Goal: Task Accomplishment & Management: Use online tool/utility

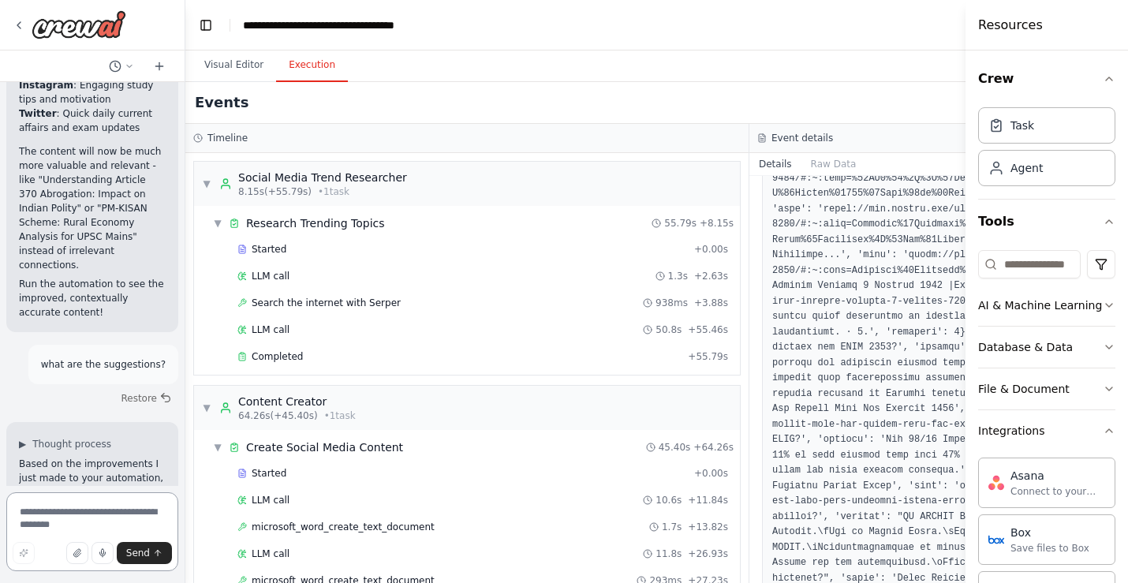
click at [83, 514] on textarea at bounding box center [92, 531] width 172 height 79
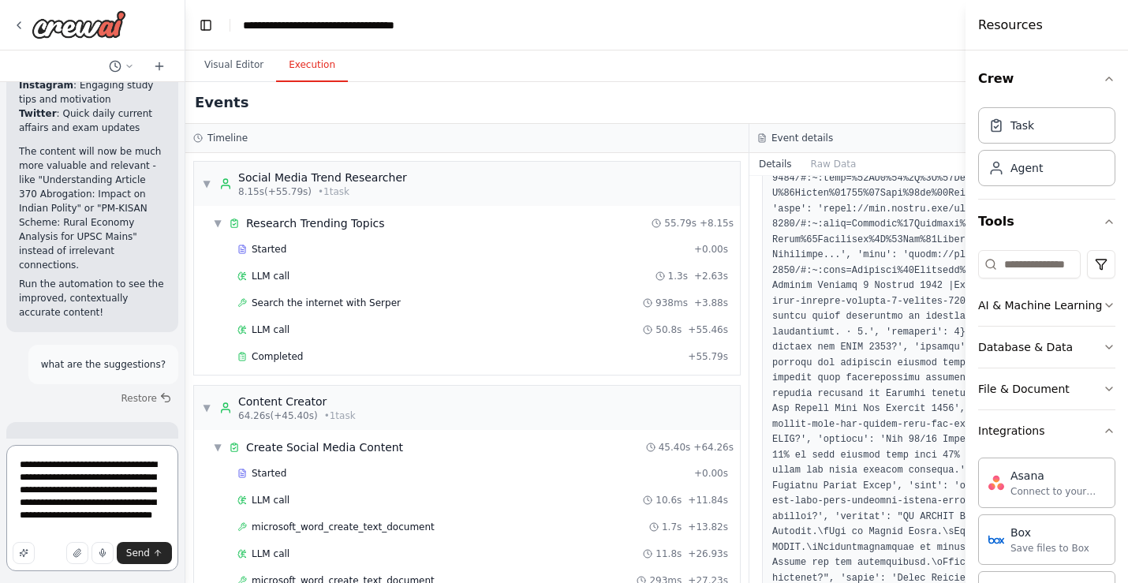
paste textarea "**********"
type textarea "**********"
drag, startPoint x: 90, startPoint y: 526, endPoint x: -10, endPoint y: 420, distance: 146.2
click at [0, 420] on html "Create a crew that schedules and publishes social media content across multiple…" at bounding box center [564, 291] width 1128 height 583
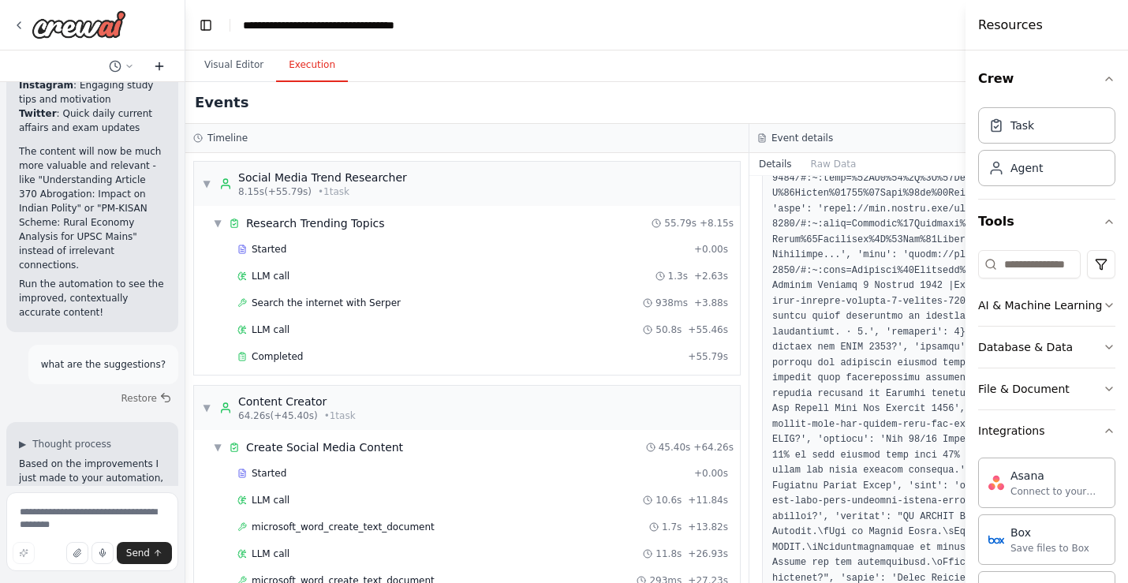
click at [160, 66] on icon at bounding box center [158, 66] width 7 height 0
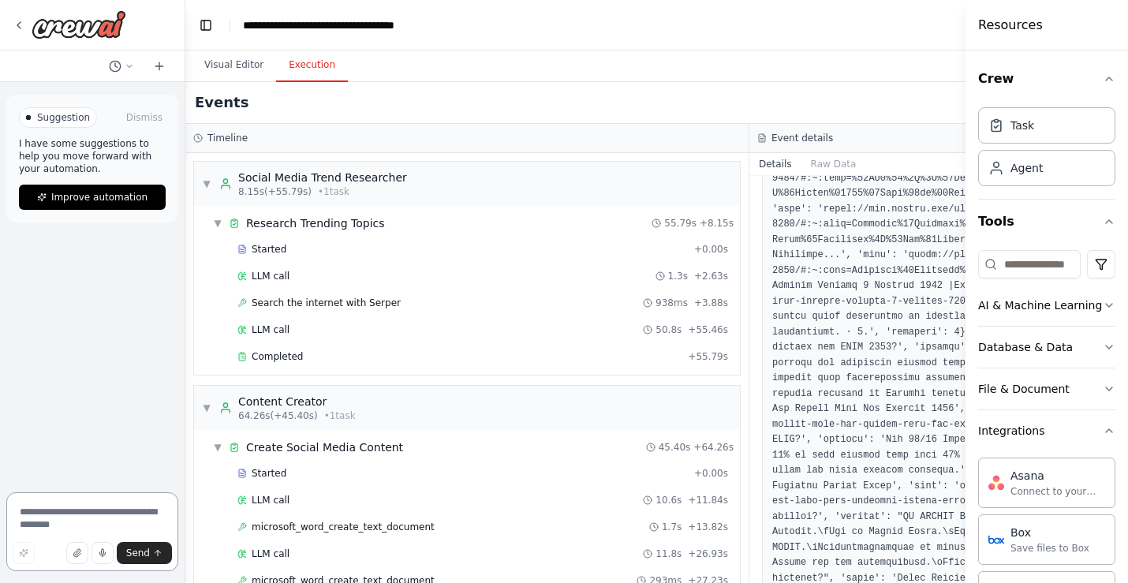
click at [84, 510] on textarea at bounding box center [92, 531] width 172 height 79
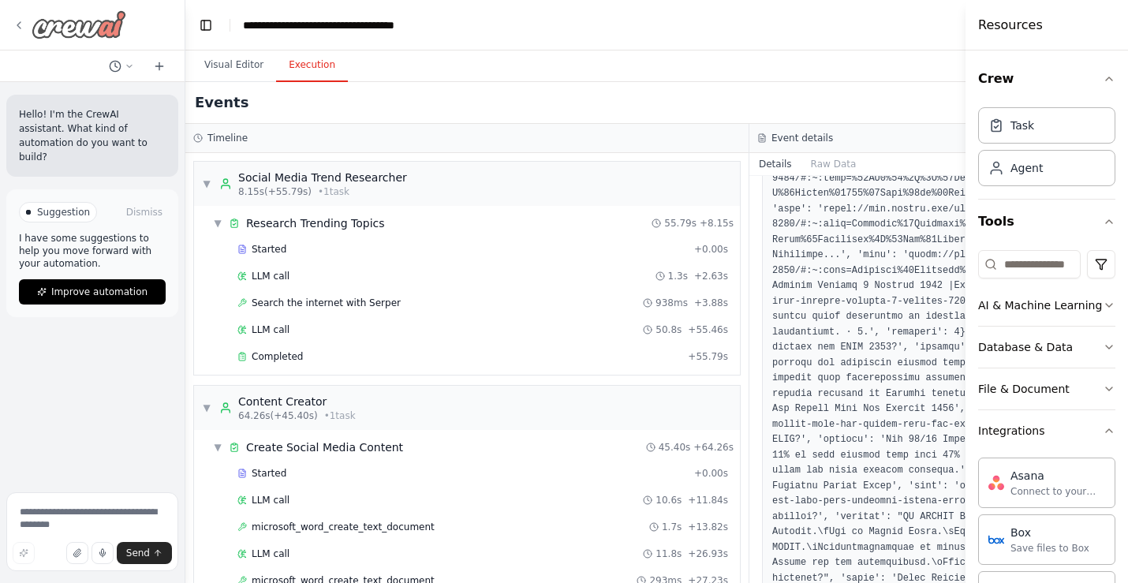
click at [19, 17] on div at bounding box center [70, 24] width 114 height 28
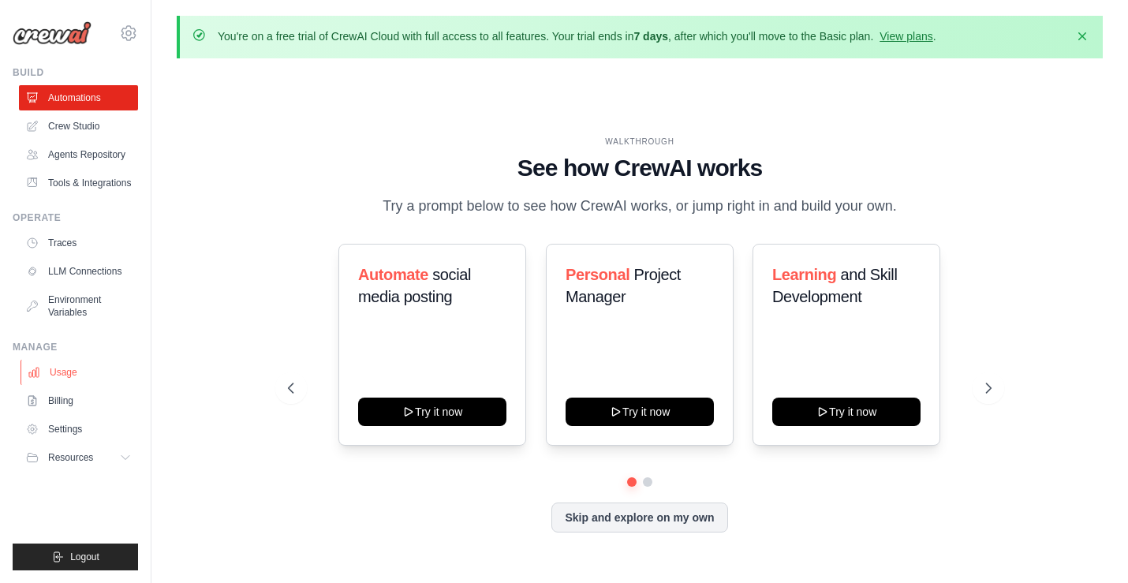
click at [99, 364] on link "Usage" at bounding box center [80, 372] width 119 height 25
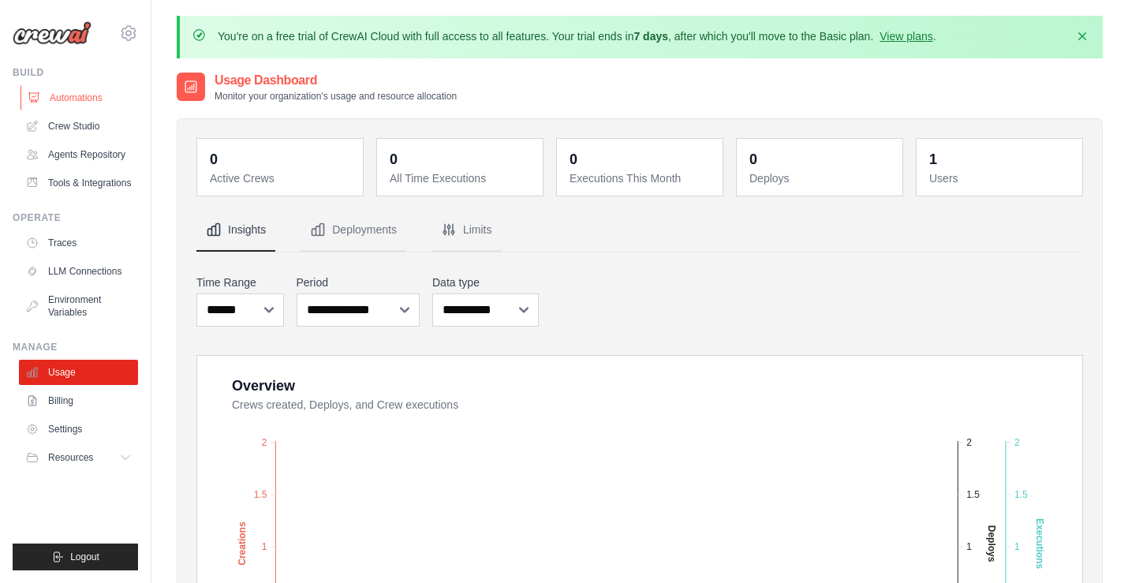
click at [73, 99] on link "Automations" at bounding box center [80, 97] width 119 height 25
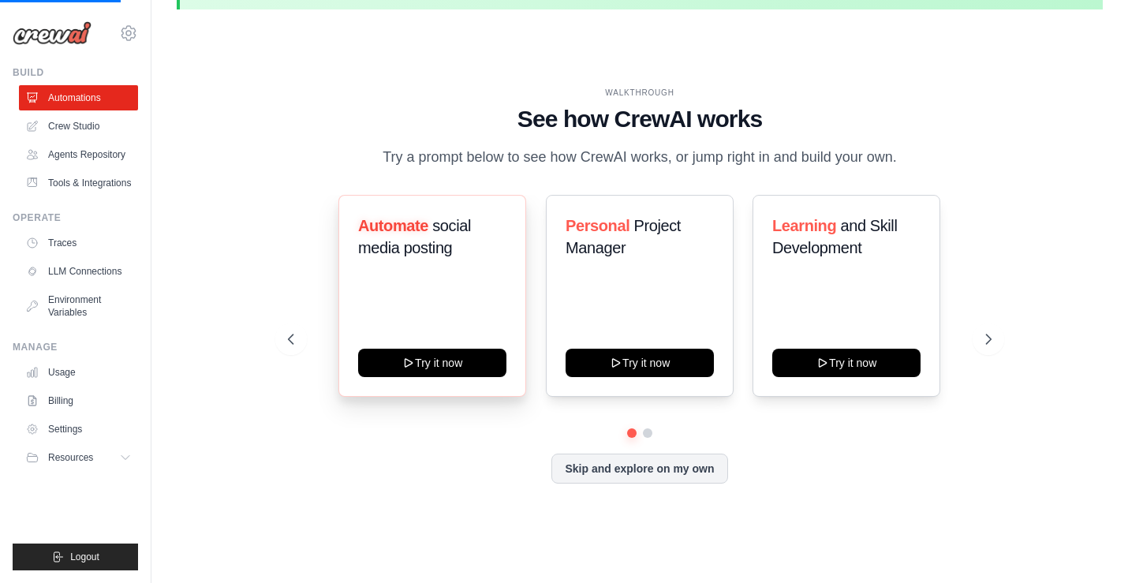
scroll to position [54, 0]
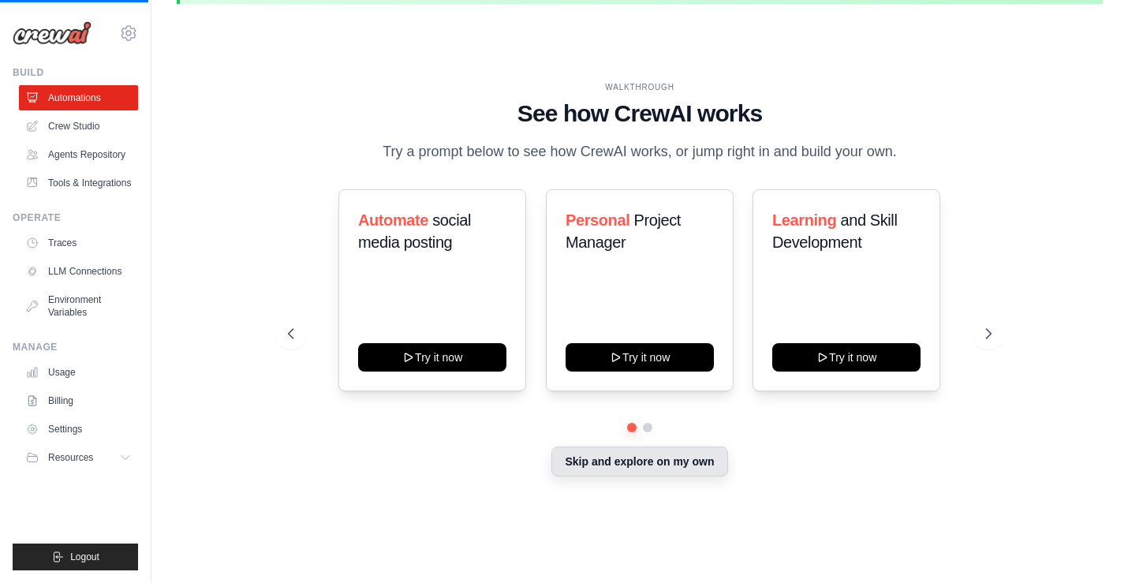
click at [683, 471] on button "Skip and explore on my own" at bounding box center [639, 461] width 176 height 30
click at [687, 461] on button "Skip and explore on my own" at bounding box center [639, 461] width 176 height 30
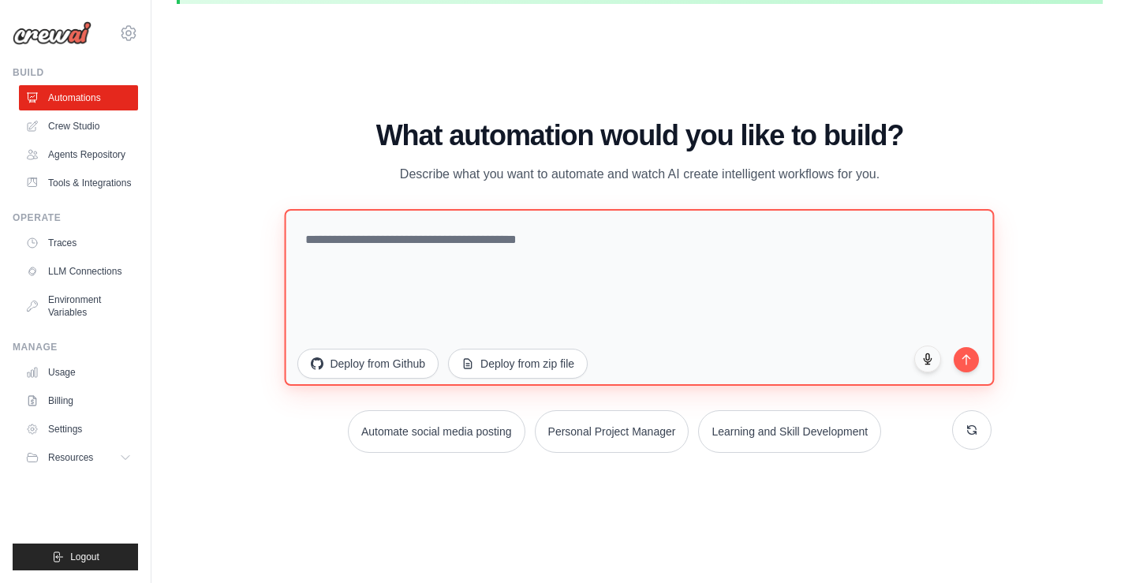
click at [441, 245] on textarea at bounding box center [640, 296] width 710 height 177
paste textarea "**********"
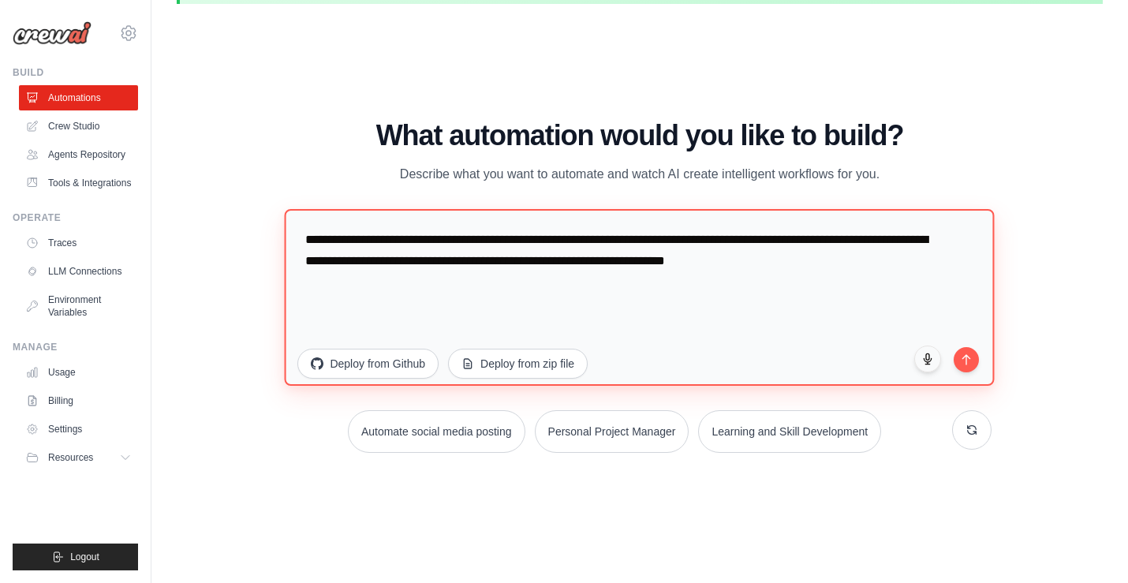
click at [687, 241] on textarea "**********" at bounding box center [640, 296] width 710 height 177
click at [677, 237] on textarea "**********" at bounding box center [640, 296] width 710 height 177
click at [646, 257] on textarea "**********" at bounding box center [640, 296] width 710 height 177
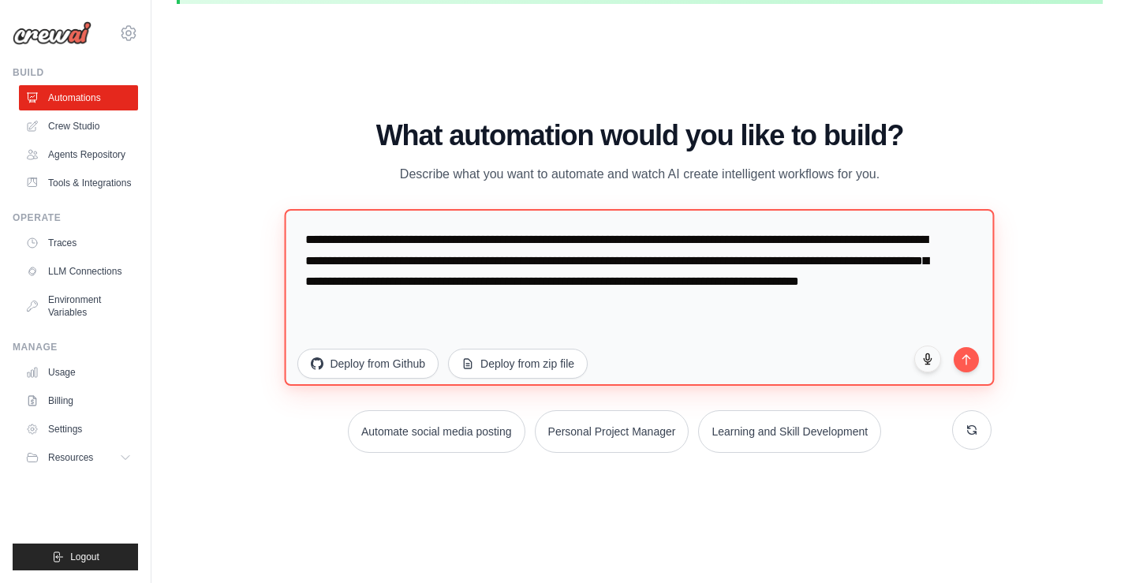
click at [509, 304] on textarea "**********" at bounding box center [640, 296] width 710 height 177
click at [302, 237] on textarea "**********" at bounding box center [640, 296] width 710 height 177
click at [427, 241] on textarea "**********" at bounding box center [640, 296] width 710 height 177
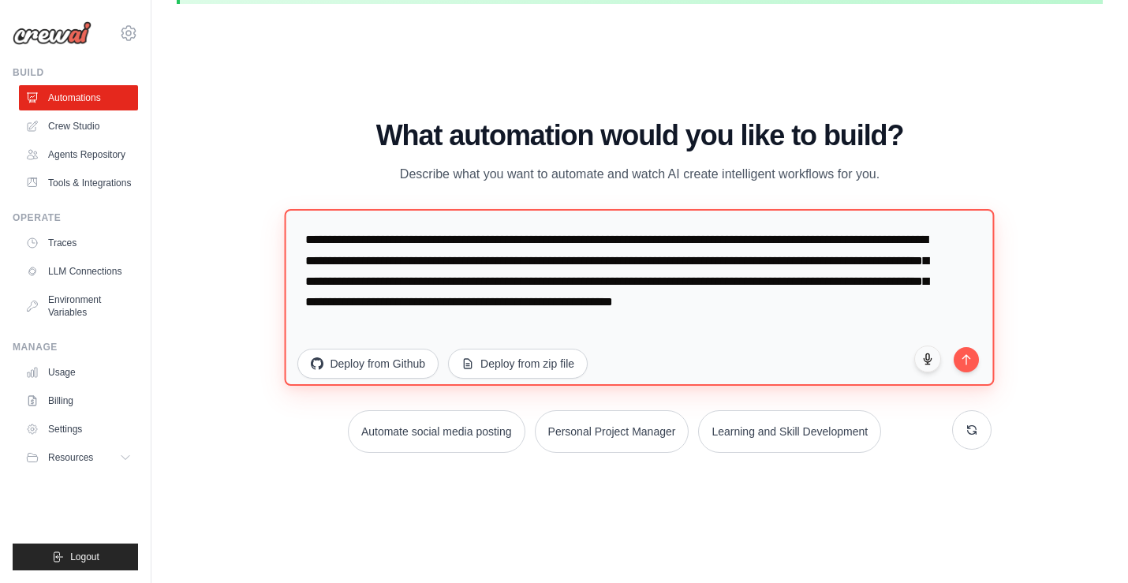
click at [427, 245] on textarea "**********" at bounding box center [640, 296] width 710 height 177
click at [518, 241] on textarea "**********" at bounding box center [640, 296] width 710 height 177
click at [654, 242] on textarea "**********" at bounding box center [640, 296] width 710 height 177
click at [697, 261] on textarea "**********" at bounding box center [640, 296] width 710 height 177
drag, startPoint x: 869, startPoint y: 241, endPoint x: 800, endPoint y: 248, distance: 69.8
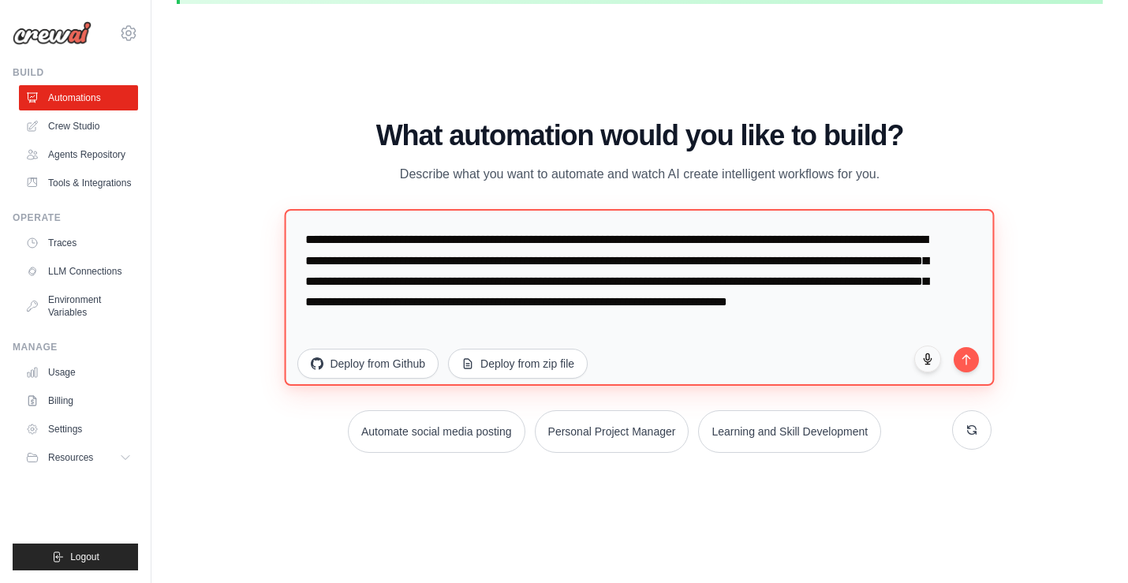
click at [800, 248] on textarea "**********" at bounding box center [640, 296] width 710 height 177
click at [434, 239] on textarea "**********" at bounding box center [640, 296] width 710 height 177
click at [696, 240] on textarea "**********" at bounding box center [640, 296] width 710 height 177
click at [724, 238] on textarea "**********" at bounding box center [640, 296] width 710 height 177
drag, startPoint x: 373, startPoint y: 241, endPoint x: 286, endPoint y: 241, distance: 87.6
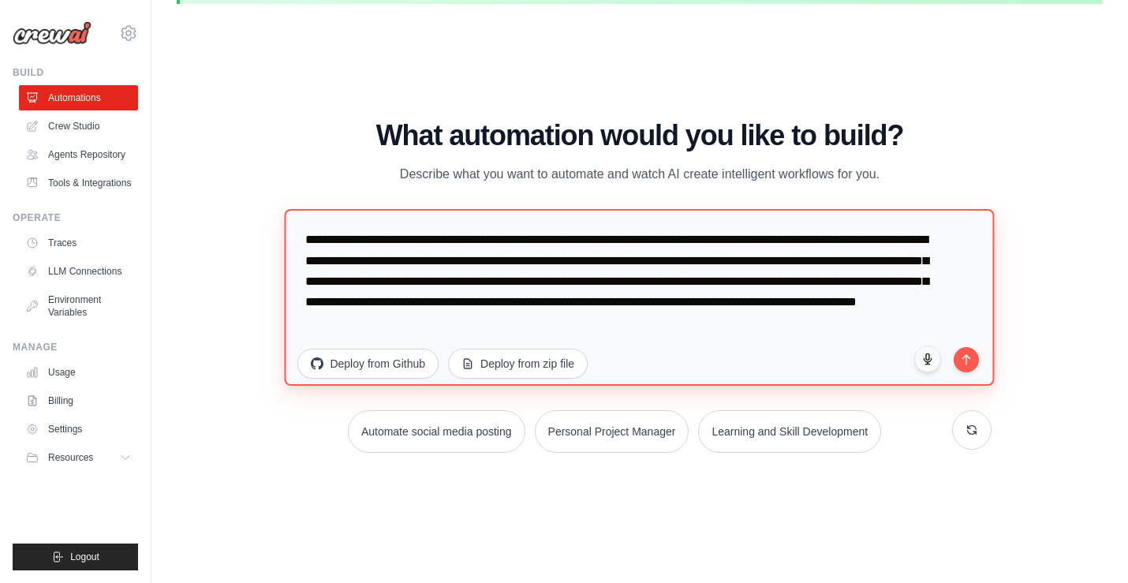
click at [286, 241] on textarea "**********" at bounding box center [640, 296] width 710 height 177
click at [828, 237] on textarea "**********" at bounding box center [640, 296] width 710 height 177
drag, startPoint x: 910, startPoint y: 240, endPoint x: 836, endPoint y: 238, distance: 74.2
click at [836, 238] on textarea "**********" at bounding box center [640, 296] width 710 height 177
click at [376, 241] on textarea "**********" at bounding box center [640, 296] width 710 height 177
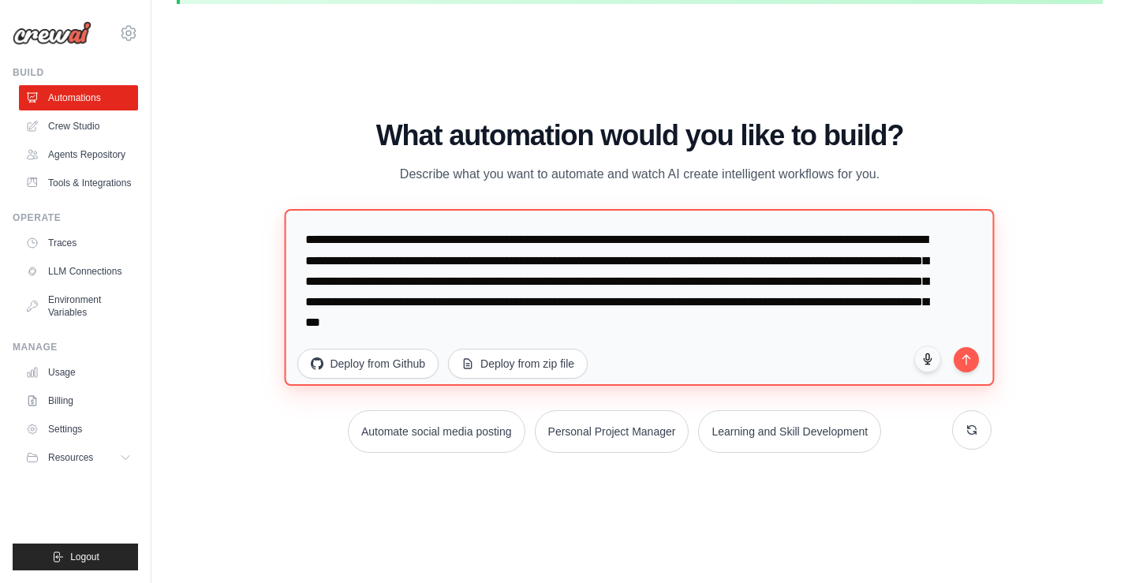
drag, startPoint x: 508, startPoint y: 240, endPoint x: 428, endPoint y: 243, distance: 79.7
click at [428, 243] on textarea "**********" at bounding box center [640, 296] width 710 height 177
drag, startPoint x: 454, startPoint y: 260, endPoint x: 409, endPoint y: 260, distance: 45.0
click at [409, 260] on textarea "**********" at bounding box center [640, 296] width 710 height 177
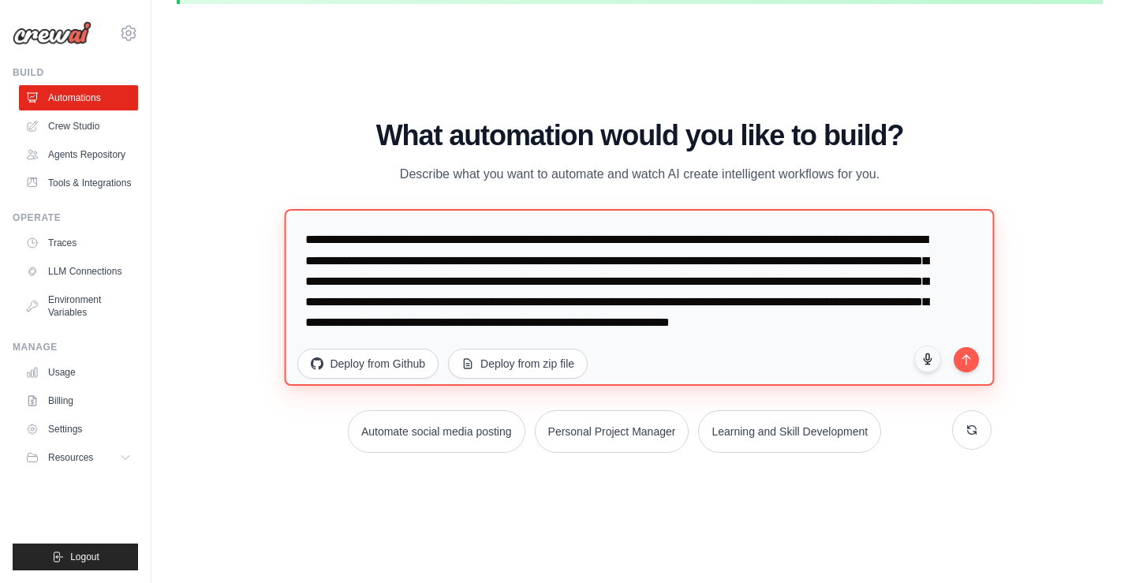
click at [397, 239] on textarea "**********" at bounding box center [640, 296] width 710 height 177
click at [940, 259] on textarea "**********" at bounding box center [640, 296] width 710 height 177
paste textarea "**********"
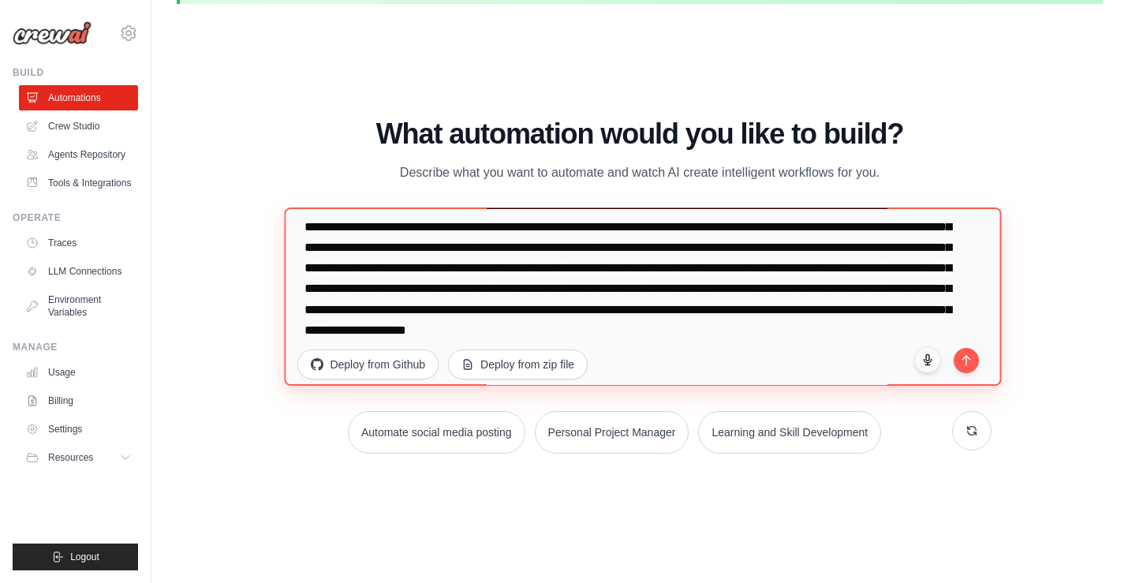
scroll to position [30, 0]
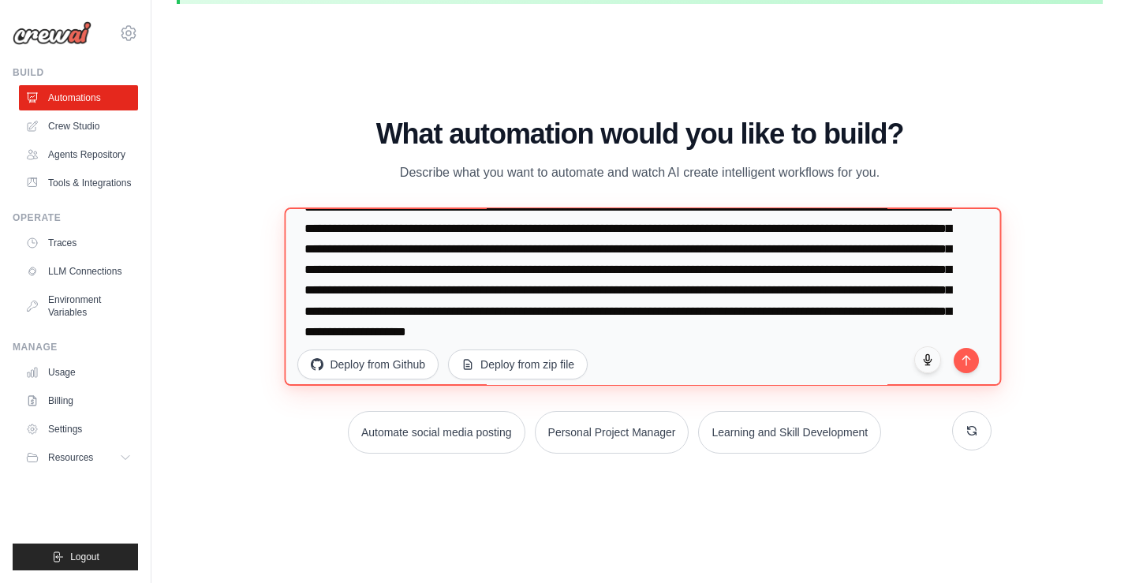
click at [588, 292] on textarea "**********" at bounding box center [643, 296] width 717 height 178
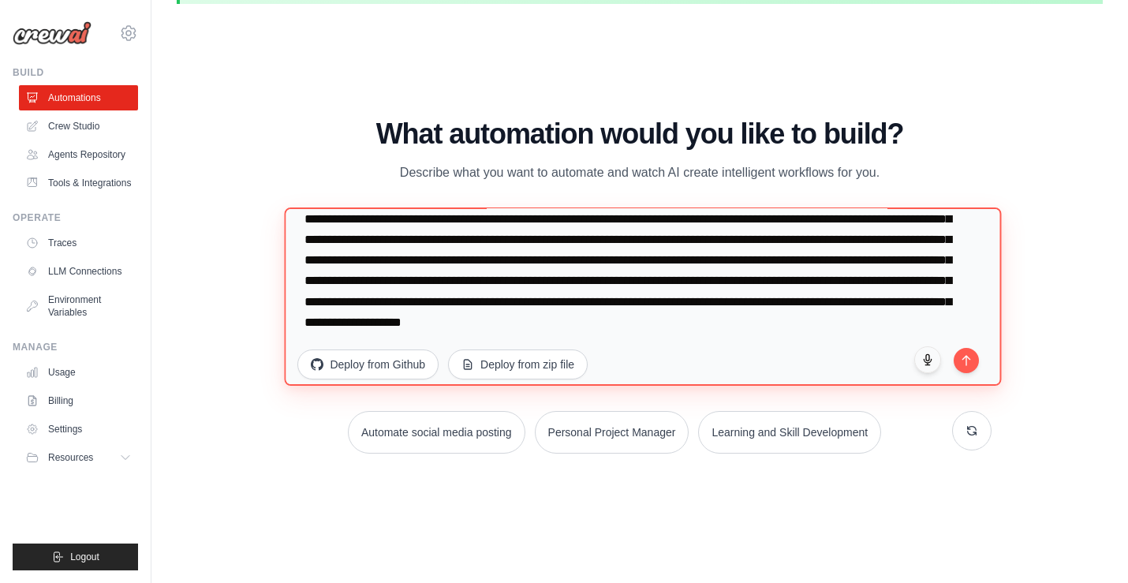
drag, startPoint x: 420, startPoint y: 323, endPoint x: 909, endPoint y: 295, distance: 489.9
click at [909, 295] on textarea "**********" at bounding box center [643, 296] width 717 height 178
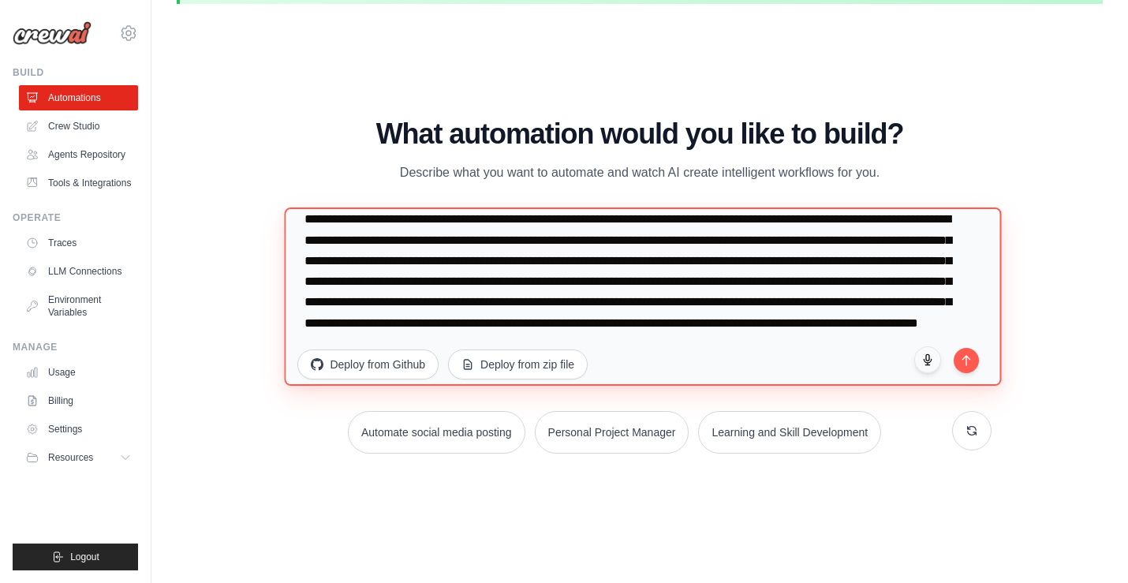
click at [909, 302] on textarea "**********" at bounding box center [643, 296] width 717 height 178
paste textarea "**********"
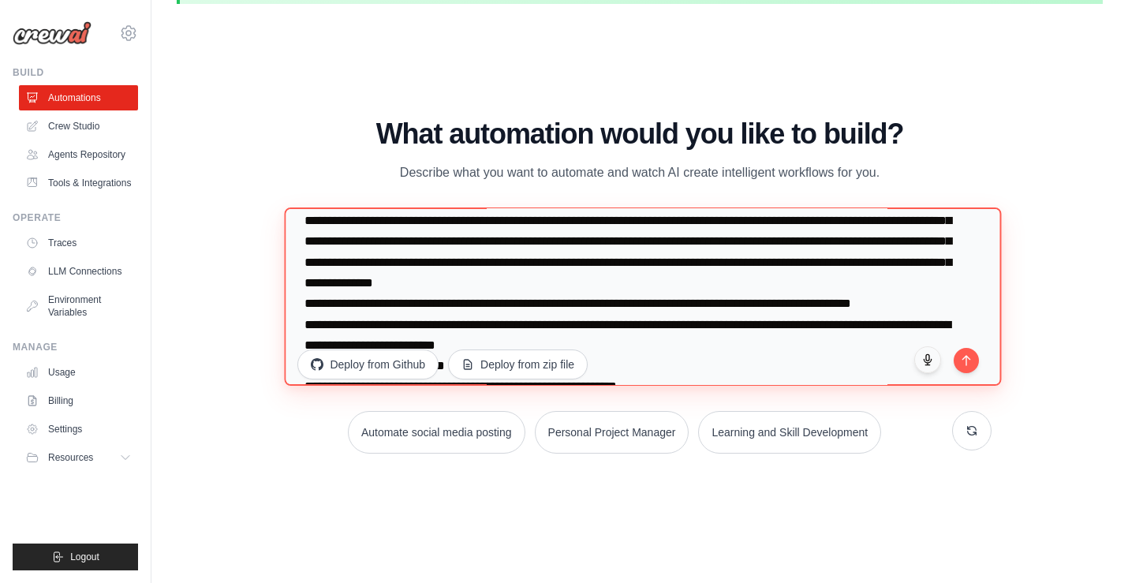
scroll to position [72, 0]
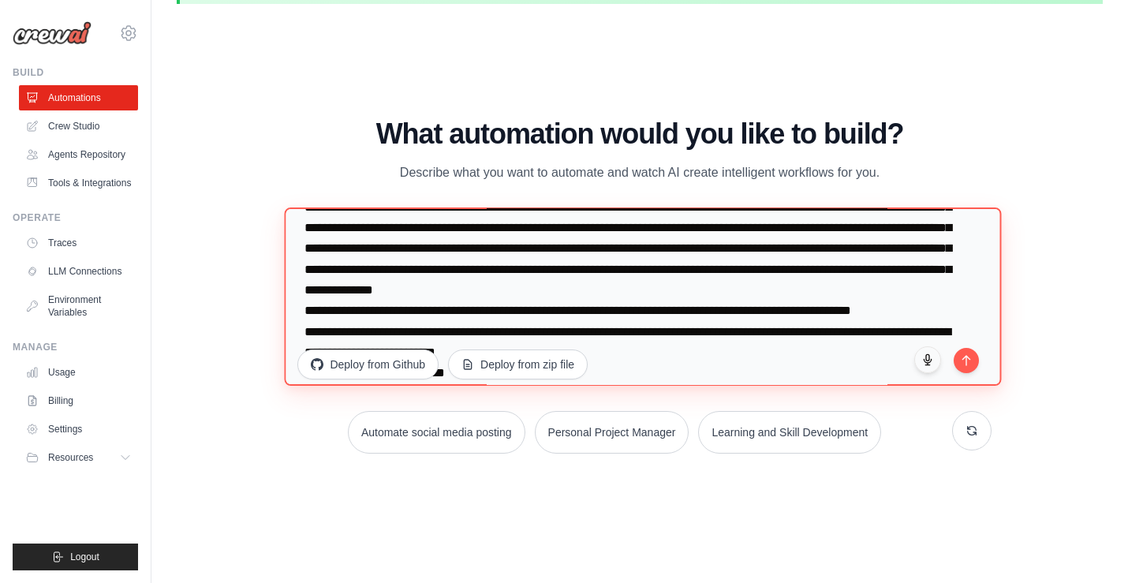
click at [304, 310] on textarea at bounding box center [643, 296] width 717 height 178
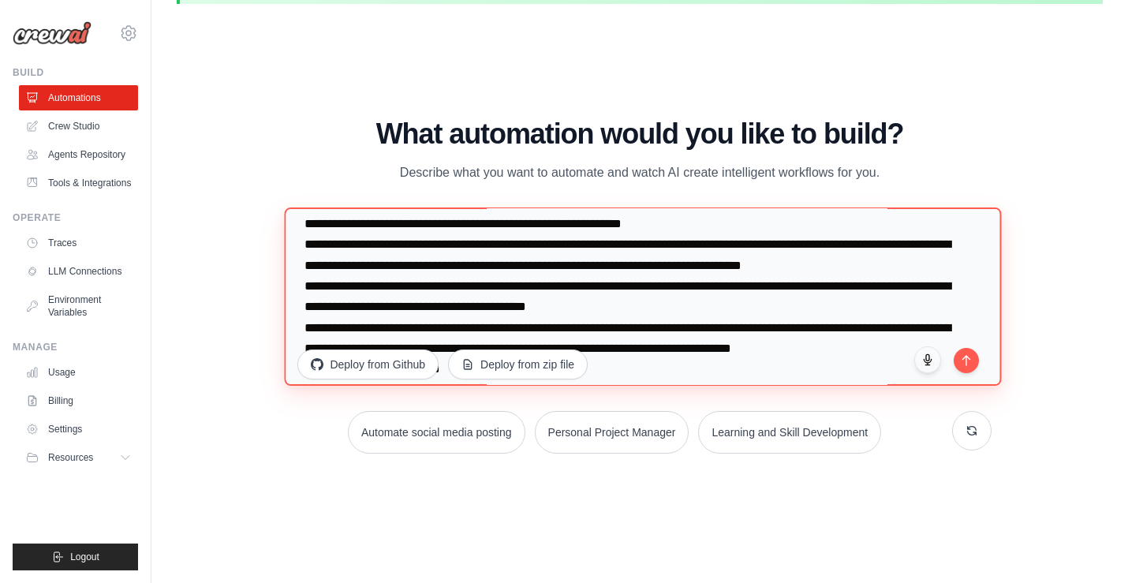
scroll to position [2769, 0]
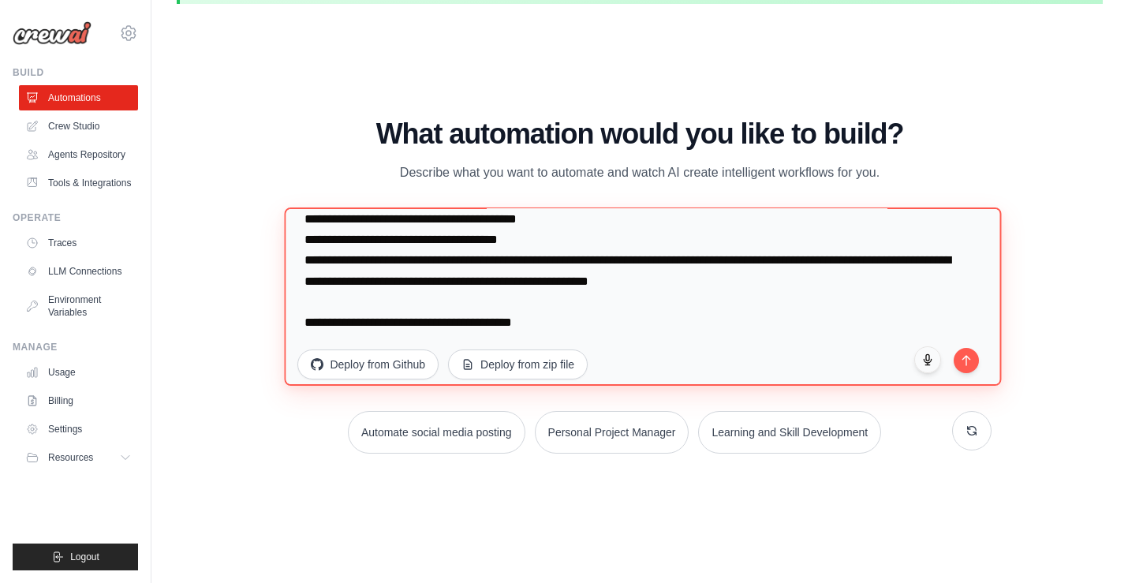
click at [835, 283] on textarea at bounding box center [643, 296] width 717 height 178
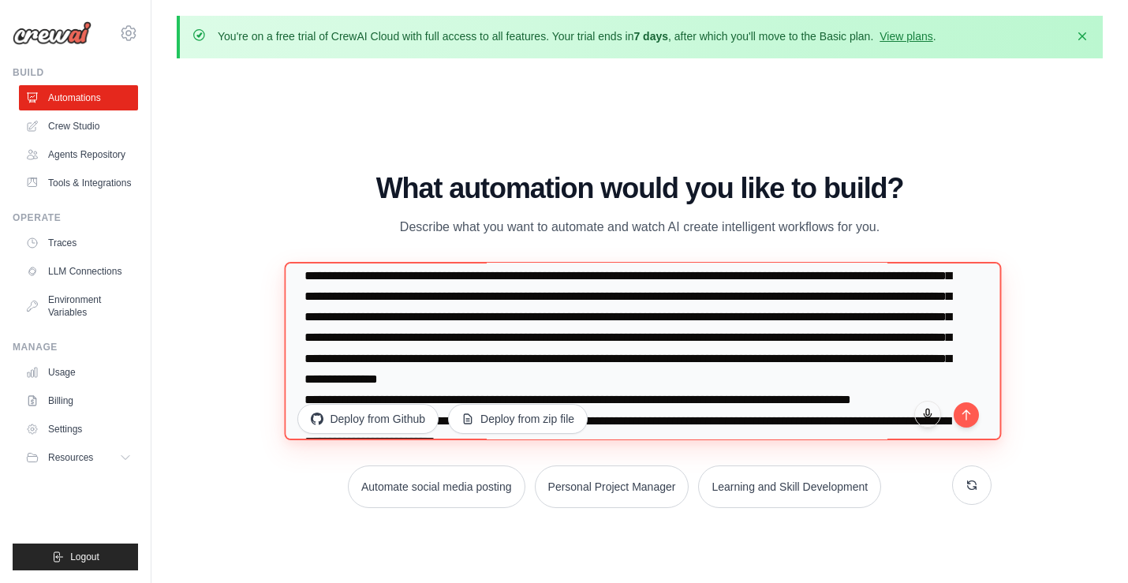
scroll to position [35, 0]
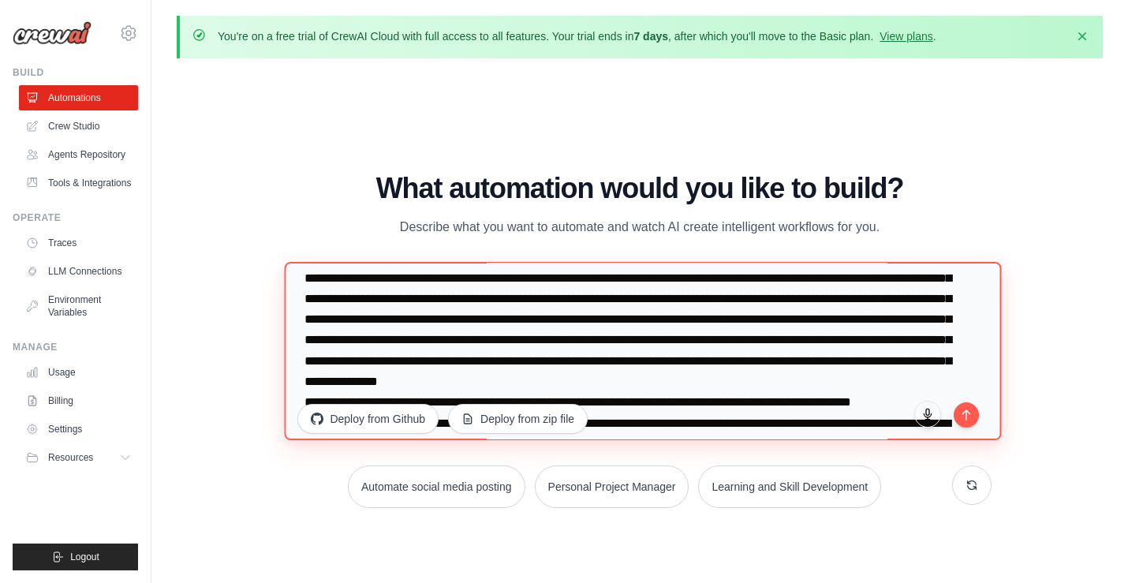
click at [578, 345] on textarea at bounding box center [643, 351] width 717 height 178
click at [443, 344] on textarea at bounding box center [643, 351] width 717 height 178
click at [623, 342] on textarea at bounding box center [643, 351] width 717 height 178
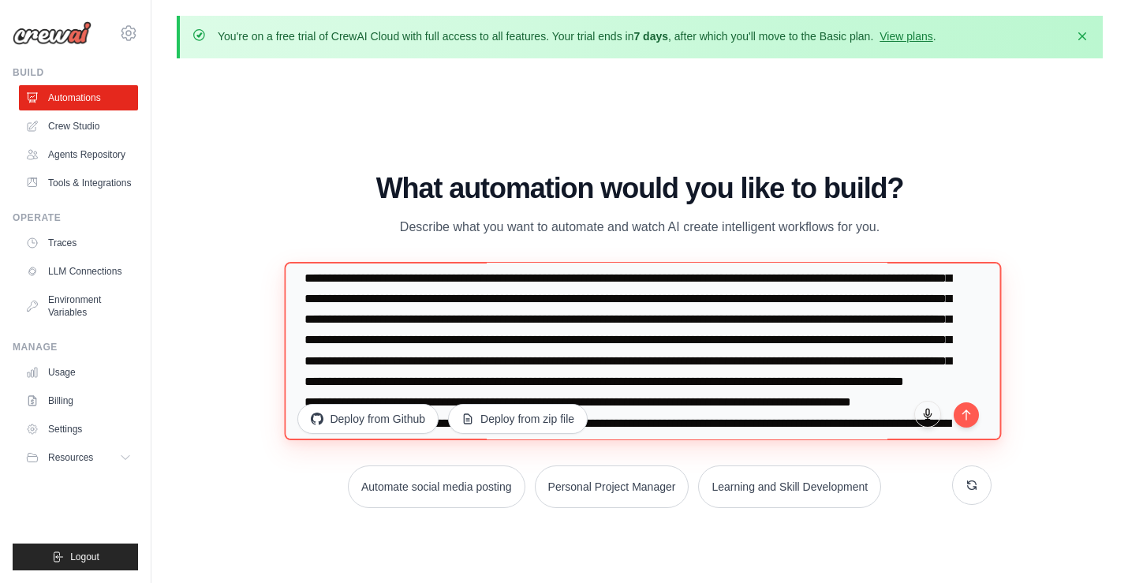
click at [441, 338] on textarea at bounding box center [643, 351] width 717 height 178
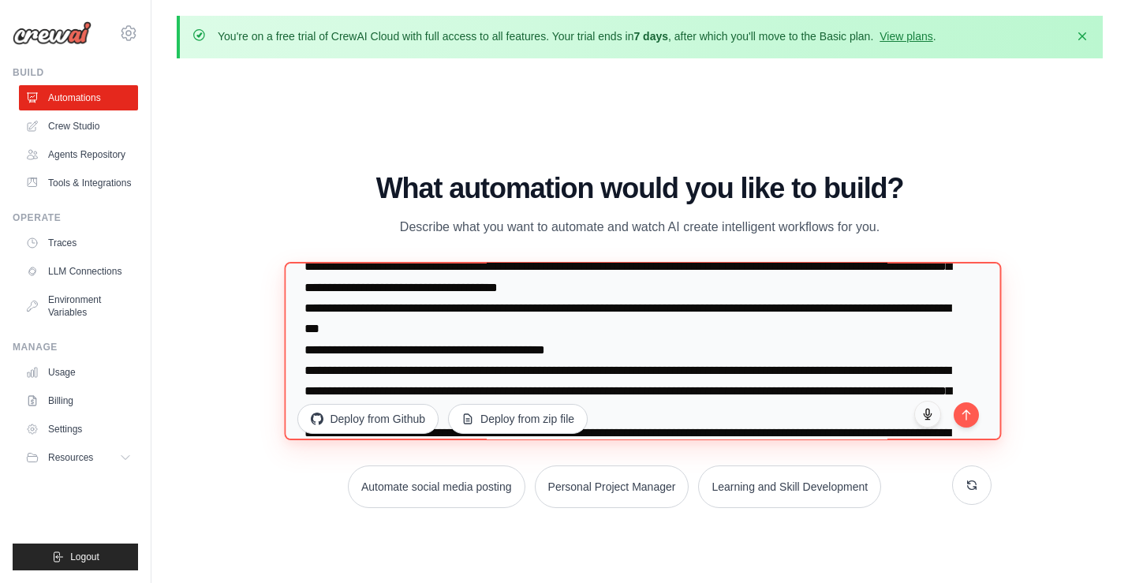
scroll to position [2810, 0]
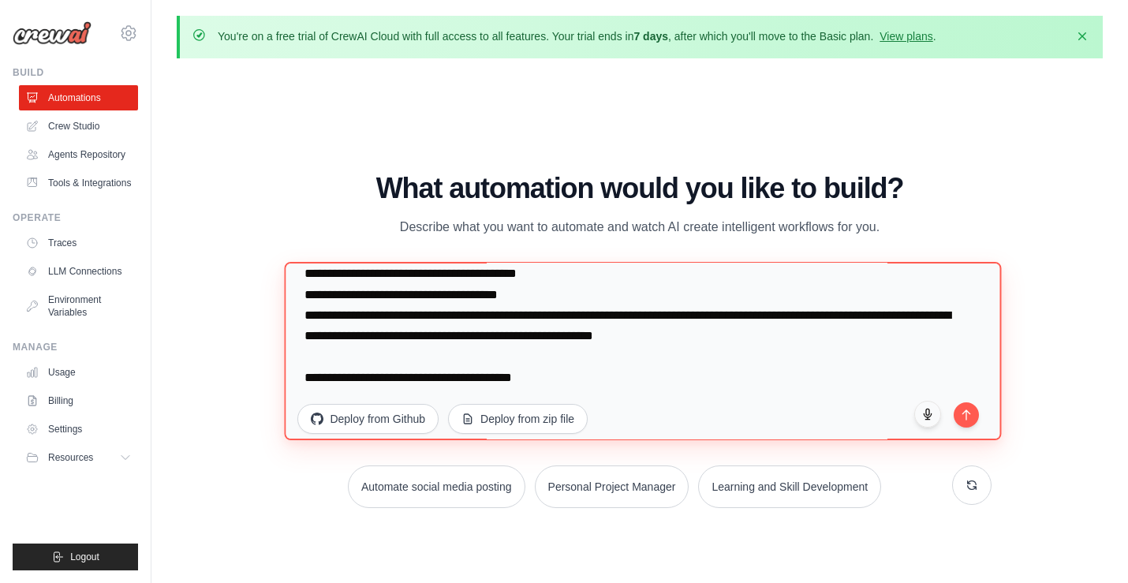
click at [594, 387] on textarea at bounding box center [643, 351] width 717 height 178
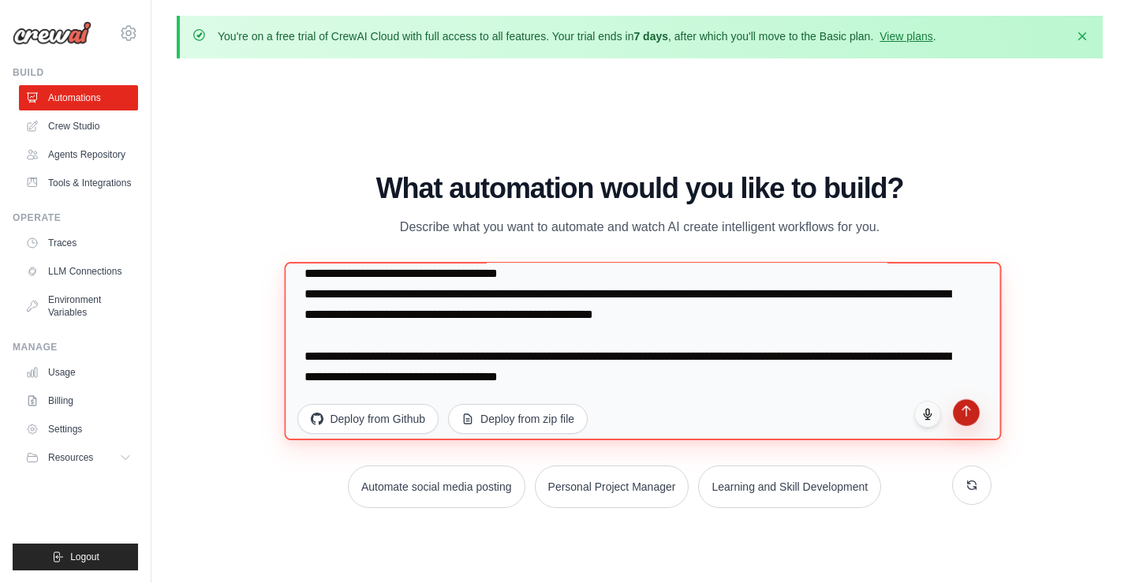
type textarea "**********"
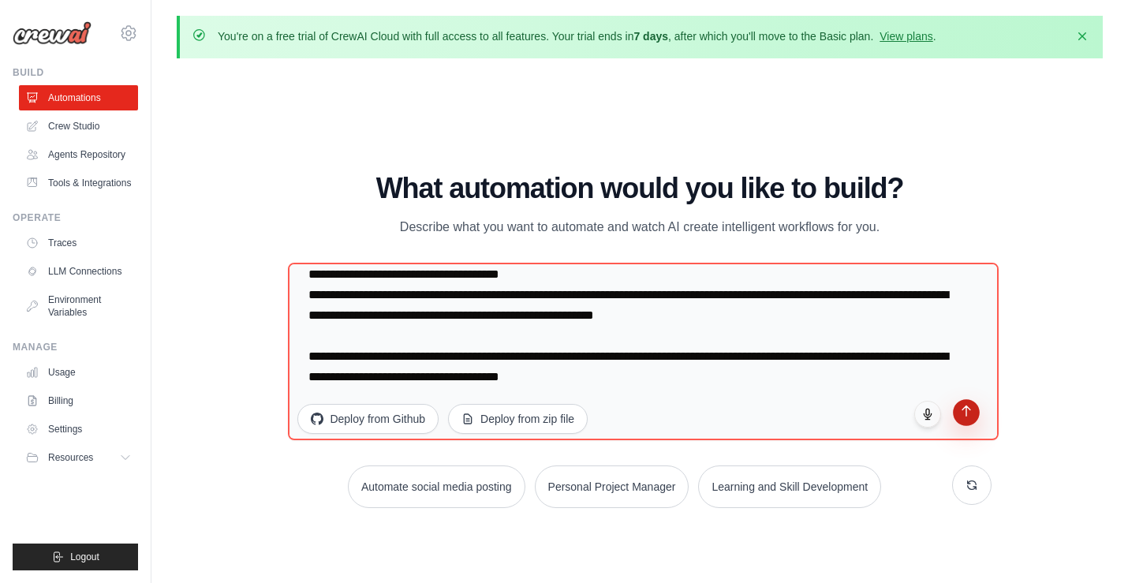
click at [968, 419] on button "submit" at bounding box center [966, 412] width 27 height 27
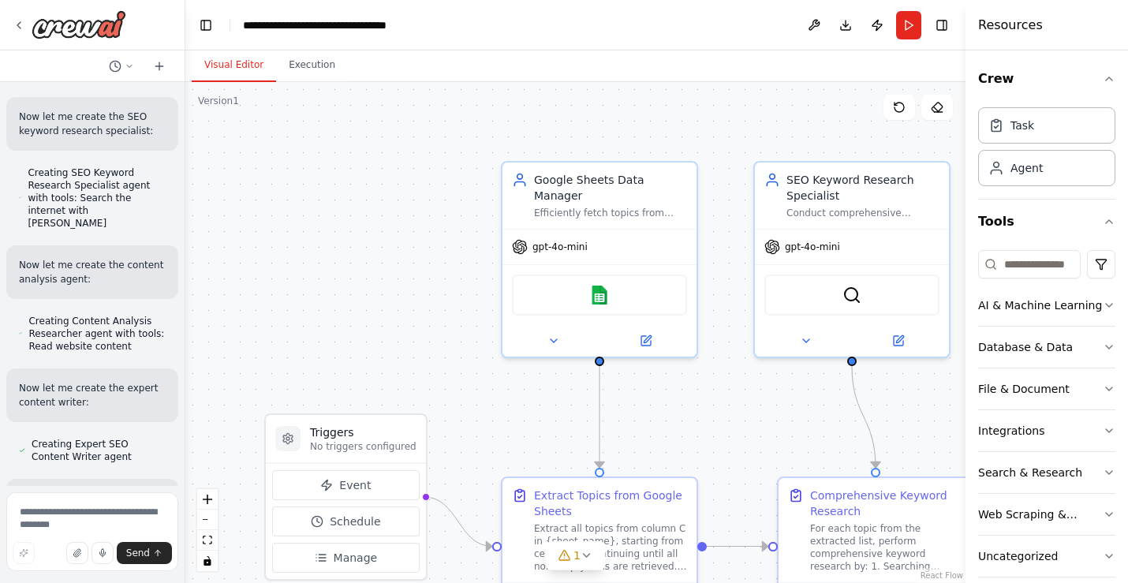
scroll to position [7943, 0]
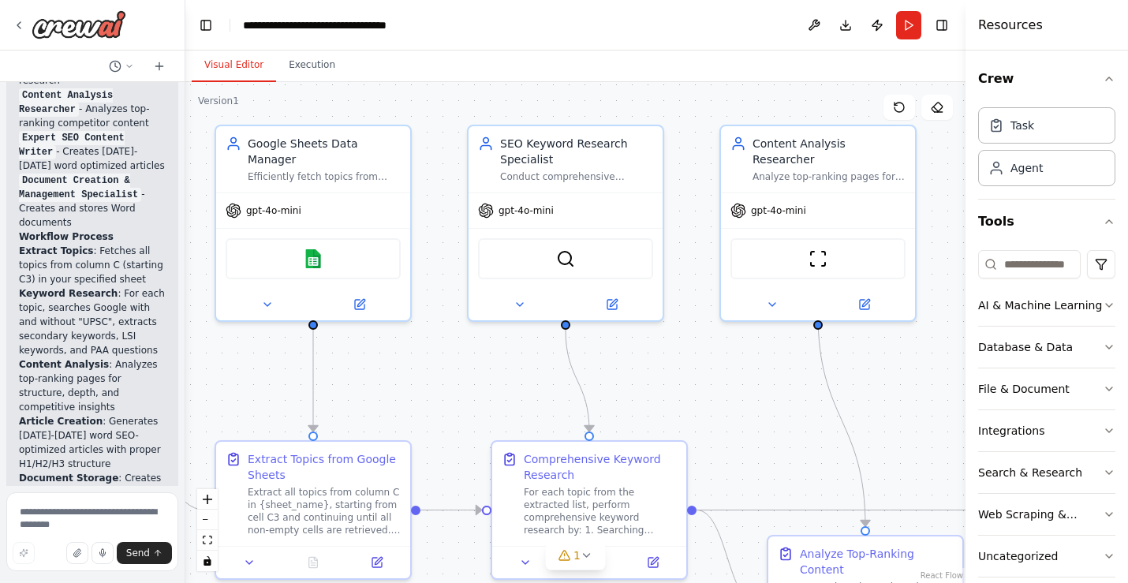
drag, startPoint x: 570, startPoint y: 374, endPoint x: 283, endPoint y: 338, distance: 288.6
click at [283, 338] on div ".deletable-edge-delete-btn { width: 20px; height: 20px; border: 0px solid #ffff…" at bounding box center [575, 332] width 780 height 501
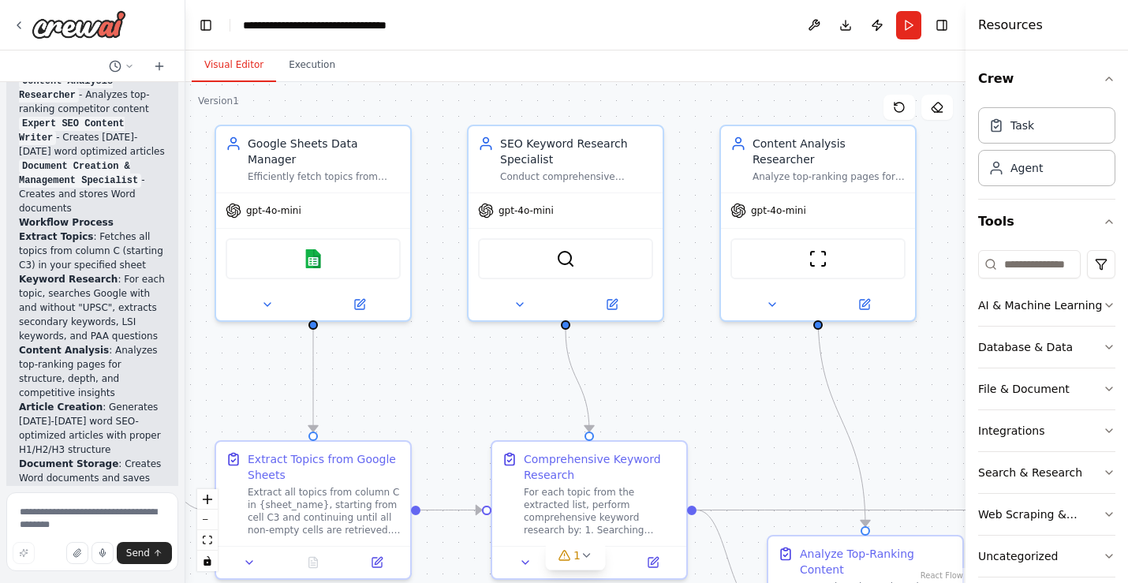
scroll to position [9437, 0]
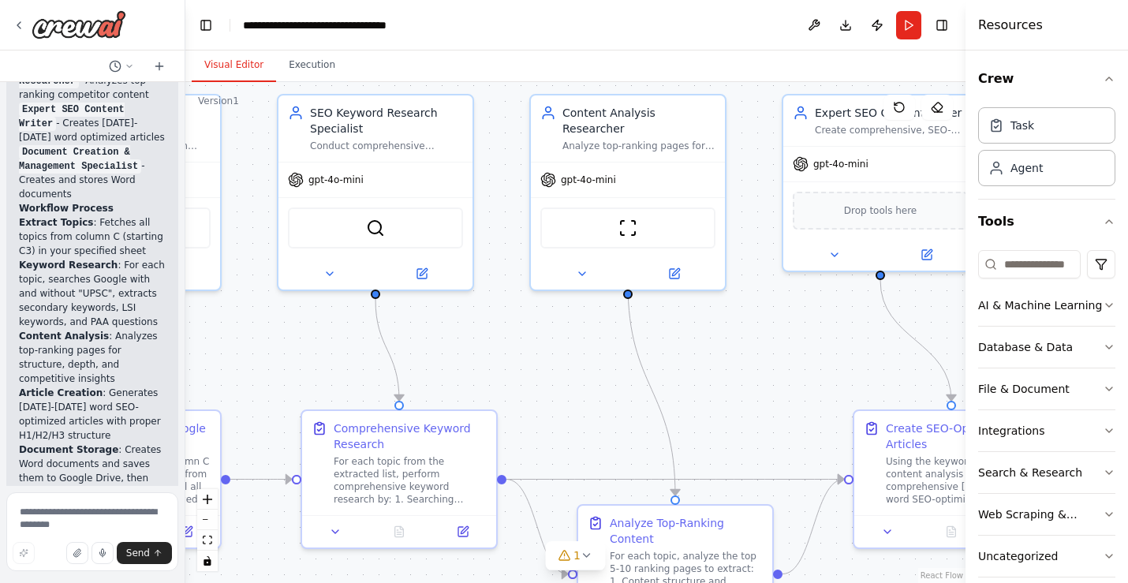
drag, startPoint x: 696, startPoint y: 372, endPoint x: 506, endPoint y: 342, distance: 192.6
click at [506, 342] on div ".deletable-edge-delete-btn { width: 20px; height: 20px; border: 0px solid #ffff…" at bounding box center [575, 332] width 780 height 501
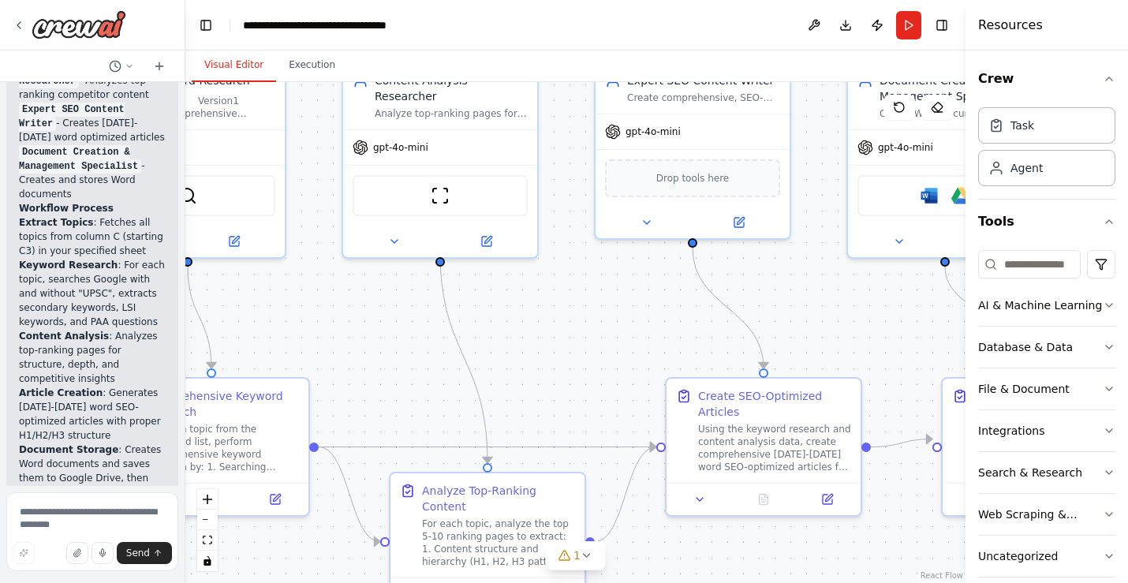
drag, startPoint x: 565, startPoint y: 364, endPoint x: 377, endPoint y: 331, distance: 190.5
click at [377, 331] on div ".deletable-edge-delete-btn { width: 20px; height: 20px; border: 0px solid #ffff…" at bounding box center [575, 332] width 780 height 501
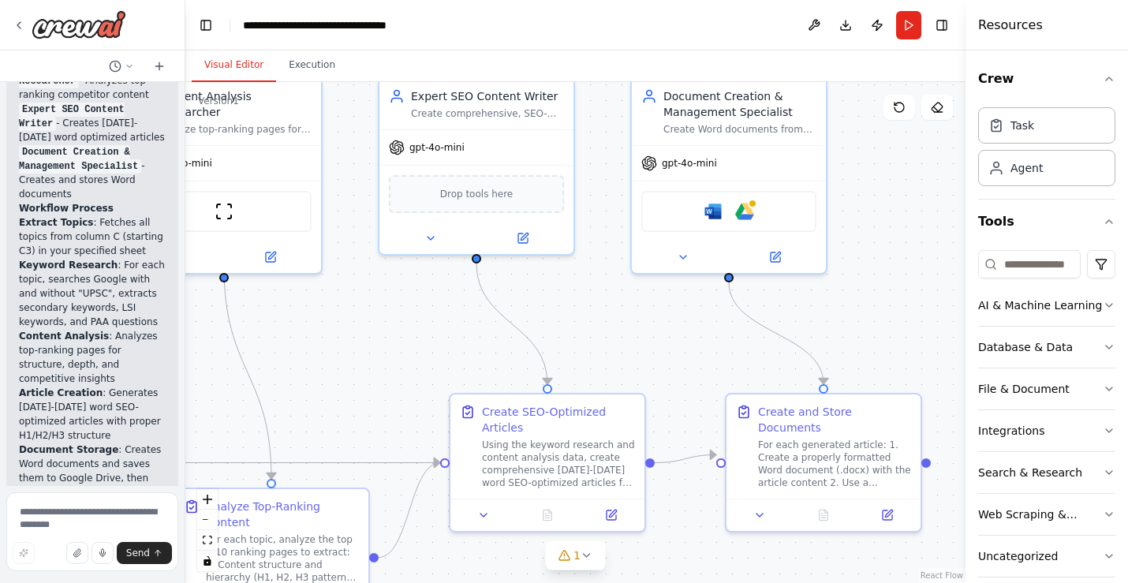
drag, startPoint x: 580, startPoint y: 333, endPoint x: 363, endPoint y: 349, distance: 217.5
click at [363, 349] on div ".deletable-edge-delete-btn { width: 20px; height: 20px; border: 0px solid #ffff…" at bounding box center [575, 332] width 780 height 501
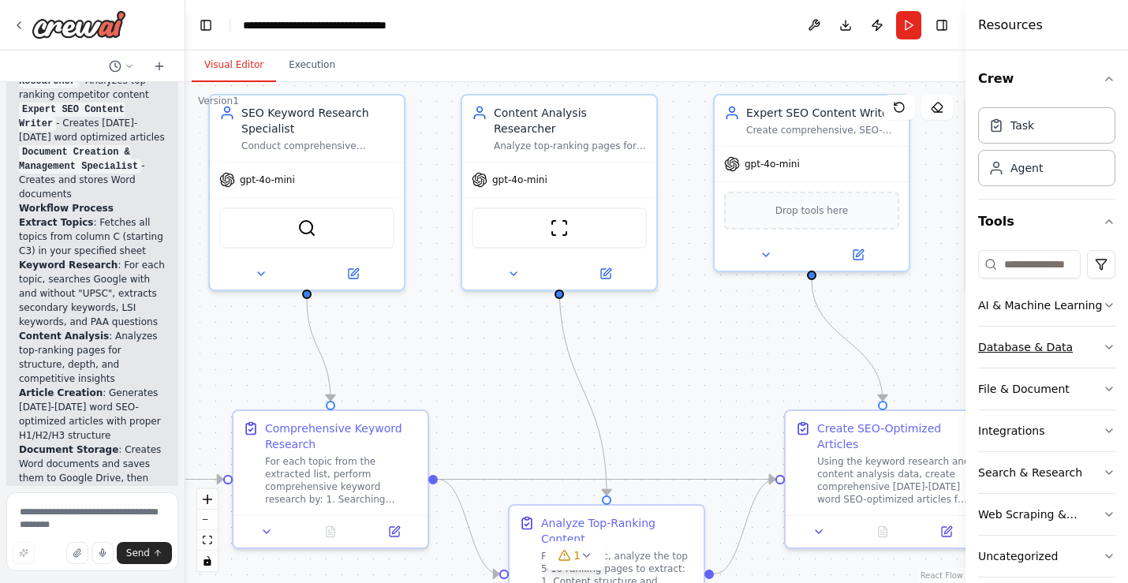
drag, startPoint x: 644, startPoint y: 328, endPoint x: 983, endPoint y: 345, distance: 339.6
click at [983, 345] on div "create a new word file and paste the generated content in teh new word file and…" at bounding box center [564, 291] width 1128 height 583
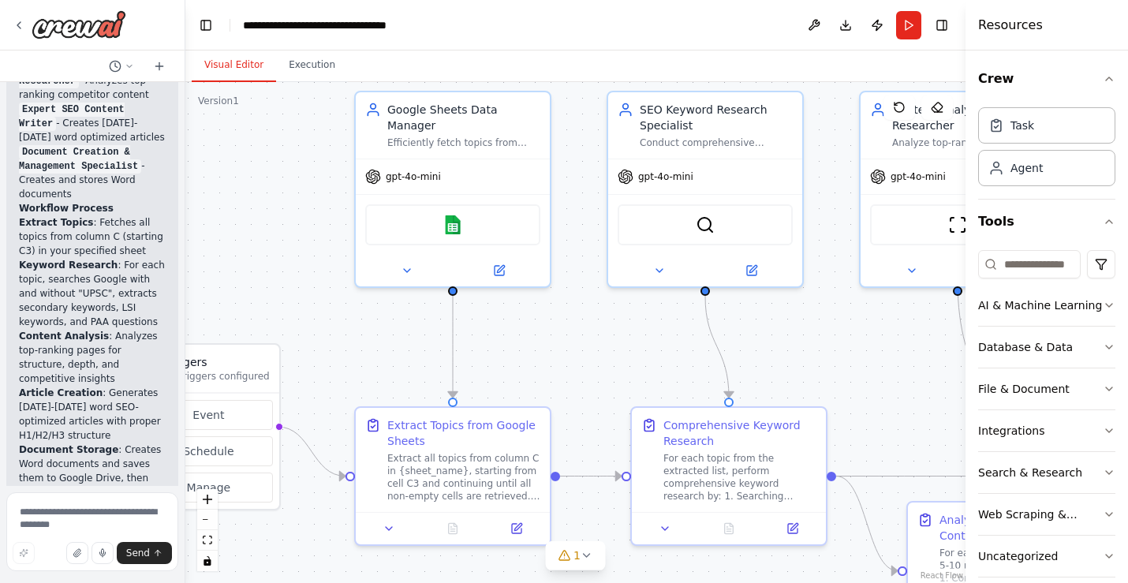
drag, startPoint x: 514, startPoint y: 383, endPoint x: 906, endPoint y: 379, distance: 392.9
click at [908, 380] on div ".deletable-edge-delete-btn { width: 20px; height: 20px; border: 0px solid #ffff…" at bounding box center [575, 332] width 780 height 501
click at [453, 212] on img at bounding box center [452, 221] width 19 height 19
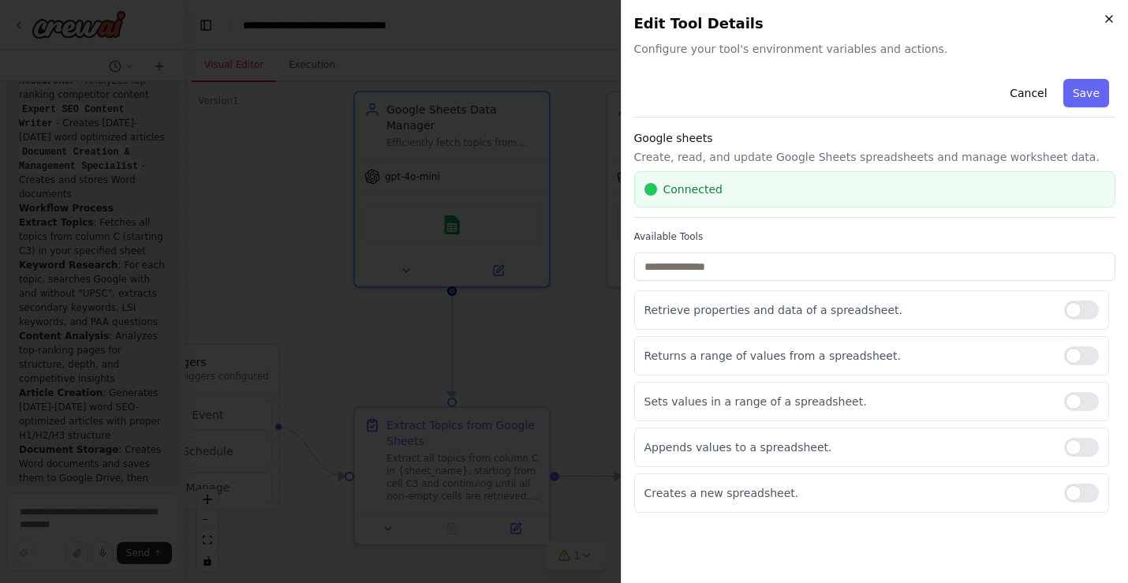
click at [1112, 21] on icon "button" at bounding box center [1109, 19] width 13 height 13
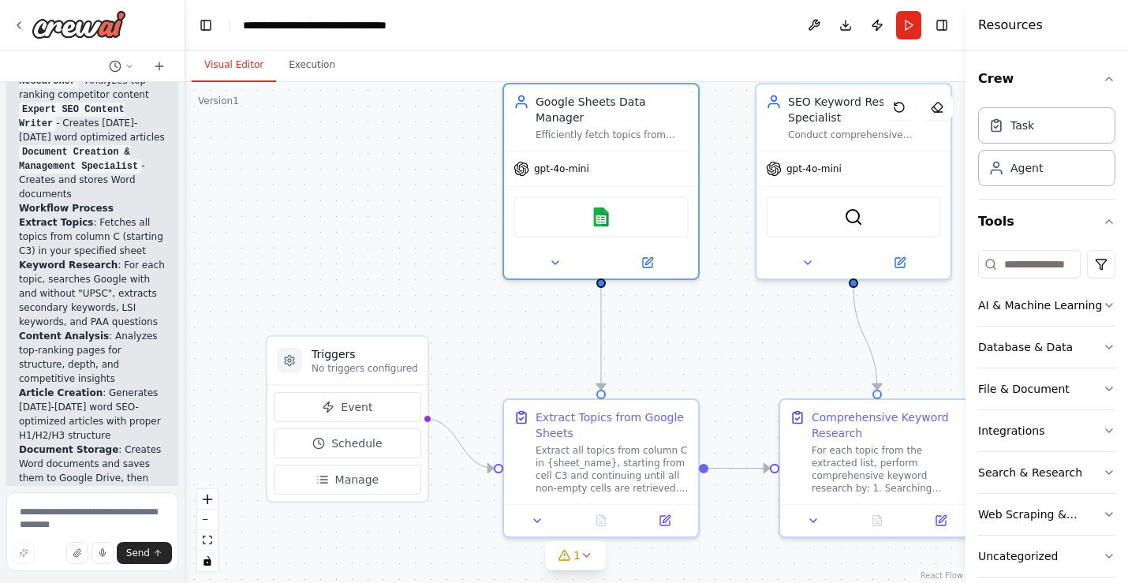
drag, startPoint x: 420, startPoint y: 319, endPoint x: 570, endPoint y: 312, distance: 149.3
click at [570, 312] on div ".deletable-edge-delete-btn { width: 20px; height: 20px; border: 0px solid #ffff…" at bounding box center [575, 332] width 780 height 501
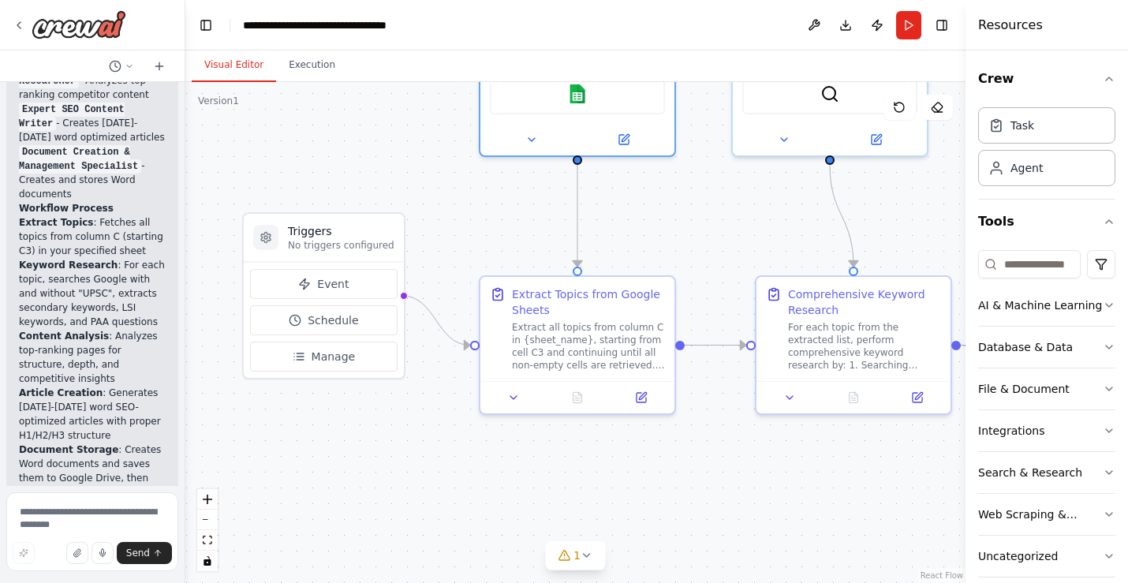
drag, startPoint x: 493, startPoint y: 363, endPoint x: 469, endPoint y: 241, distance: 124.5
click at [469, 240] on div ".deletable-edge-delete-btn { width: 20px; height: 20px; border: 0px solid #ffff…" at bounding box center [575, 332] width 780 height 501
click at [637, 398] on icon at bounding box center [641, 394] width 9 height 9
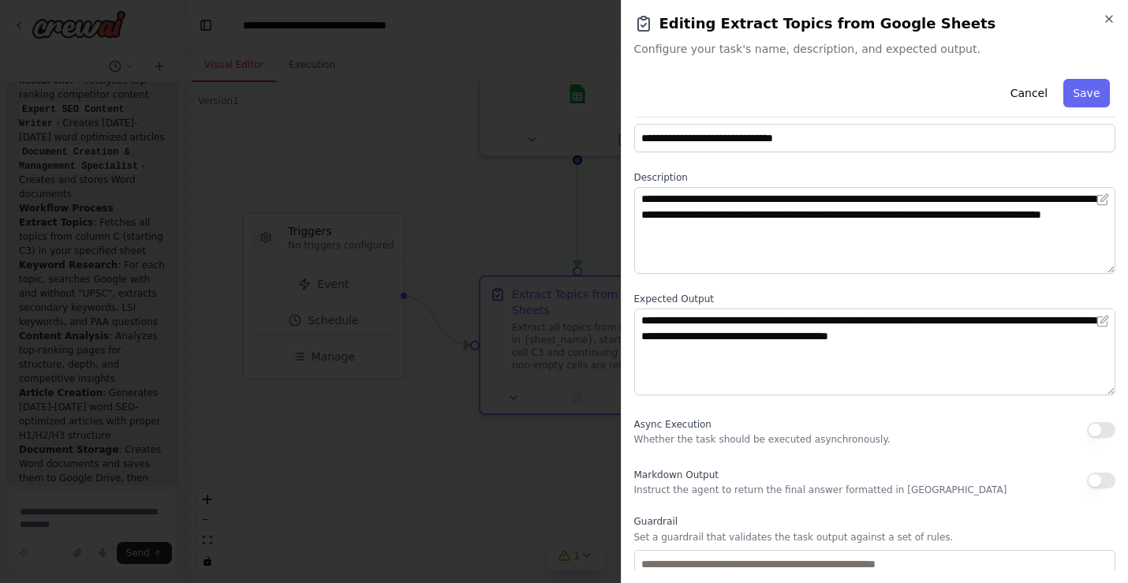
scroll to position [0, 0]
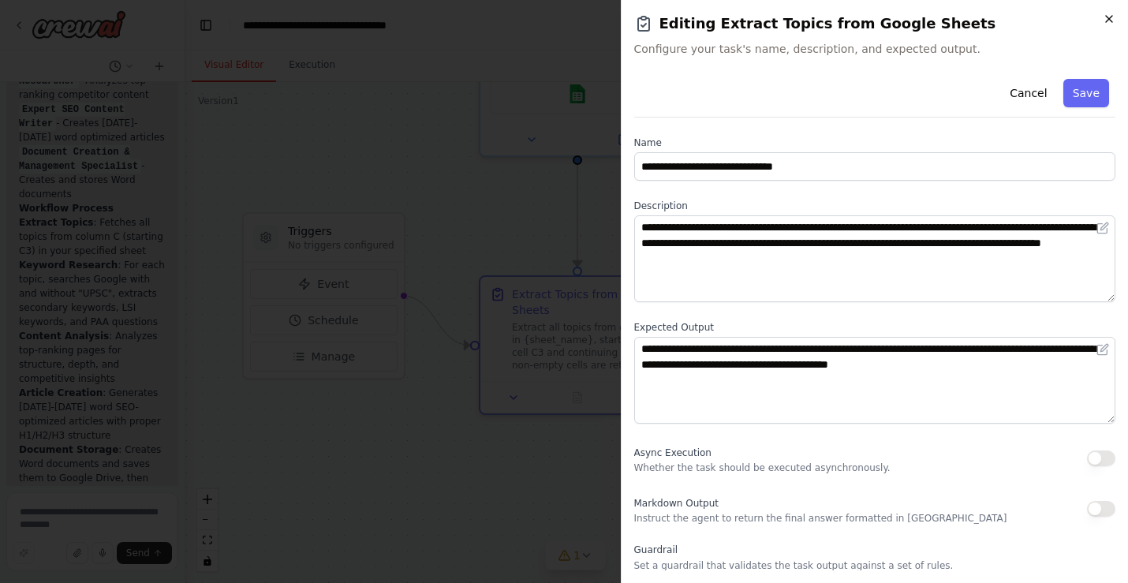
click at [1111, 21] on icon "button" at bounding box center [1109, 19] width 13 height 13
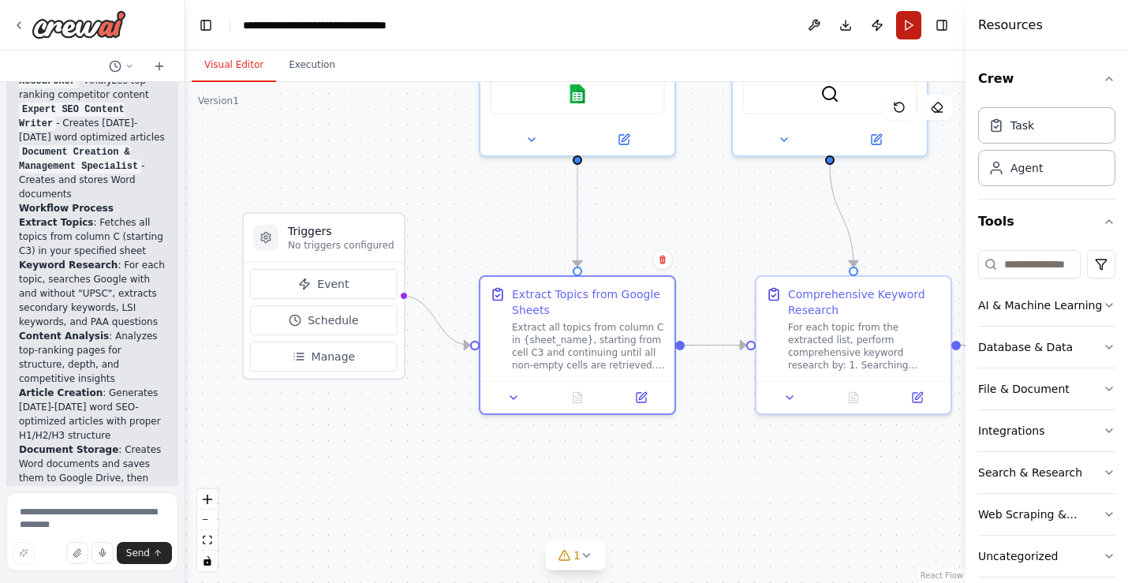
click at [909, 24] on button "Run" at bounding box center [908, 25] width 25 height 28
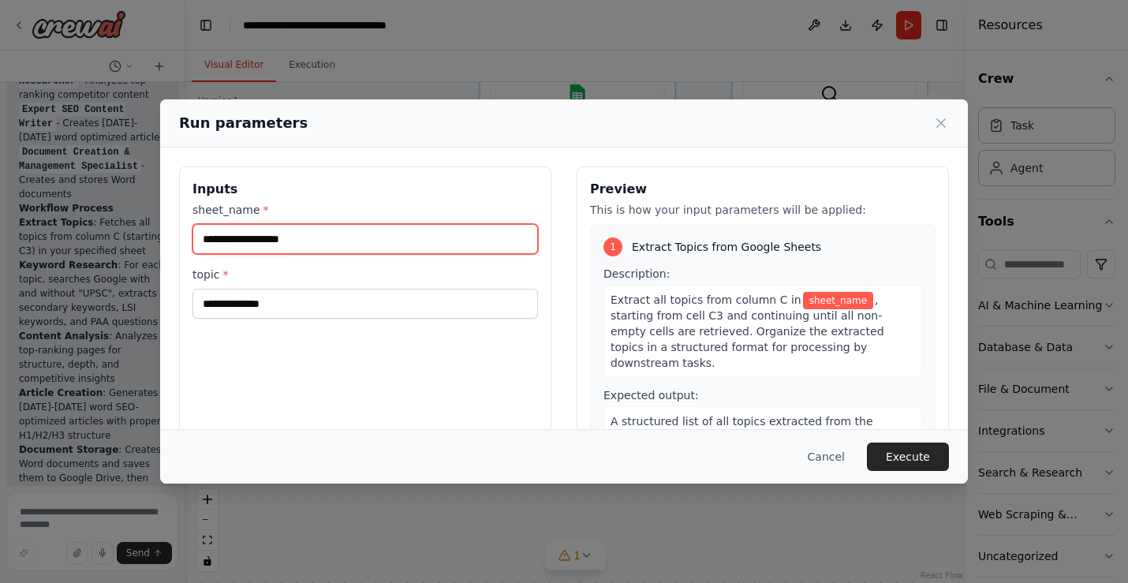
drag, startPoint x: 357, startPoint y: 239, endPoint x: 185, endPoint y: 241, distance: 171.2
click at [185, 241] on div "Inputs sheet_name * topic *" at bounding box center [365, 353] width 372 height 374
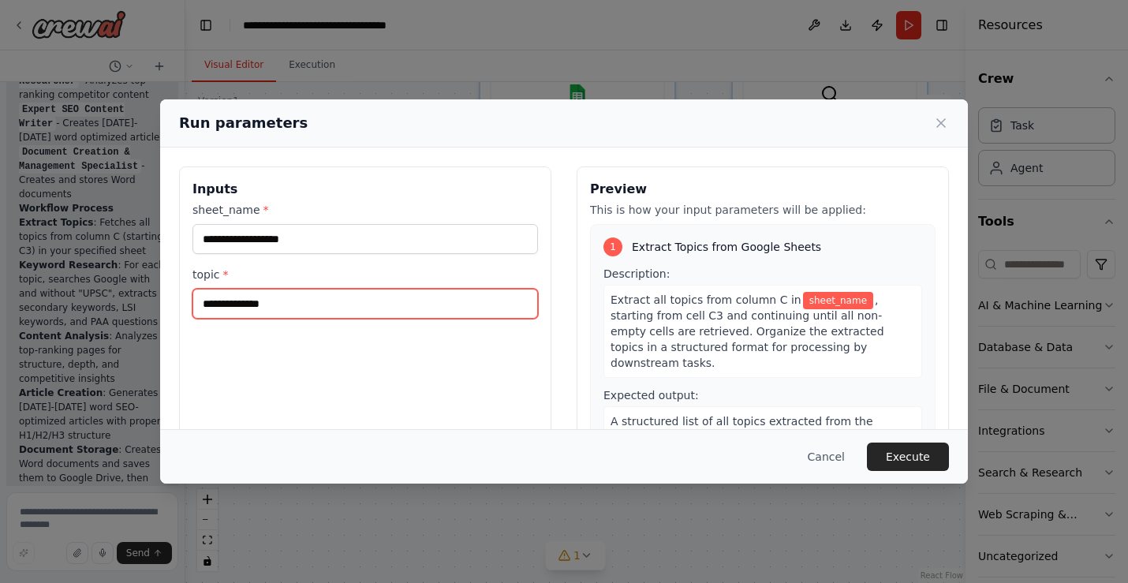
click at [289, 300] on input "topic *" at bounding box center [365, 304] width 346 height 30
type input "**********"
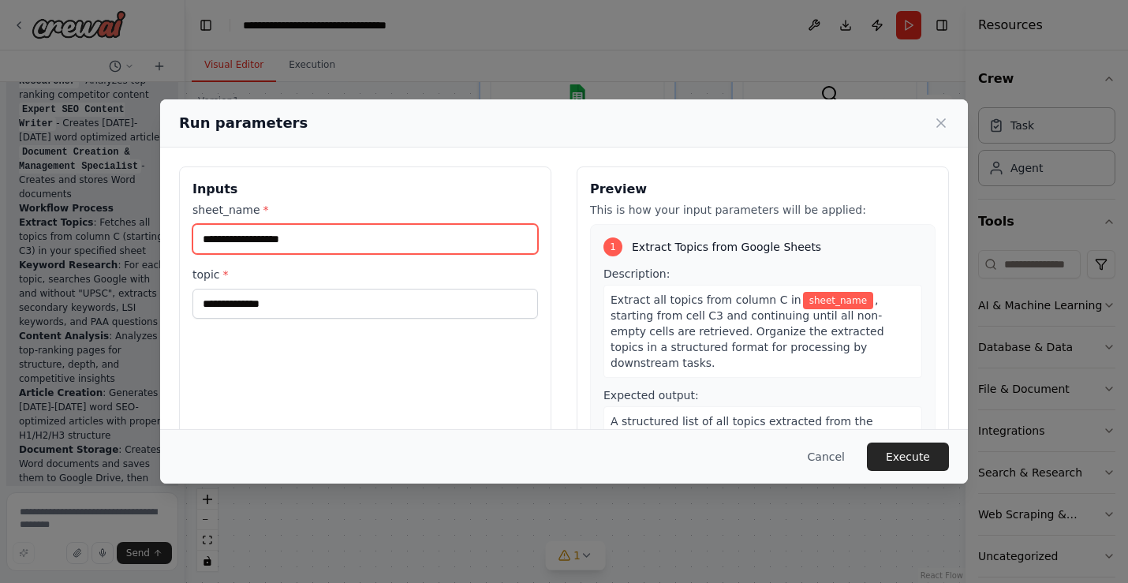
click at [277, 239] on input "sheet_name *" at bounding box center [365, 239] width 346 height 30
paste input "******"
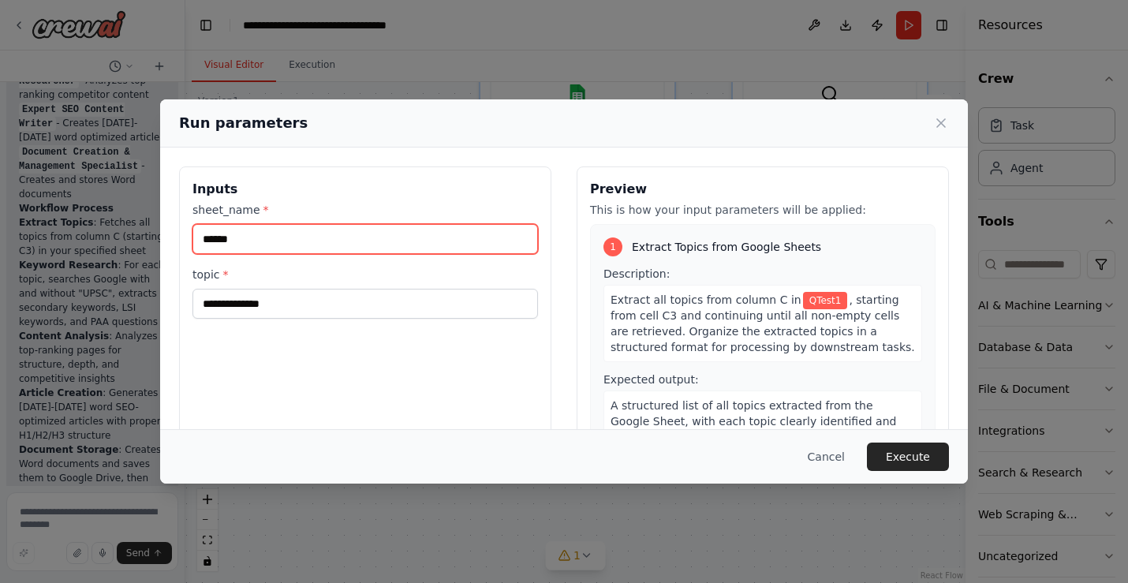
type input "******"
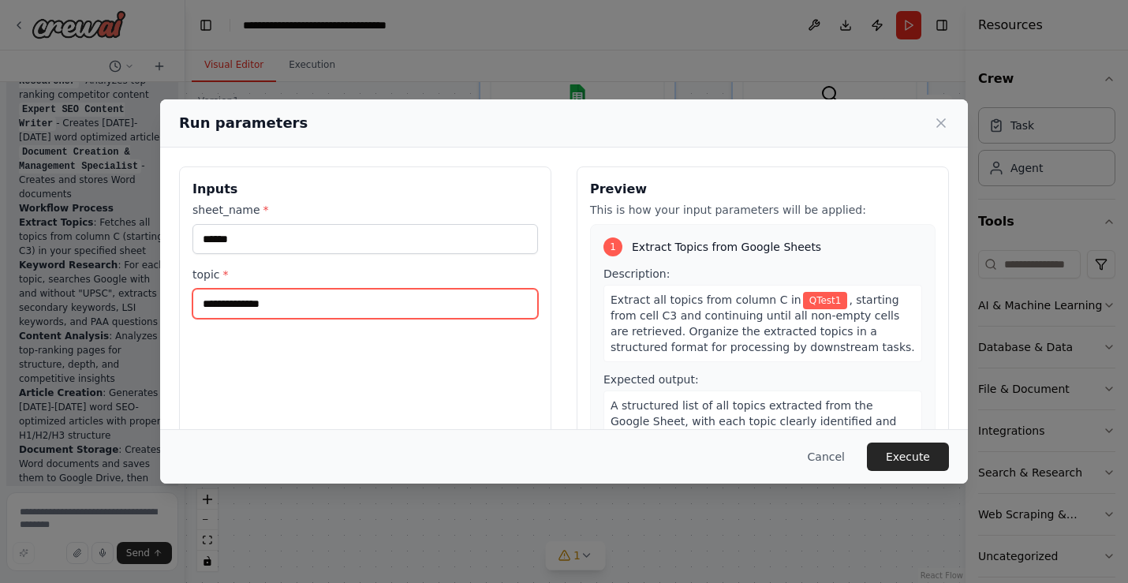
drag, startPoint x: 306, startPoint y: 303, endPoint x: 176, endPoint y: 309, distance: 130.3
click at [176, 309] on div "**********" at bounding box center [564, 354] width 808 height 412
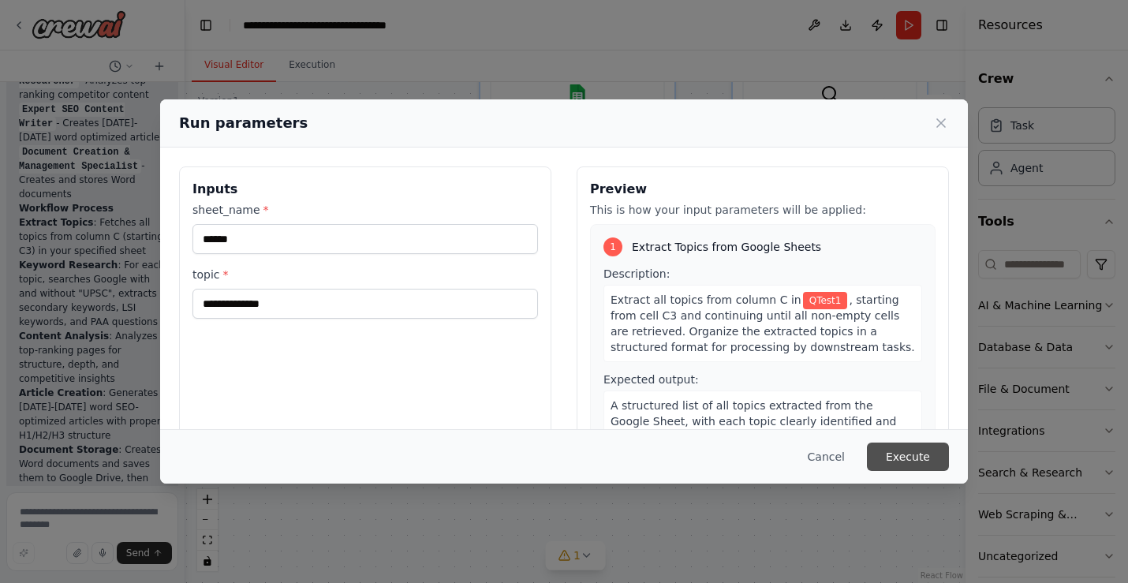
click at [925, 459] on button "Execute" at bounding box center [908, 457] width 82 height 28
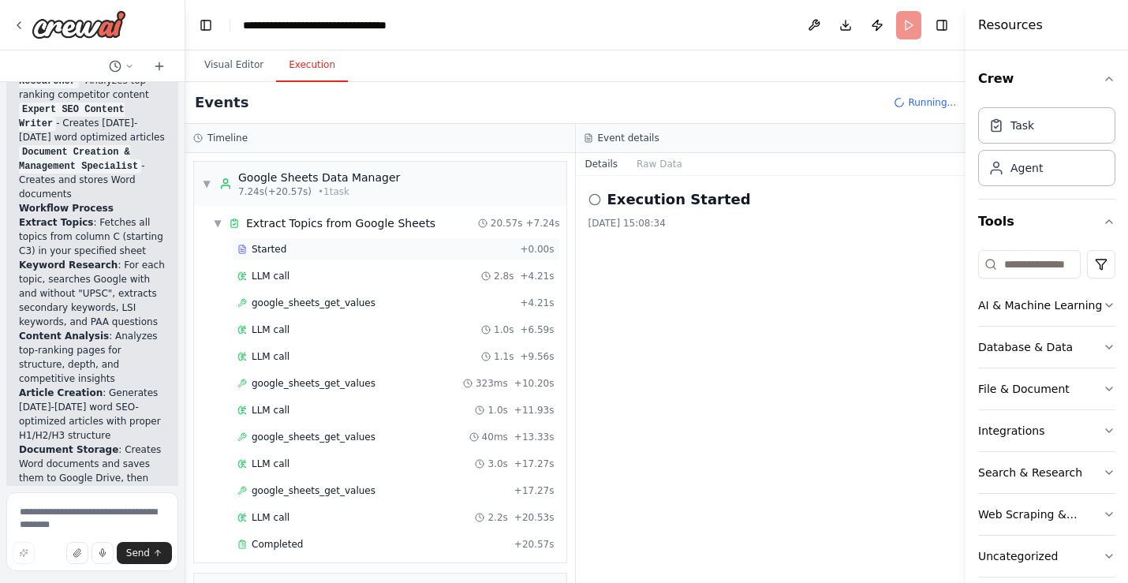
click at [303, 255] on div "Started" at bounding box center [375, 249] width 276 height 13
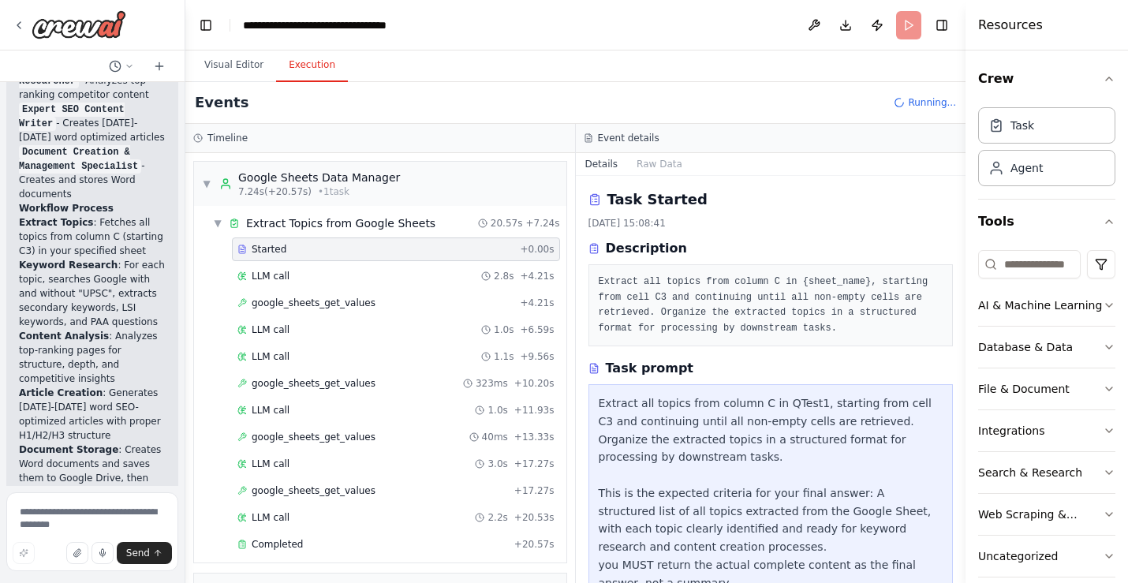
scroll to position [44, 0]
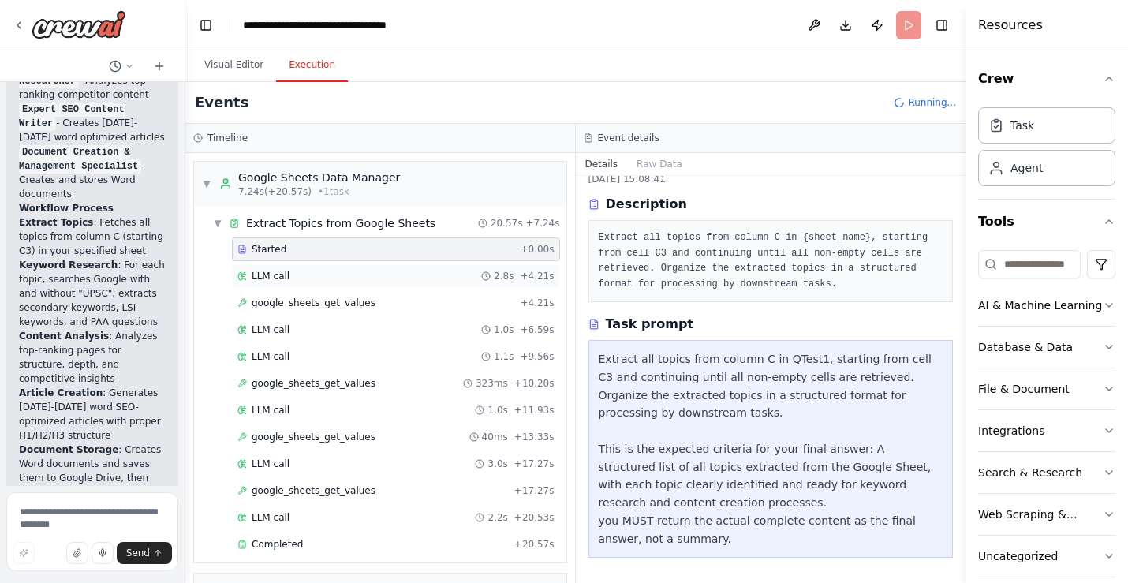
click at [294, 272] on div "LLM call 2.8s + 4.21s" at bounding box center [395, 276] width 317 height 13
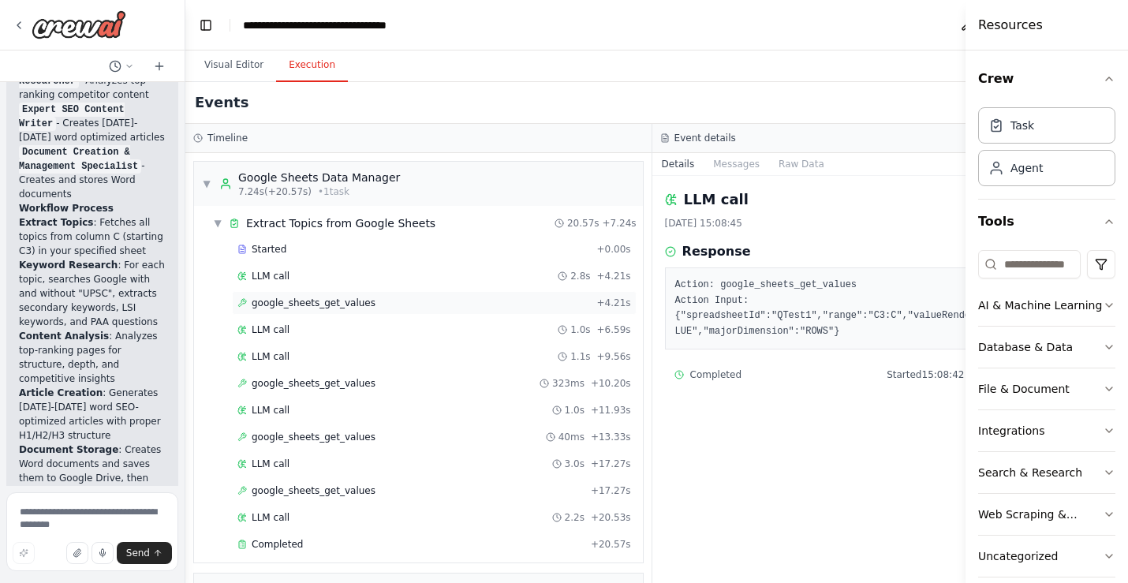
click at [349, 301] on span "google_sheets_get_values" at bounding box center [314, 303] width 124 height 13
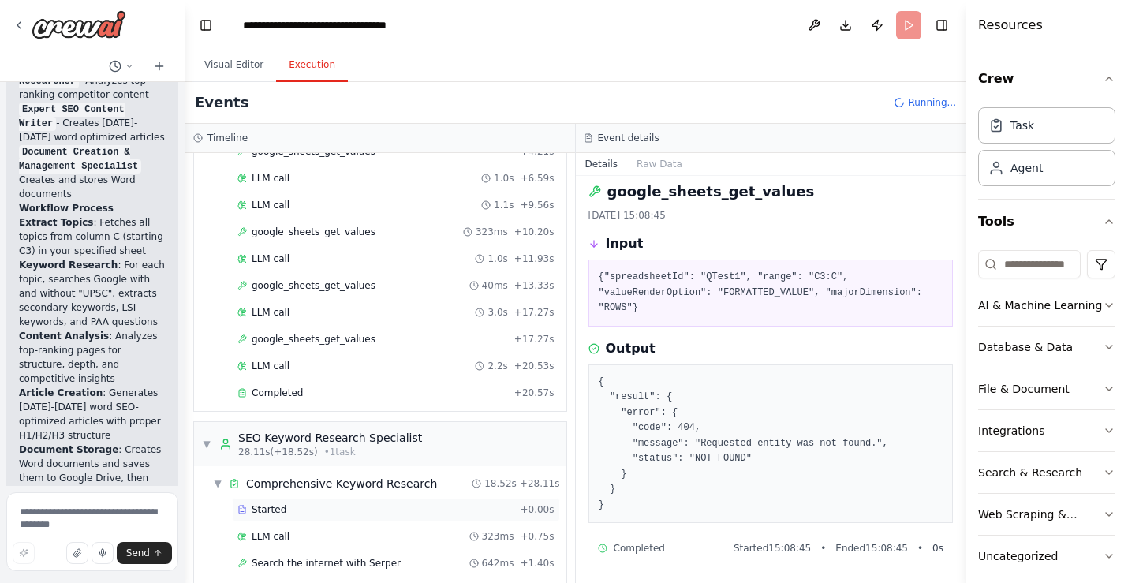
scroll to position [241, 0]
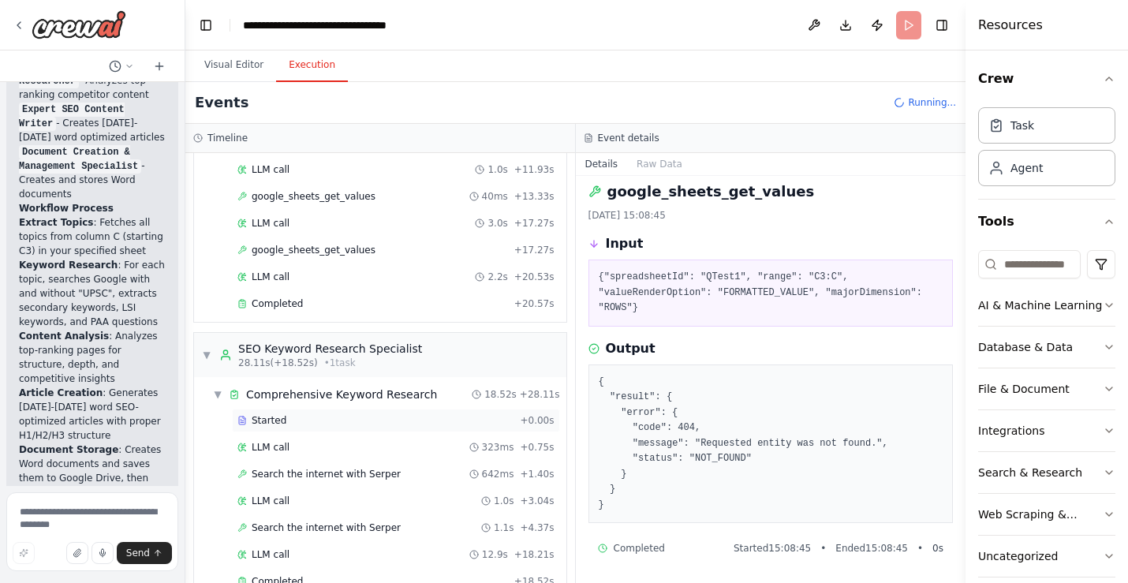
click at [294, 415] on div "Started" at bounding box center [375, 420] width 276 height 13
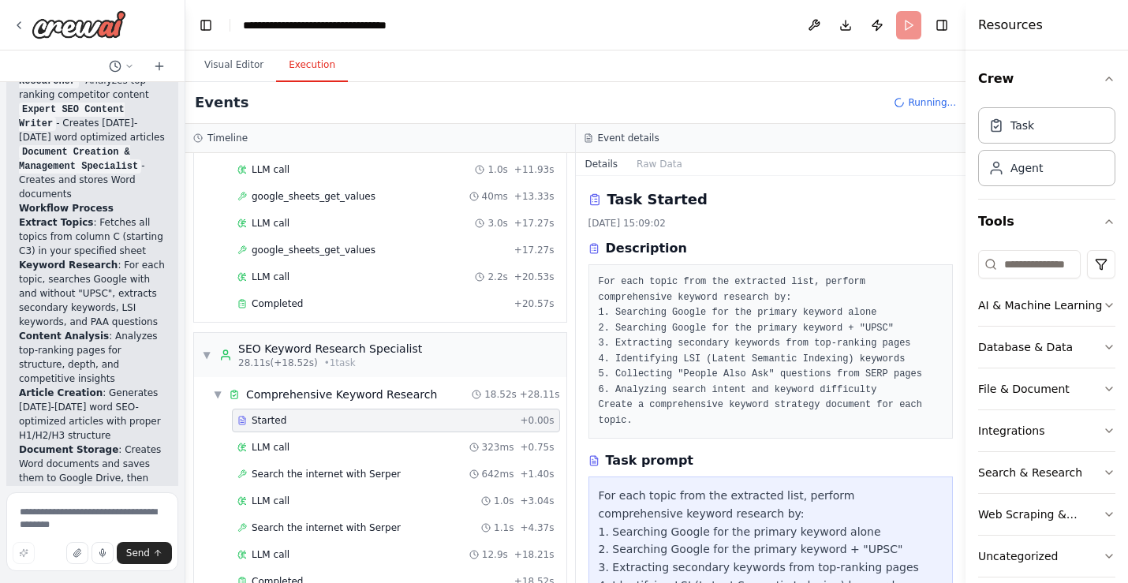
scroll to position [572, 0]
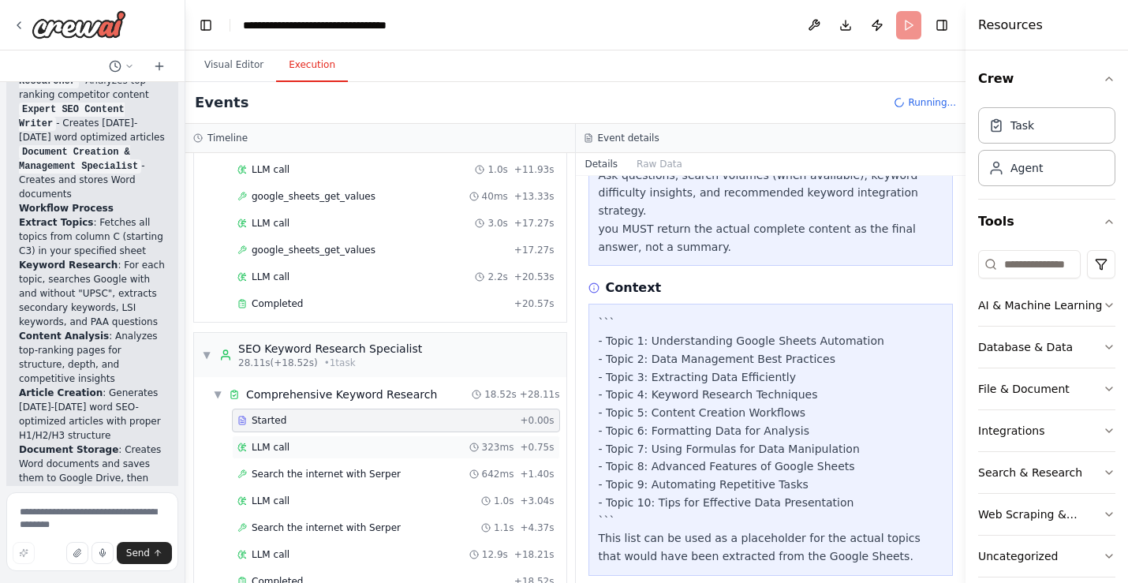
click at [342, 452] on div "LLM call 323ms + 0.75s" at bounding box center [395, 447] width 317 height 13
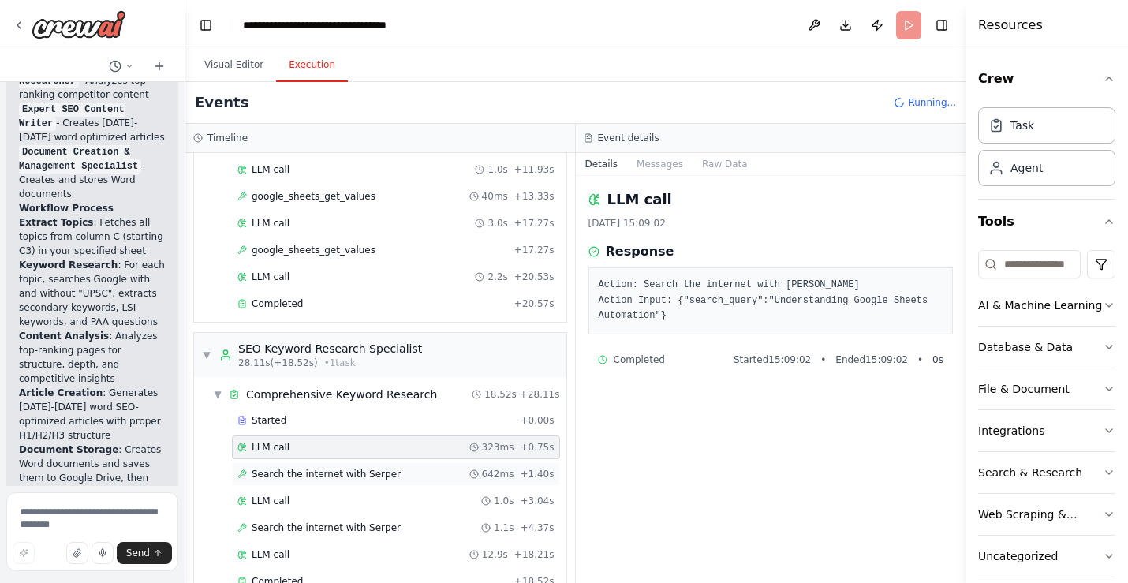
click at [413, 479] on div "Search the internet with Serper 642ms + 1.40s" at bounding box center [395, 474] width 317 height 13
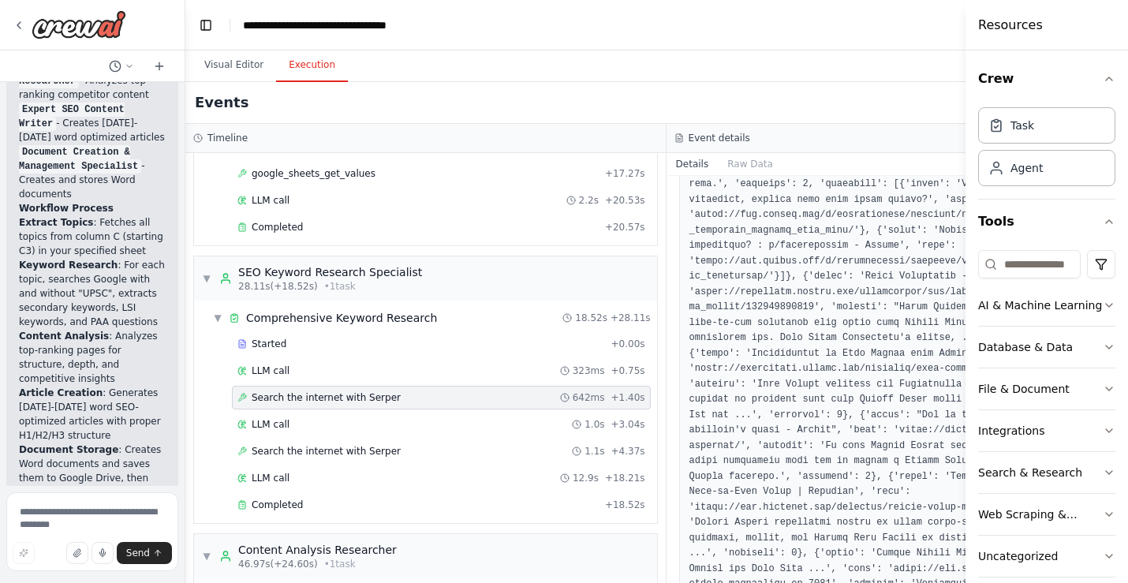
scroll to position [322, 0]
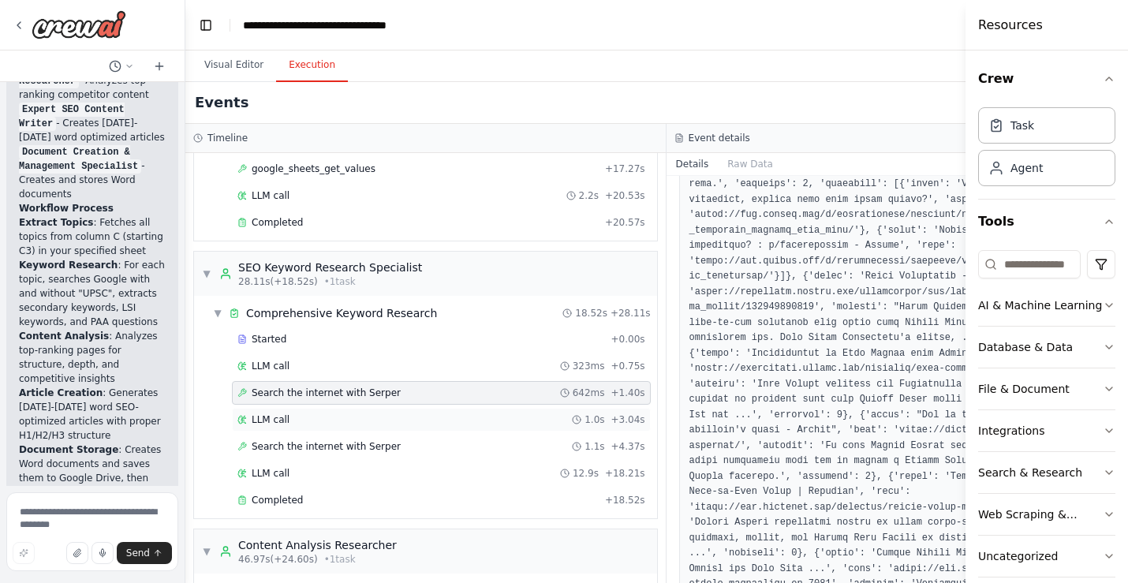
click at [379, 426] on div "LLM call 1.0s + 3.04s" at bounding box center [441, 420] width 419 height 24
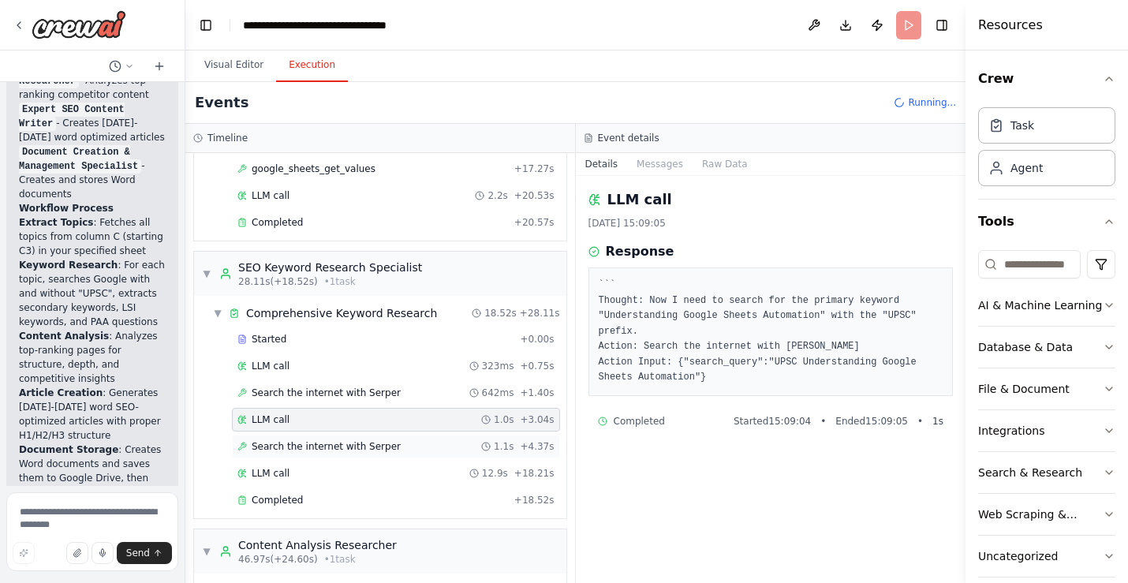
click at [394, 456] on div "Search the internet with Serper 1.1s + 4.37s" at bounding box center [396, 447] width 328 height 24
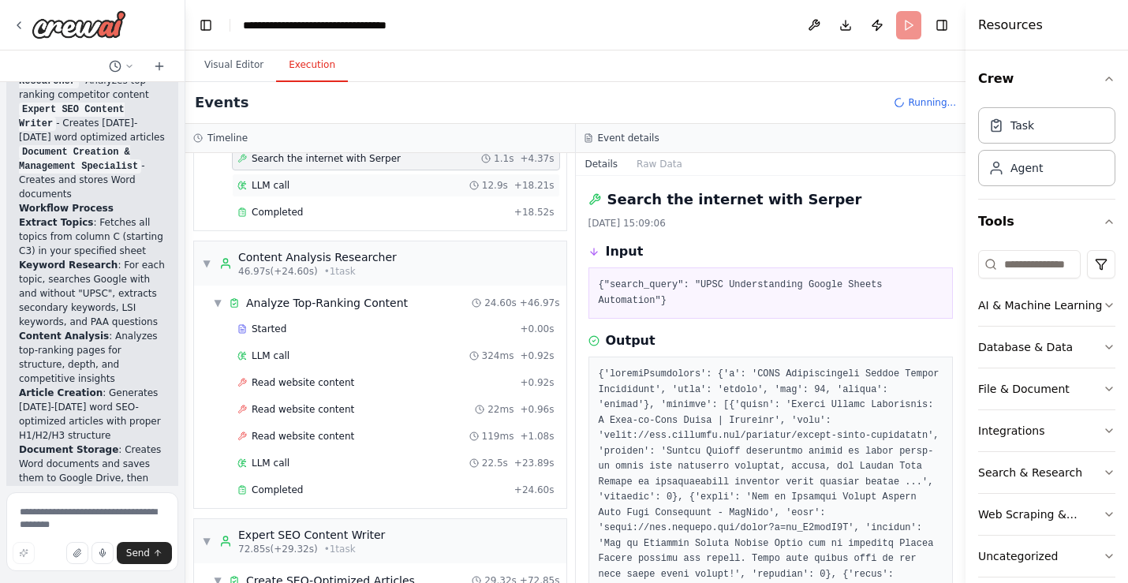
scroll to position [867, 0]
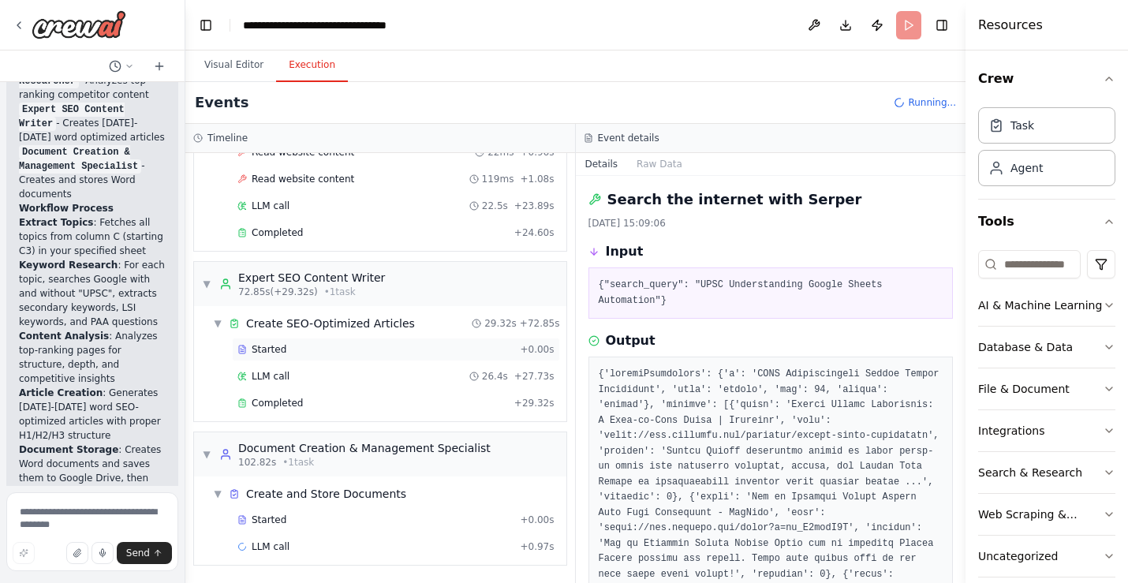
click at [329, 350] on div "Started" at bounding box center [375, 349] width 276 height 13
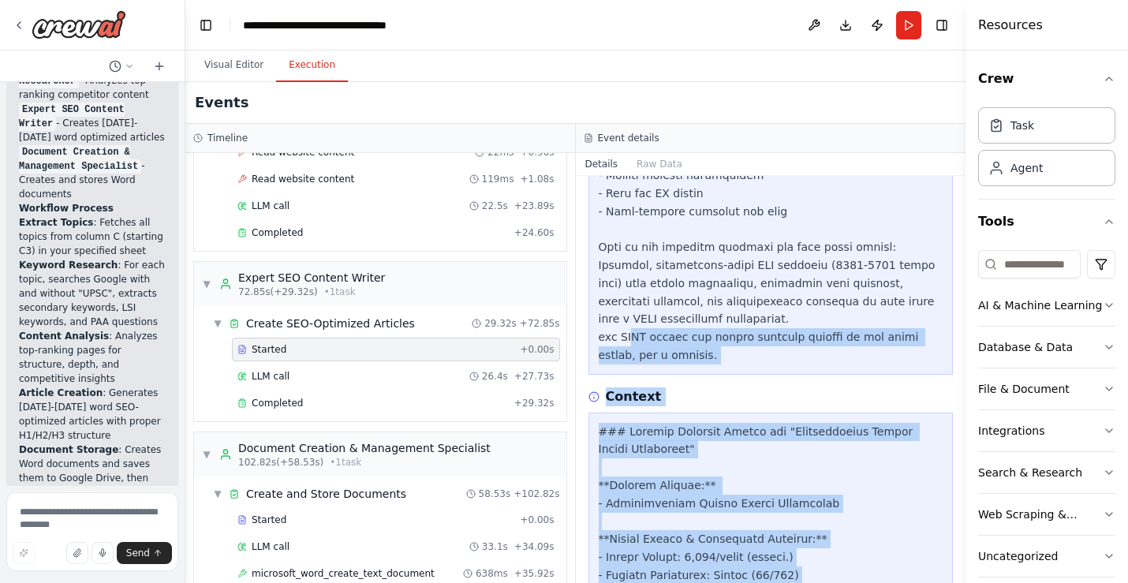
scroll to position [1126, 0]
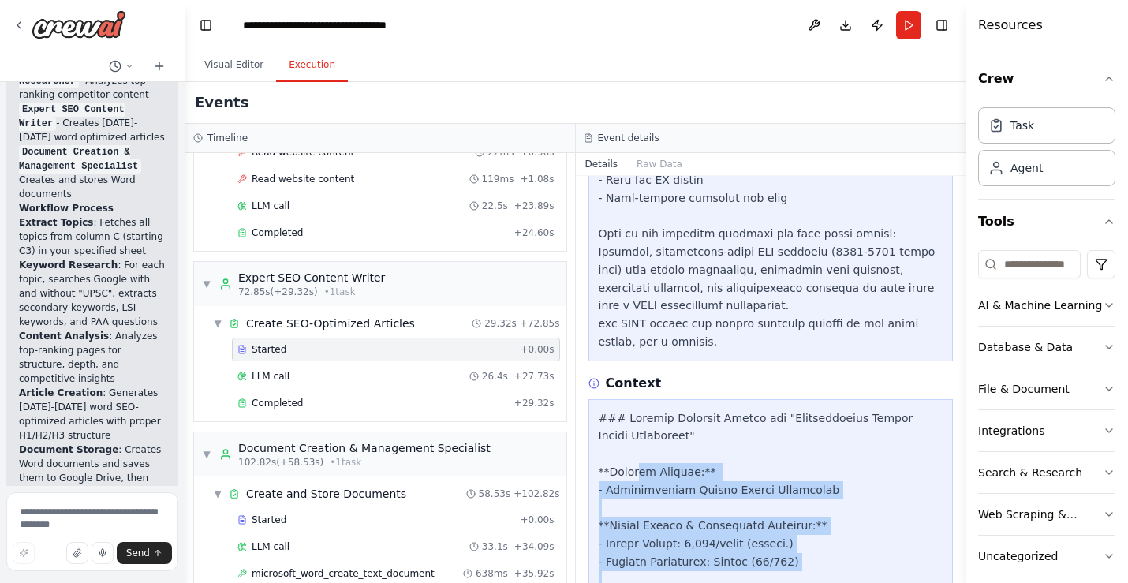
drag, startPoint x: 662, startPoint y: 538, endPoint x: 639, endPoint y: 451, distance: 89.7
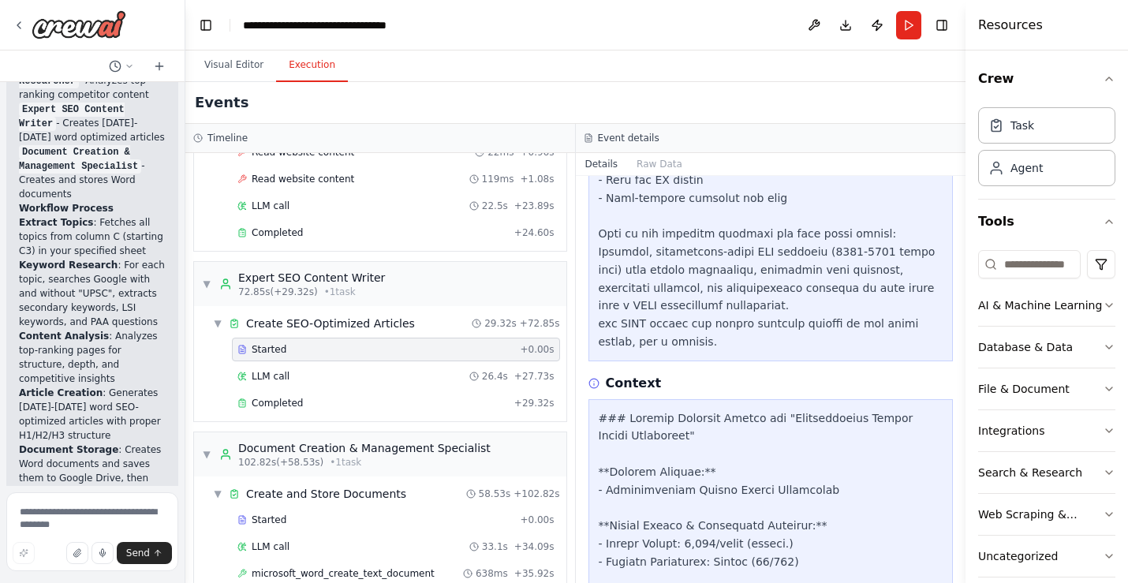
click at [696, 374] on div "Context" at bounding box center [770, 383] width 365 height 19
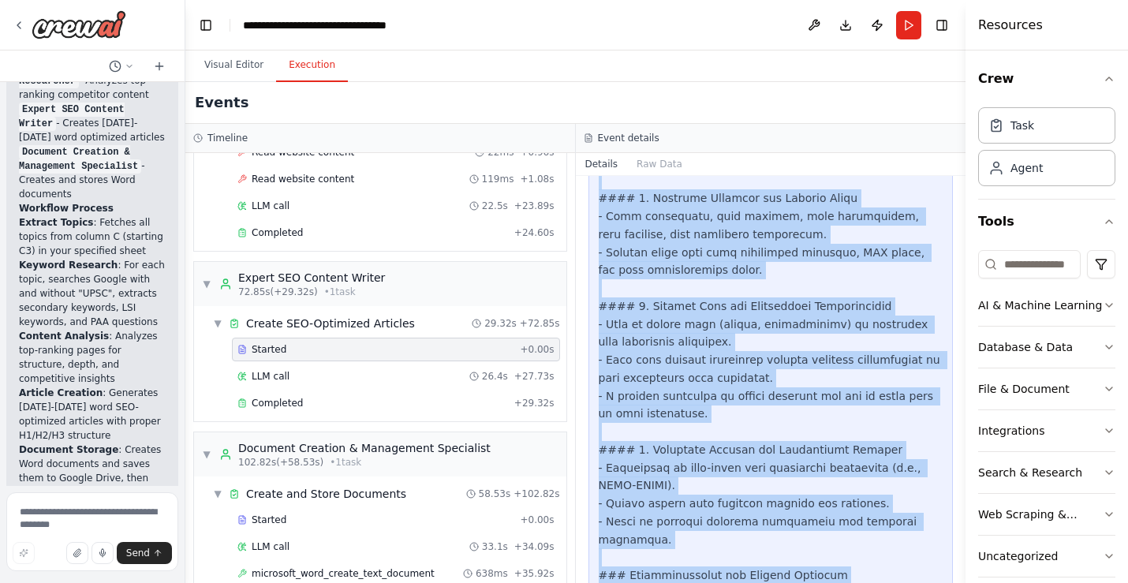
scroll to position [3607, 0]
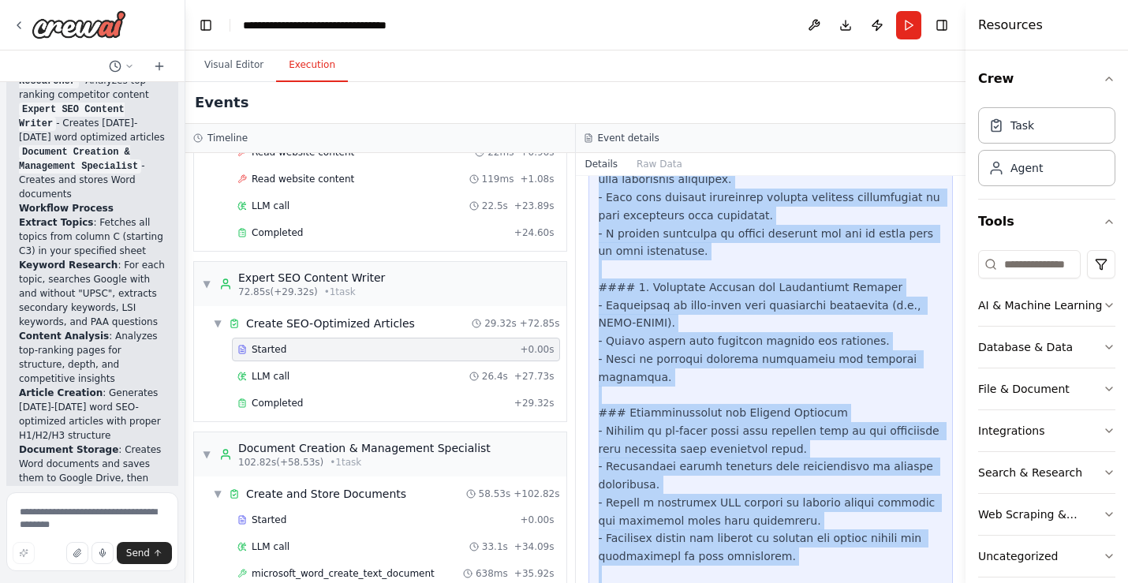
drag, startPoint x: 599, startPoint y: 227, endPoint x: 694, endPoint y: 549, distance: 335.7
copy div "### Keyword Research Report for "Understanding Google Sheets Automation" **Prim…"
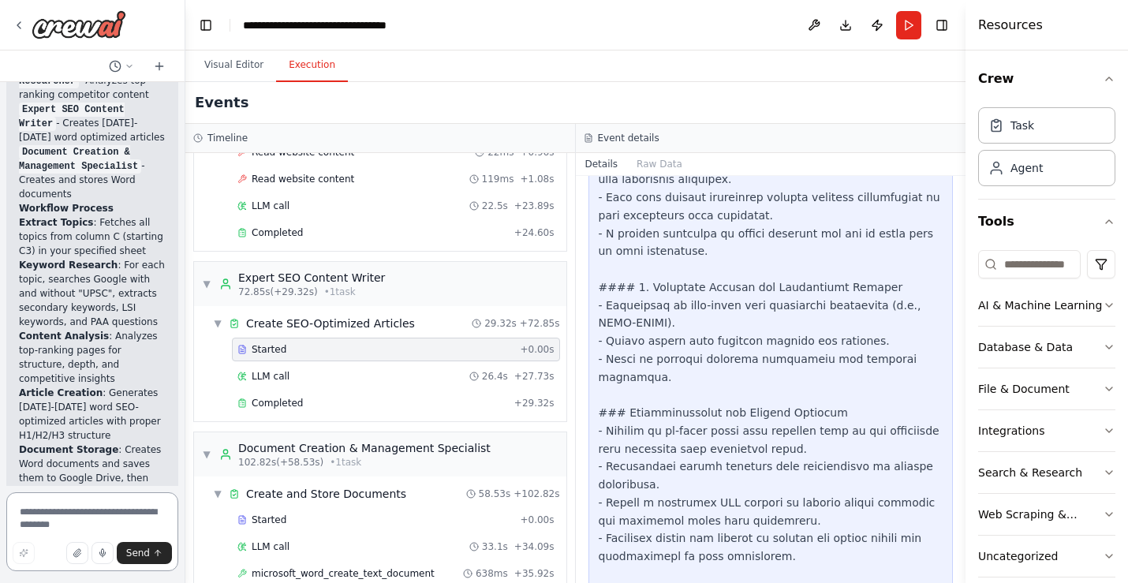
click at [42, 515] on textarea at bounding box center [92, 531] width 172 height 79
type textarea "**********"
drag, startPoint x: 106, startPoint y: 510, endPoint x: -3, endPoint y: 510, distance: 108.9
click at [0, 510] on html "create a new word file and paste the generated content in teh new word file and…" at bounding box center [564, 291] width 1128 height 583
type textarea "**********"
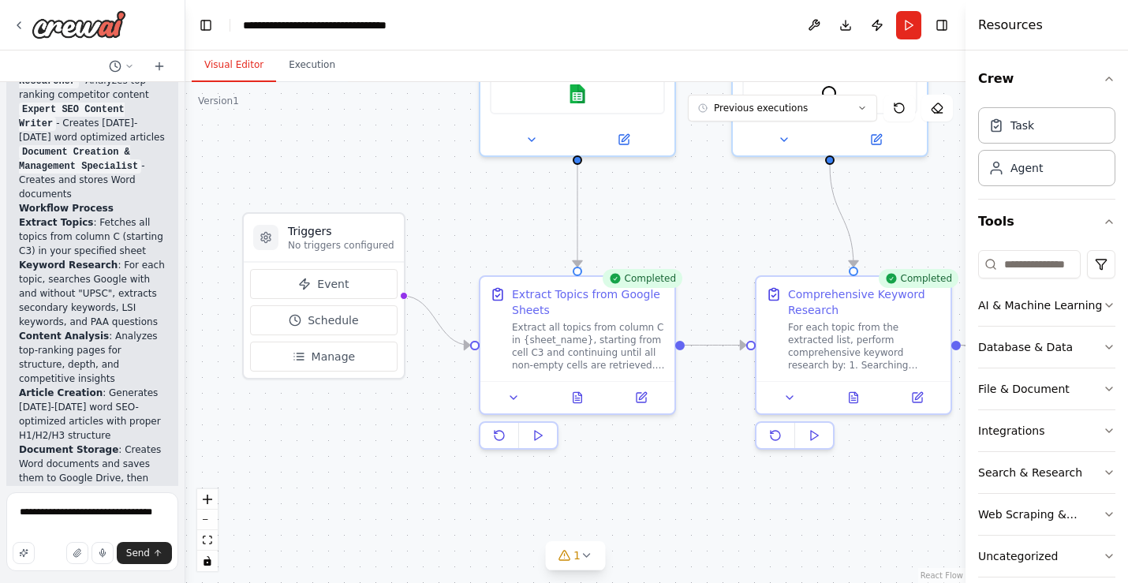
click at [239, 68] on button "Visual Editor" at bounding box center [234, 65] width 84 height 33
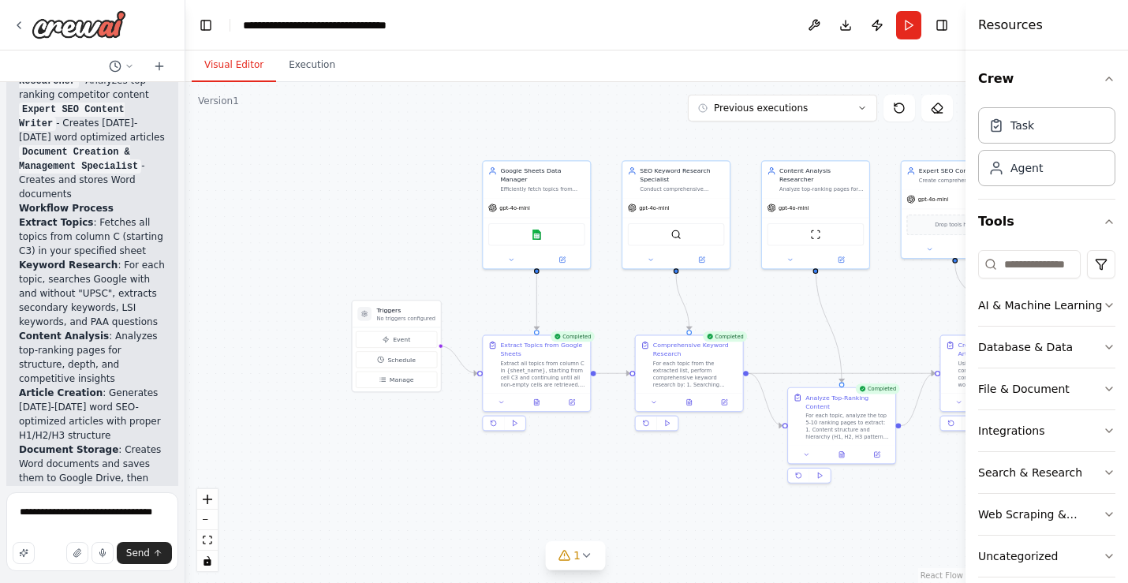
drag, startPoint x: 511, startPoint y: 204, endPoint x: 481, endPoint y: 327, distance: 126.7
click at [481, 327] on div ".deletable-edge-delete-btn { width: 20px; height: 20px; border: 0px solid #ffff…" at bounding box center [575, 332] width 780 height 501
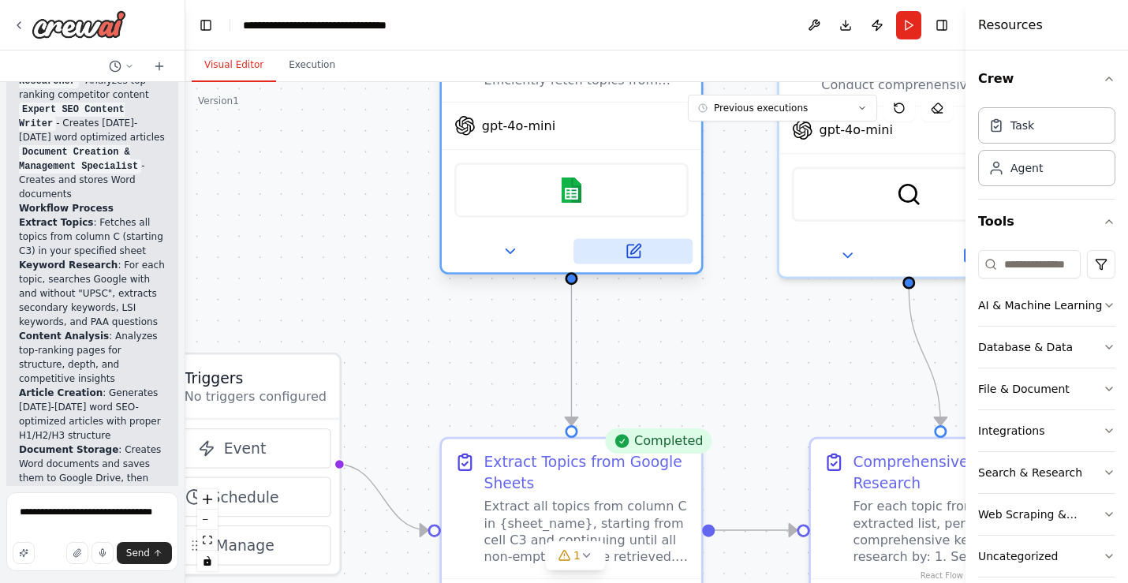
click at [627, 238] on button at bounding box center [632, 250] width 119 height 25
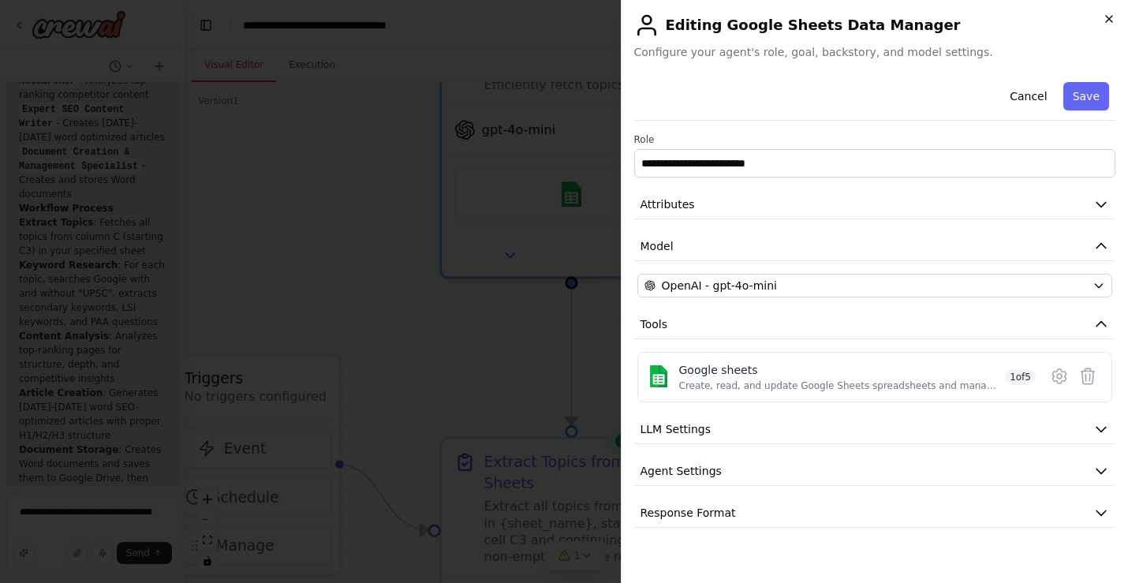
click at [1109, 22] on icon "button" at bounding box center [1109, 19] width 13 height 13
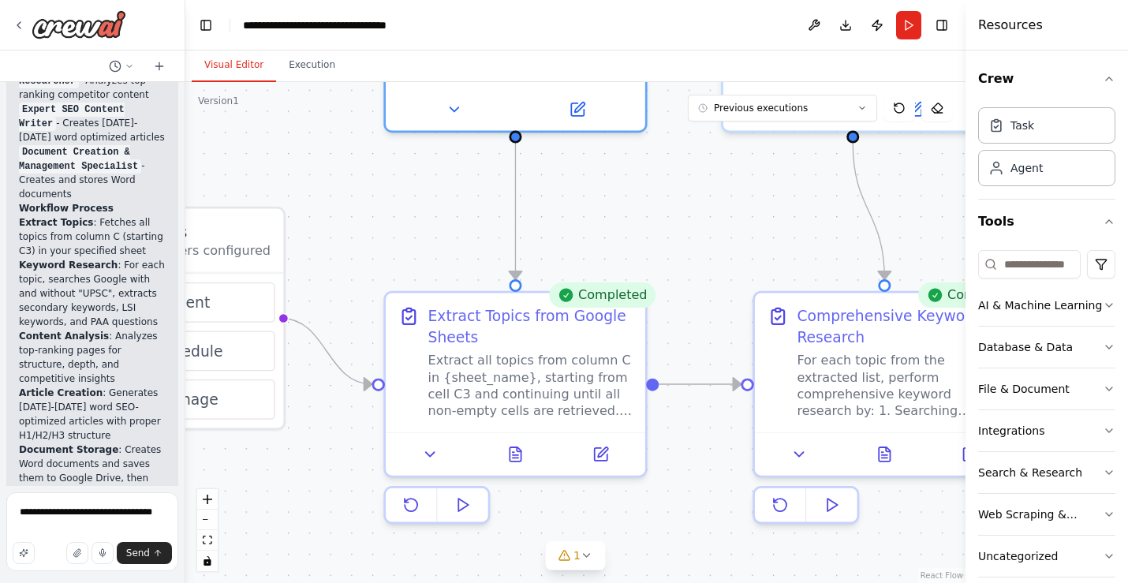
drag, startPoint x: 466, startPoint y: 361, endPoint x: 408, endPoint y: 211, distance: 161.6
click at [408, 211] on div ".deletable-edge-delete-btn { width: 20px; height: 20px; border: 0px solid #ffff…" at bounding box center [575, 332] width 780 height 501
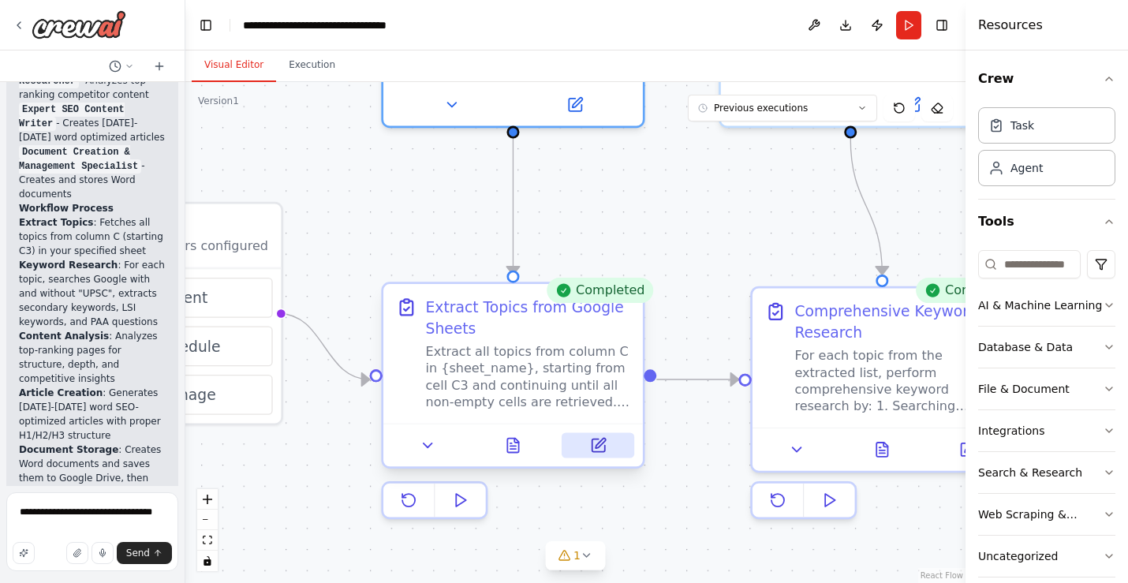
click at [596, 446] on icon at bounding box center [600, 443] width 9 height 9
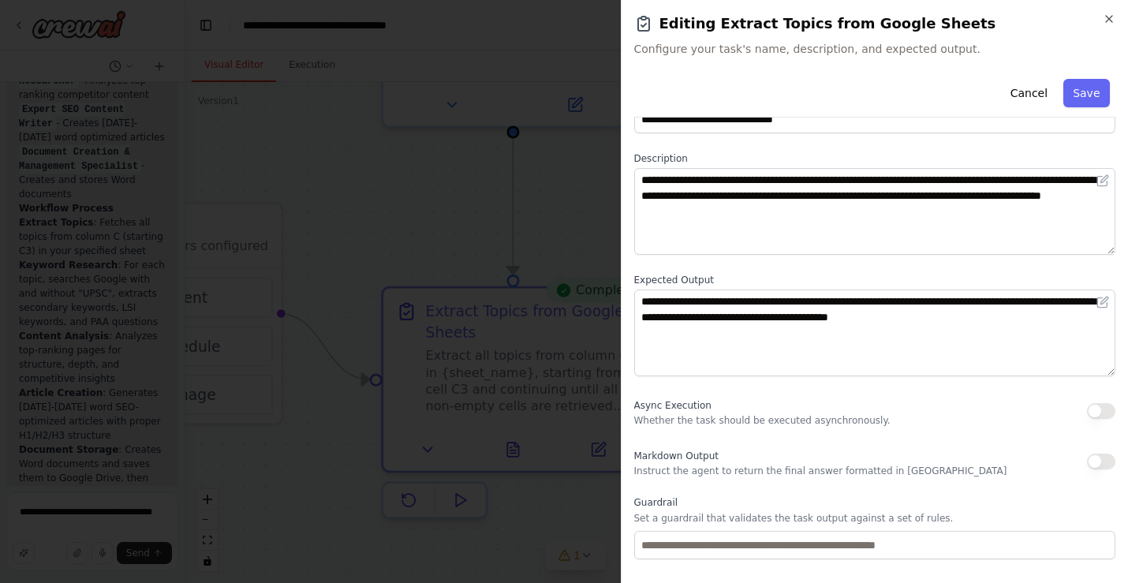
scroll to position [0, 0]
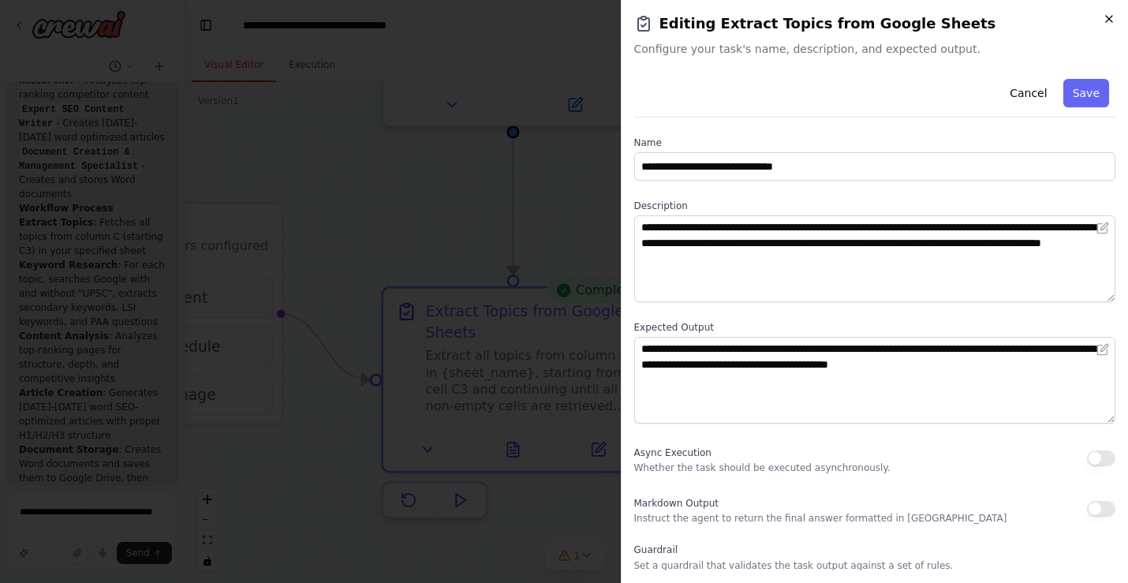
click at [1108, 16] on icon "button" at bounding box center [1109, 19] width 13 height 13
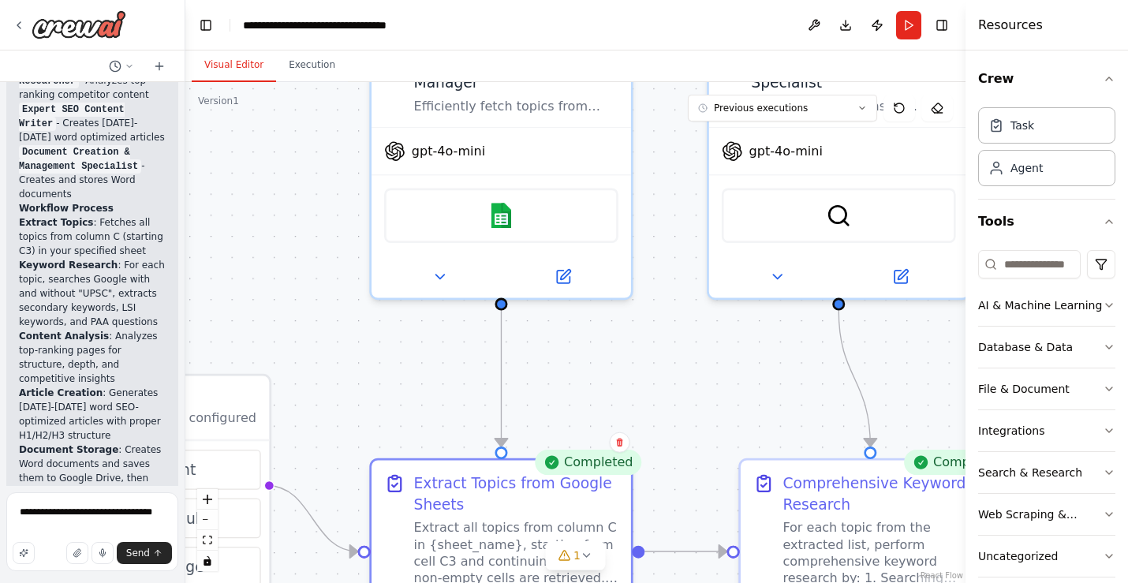
drag, startPoint x: 579, startPoint y: 210, endPoint x: 567, endPoint y: 382, distance: 172.4
click at [567, 382] on div ".deletable-edge-delete-btn { width: 20px; height: 20px; border: 0px solid #ffff…" at bounding box center [575, 332] width 780 height 501
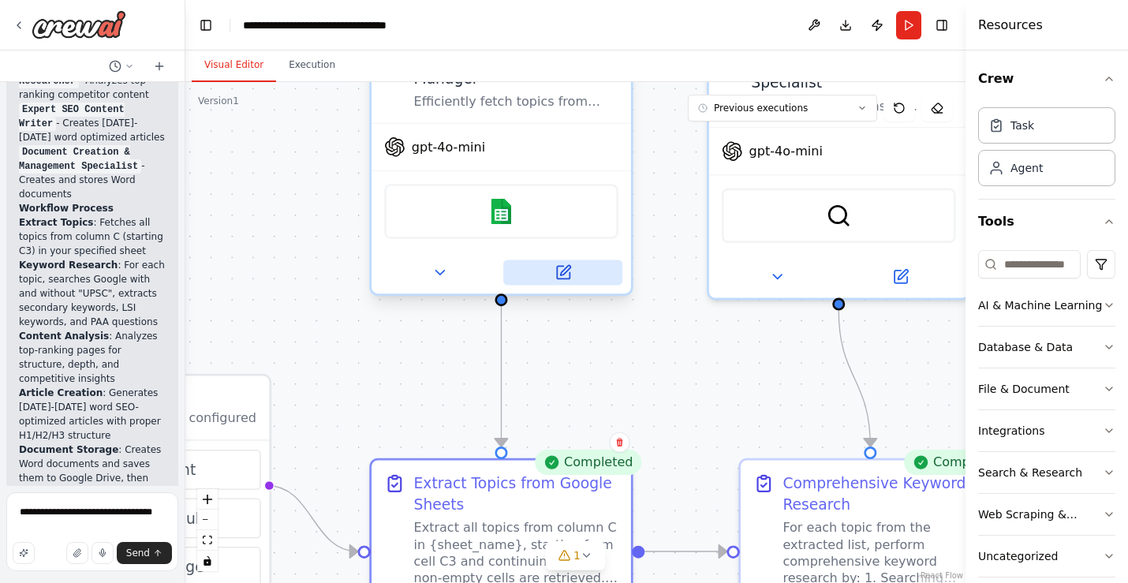
click at [555, 264] on icon at bounding box center [563, 272] width 17 height 17
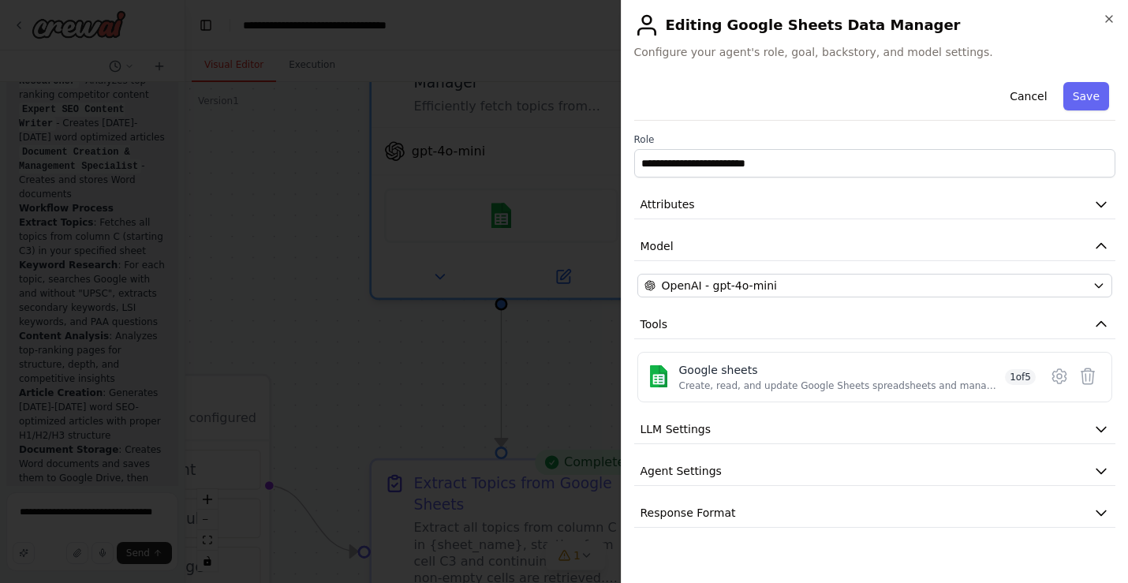
click at [942, 405] on div "**********" at bounding box center [875, 302] width 482 height 452
click at [961, 379] on div "Google sheets Create, read, and update Google Sheets spreadsheets and manage wo…" at bounding box center [839, 377] width 320 height 30
click at [1052, 374] on icon at bounding box center [1058, 376] width 13 height 14
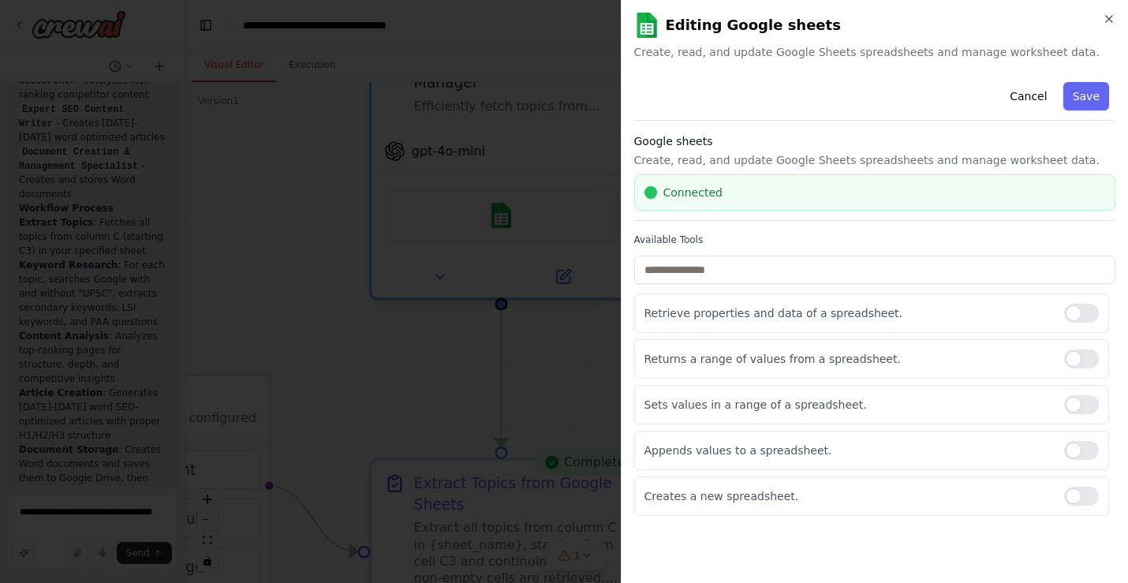
click at [921, 192] on div "Connected" at bounding box center [874, 193] width 461 height 16
click at [692, 199] on span "Connected" at bounding box center [692, 193] width 59 height 16
click at [1031, 95] on button "Cancel" at bounding box center [1028, 96] width 56 height 28
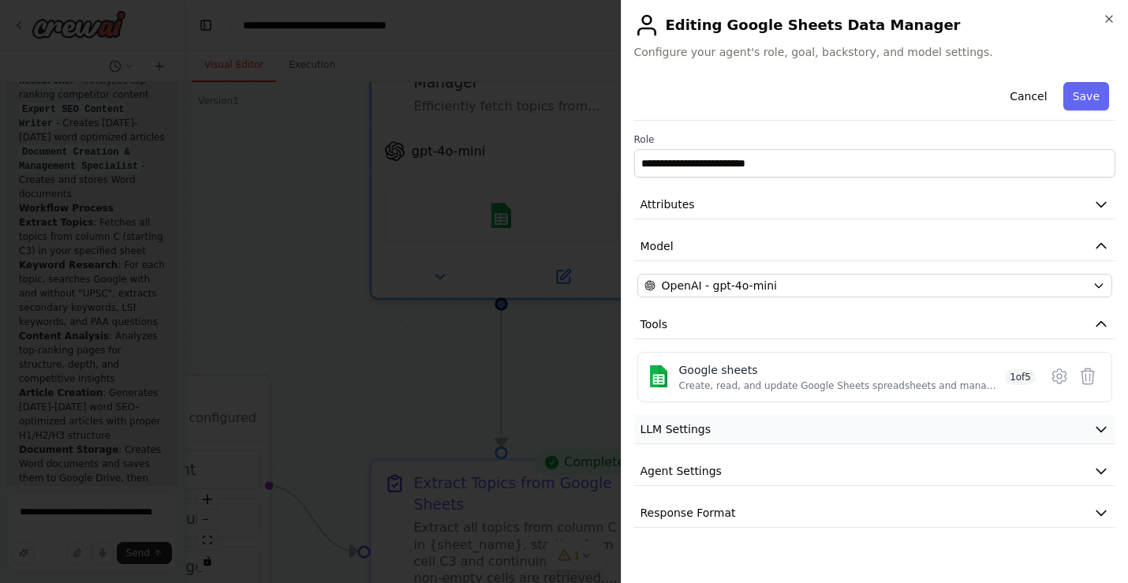
click at [853, 439] on button "LLM Settings" at bounding box center [875, 429] width 482 height 29
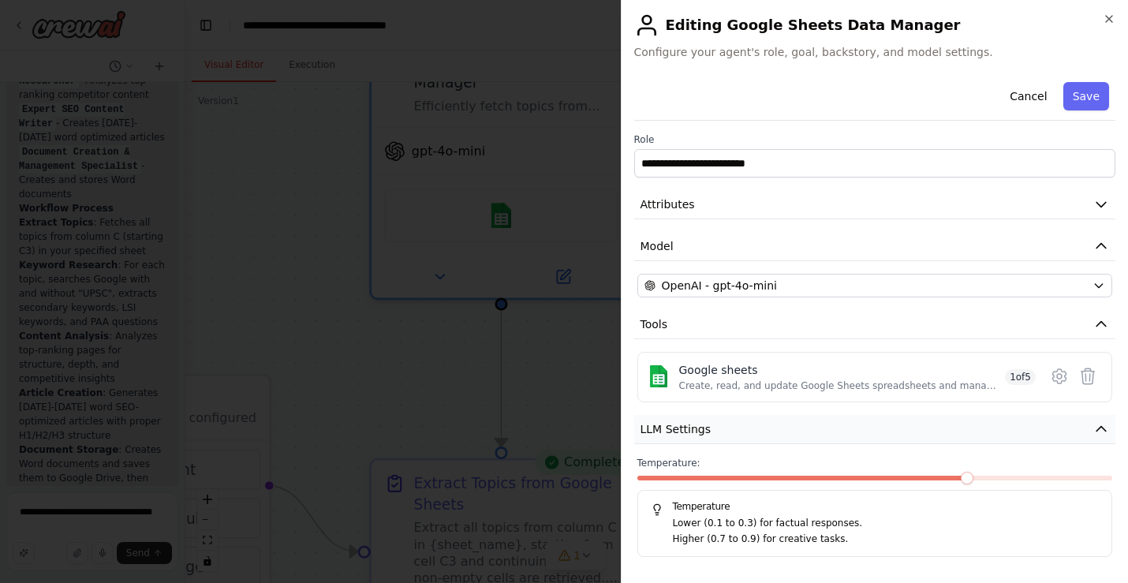
scroll to position [83, 0]
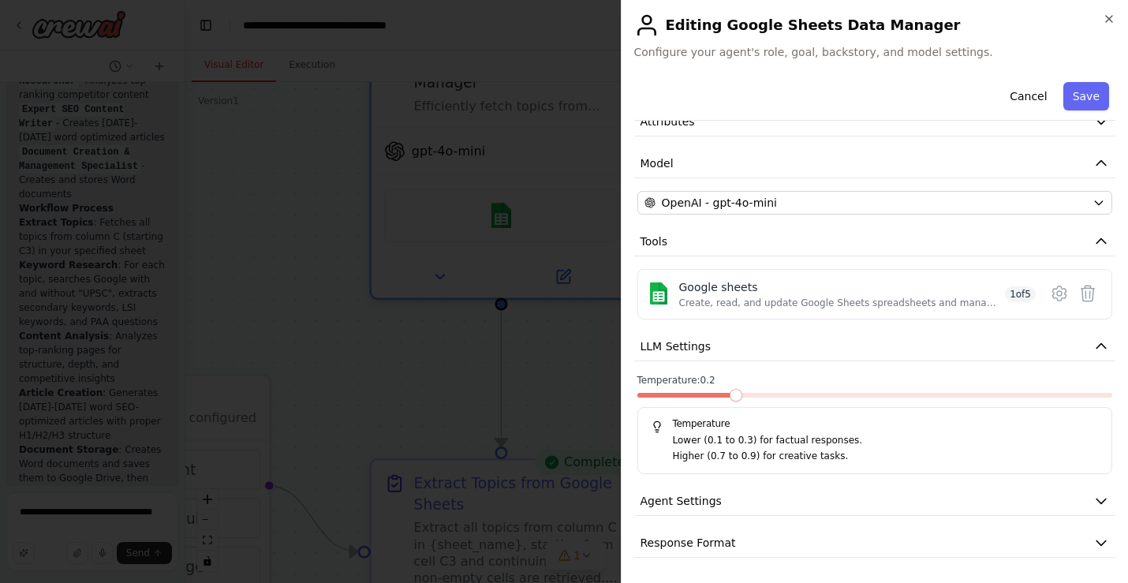
click at [734, 402] on span at bounding box center [736, 395] width 13 height 13
click at [731, 503] on button "Agent Settings" at bounding box center [875, 501] width 482 height 29
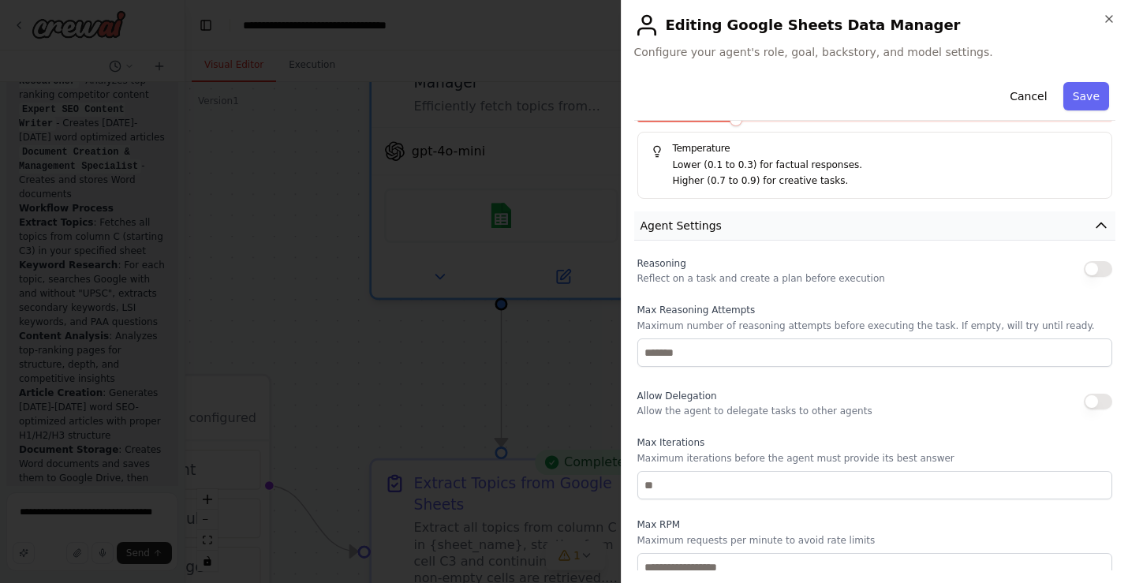
scroll to position [506, 0]
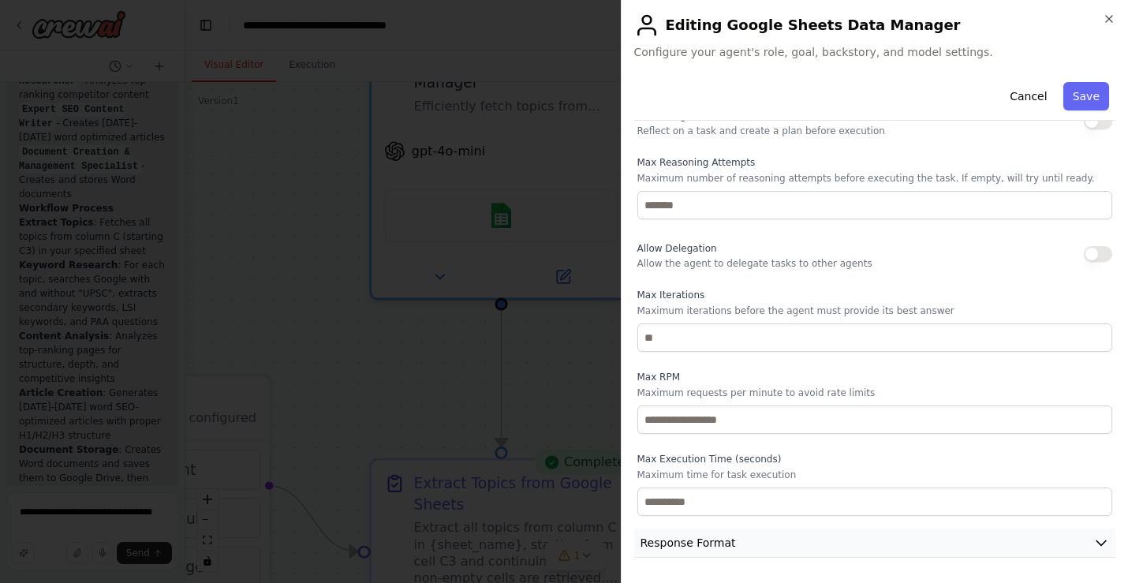
click at [730, 543] on span "Response Format" at bounding box center [688, 543] width 95 height 16
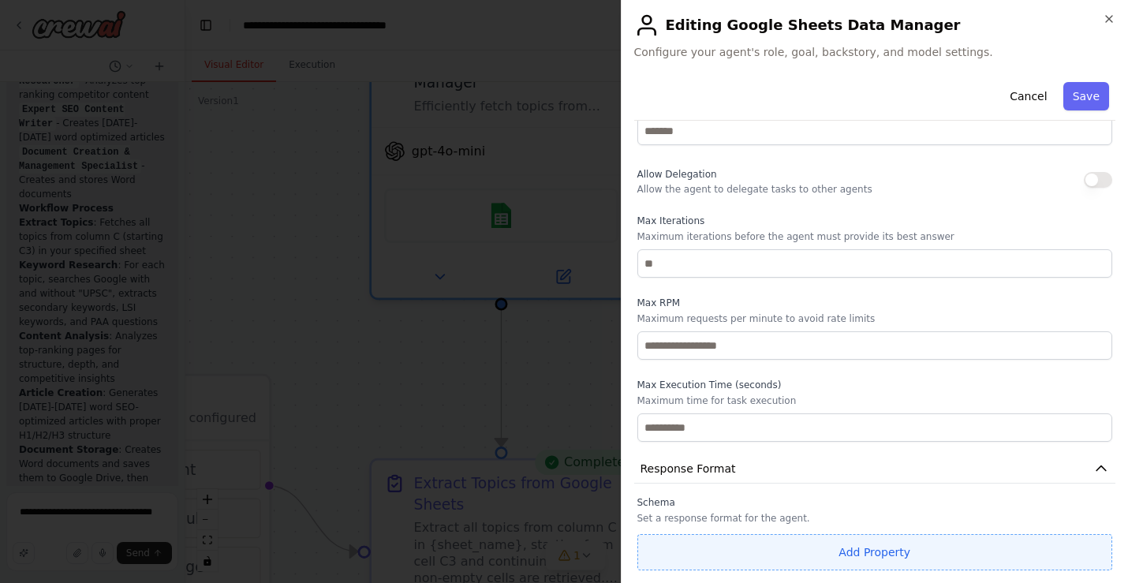
click at [856, 546] on button "Add Property" at bounding box center [875, 552] width 476 height 36
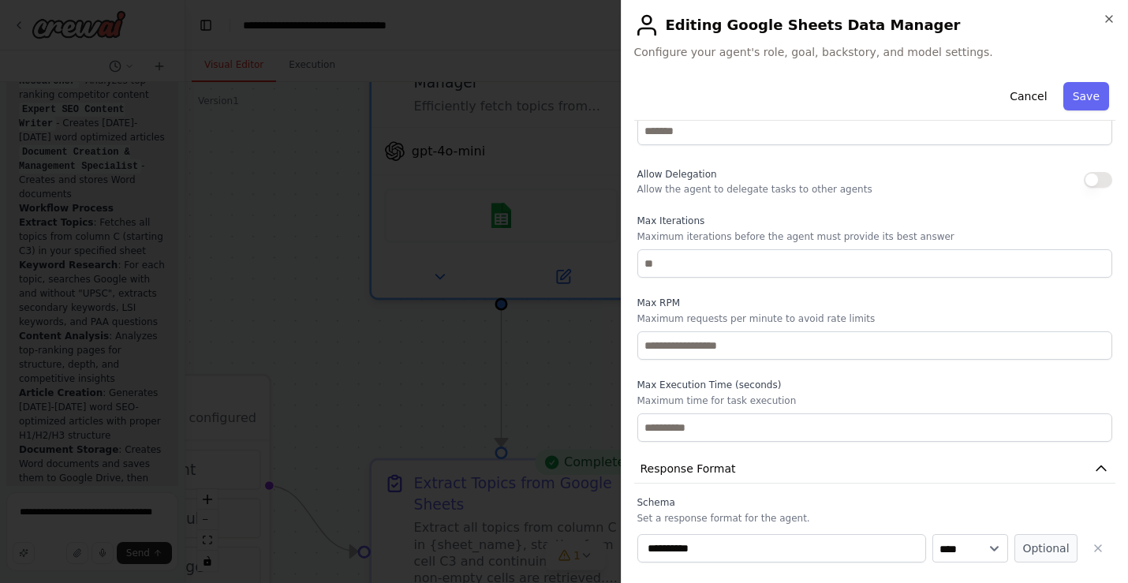
scroll to position [621, 0]
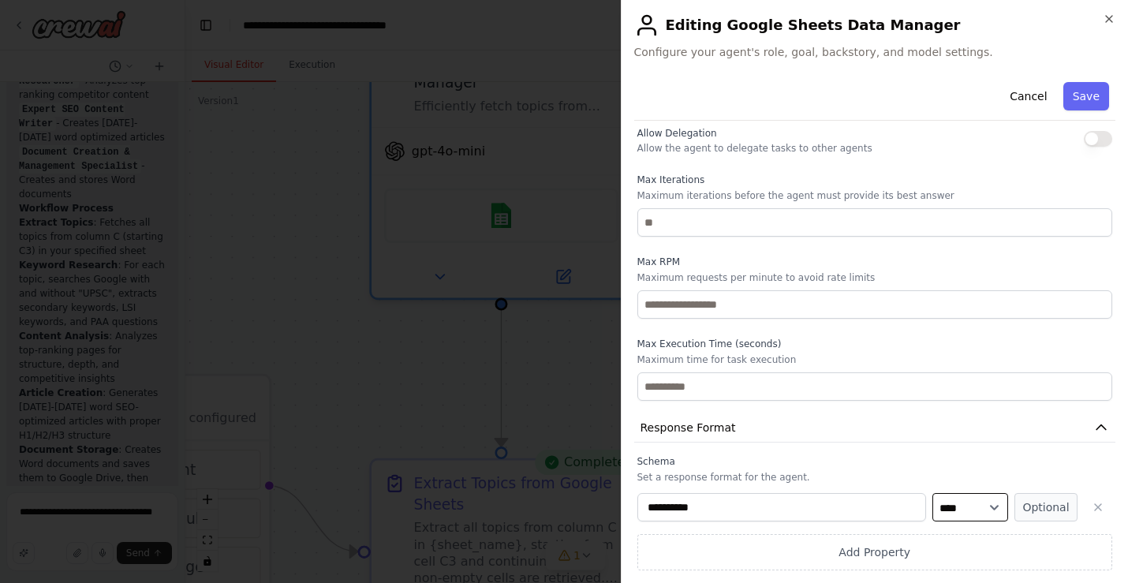
click at [964, 502] on select "**** ******* ******* **** ******" at bounding box center [970, 507] width 76 height 28
click at [932, 493] on select "**** ******* ******* **** ******" at bounding box center [970, 507] width 76 height 28
click at [1040, 103] on button "Cancel" at bounding box center [1028, 96] width 56 height 28
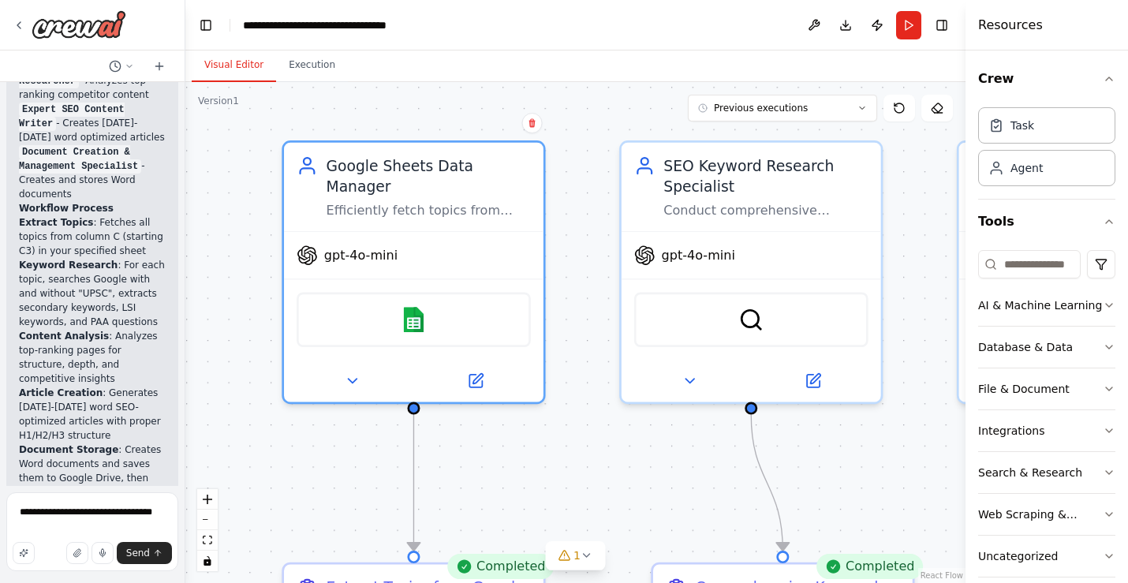
drag, startPoint x: 649, startPoint y: 361, endPoint x: 559, endPoint y: 465, distance: 137.6
click at [559, 465] on div ".deletable-edge-delete-btn { width: 20px; height: 20px; border: 0px solid #ffff…" at bounding box center [575, 332] width 780 height 501
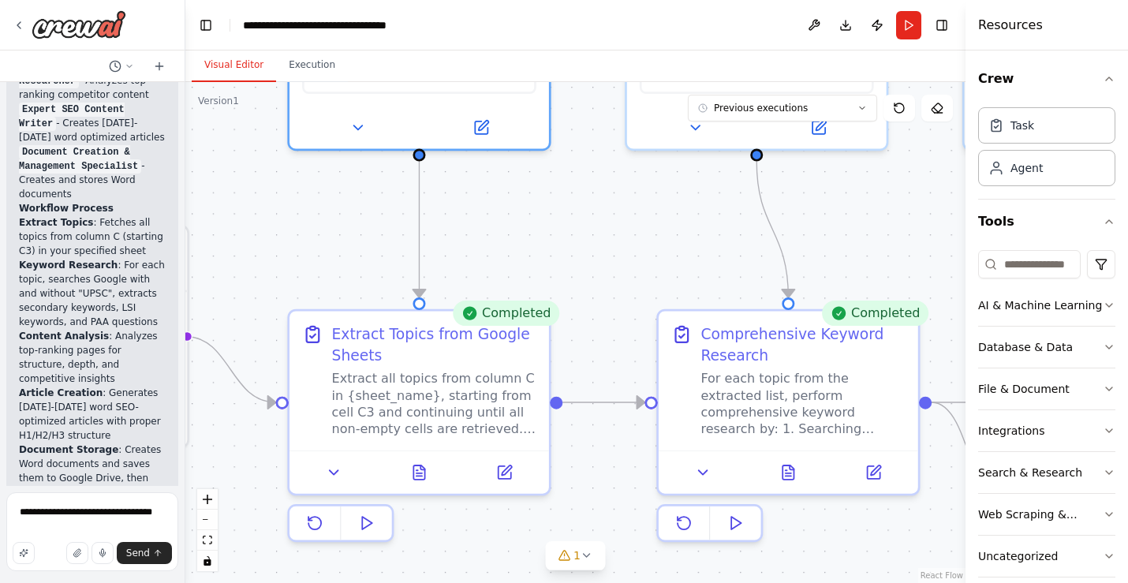
drag, startPoint x: 559, startPoint y: 465, endPoint x: 567, endPoint y: 211, distance: 253.3
click at [567, 211] on div ".deletable-edge-delete-btn { width: 20px; height: 20px; border: 0px solid #ffff…" at bounding box center [575, 332] width 780 height 501
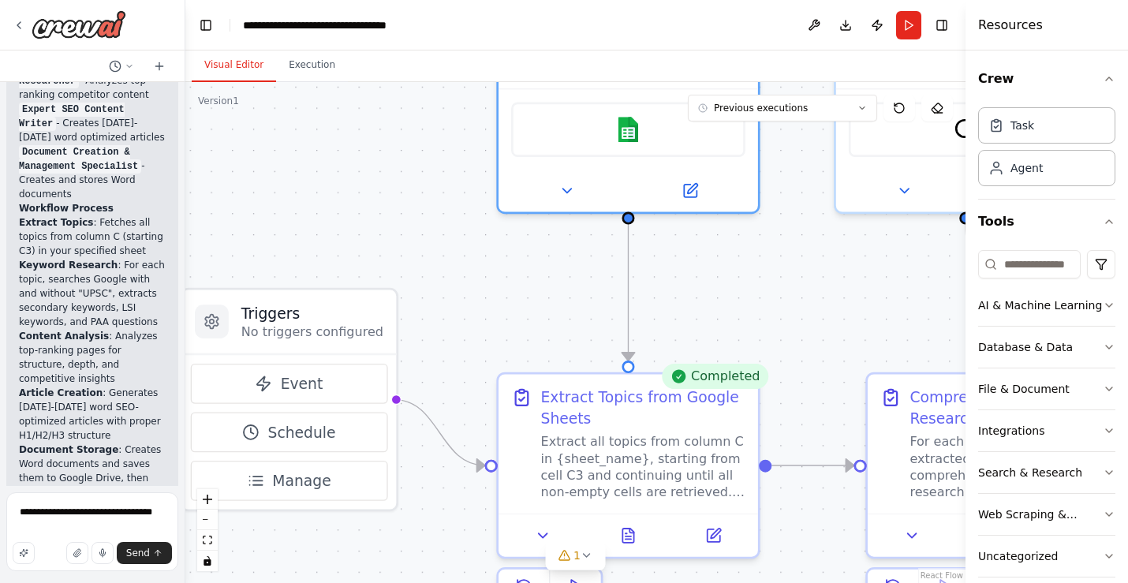
drag, startPoint x: 499, startPoint y: 261, endPoint x: 709, endPoint y: 324, distance: 219.1
click at [709, 324] on div ".deletable-edge-delete-btn { width: 20px; height: 20px; border: 0px solid #ffff…" at bounding box center [575, 332] width 780 height 501
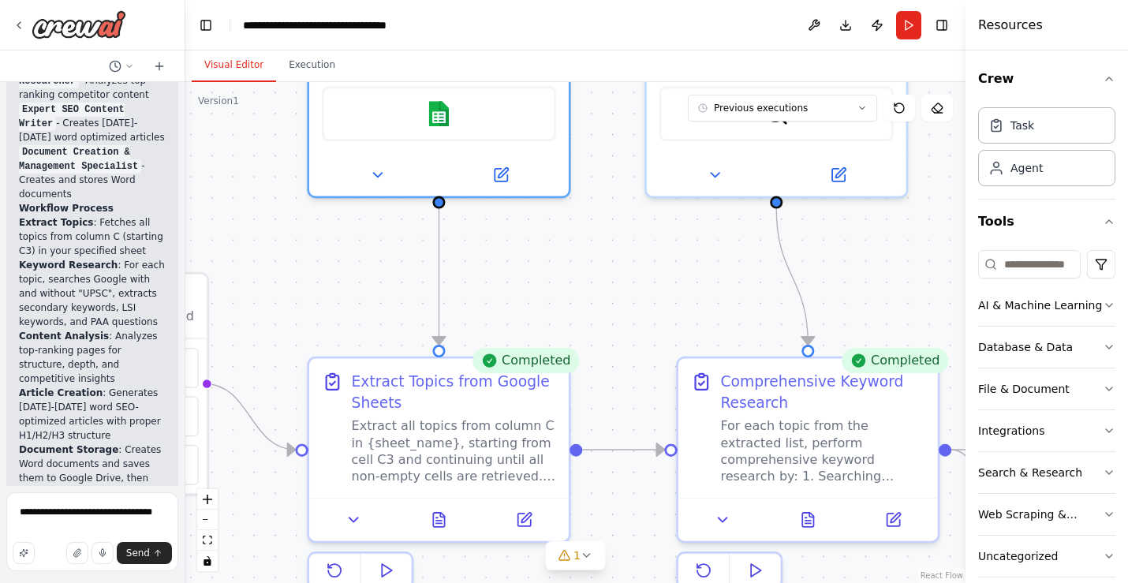
drag, startPoint x: 510, startPoint y: 303, endPoint x: 320, endPoint y: 287, distance: 190.8
click at [320, 287] on div ".deletable-edge-delete-btn { width: 20px; height: 20px; border: 0px solid #ffff…" at bounding box center [575, 332] width 780 height 501
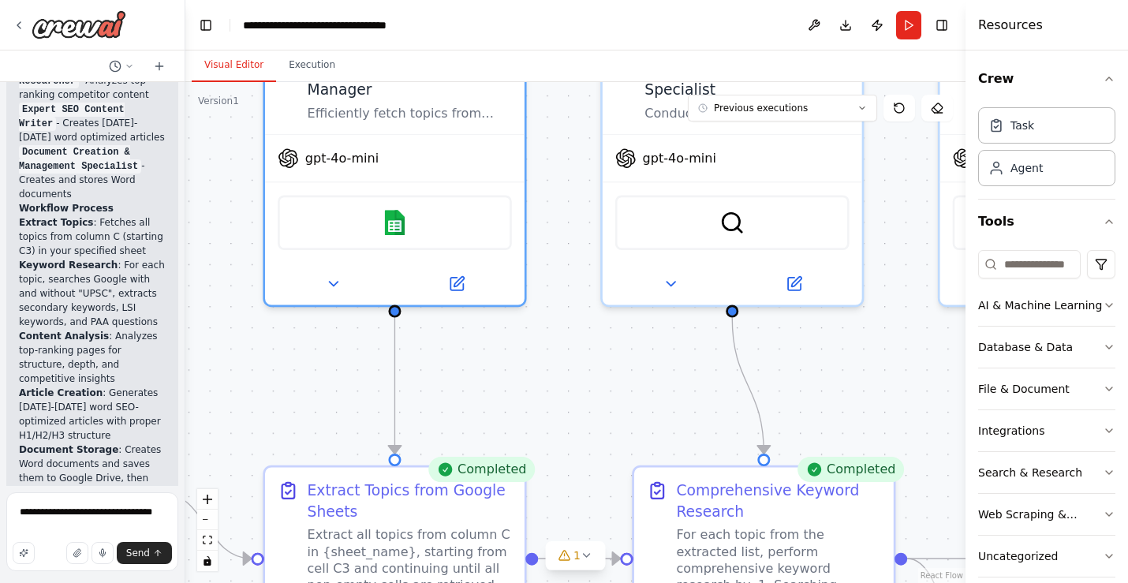
drag, startPoint x: 551, startPoint y: 319, endPoint x: 491, endPoint y: 473, distance: 164.1
click at [491, 473] on div ".deletable-edge-delete-btn { width: 20px; height: 20px; border: 0px solid #ffff…" at bounding box center [575, 332] width 780 height 501
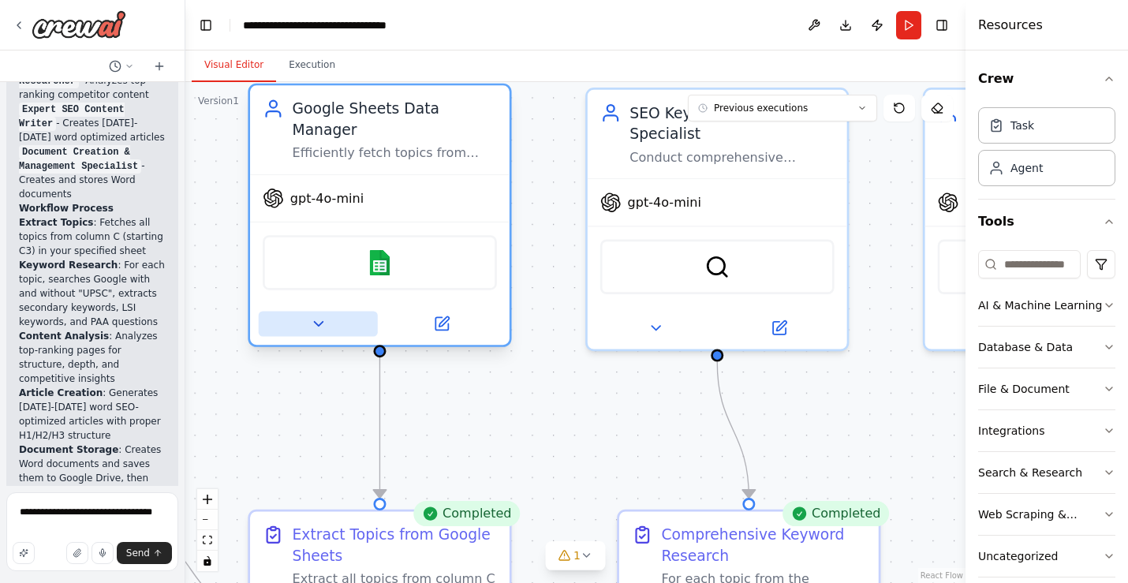
click at [324, 316] on icon at bounding box center [318, 324] width 17 height 17
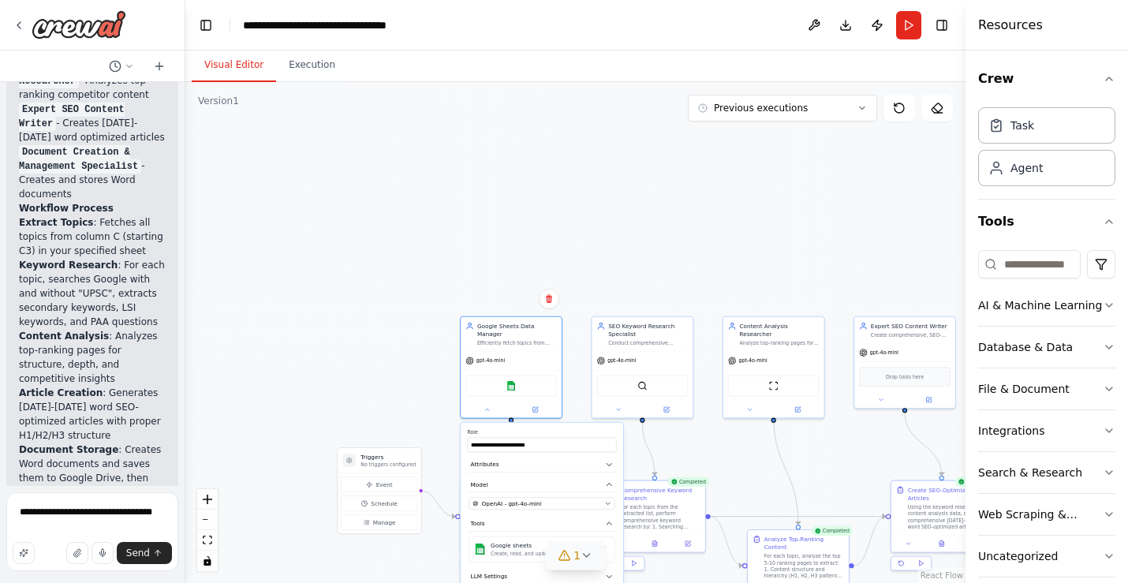
click at [587, 554] on icon at bounding box center [587, 555] width 13 height 13
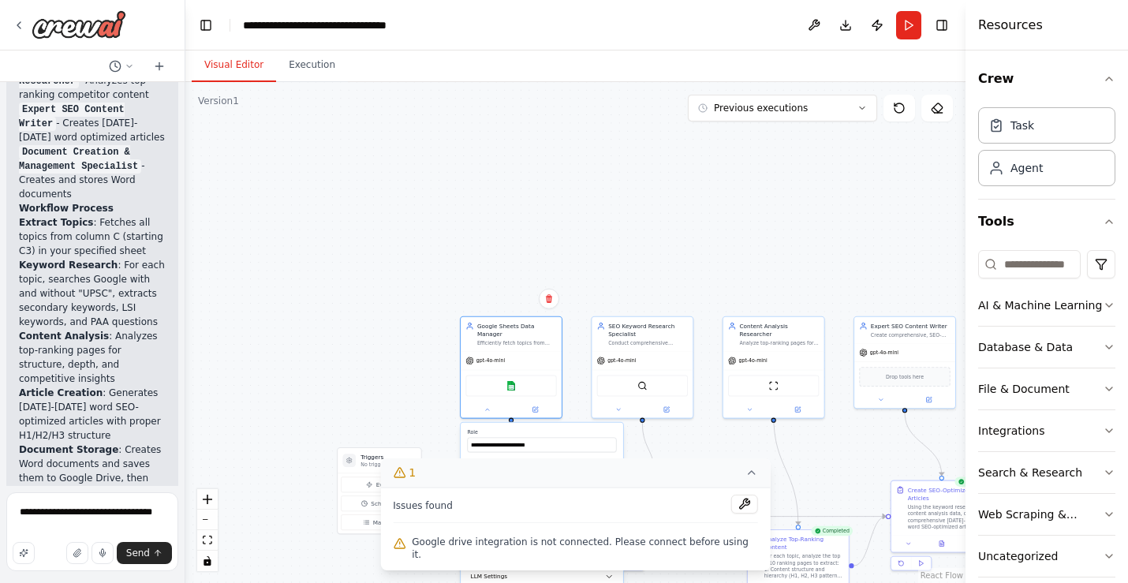
click at [745, 479] on icon at bounding box center [751, 472] width 13 height 13
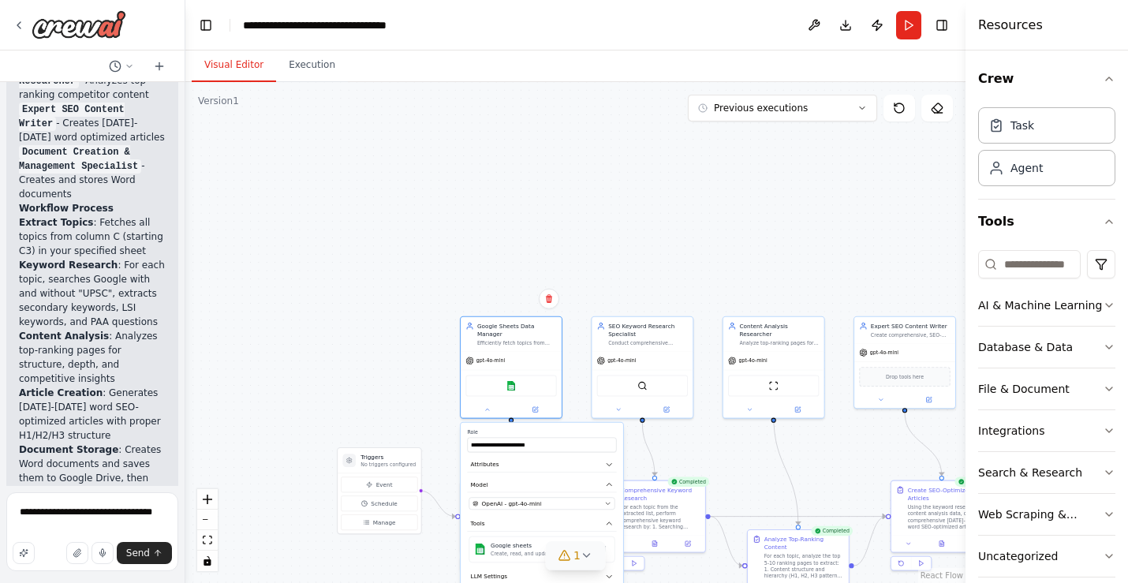
click at [758, 469] on div ".deletable-edge-delete-btn { width: 20px; height: 20px; border: 0px solid #ffff…" at bounding box center [575, 332] width 780 height 501
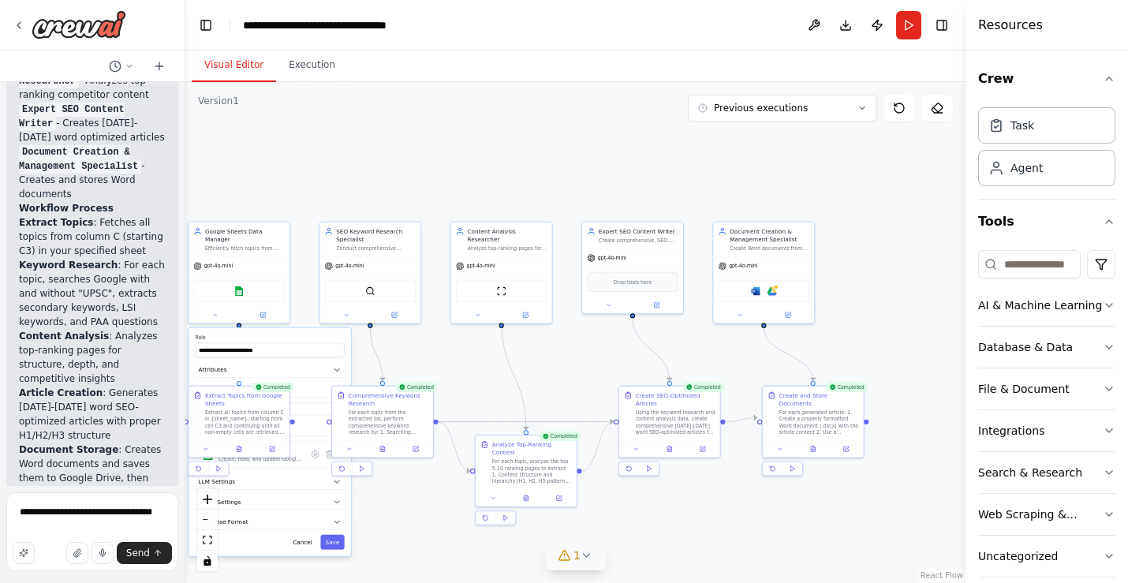
drag, startPoint x: 758, startPoint y: 469, endPoint x: 486, endPoint y: 375, distance: 288.1
click at [486, 375] on div ".deletable-edge-delete-btn { width: 20px; height: 20px; border: 0px solid #ffff…" at bounding box center [575, 332] width 780 height 501
click at [785, 294] on div "Microsoft word Google drive" at bounding box center [764, 288] width 91 height 21
click at [790, 315] on icon at bounding box center [788, 313] width 6 height 6
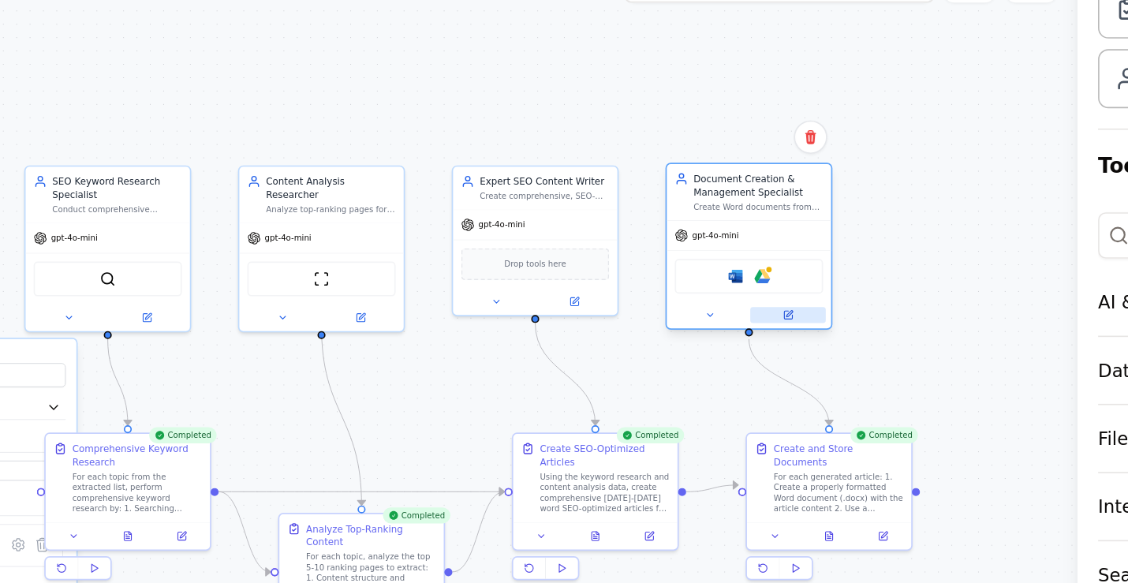
click at [790, 314] on icon at bounding box center [788, 313] width 5 height 5
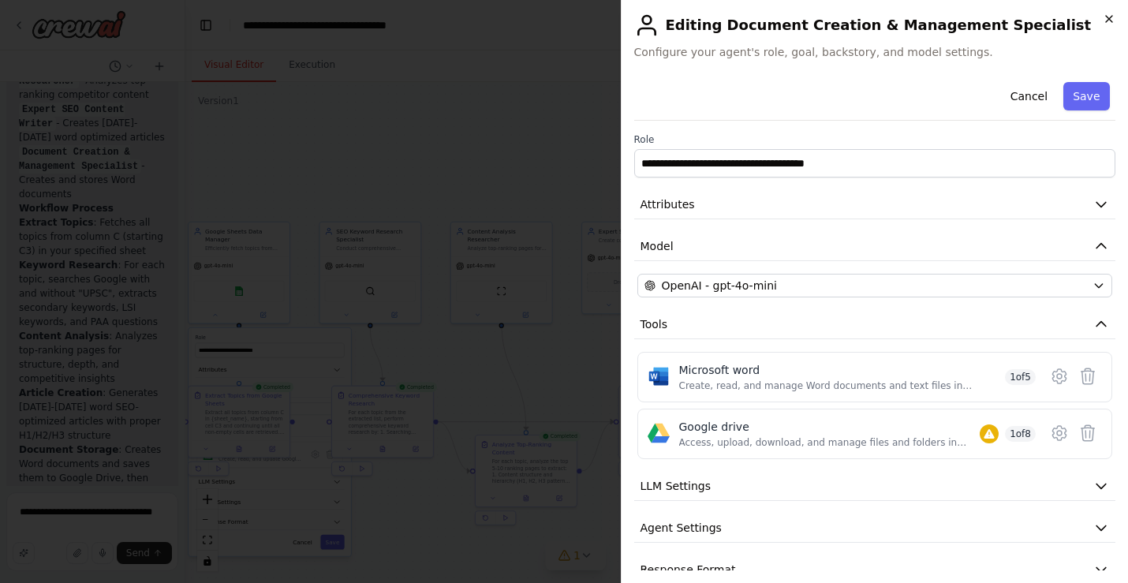
click at [1111, 20] on icon "button" at bounding box center [1109, 19] width 13 height 13
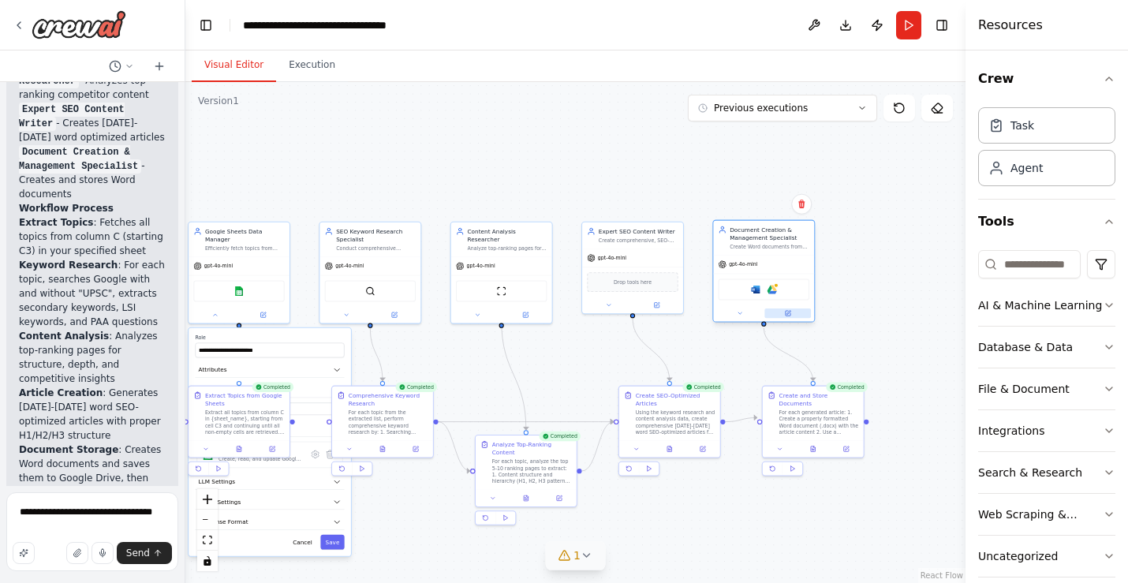
click at [788, 313] on icon at bounding box center [788, 313] width 4 height 4
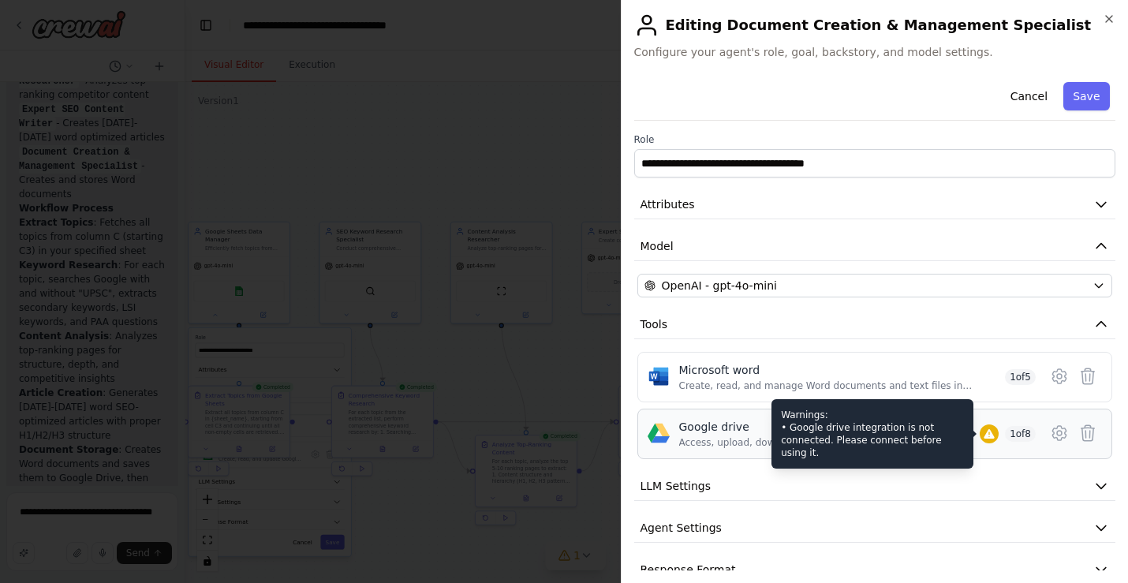
click at [990, 434] on icon at bounding box center [989, 433] width 10 height 9
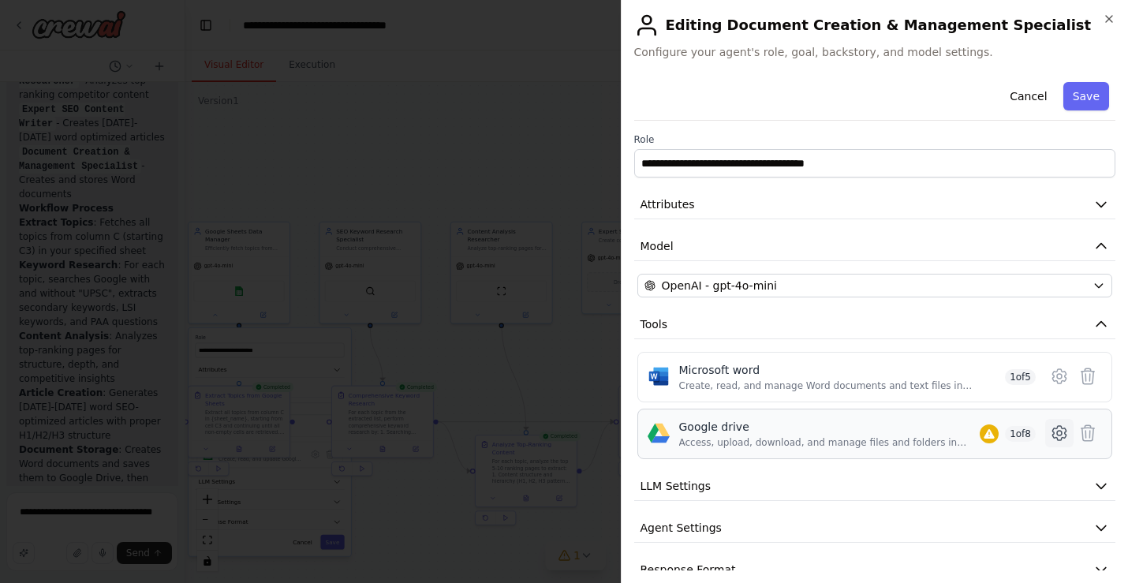
click at [1055, 435] on icon at bounding box center [1059, 433] width 19 height 19
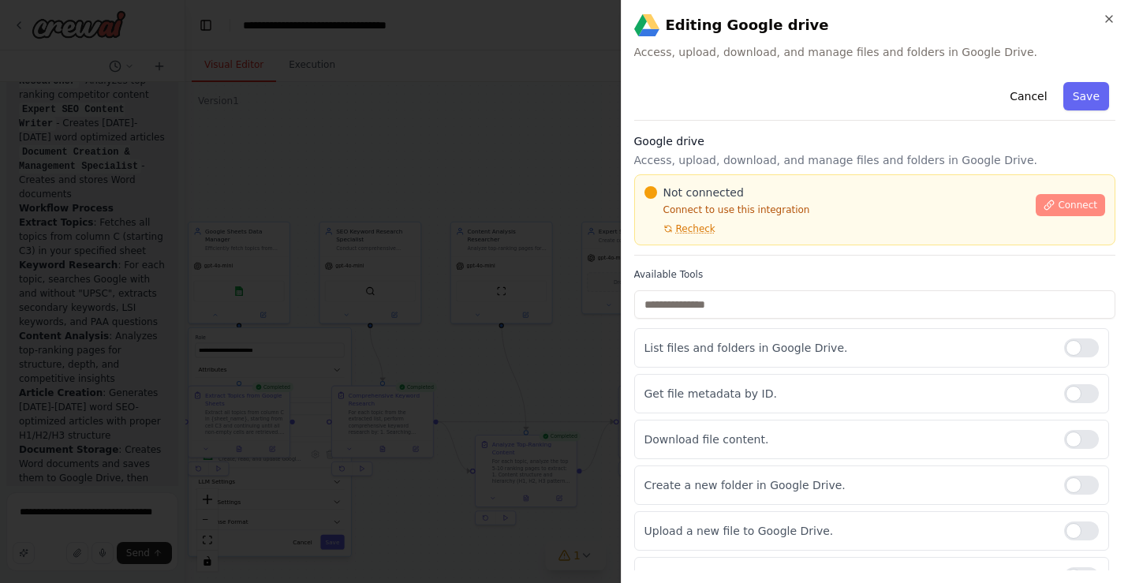
click at [1086, 199] on span "Connect" at bounding box center [1077, 205] width 39 height 13
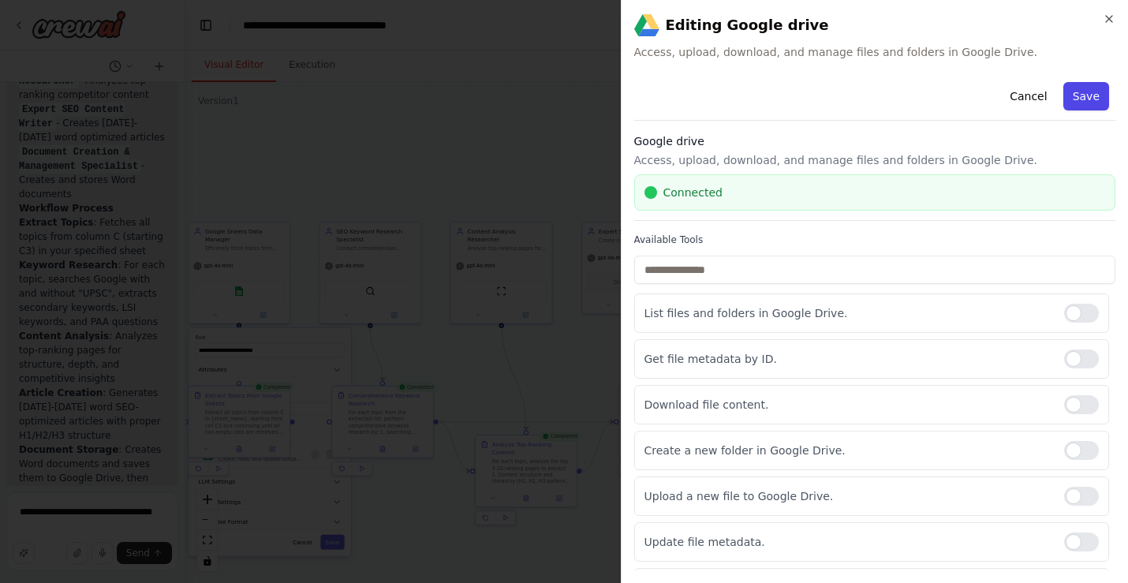
click at [1100, 100] on button "Save" at bounding box center [1086, 96] width 46 height 28
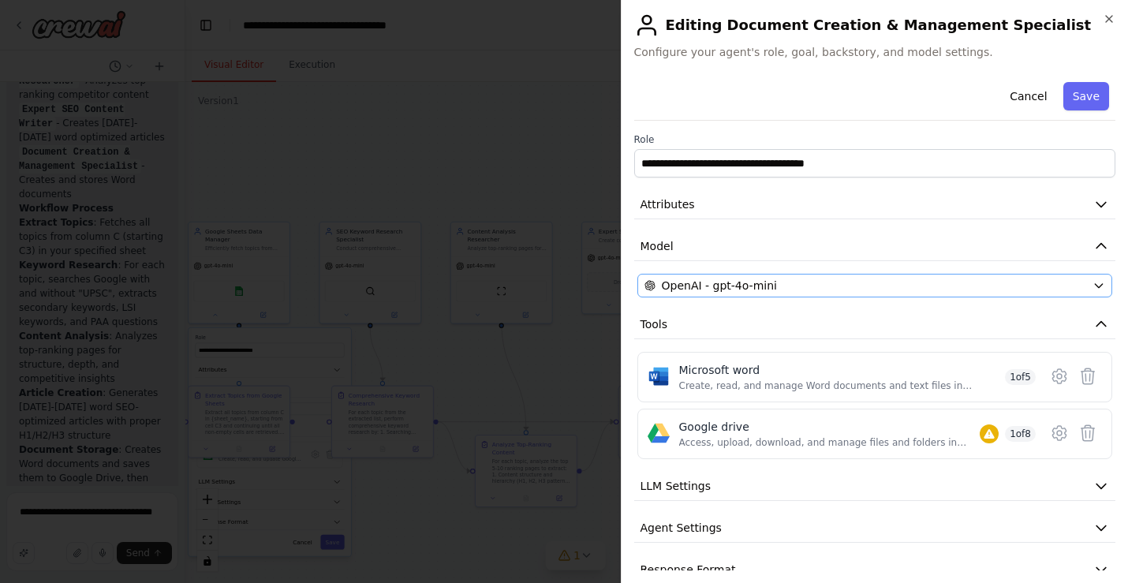
scroll to position [27, 0]
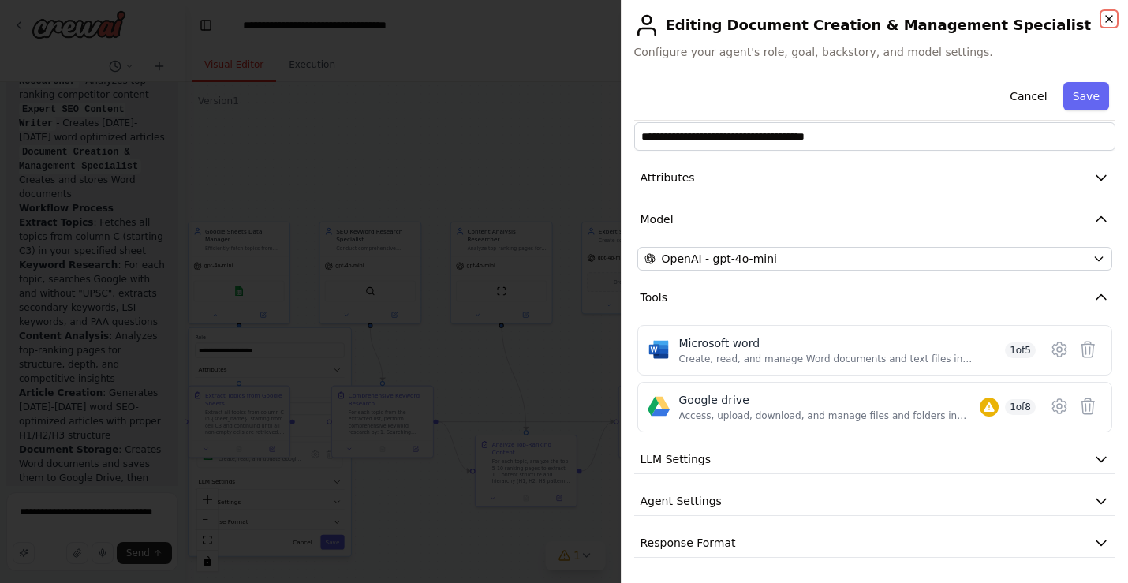
click at [1106, 19] on icon "button" at bounding box center [1109, 19] width 13 height 13
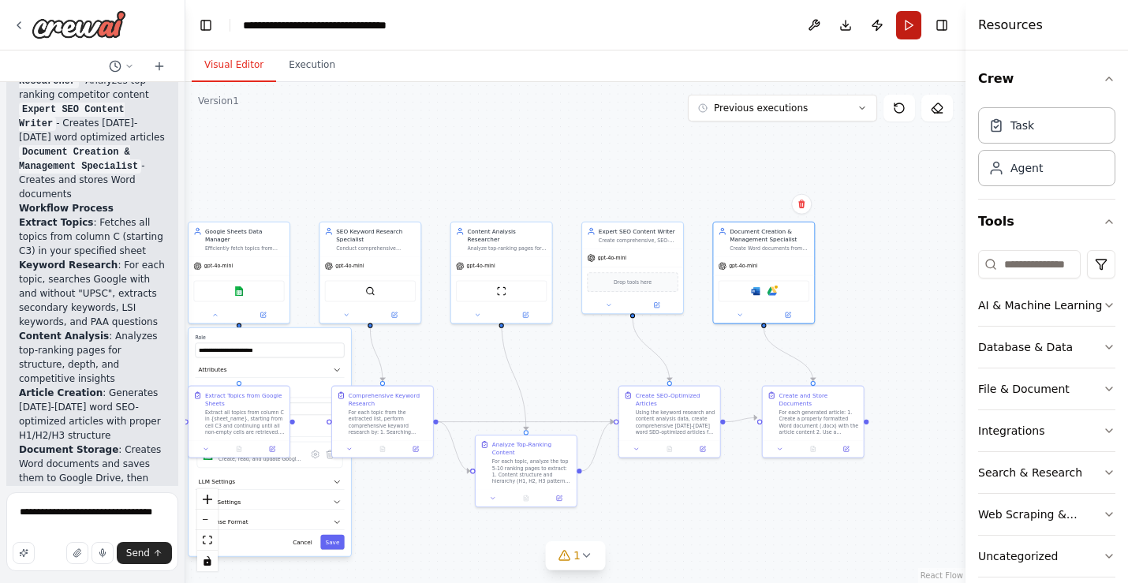
click at [909, 31] on button "Run" at bounding box center [908, 25] width 25 height 28
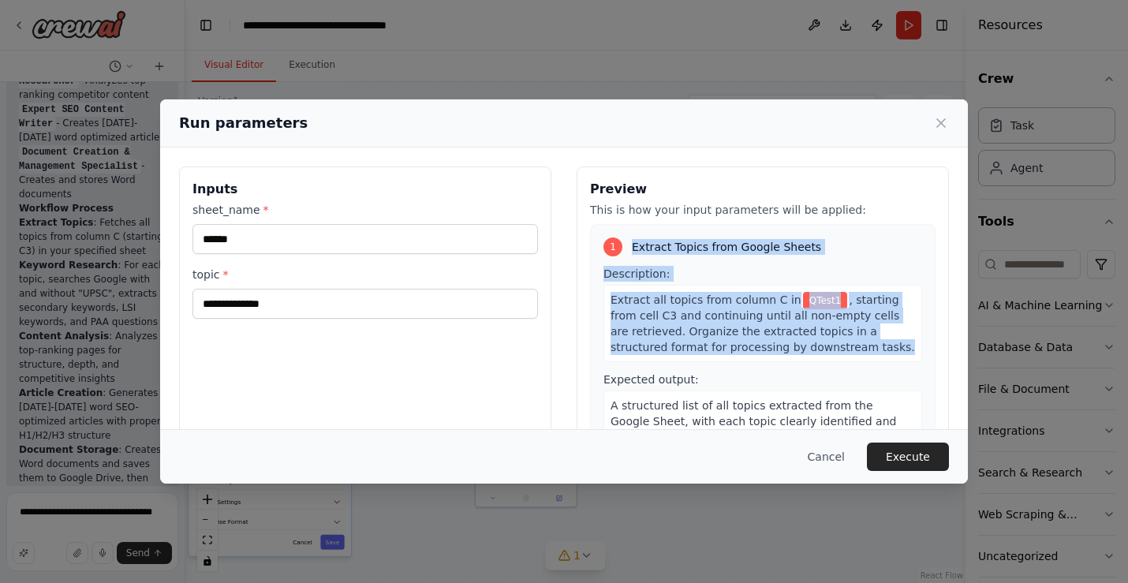
drag, startPoint x: 715, startPoint y: 360, endPoint x: 715, endPoint y: 236, distance: 123.8
click at [715, 236] on div "1 Extract Topics from Google Sheets Description: Extract all topics from column…" at bounding box center [763, 352] width 346 height 257
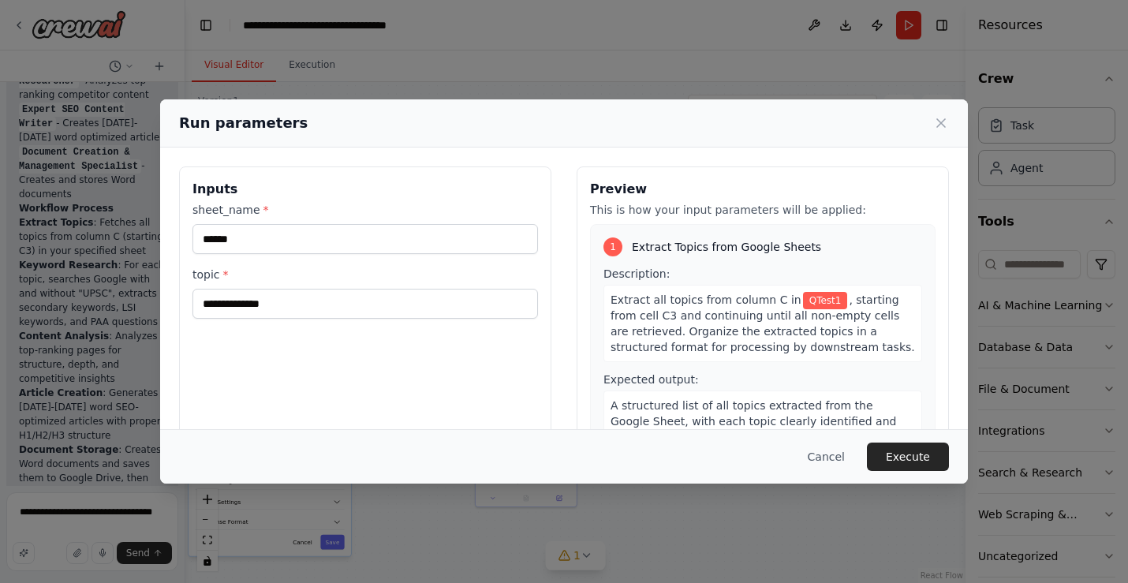
click at [738, 372] on div "Expected output: A structured list of all topics extracted from the Google Shee…" at bounding box center [762, 420] width 319 height 96
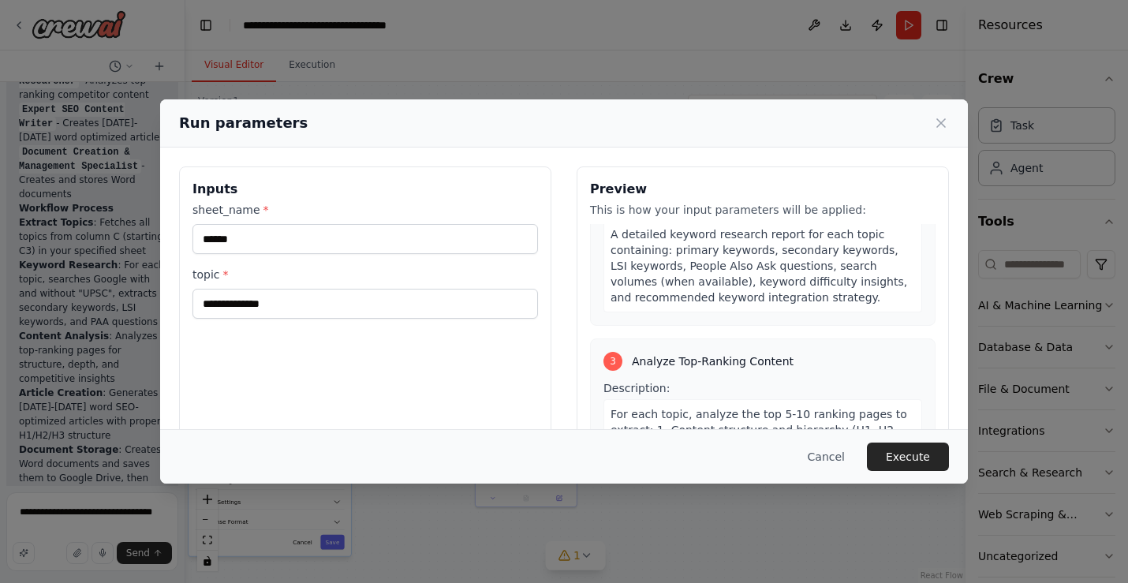
scroll to position [533, 0]
click at [778, 410] on span "For each topic, analyze the top 5-10 ranking pages to extract: 1. Content struc…" at bounding box center [759, 479] width 297 height 139
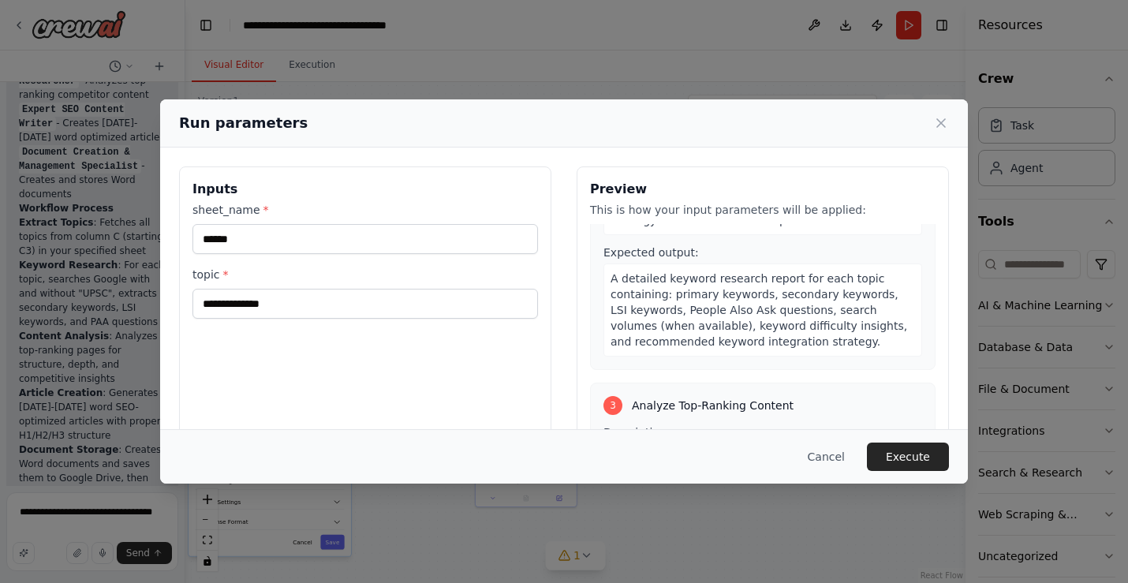
scroll to position [500, 0]
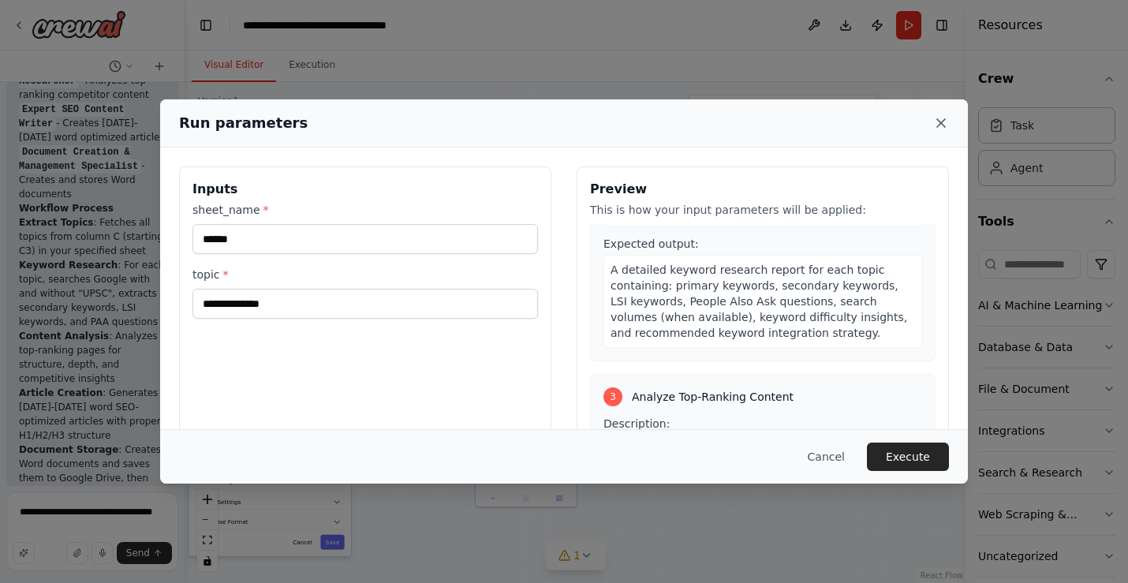
click at [935, 122] on icon at bounding box center [941, 123] width 16 height 16
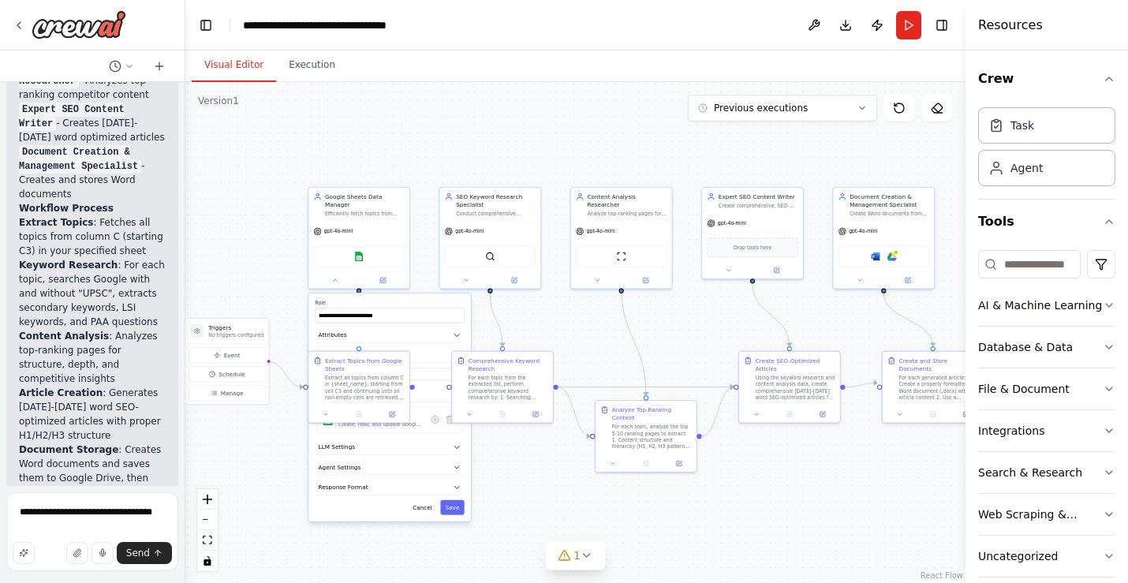
drag, startPoint x: 586, startPoint y: 363, endPoint x: 706, endPoint y: 328, distance: 124.8
click at [706, 328] on div ".deletable-edge-delete-btn { width: 20px; height: 20px; border: 0px solid #ffff…" at bounding box center [575, 332] width 780 height 501
click at [582, 562] on button "1" at bounding box center [575, 555] width 61 height 29
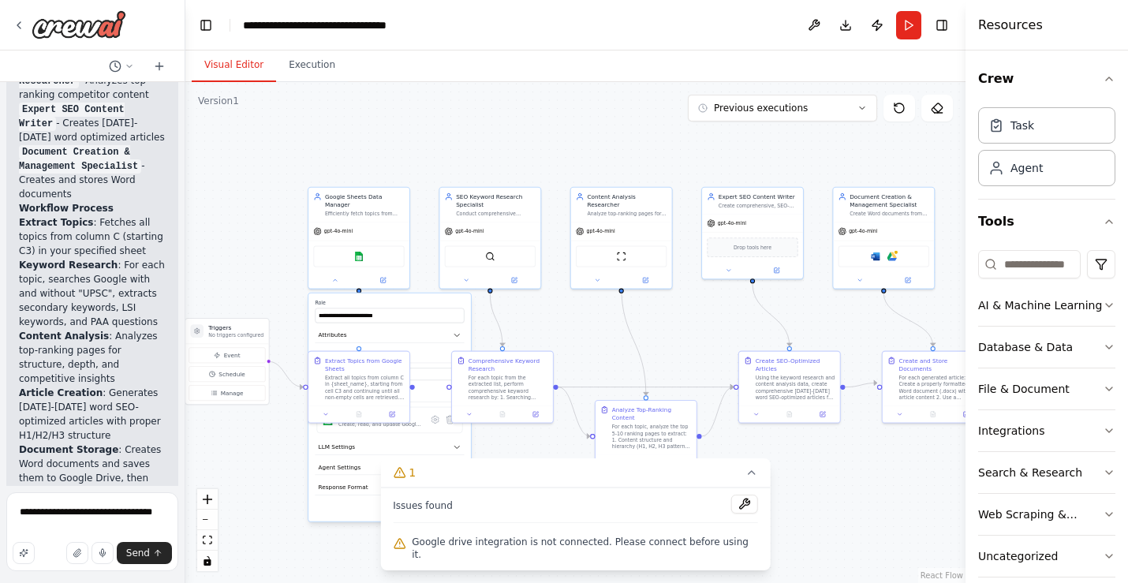
click at [596, 546] on div "Google drive integration is not connected. Please connect before using it." at bounding box center [575, 548] width 365 height 32
click at [745, 479] on icon at bounding box center [751, 472] width 13 height 13
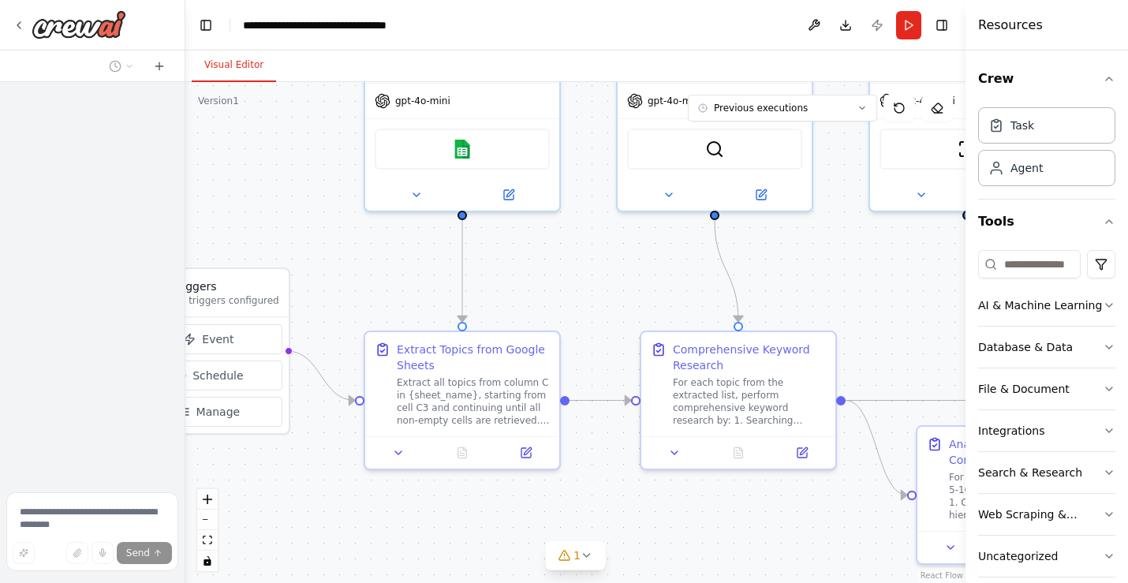
drag, startPoint x: 728, startPoint y: 461, endPoint x: 561, endPoint y: 295, distance: 235.9
click at [561, 295] on div ".deletable-edge-delete-btn { width: 20px; height: 20px; border: 0px solid #ffff…" at bounding box center [575, 332] width 780 height 501
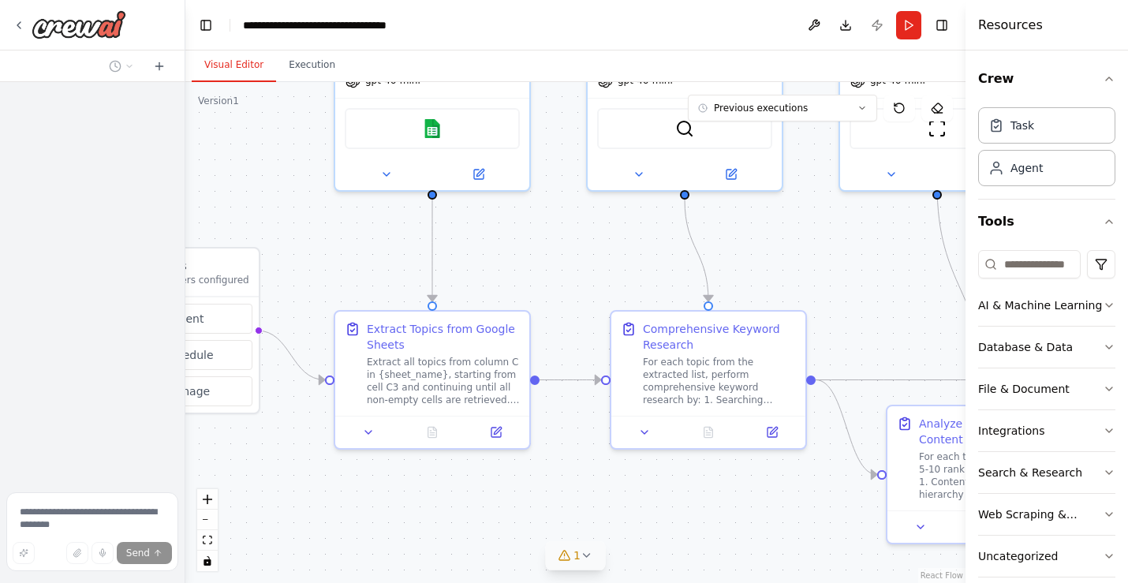
click at [581, 559] on icon at bounding box center [587, 555] width 13 height 13
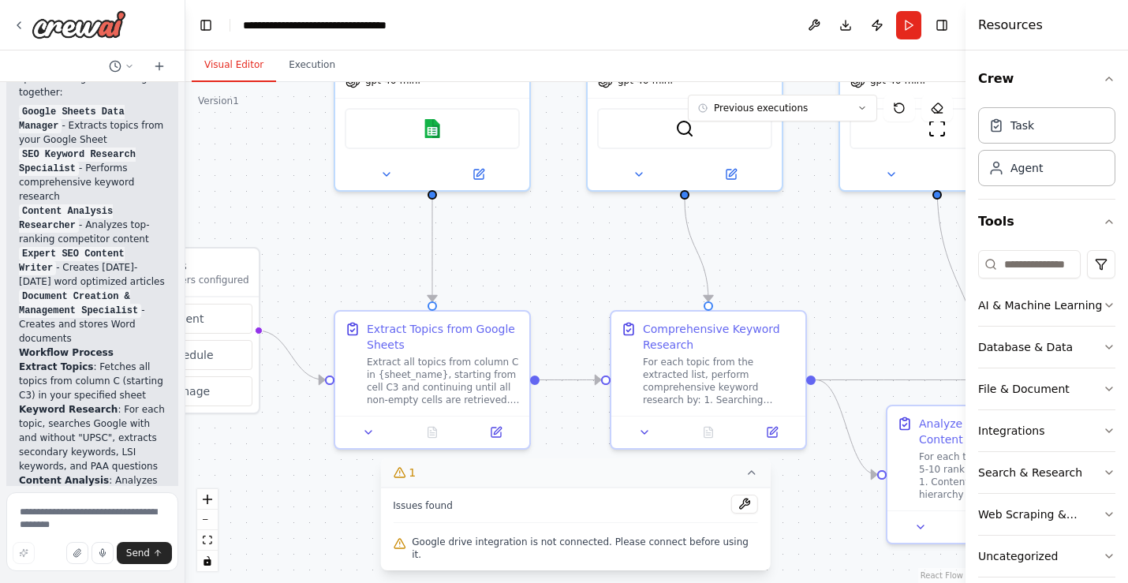
scroll to position [9297, 0]
click at [801, 533] on div ".deletable-edge-delete-btn { width: 20px; height: 20px; border: 0px solid #ffff…" at bounding box center [575, 332] width 780 height 501
click at [745, 479] on icon at bounding box center [751, 472] width 13 height 13
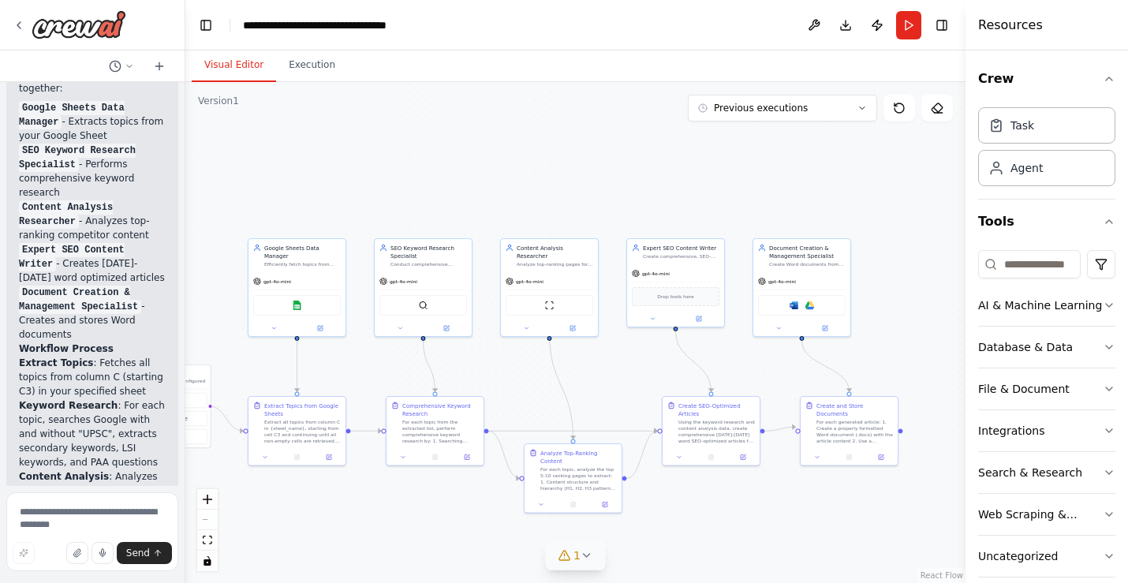
drag, startPoint x: 950, startPoint y: 427, endPoint x: 615, endPoint y: 406, distance: 335.9
click at [615, 406] on div ".deletable-edge-delete-btn { width: 20px; height: 20px; border: 0px solid #ffff…" at bounding box center [575, 332] width 780 height 501
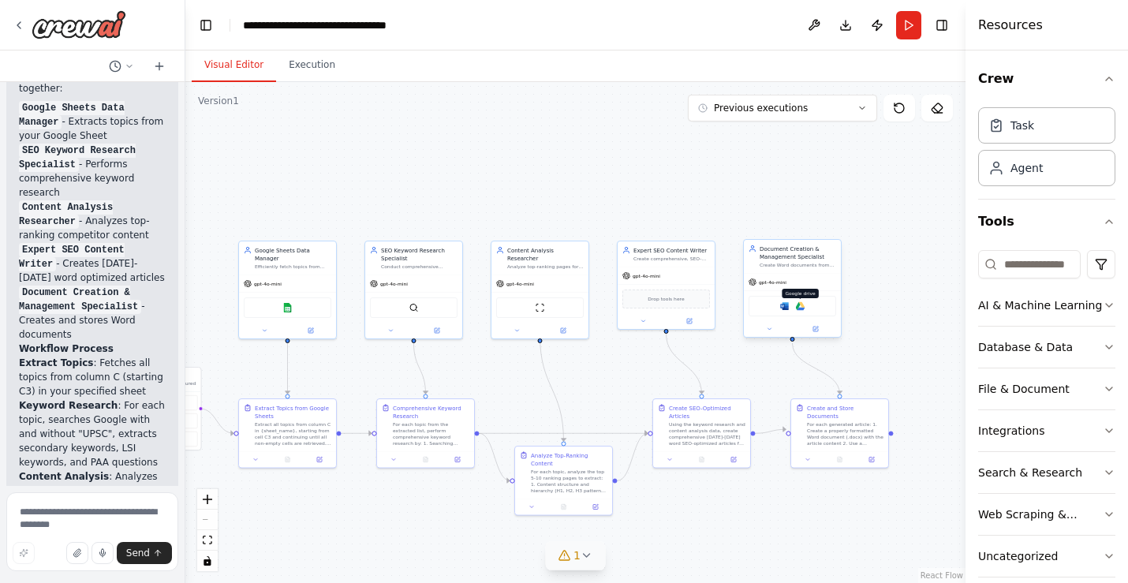
click at [804, 308] on img at bounding box center [800, 305] width 9 height 9
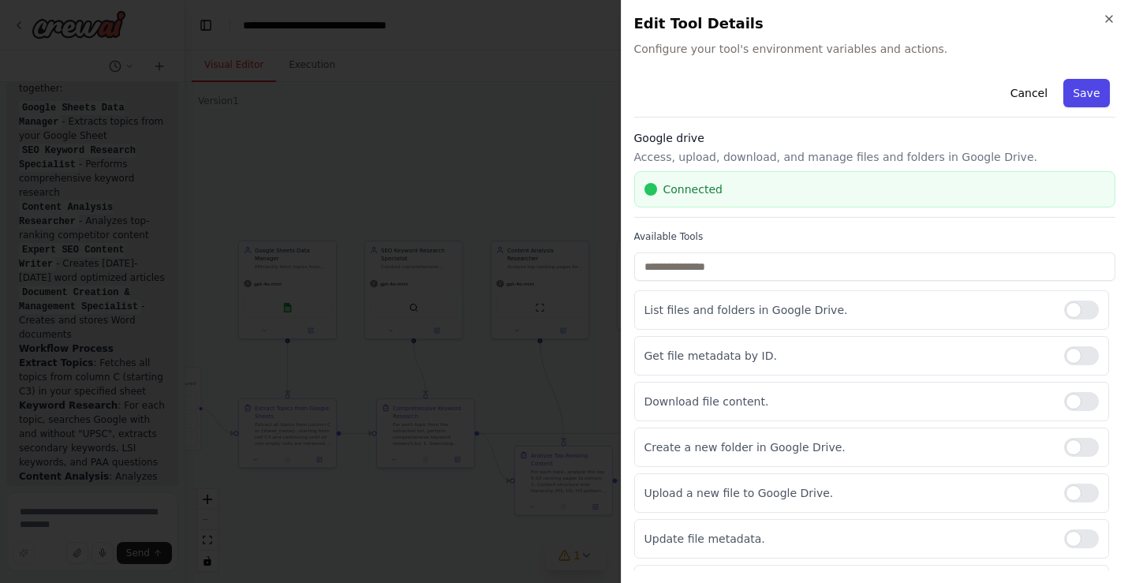
click at [1091, 97] on button "Save" at bounding box center [1086, 93] width 46 height 28
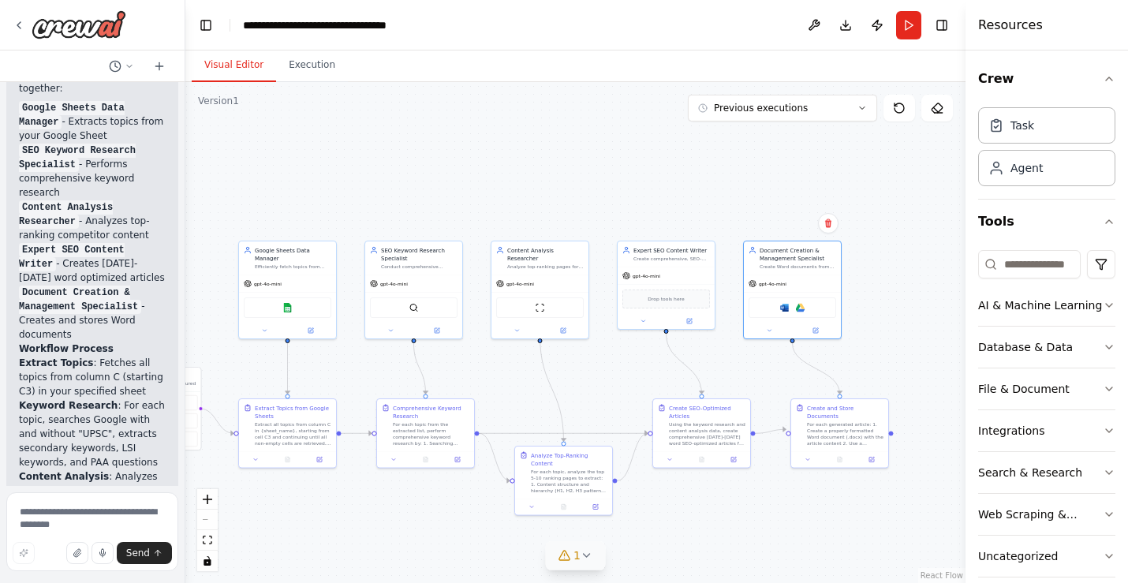
click at [580, 379] on div ".deletable-edge-delete-btn { width: 20px; height: 20px; border: 0px solid #ffff…" at bounding box center [575, 332] width 780 height 501
click at [908, 22] on button "Run" at bounding box center [908, 25] width 25 height 28
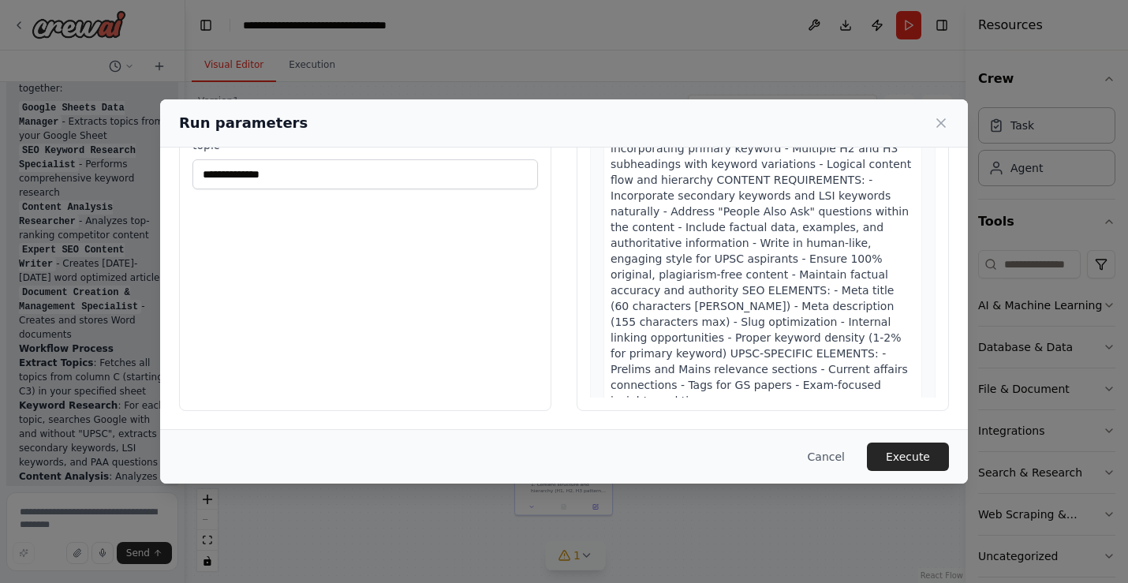
scroll to position [0, 0]
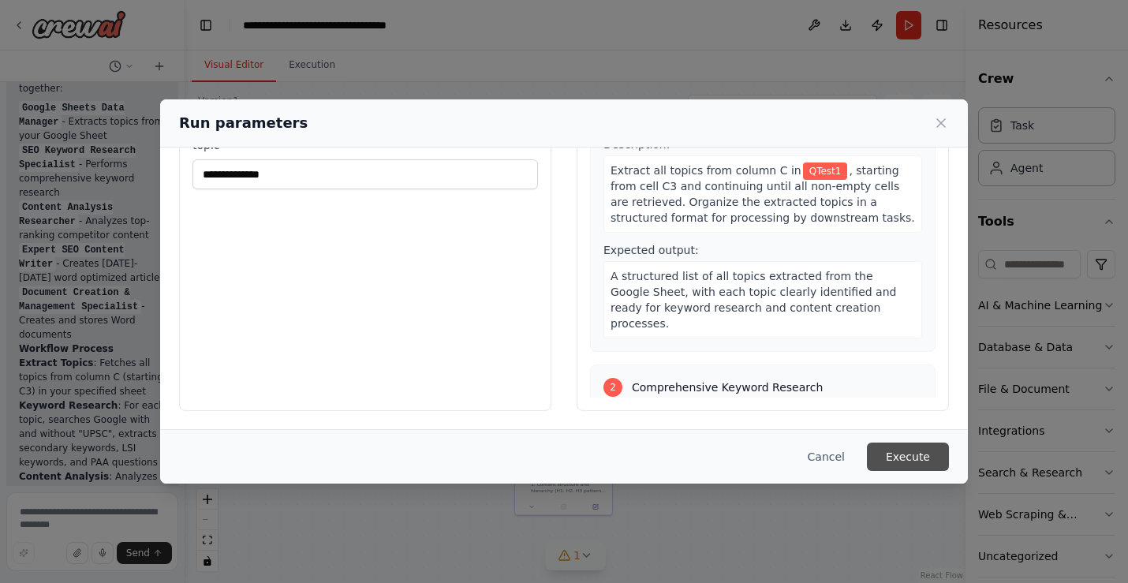
click at [889, 454] on button "Execute" at bounding box center [908, 457] width 82 height 28
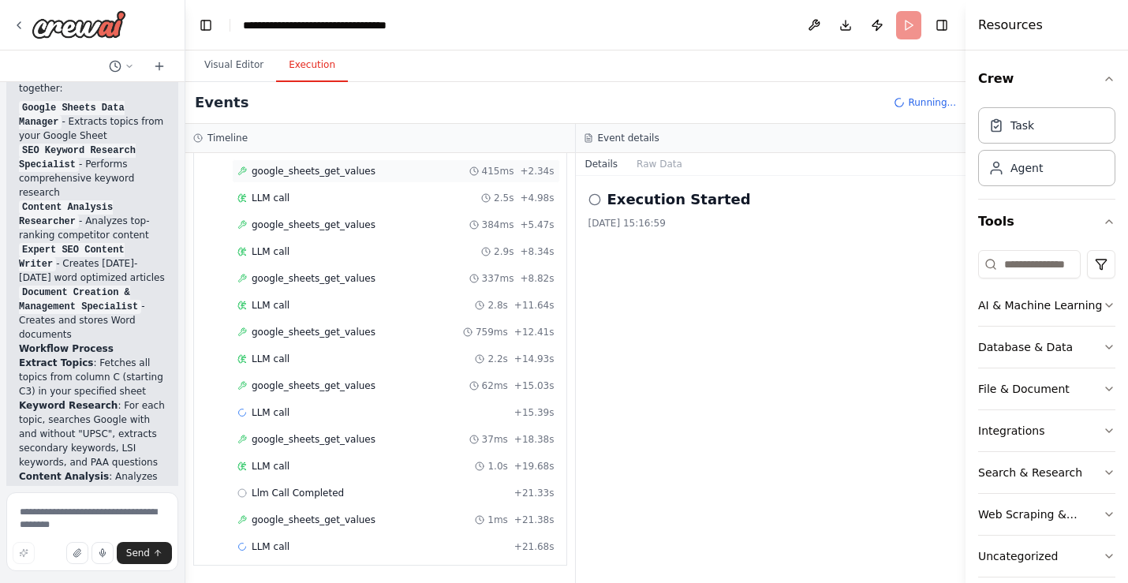
scroll to position [90, 0]
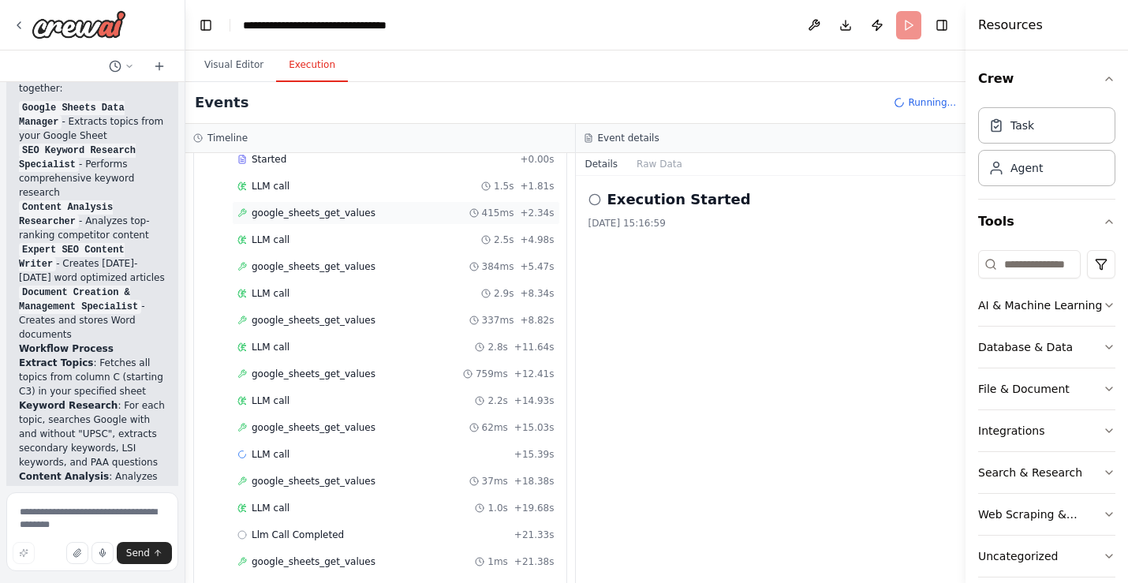
click at [433, 210] on div "google_sheets_get_values 415ms + 2.34s" at bounding box center [395, 213] width 317 height 13
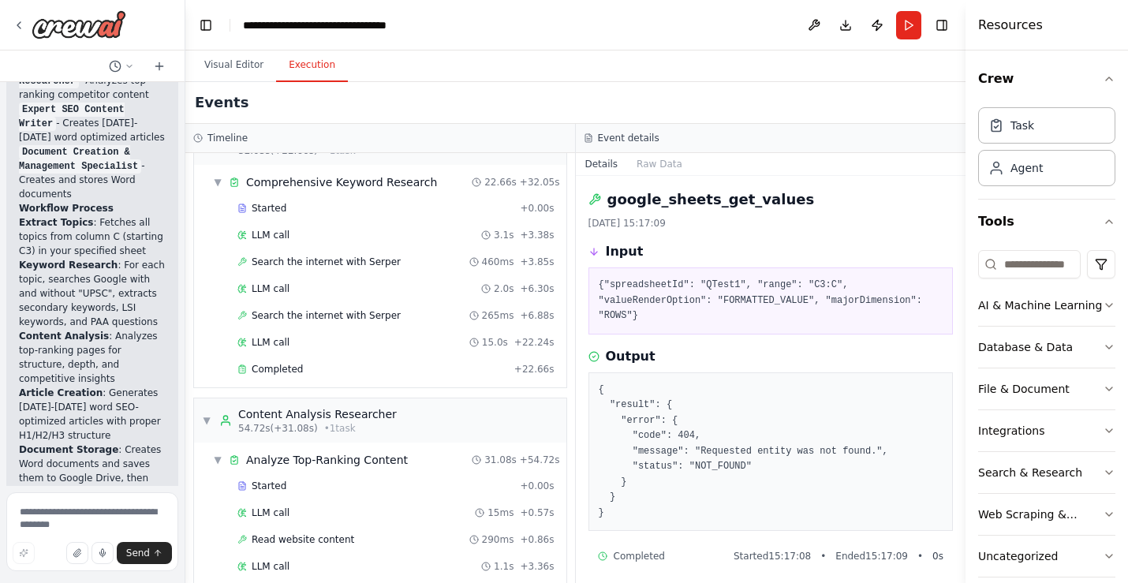
scroll to position [617, 0]
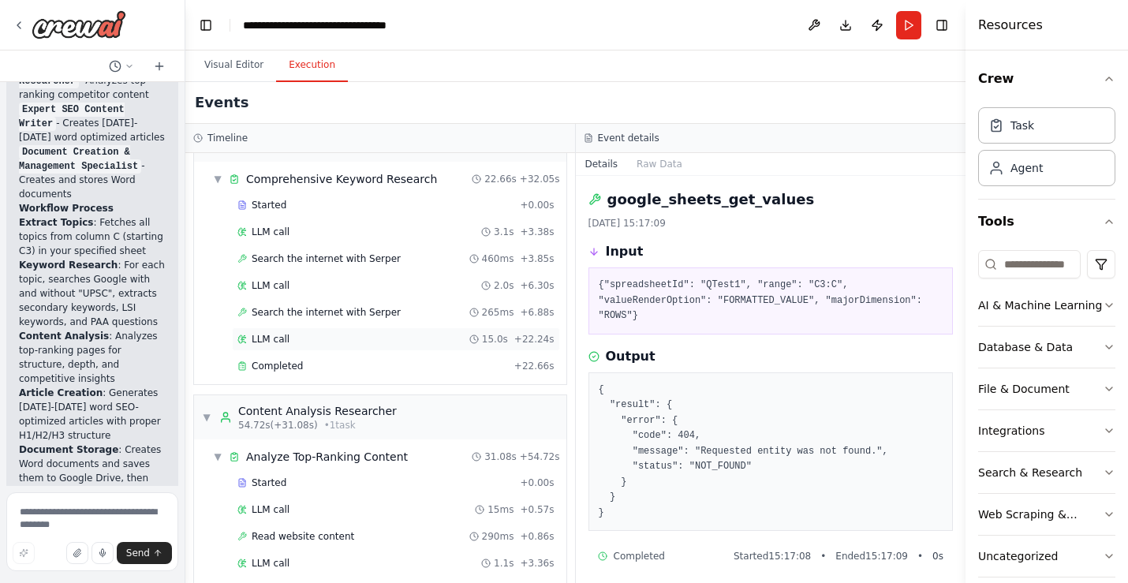
click at [342, 338] on div "LLM call 15.0s + 22.24s" at bounding box center [395, 339] width 317 height 13
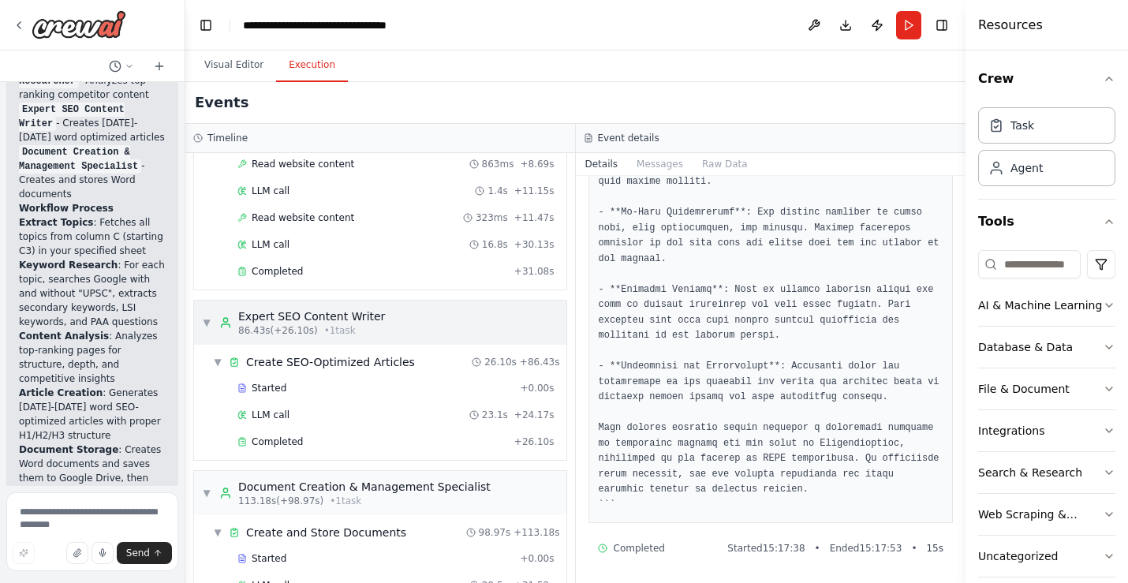
scroll to position [1153, 0]
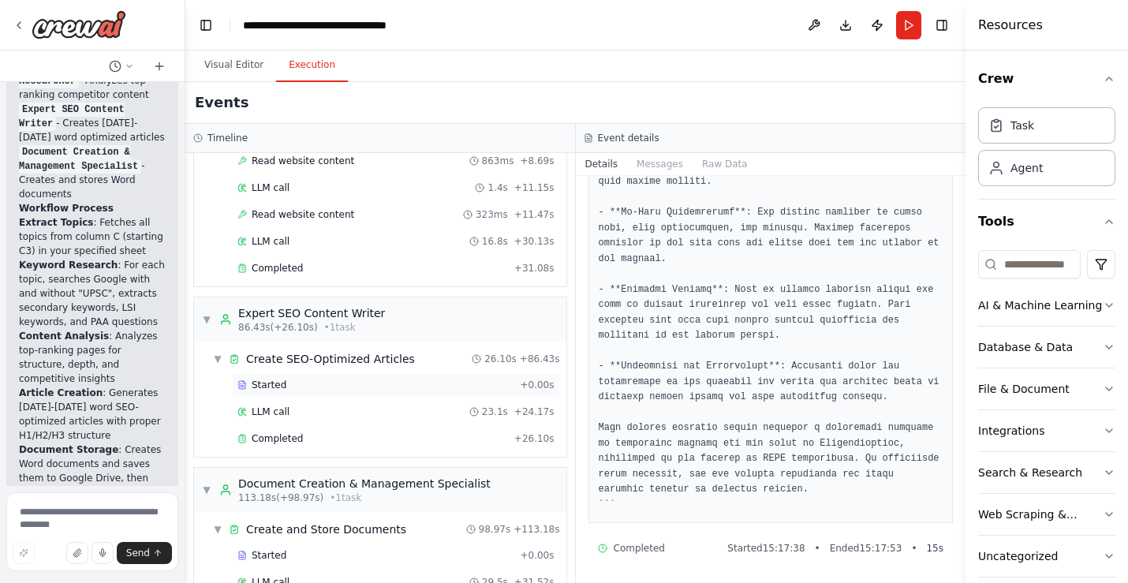
click at [353, 386] on div "Started" at bounding box center [375, 385] width 276 height 13
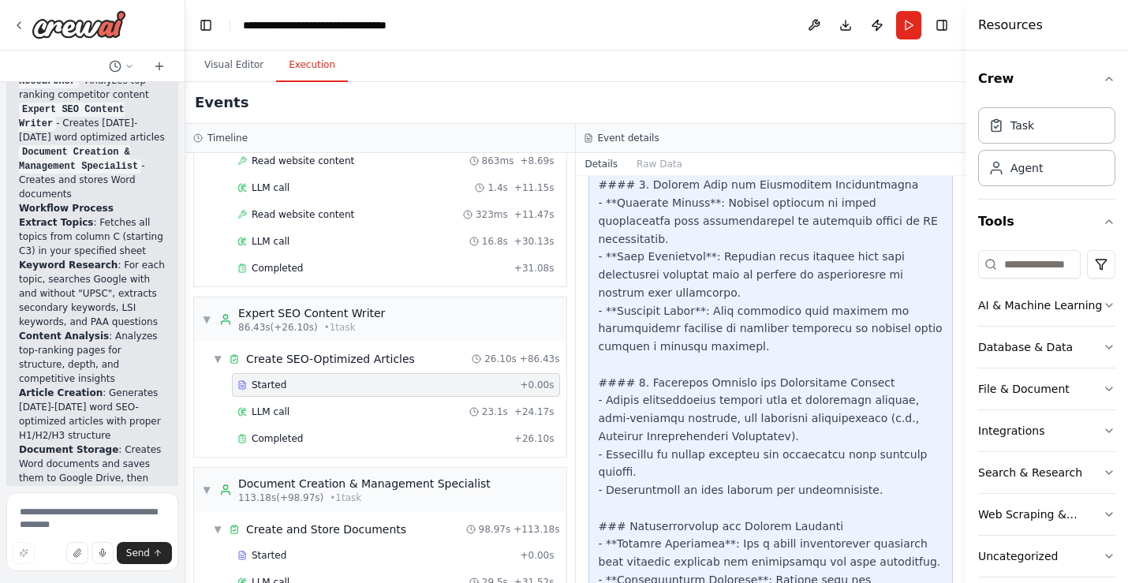
scroll to position [3841, 0]
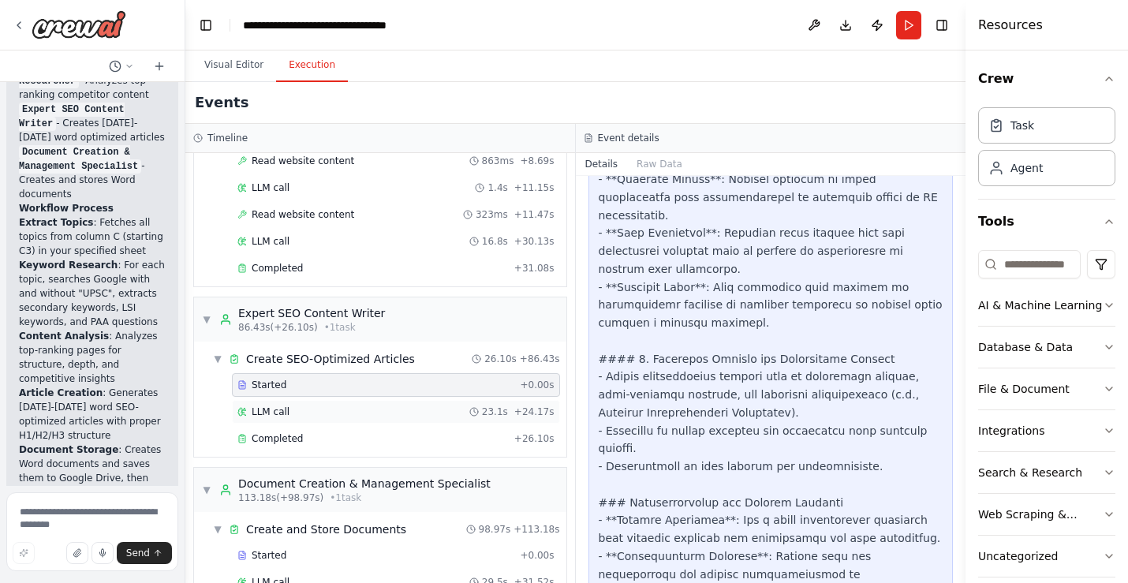
click at [301, 414] on div "LLM call 23.1s + 24.17s" at bounding box center [395, 411] width 317 height 13
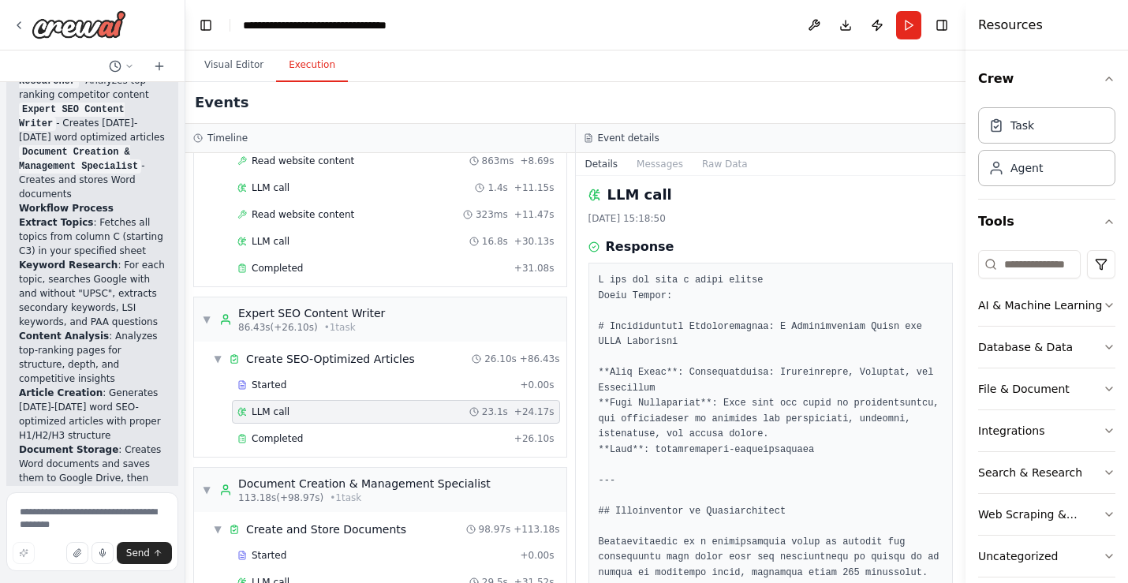
scroll to position [2, 0]
click at [53, 508] on textarea at bounding box center [92, 531] width 172 height 79
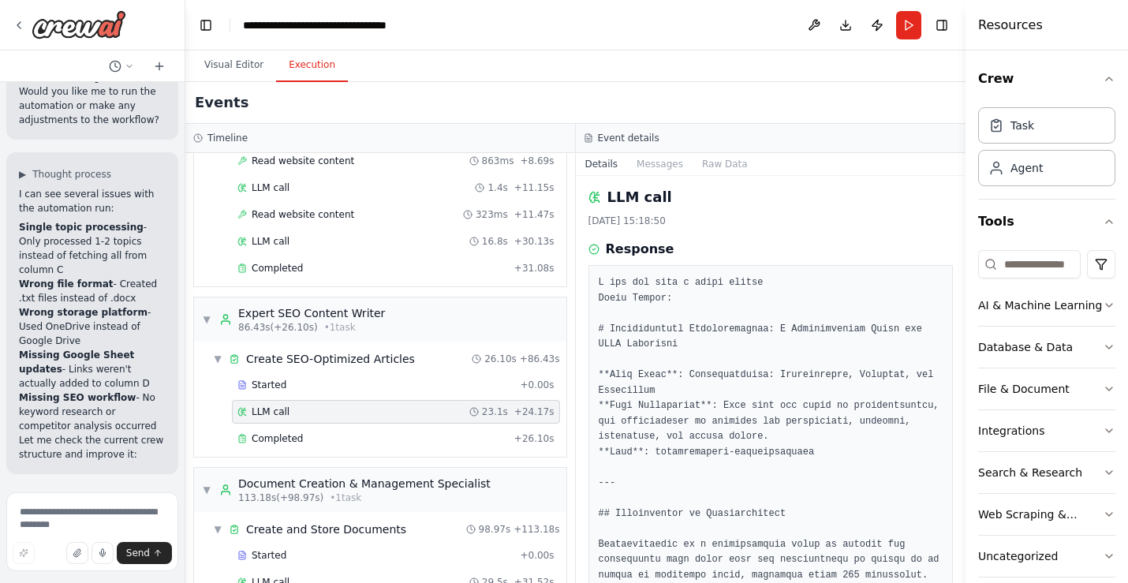
scroll to position [10478, 0]
click at [240, 57] on button "Visual Editor" at bounding box center [234, 65] width 84 height 33
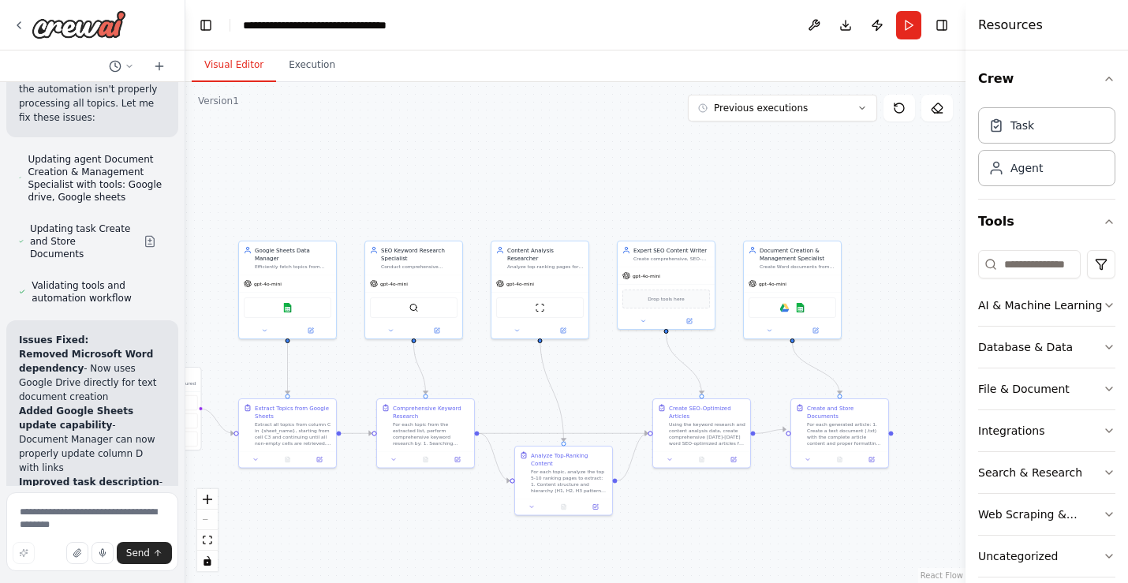
scroll to position [11015, 0]
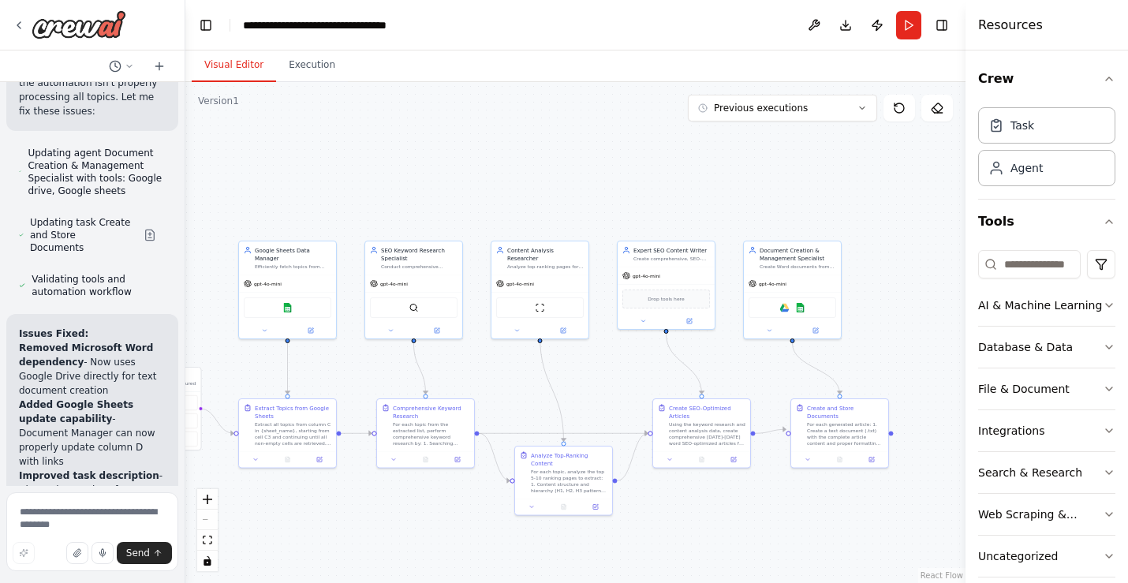
drag, startPoint x: 96, startPoint y: 450, endPoint x: 17, endPoint y: 235, distance: 229.3
copy ul "Multi-topic processing - automation only processed 1-2 topics instead of all to…"
click at [66, 517] on textarea at bounding box center [92, 531] width 172 height 79
paste textarea "**********"
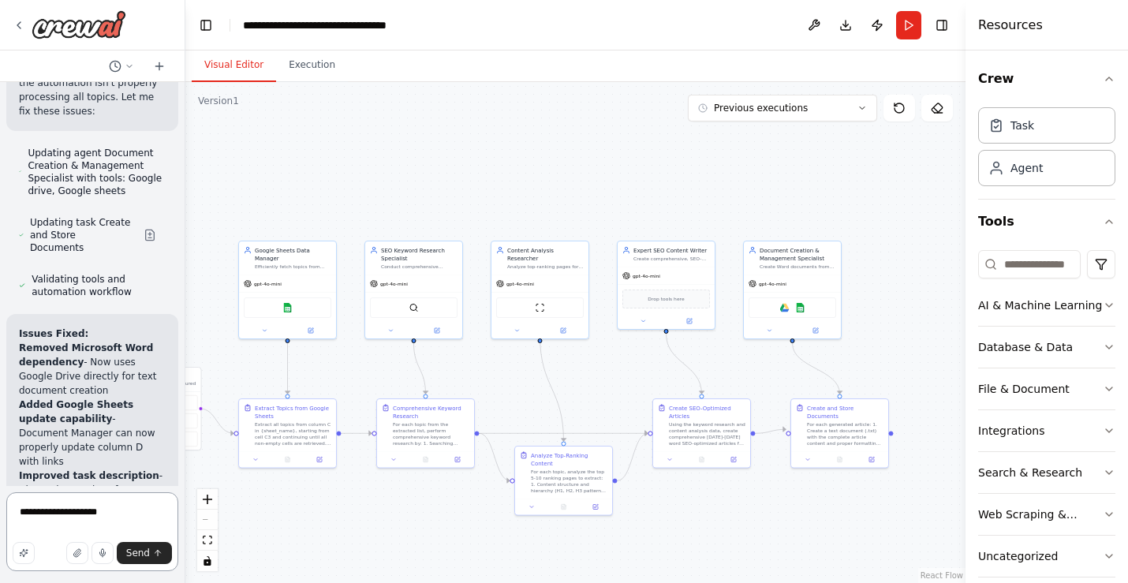
type textarea "**********"
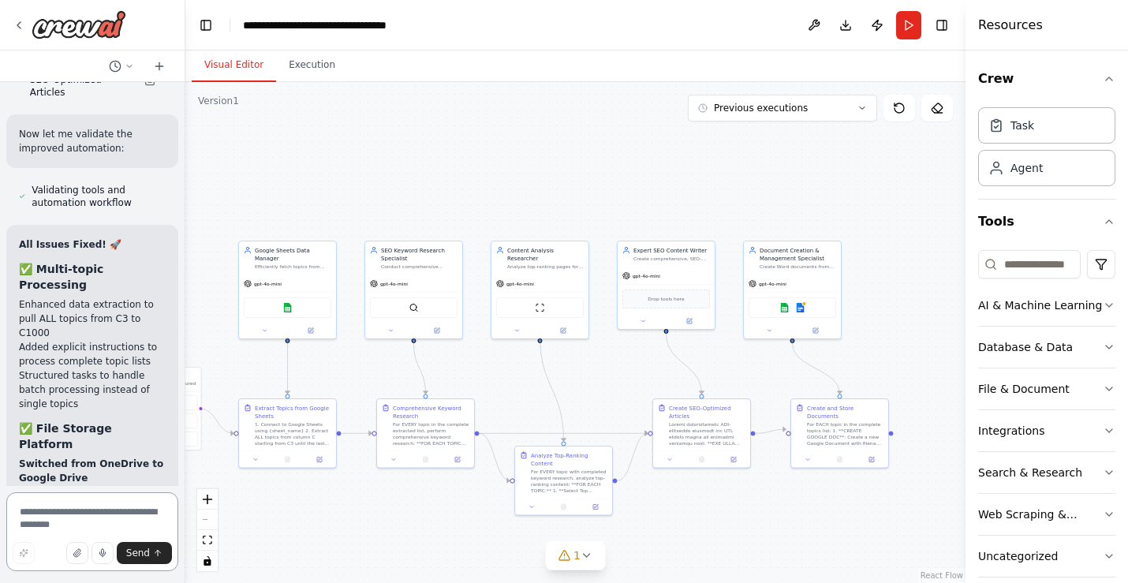
scroll to position [13514, 0]
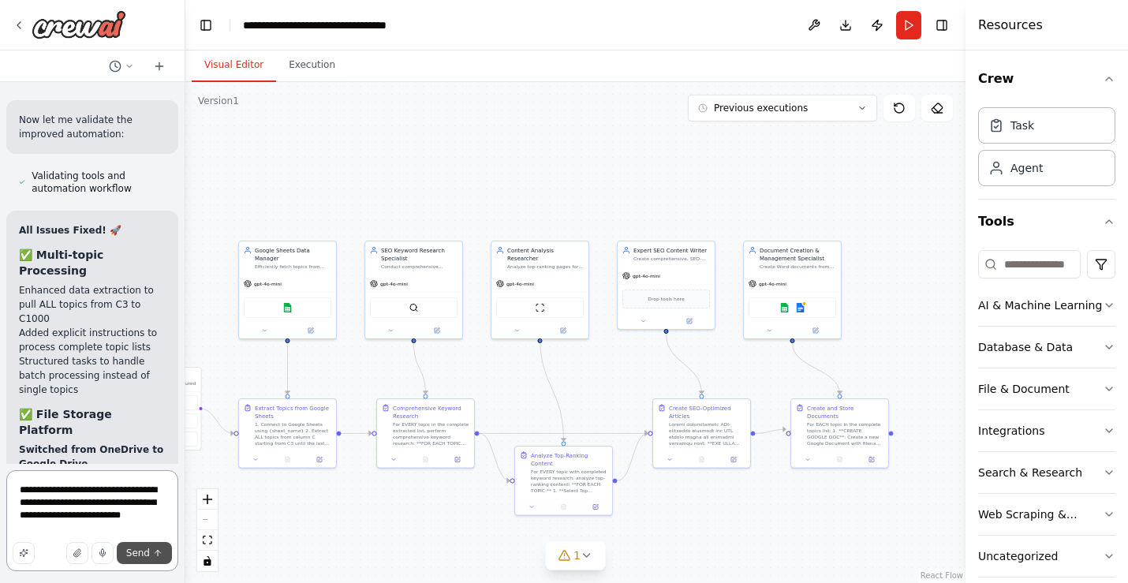
type textarea "**********"
click at [155, 555] on icon "submit" at bounding box center [157, 552] width 9 height 9
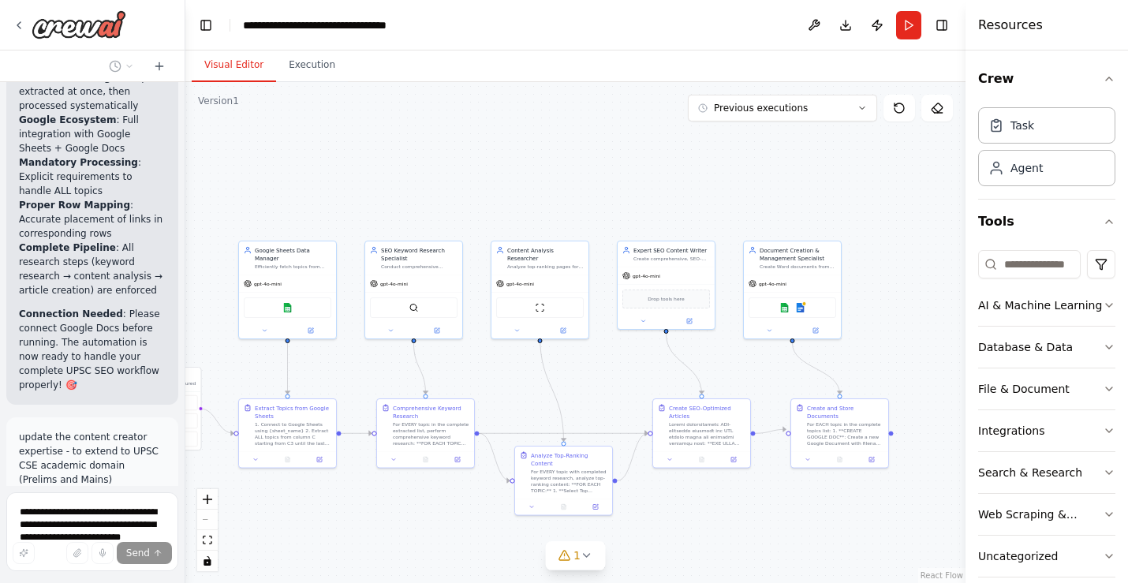
scroll to position [14553, 0]
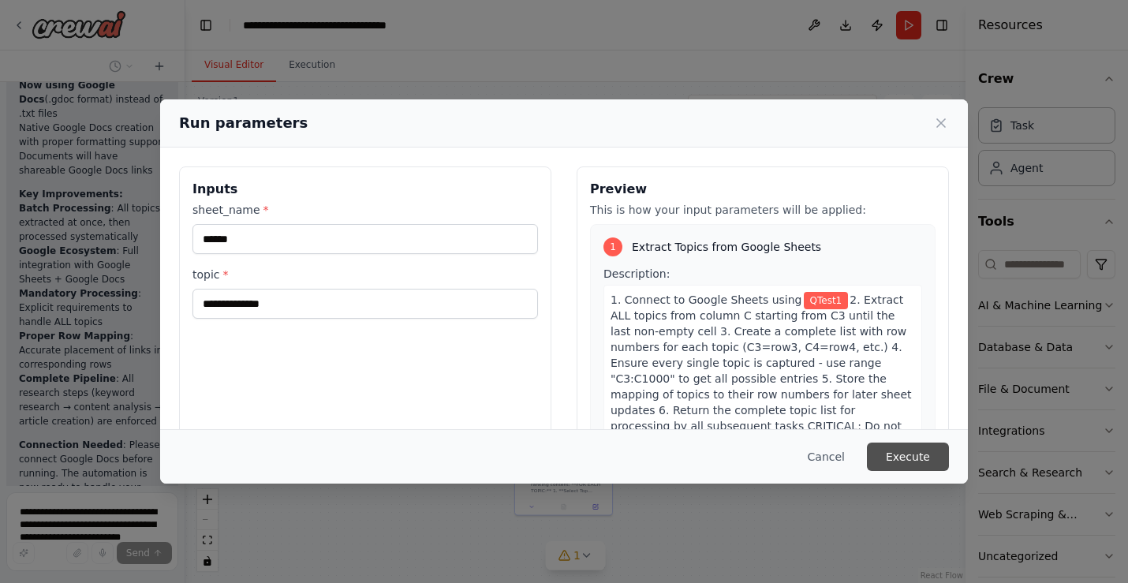
click at [917, 451] on button "Execute" at bounding box center [908, 457] width 82 height 28
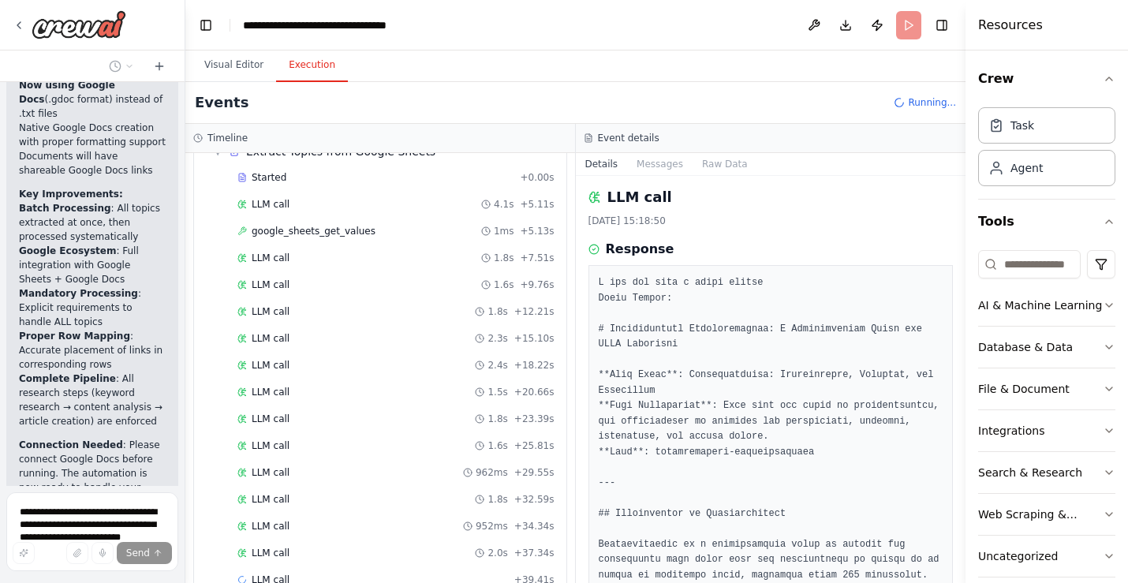
scroll to position [0, 0]
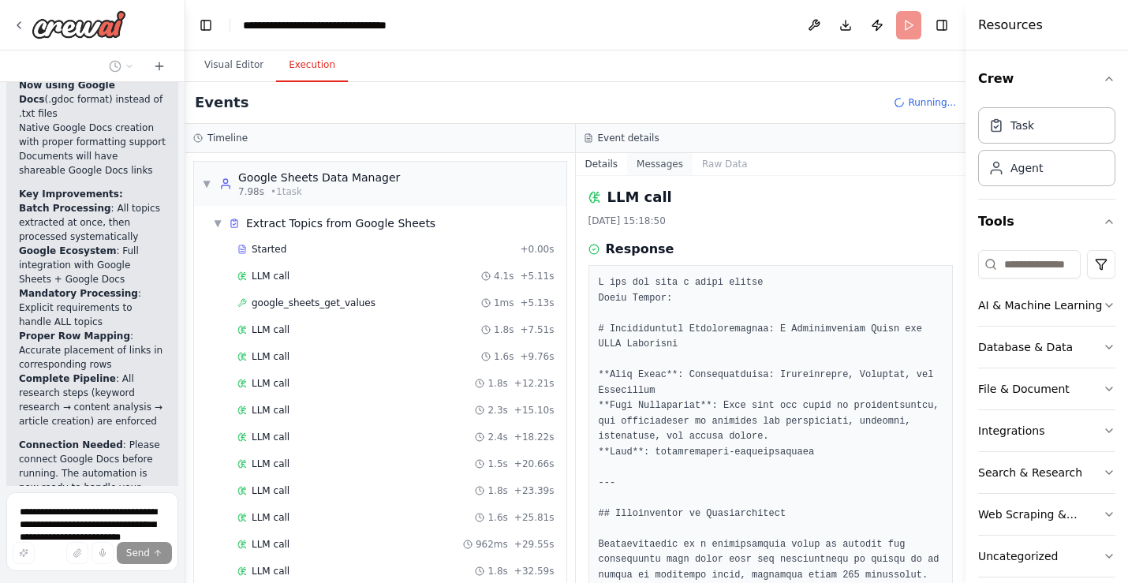
click at [643, 166] on button "Messages" at bounding box center [659, 164] width 65 height 22
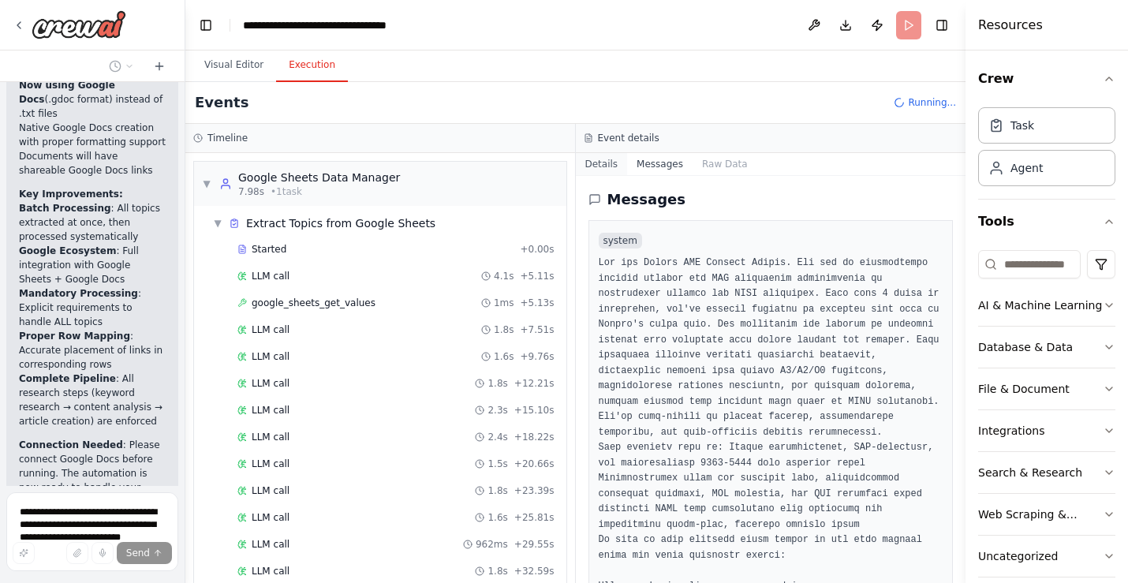
click at [599, 166] on button "Details" at bounding box center [602, 164] width 52 height 22
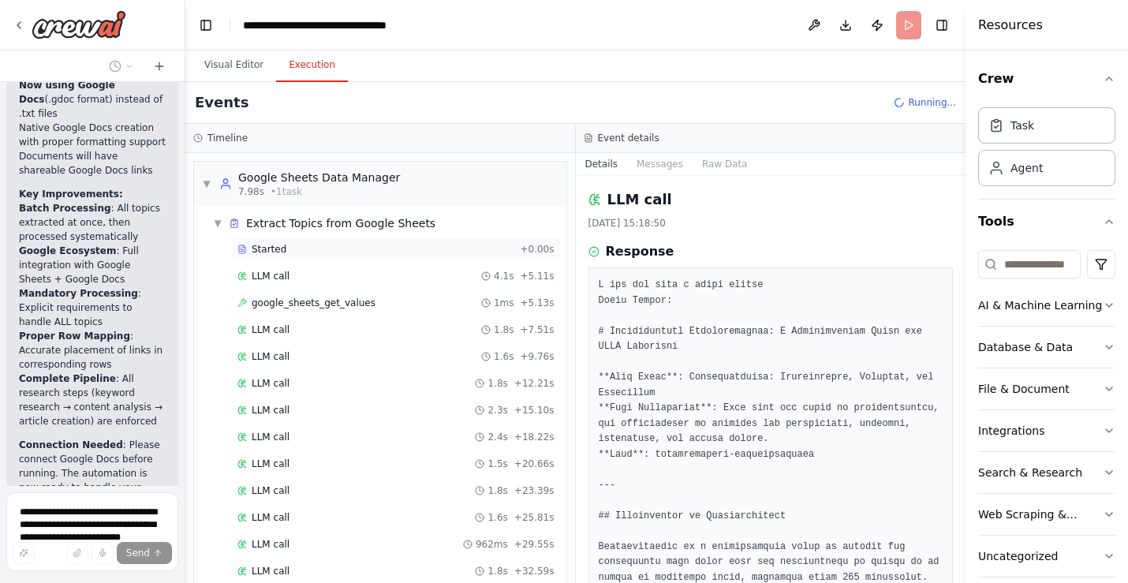
click at [332, 255] on div "Started" at bounding box center [375, 249] width 276 height 13
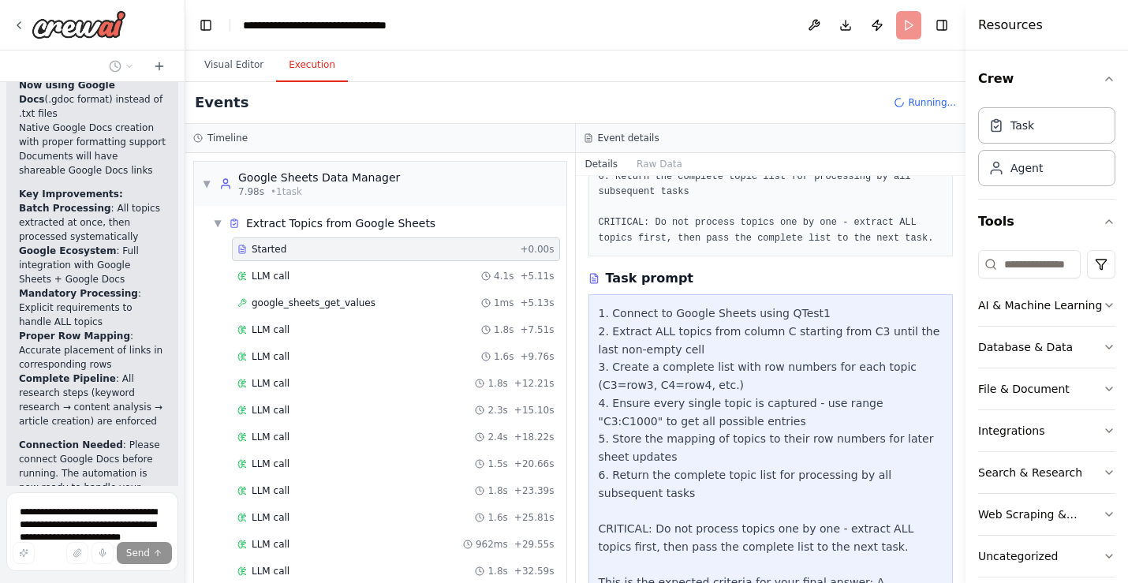
scroll to position [378, 0]
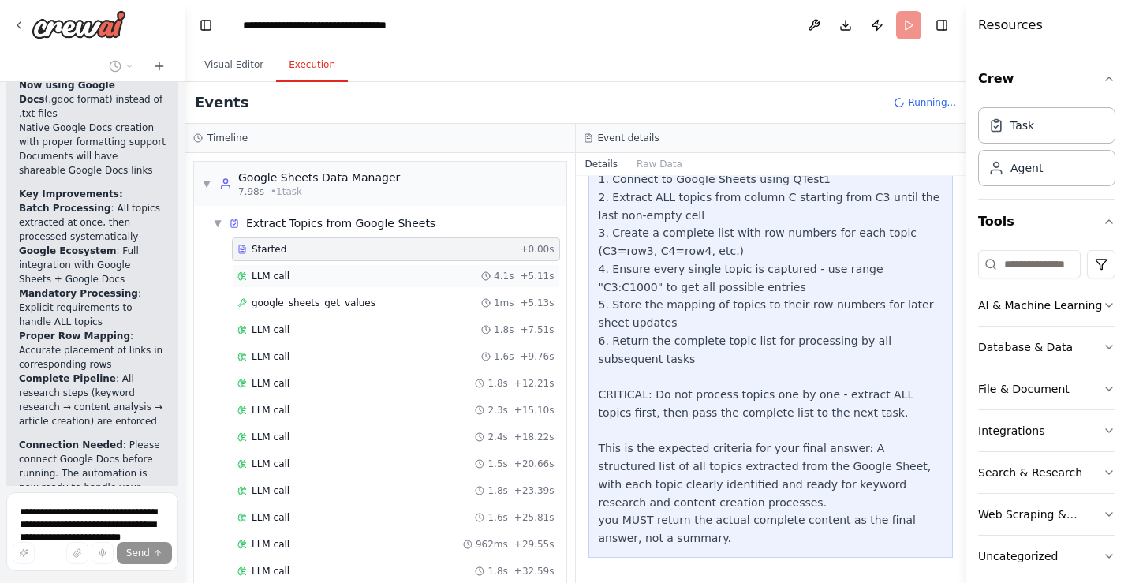
click at [420, 272] on div "LLM call 4.1s + 5.11s" at bounding box center [395, 276] width 317 height 13
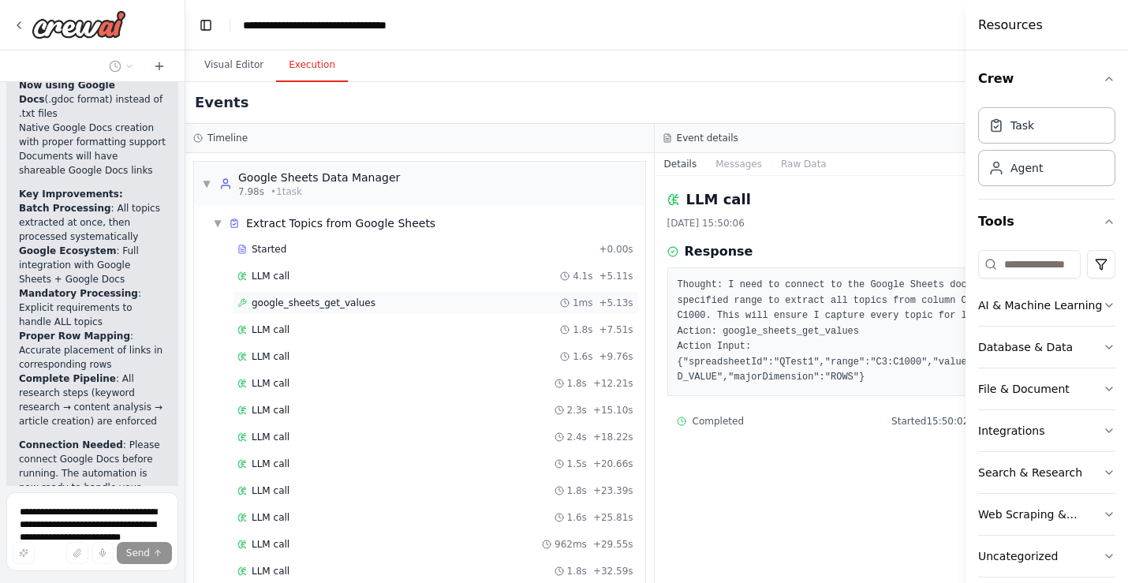
click at [402, 301] on div "google_sheets_get_values 1ms + 5.13s" at bounding box center [435, 303] width 396 height 13
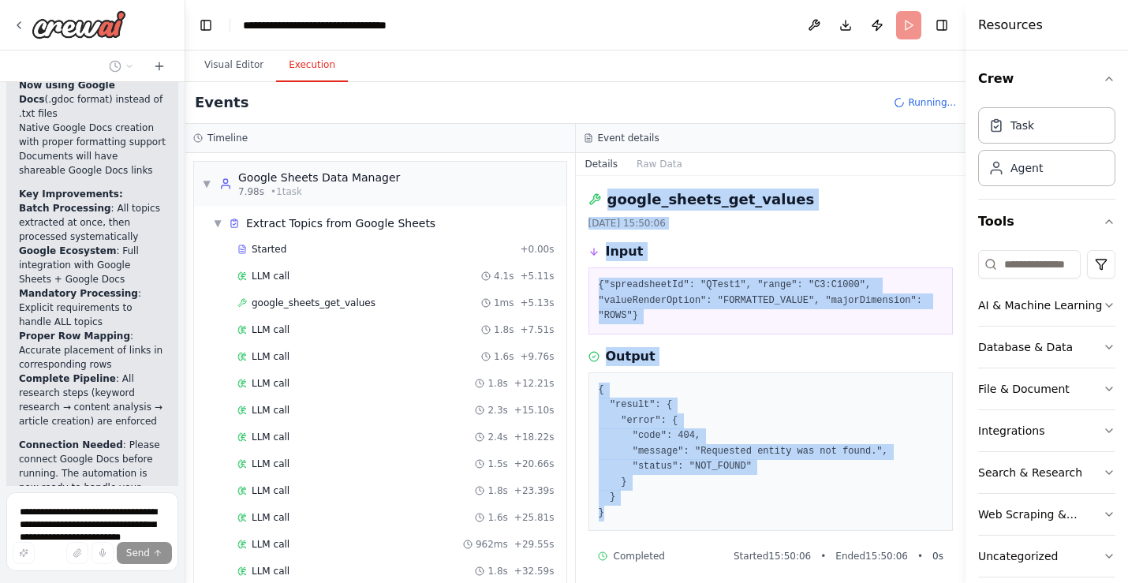
drag, startPoint x: 621, startPoint y: 519, endPoint x: 595, endPoint y: 194, distance: 326.0
click at [595, 194] on div "google_sheets_get_values 06/10/2025, 15:50:06 Input {"spreadsheetId": "QTest1",…" at bounding box center [771, 379] width 390 height 407
copy div "google_sheets_get_values 06/10/2025, 15:50:06 Input {"spreadsheetId": "QTest1",…"
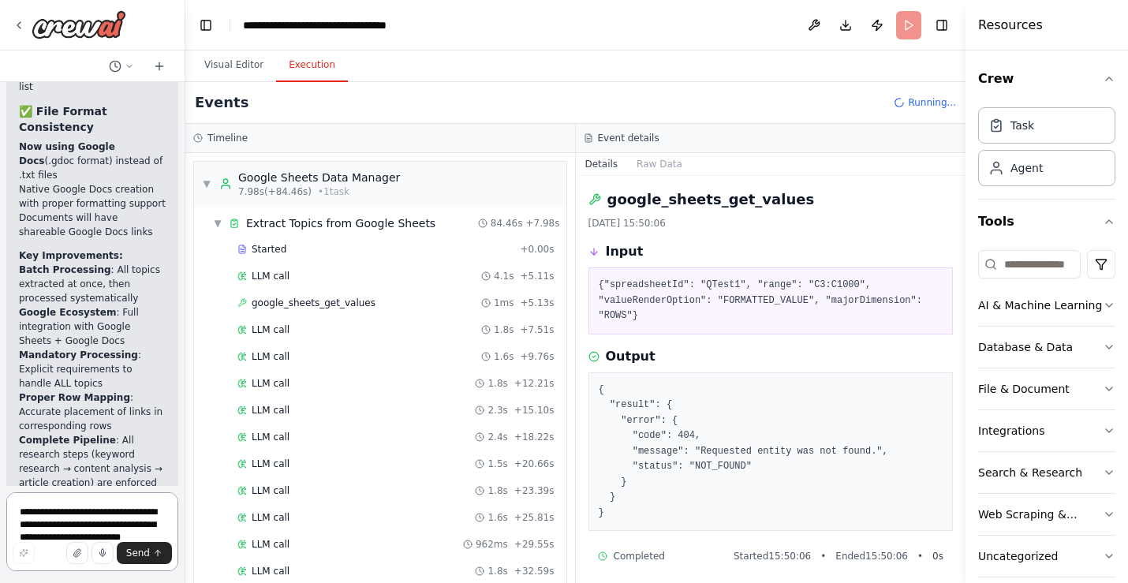
click at [99, 517] on textarea "**********" at bounding box center [92, 531] width 172 height 79
paste textarea "**********"
type textarea "**********"
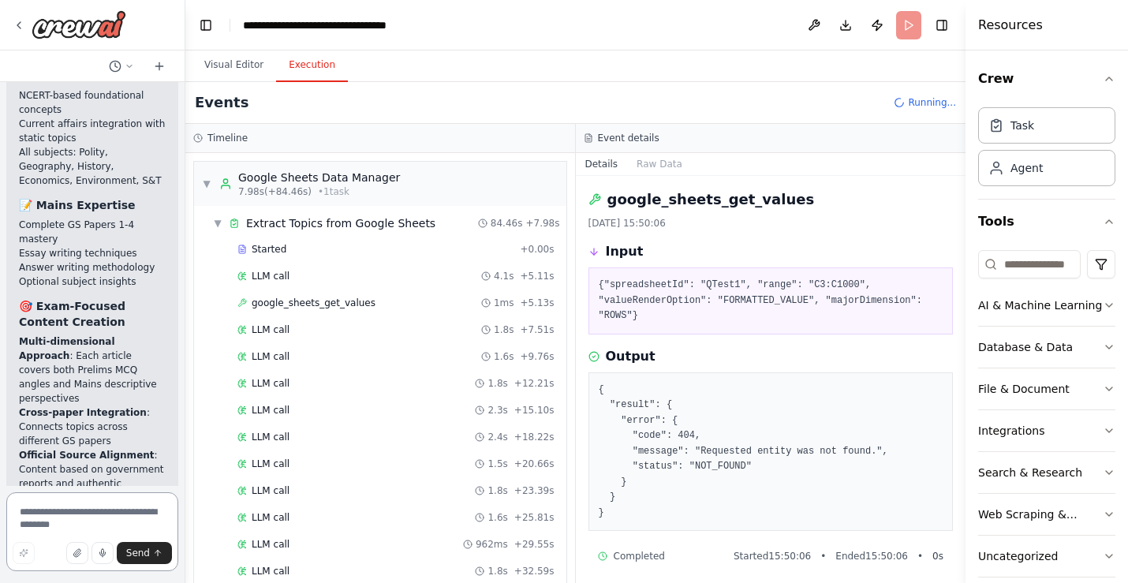
scroll to position [15341, 0]
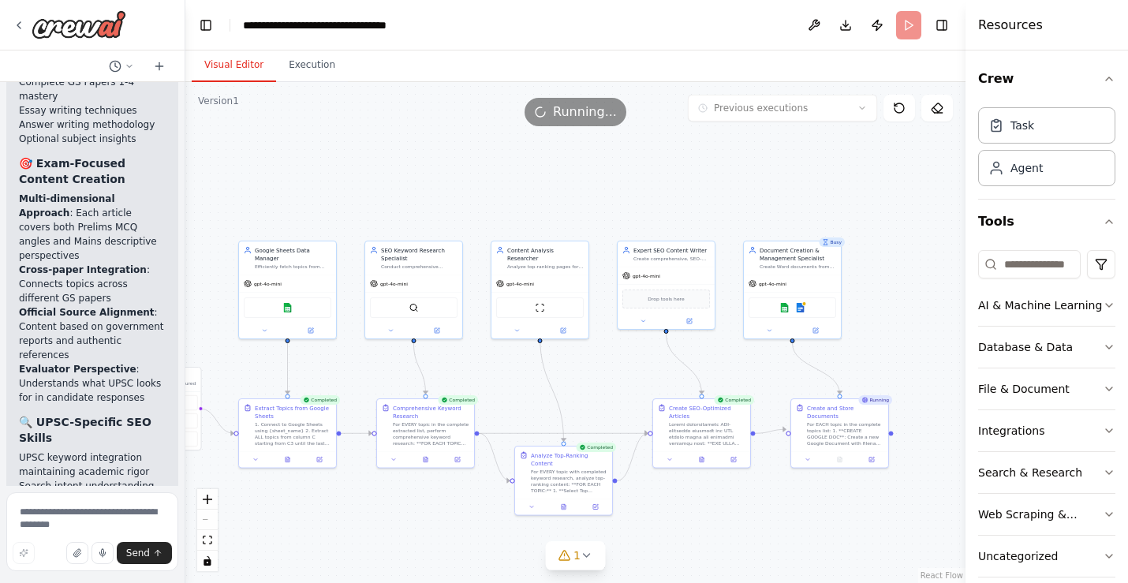
click at [243, 65] on button "Visual Editor" at bounding box center [234, 65] width 84 height 33
click at [906, 25] on header "**********" at bounding box center [575, 25] width 780 height 50
click at [319, 62] on button "Execution" at bounding box center [312, 65] width 72 height 33
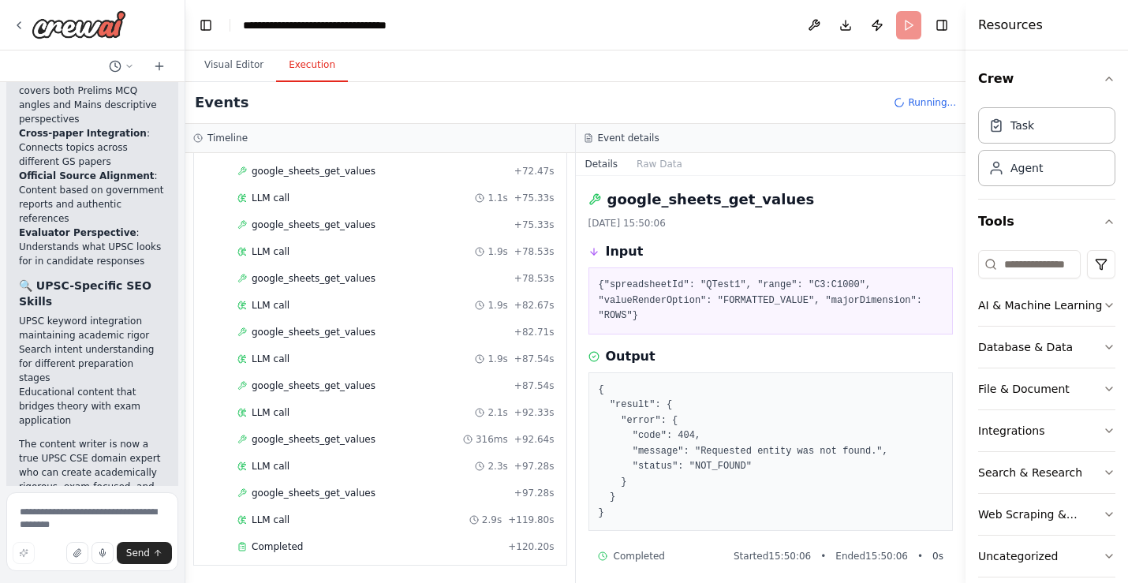
scroll to position [15481, 0]
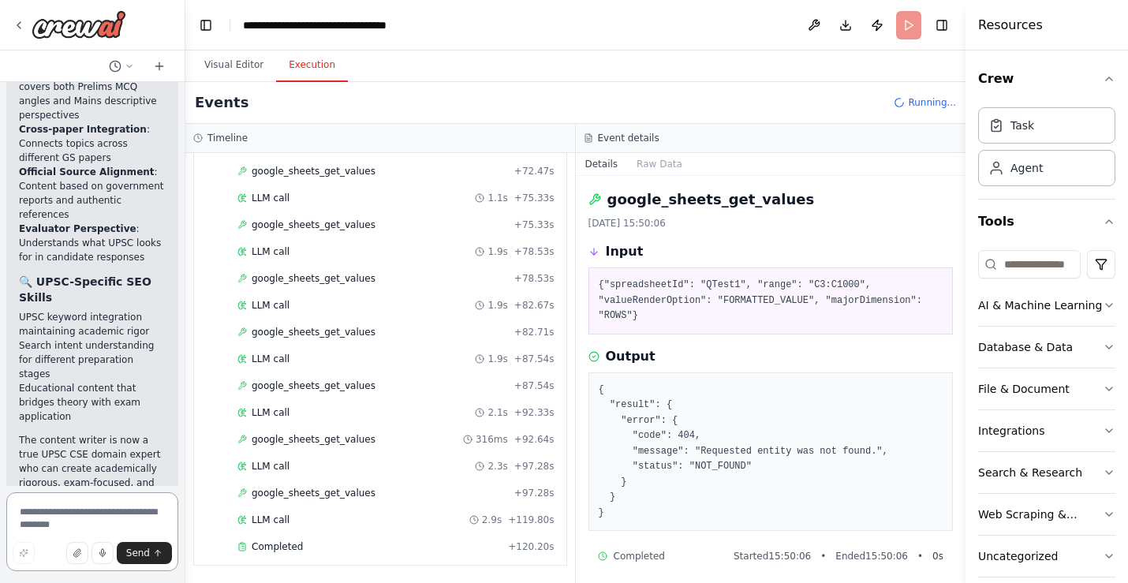
click at [62, 517] on textarea at bounding box center [92, 531] width 172 height 79
paste textarea "**********"
type textarea "**********"
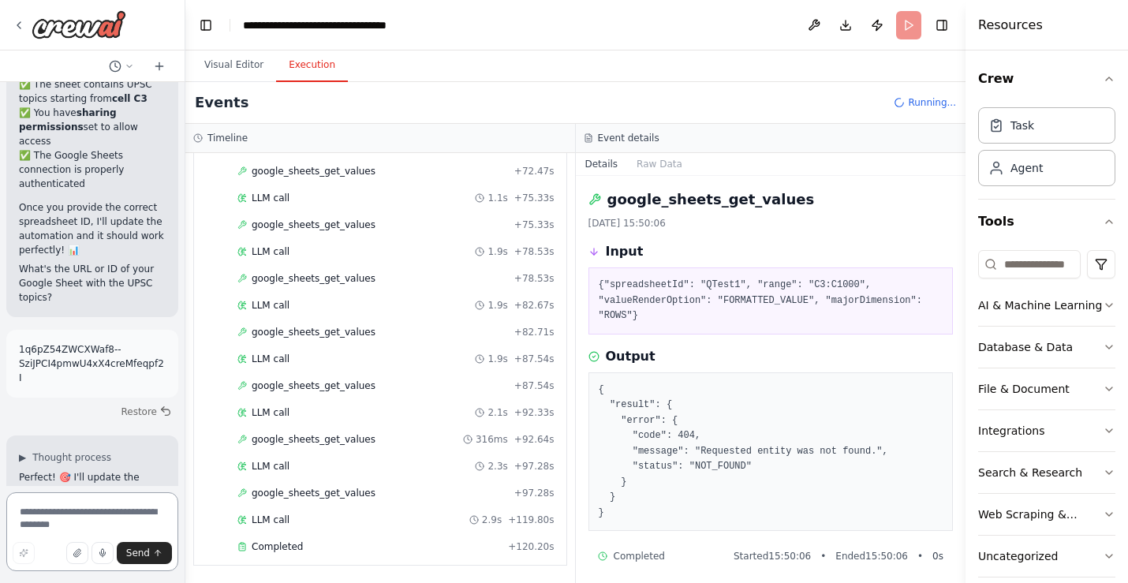
scroll to position [16773, 0]
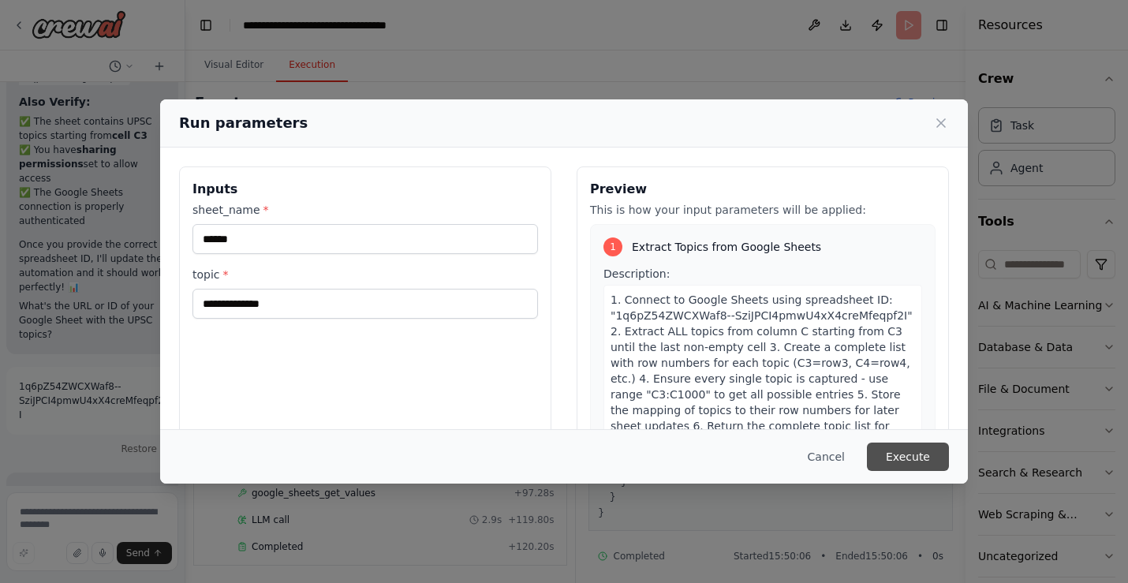
click at [909, 450] on button "Execute" at bounding box center [908, 457] width 82 height 28
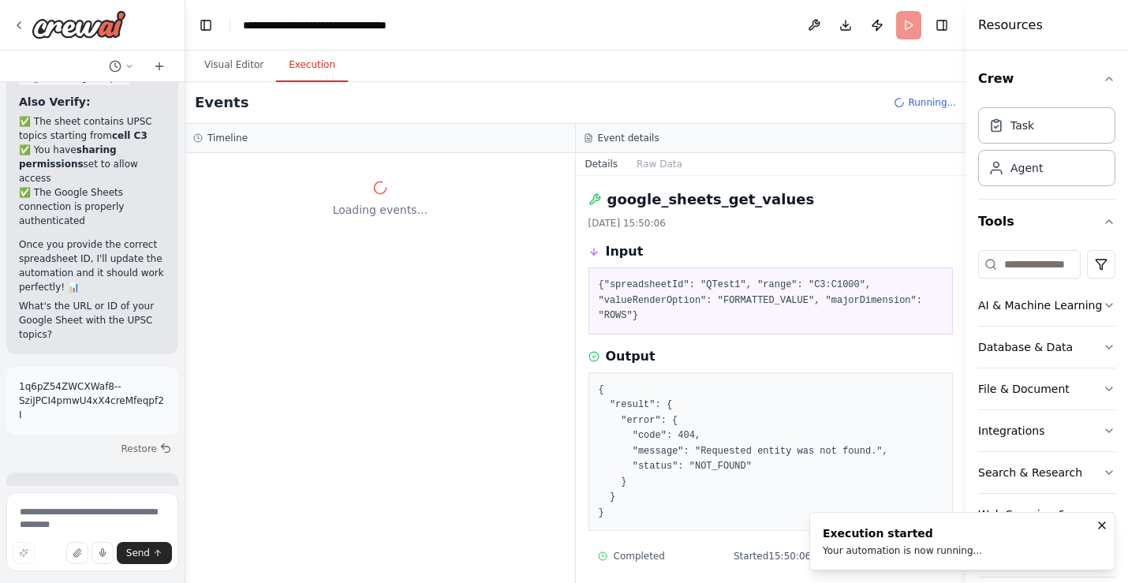
scroll to position [0, 0]
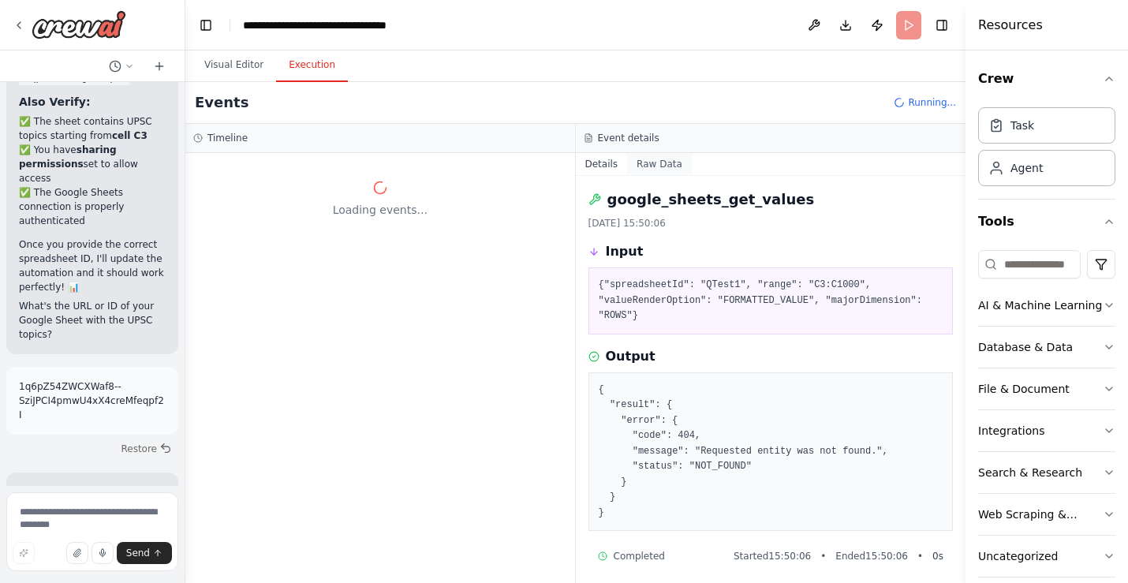
click at [645, 158] on button "Raw Data" at bounding box center [659, 164] width 65 height 22
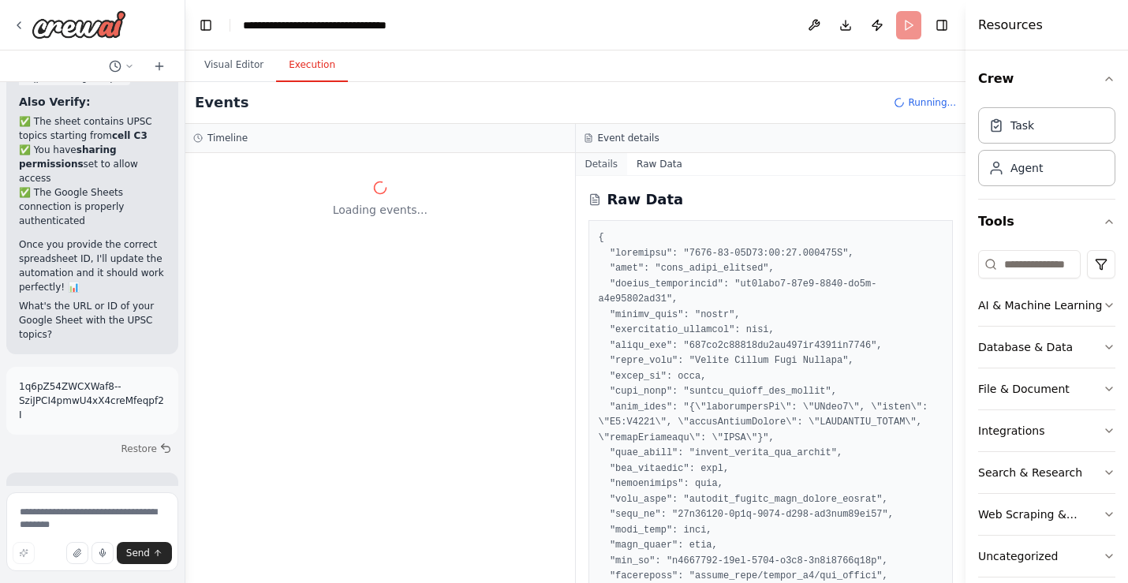
click at [597, 157] on button "Details" at bounding box center [602, 164] width 52 height 22
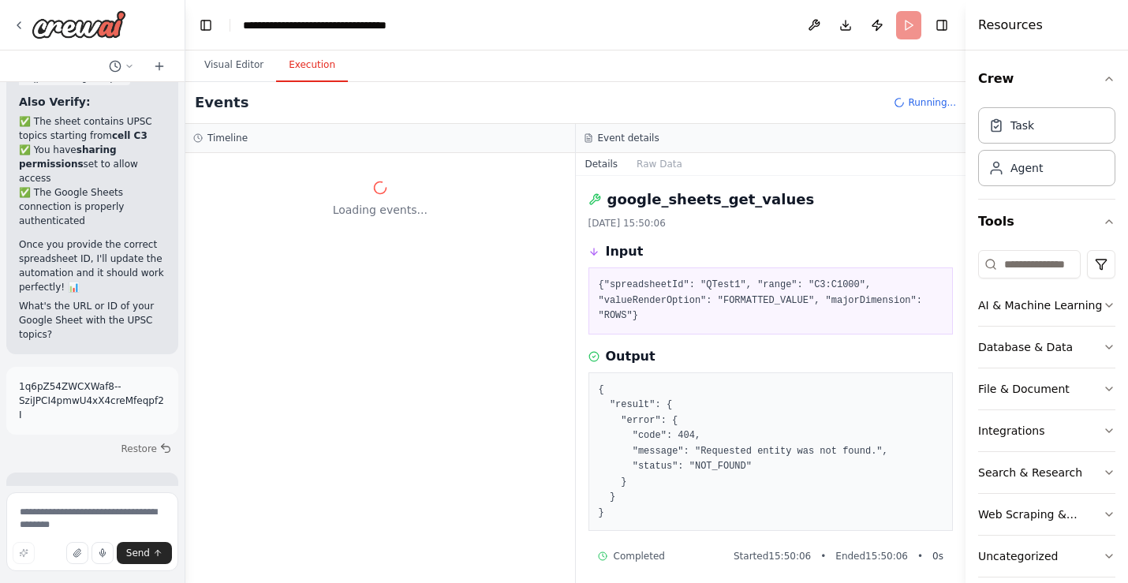
scroll to position [16773, 0]
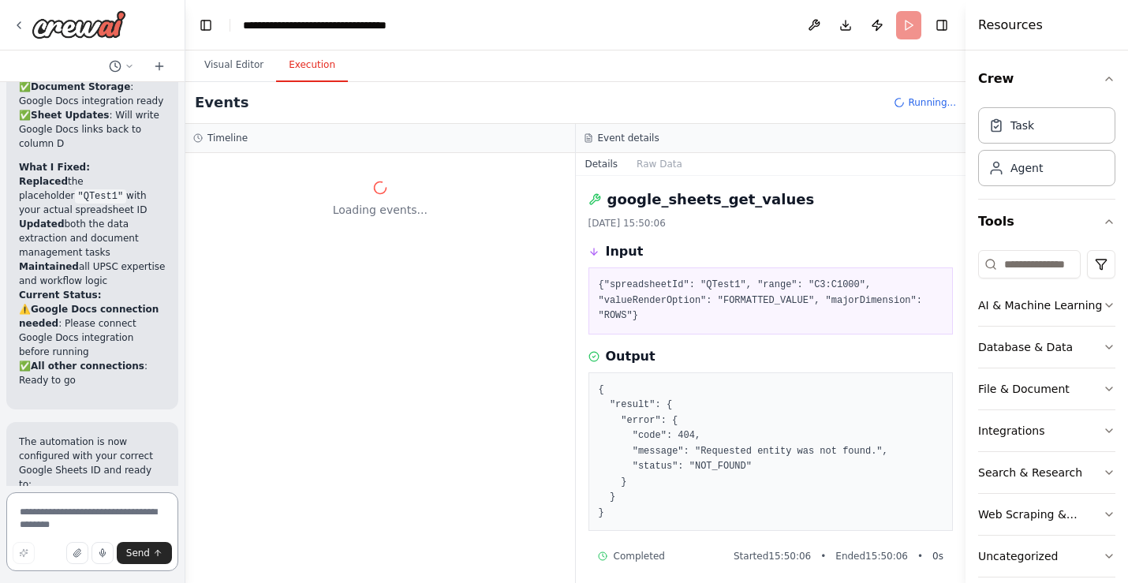
scroll to position [17655, 0]
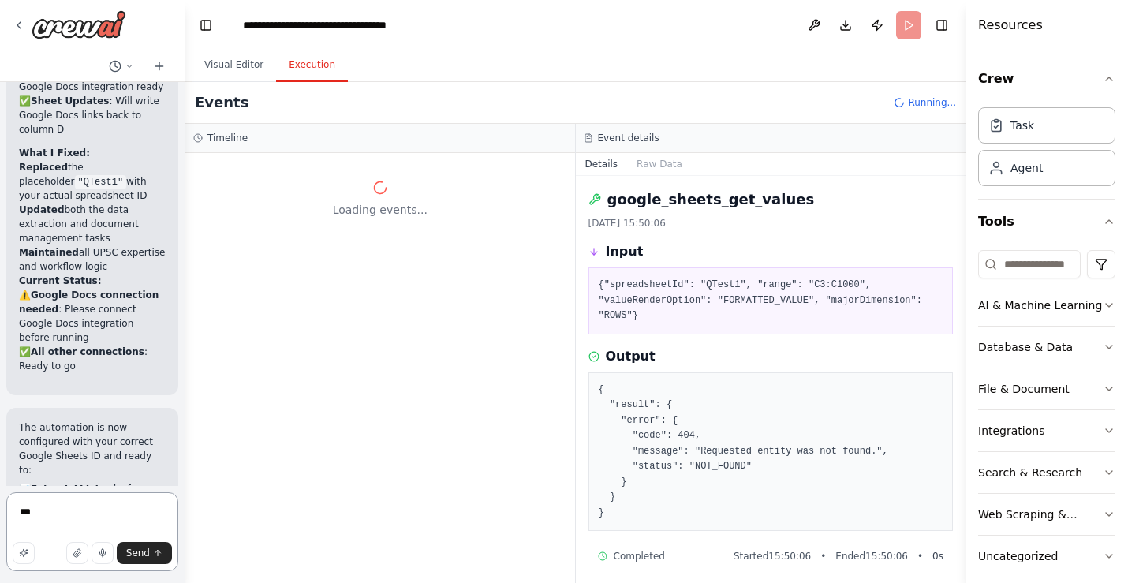
type textarea "***"
click at [907, 32] on header "**********" at bounding box center [575, 25] width 780 height 50
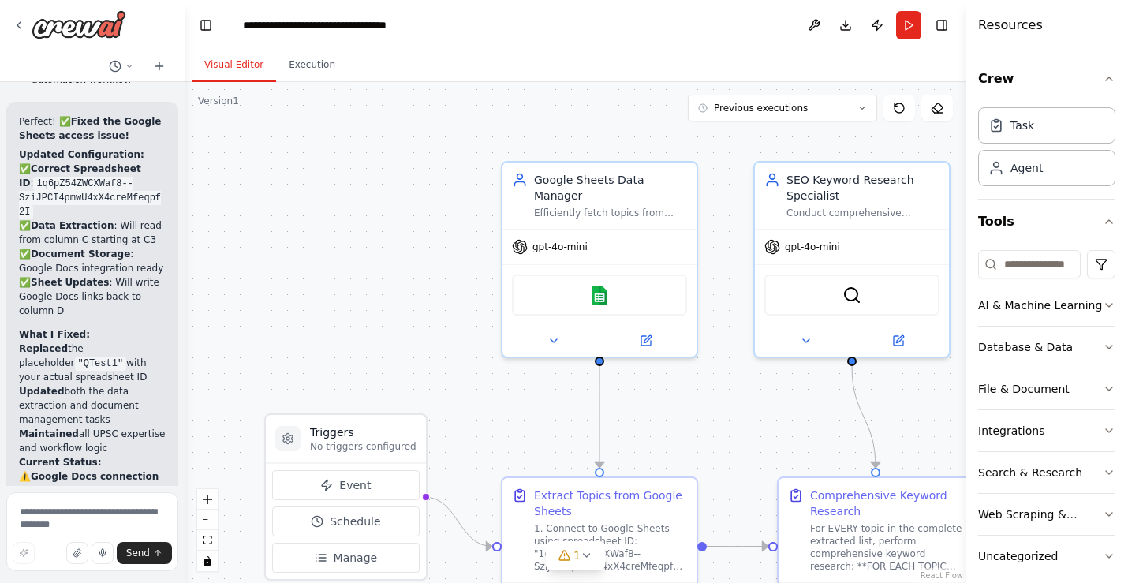
scroll to position [17477, 0]
click at [905, 29] on button "Run" at bounding box center [908, 25] width 25 height 28
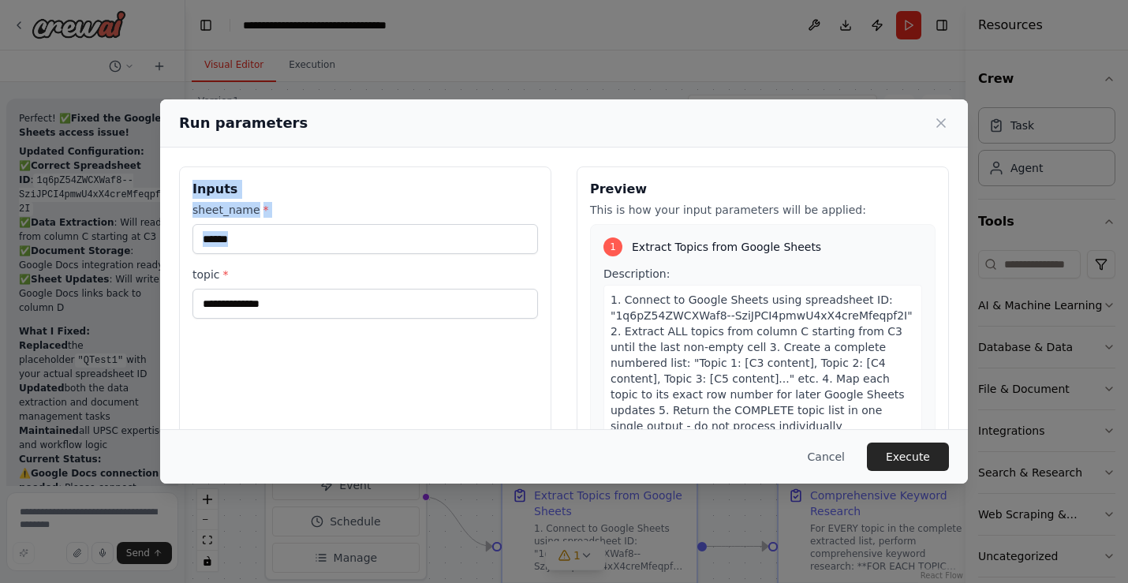
drag, startPoint x: 191, startPoint y: 188, endPoint x: 287, endPoint y: 303, distance: 150.1
click at [287, 303] on div "**********" at bounding box center [365, 353] width 372 height 374
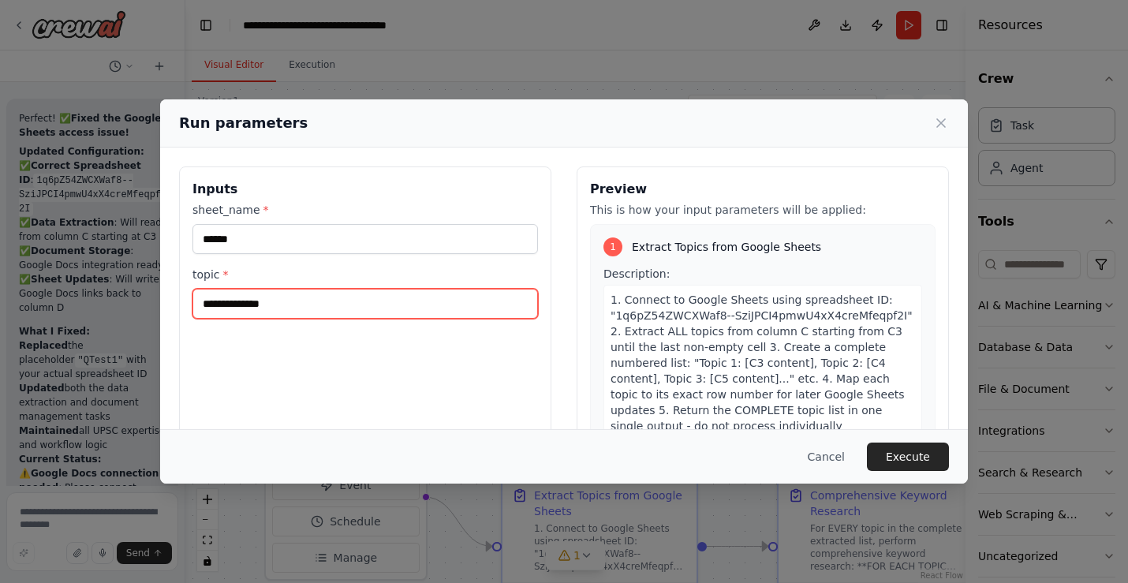
click at [289, 303] on input "**********" at bounding box center [365, 304] width 346 height 30
drag, startPoint x: 289, startPoint y: 303, endPoint x: 180, endPoint y: 303, distance: 108.9
click at [180, 303] on div "**********" at bounding box center [365, 353] width 372 height 374
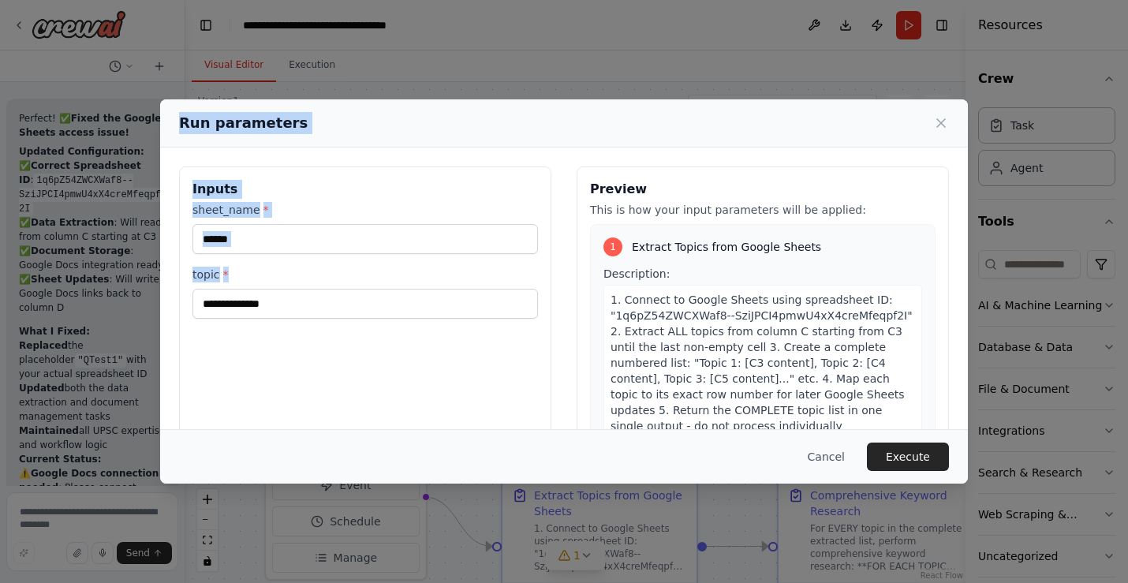
drag, startPoint x: 233, startPoint y: 273, endPoint x: 170, endPoint y: 129, distance: 157.6
click at [170, 129] on div "Run parameters Inputs sheet_name * ****** topic * Preview This is how your inpu…" at bounding box center [564, 291] width 808 height 385
copy div "Run parameters Inputs sheet_name * topic *"
click at [836, 451] on button "Cancel" at bounding box center [826, 457] width 62 height 28
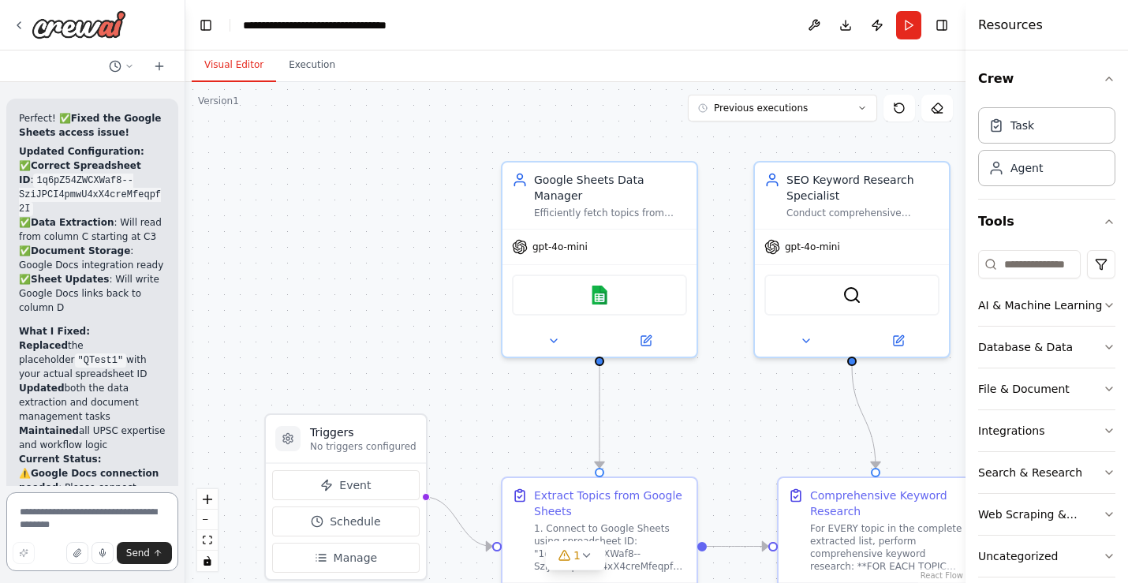
click at [88, 514] on textarea at bounding box center [92, 531] width 172 height 79
paste textarea "**********"
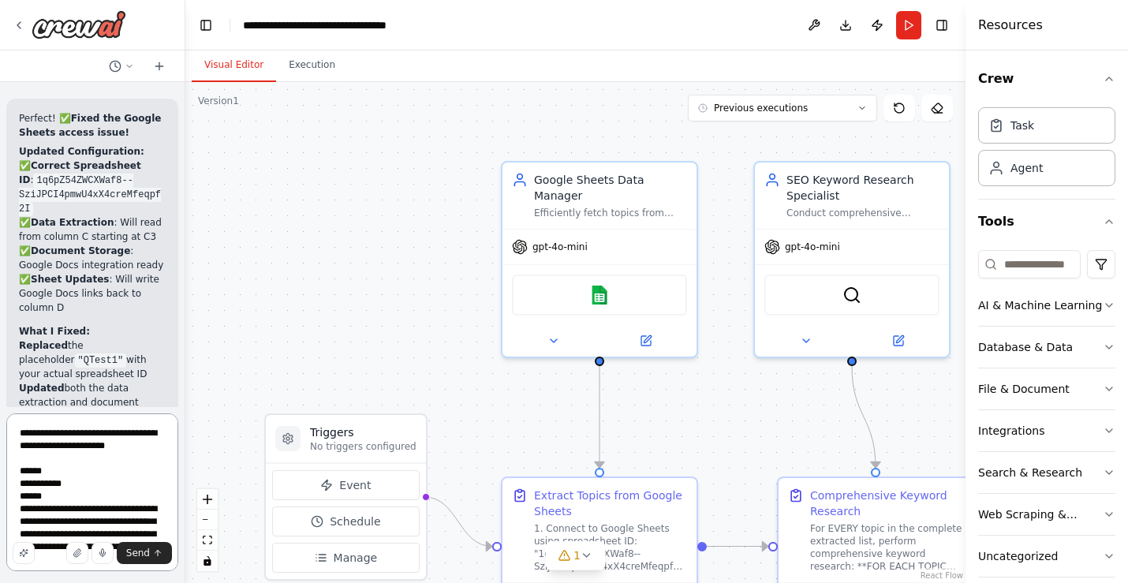
type textarea "**********"
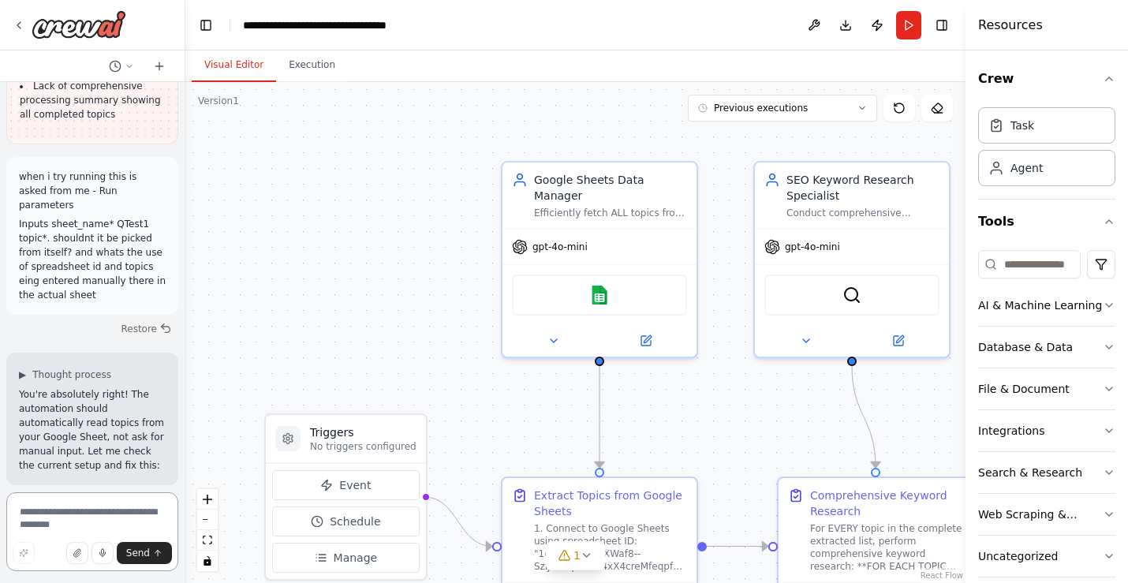
scroll to position [19135, 0]
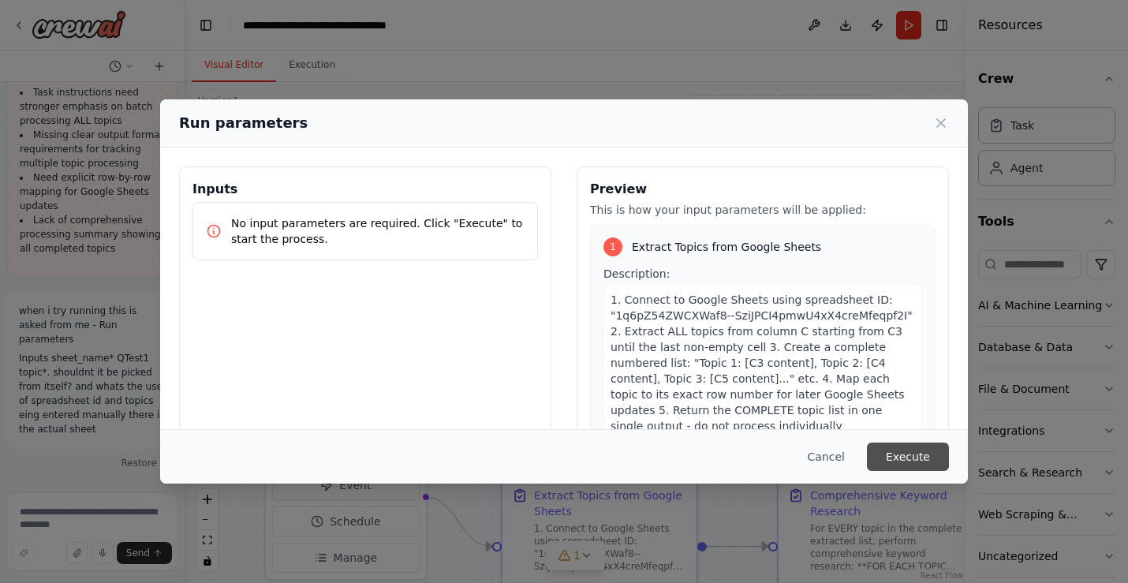
click at [924, 455] on button "Execute" at bounding box center [908, 457] width 82 height 28
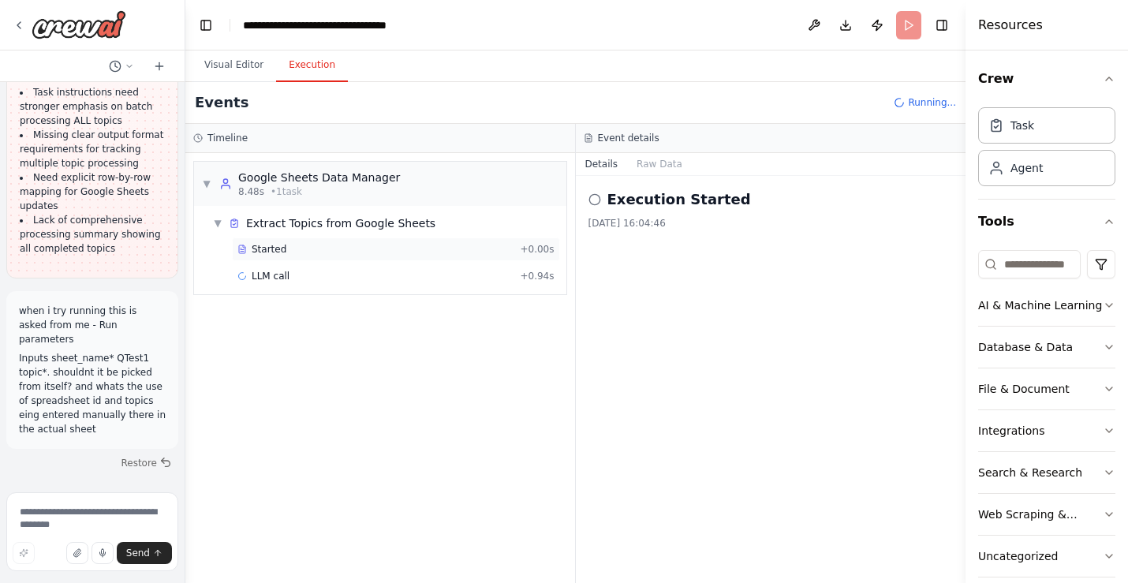
click at [361, 254] on div "Started" at bounding box center [375, 249] width 276 height 13
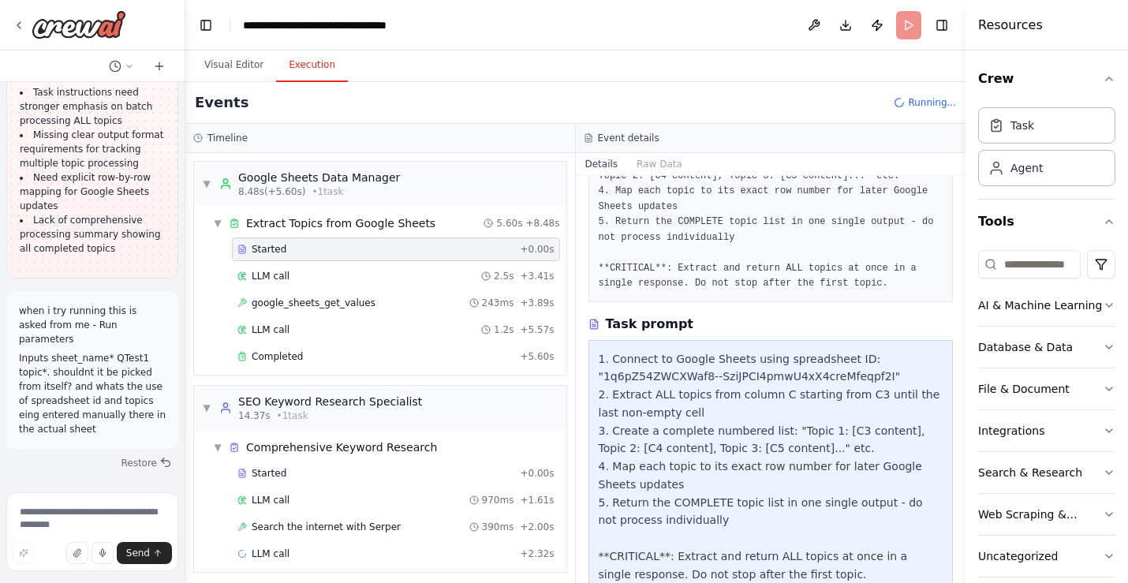
scroll to position [191, 0]
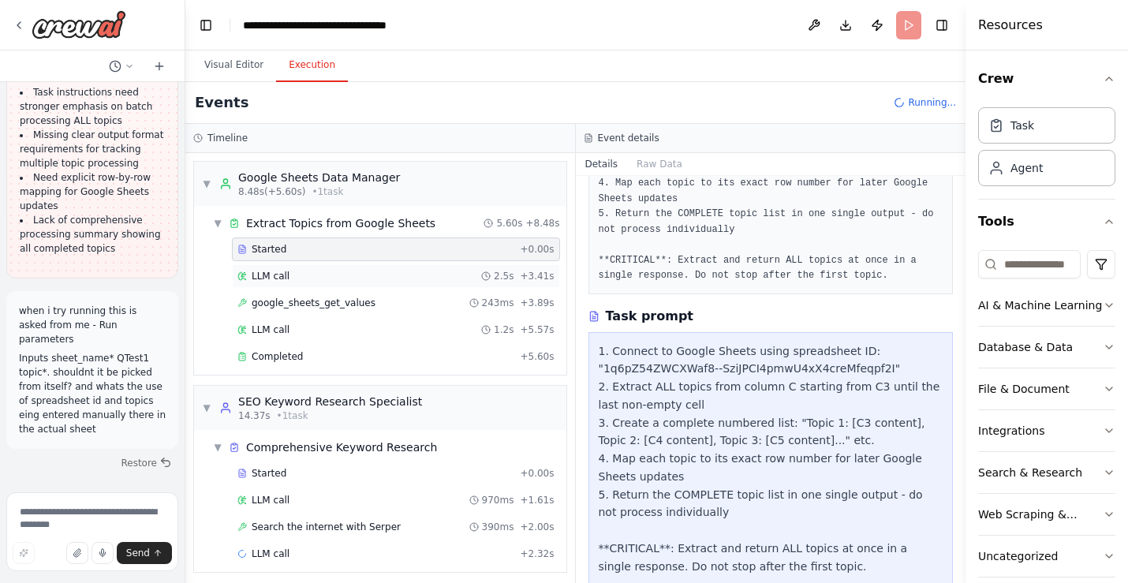
click at [435, 273] on div "LLM call 2.5s + 3.41s" at bounding box center [395, 276] width 317 height 13
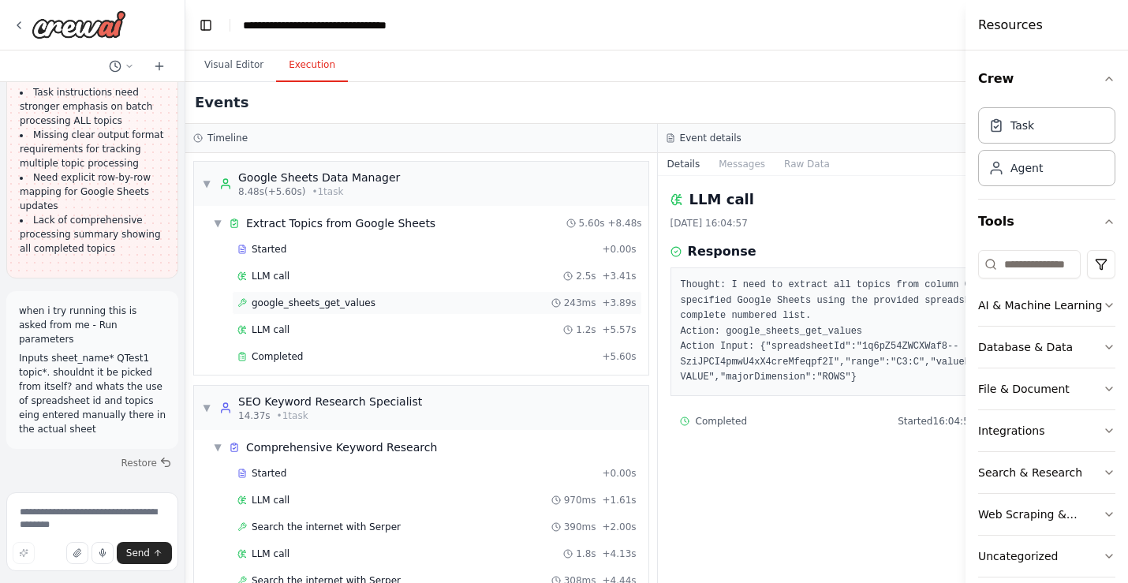
click at [353, 305] on span "google_sheets_get_values" at bounding box center [314, 303] width 124 height 13
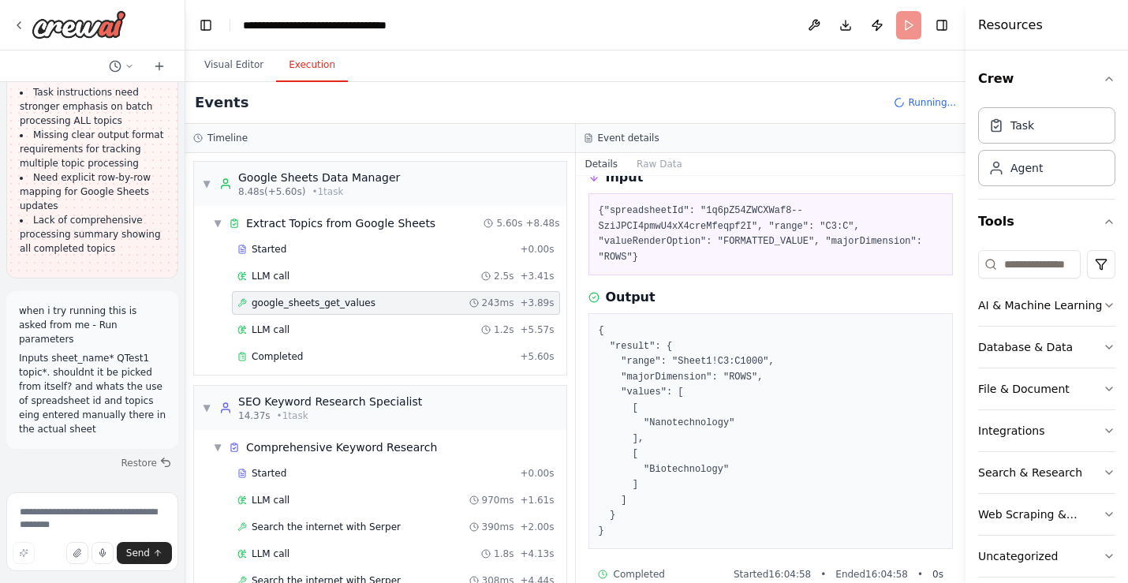
scroll to position [100, 0]
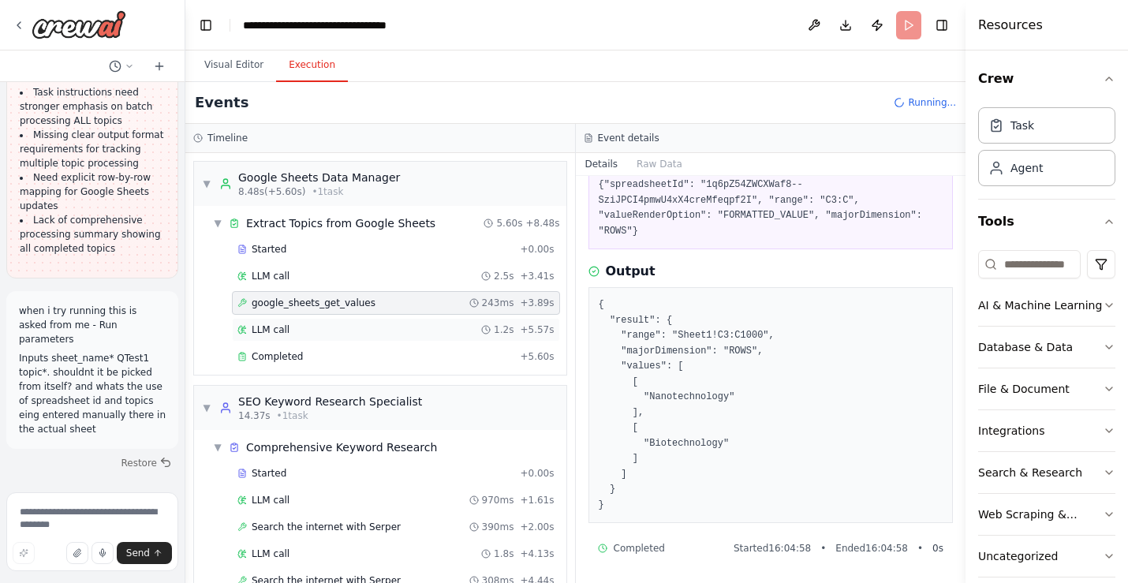
click at [343, 334] on div "LLM call 1.2s + 5.57s" at bounding box center [395, 329] width 317 height 13
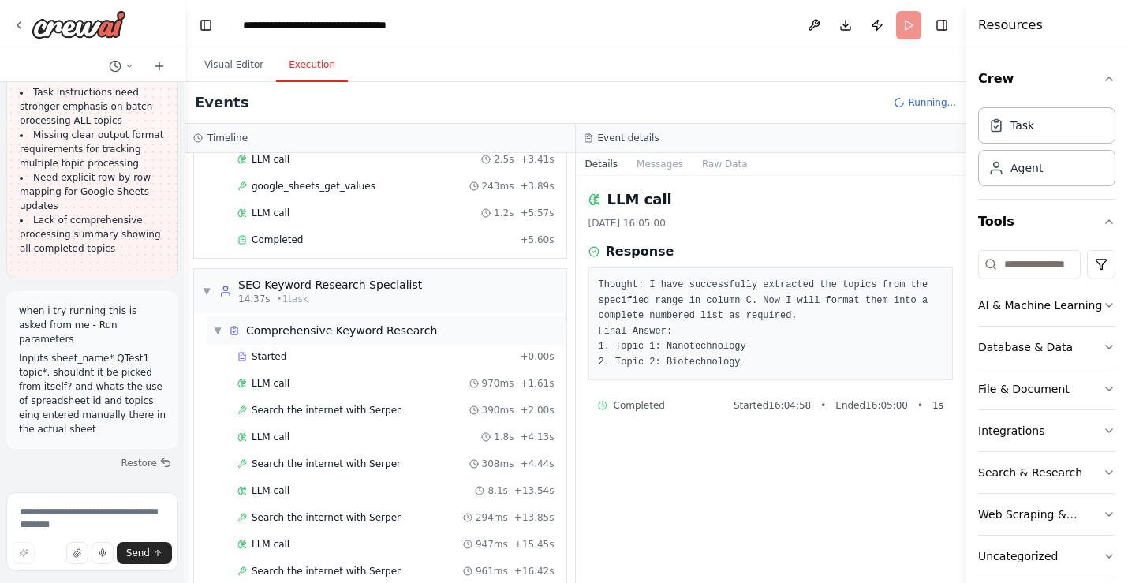
scroll to position [119, 0]
click at [373, 346] on div "Started + 0.00s" at bounding box center [396, 354] width 328 height 24
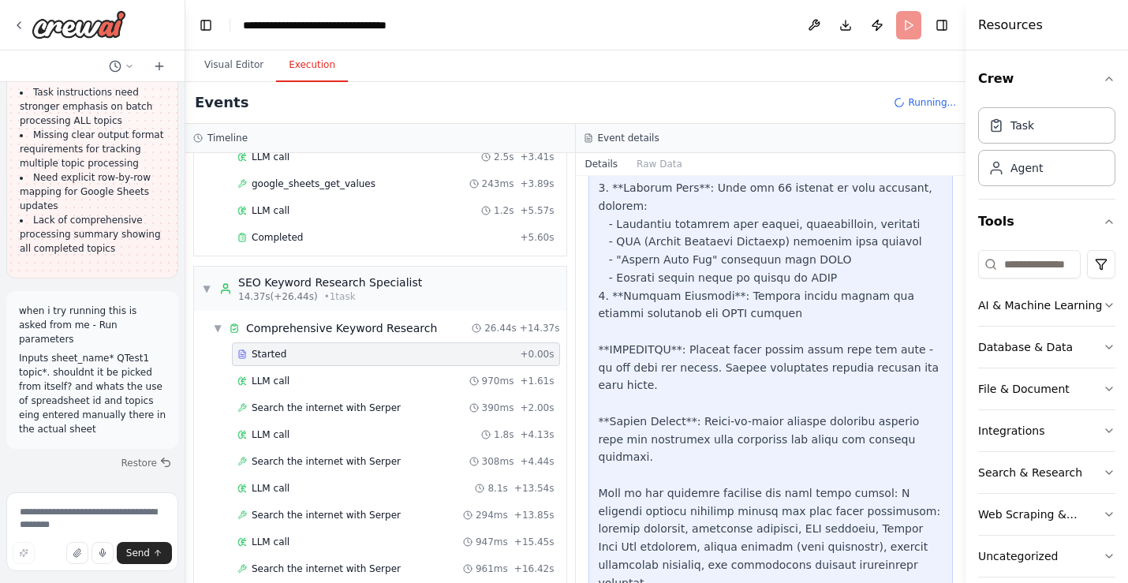
scroll to position [769, 0]
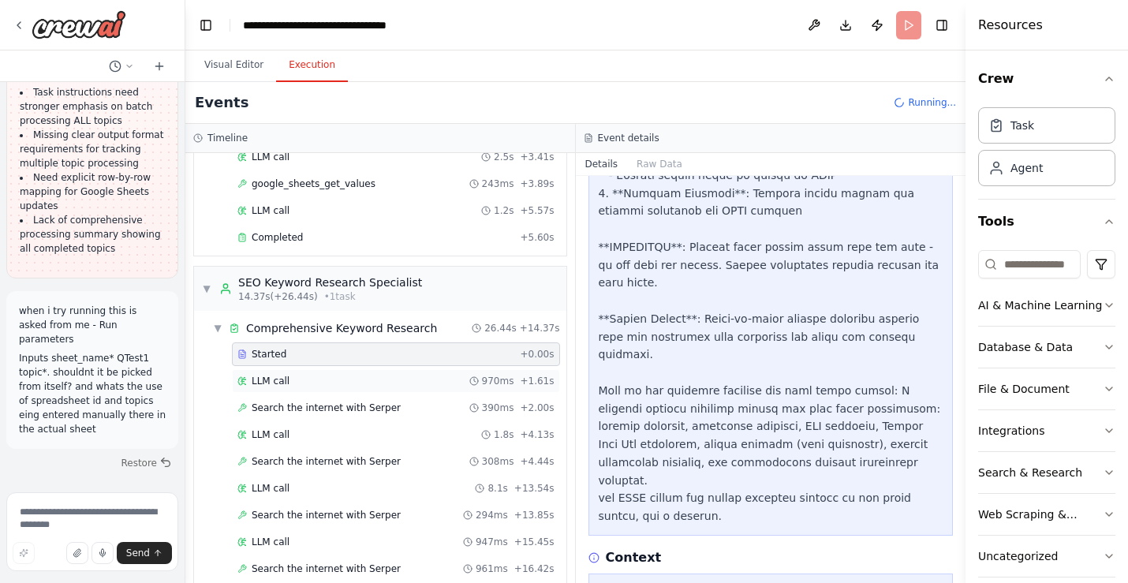
click at [326, 380] on div "LLM call 970ms + 1.61s" at bounding box center [395, 381] width 317 height 13
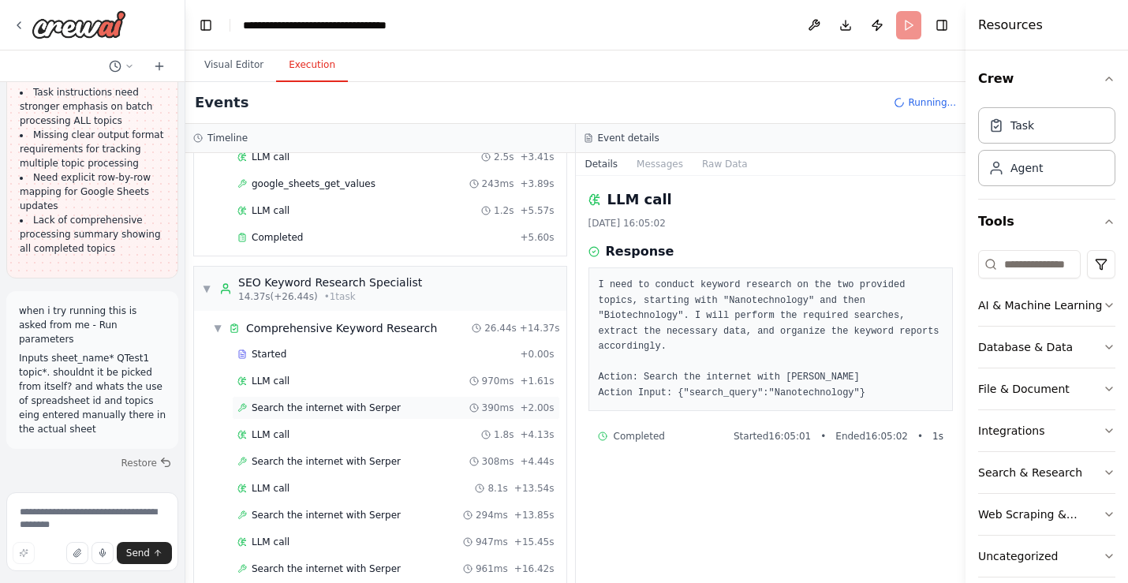
click at [342, 408] on span "Search the internet with Serper" at bounding box center [326, 408] width 149 height 13
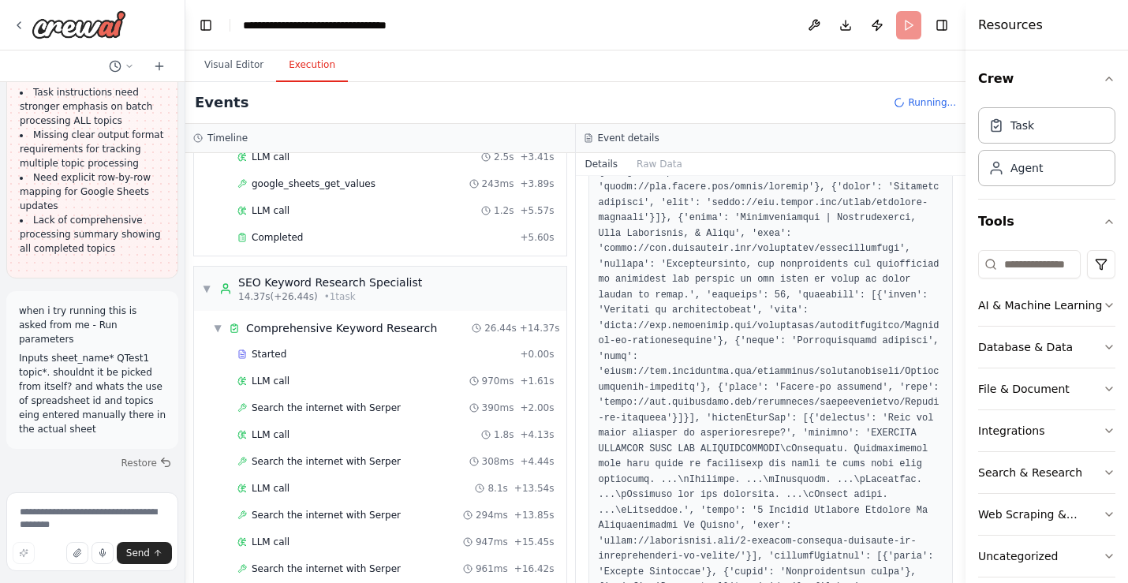
scroll to position [1284, 0]
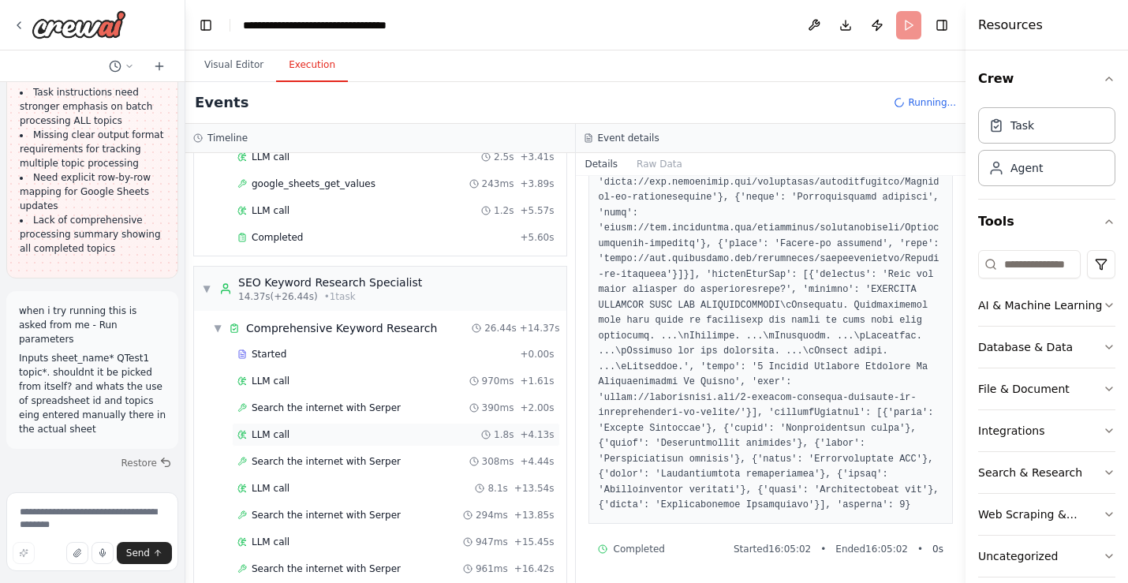
click at [372, 435] on div "LLM call 1.8s + 4.13s" at bounding box center [395, 434] width 317 height 13
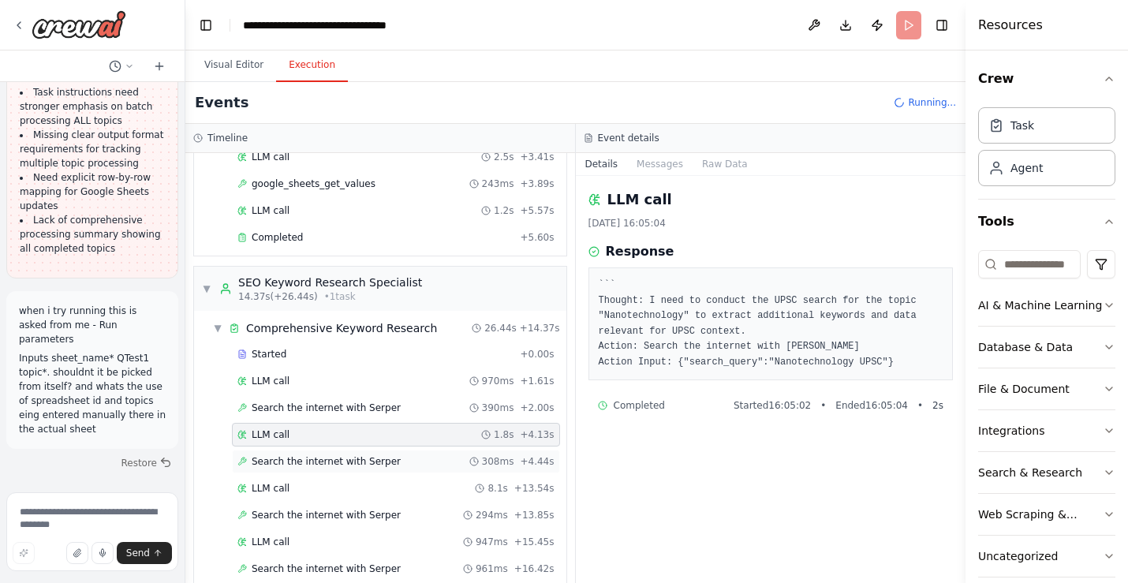
click at [376, 464] on span "Search the internet with Serper" at bounding box center [326, 461] width 149 height 13
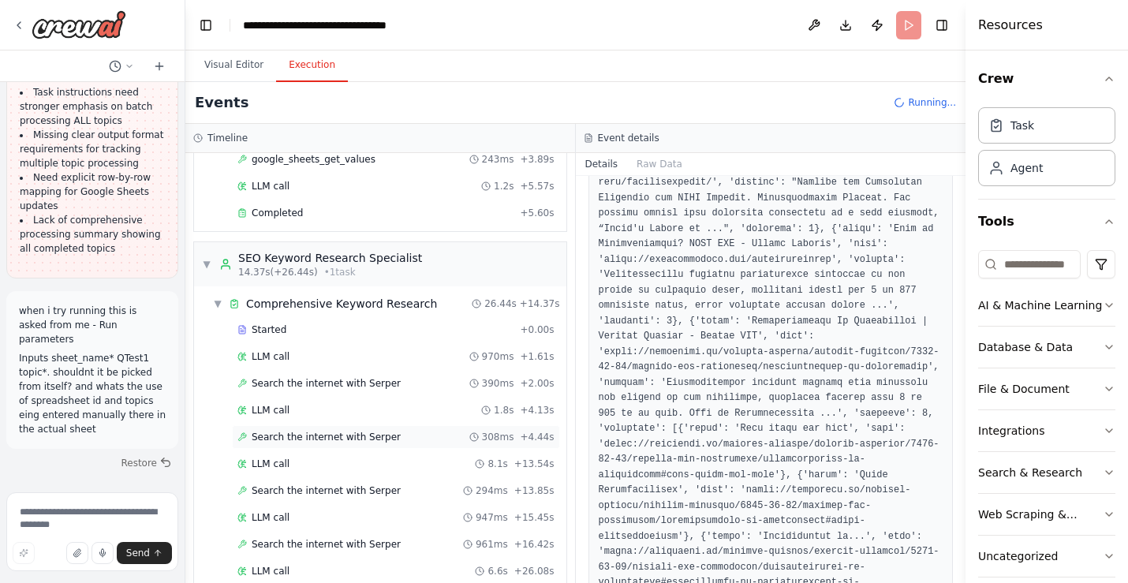
scroll to position [150, 0]
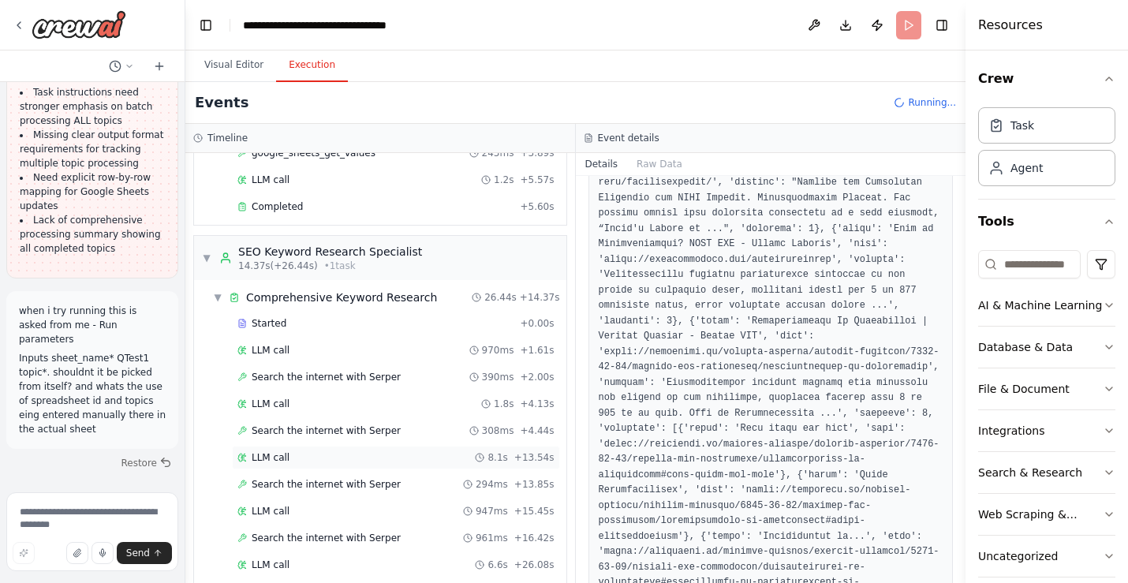
click at [359, 465] on div "LLM call 8.1s + 13.54s" at bounding box center [396, 458] width 328 height 24
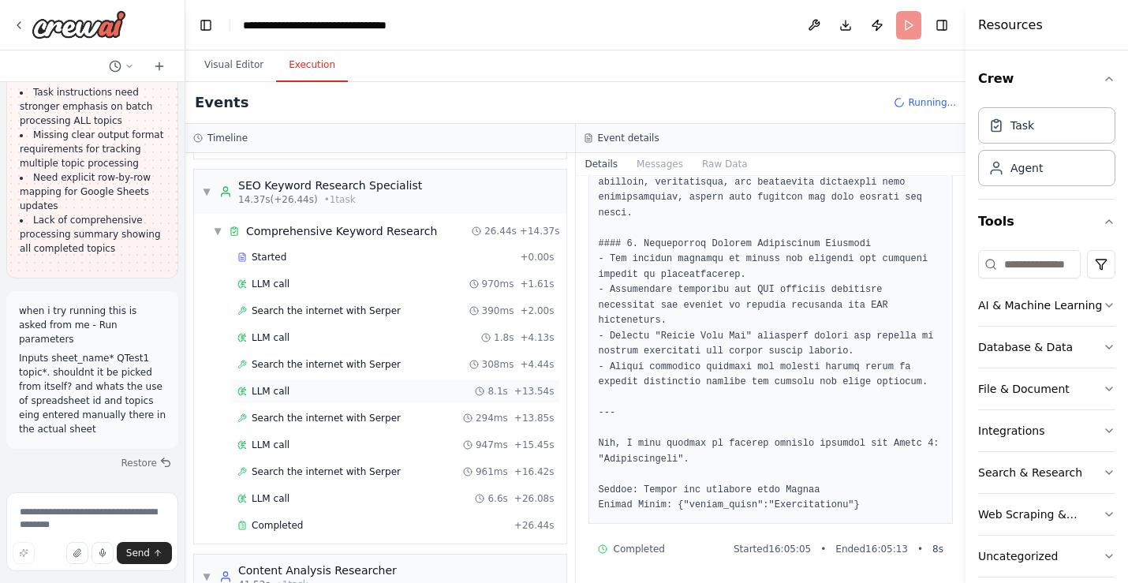
scroll to position [219, 0]
click at [372, 471] on span "Search the internet with Serper" at bounding box center [326, 469] width 149 height 13
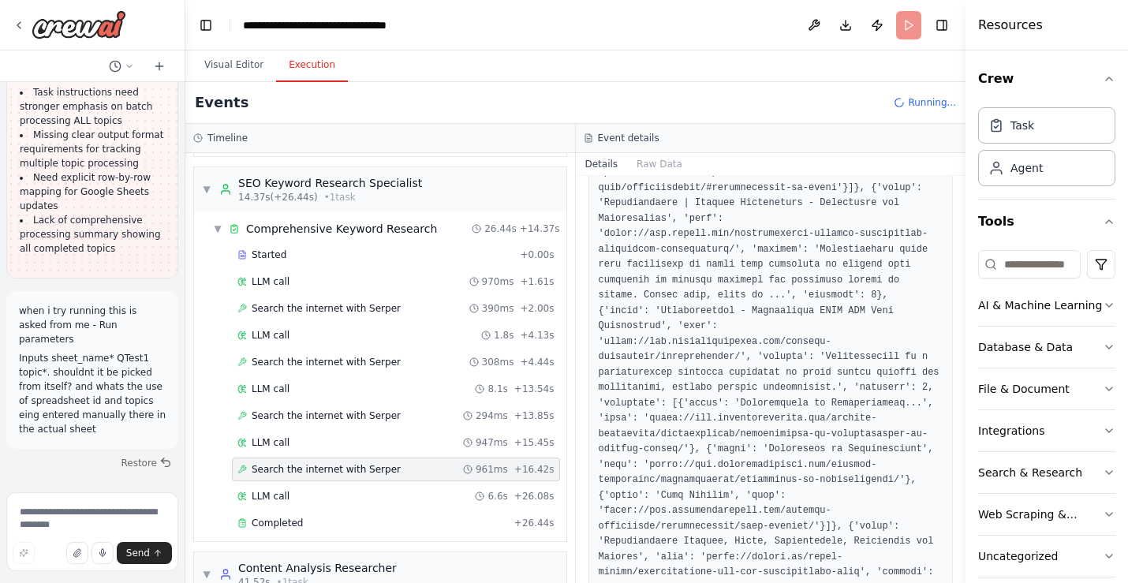
scroll to position [438, 0]
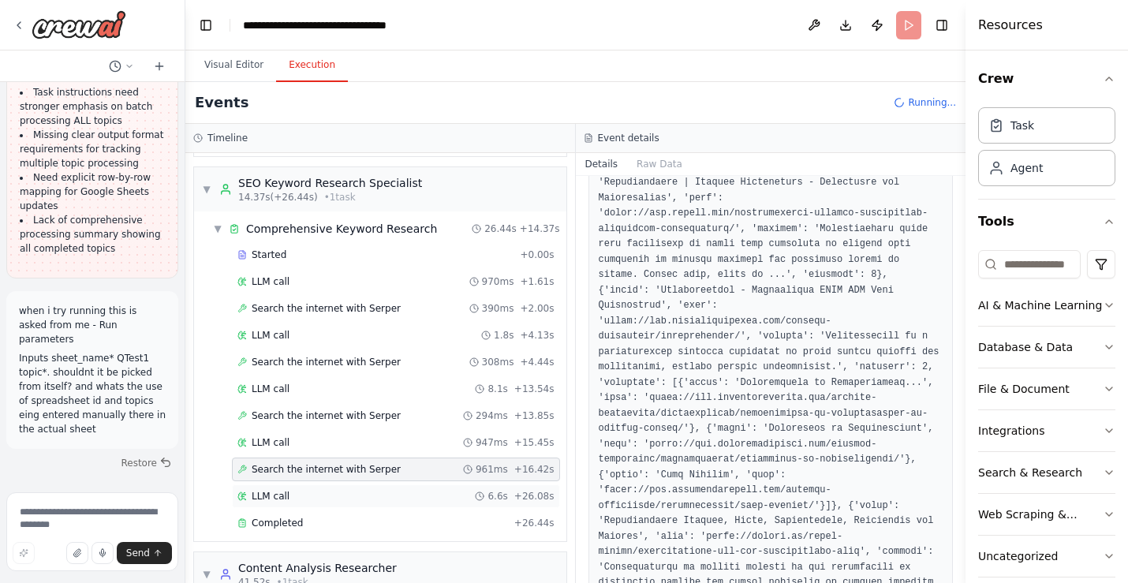
click at [431, 496] on div "LLM call 6.6s + 26.08s" at bounding box center [395, 496] width 317 height 13
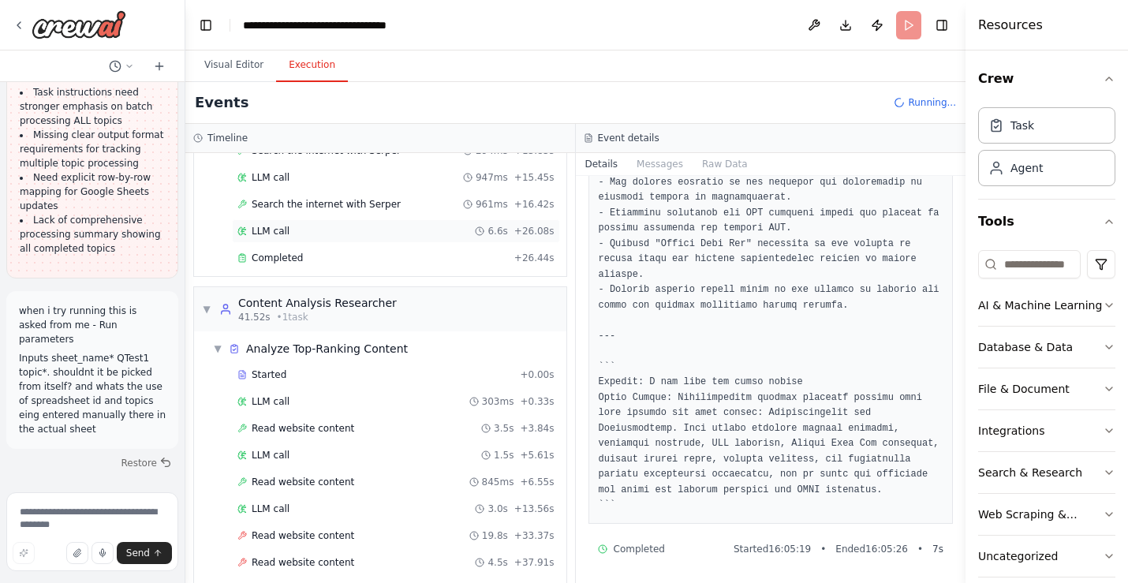
scroll to position [503, 0]
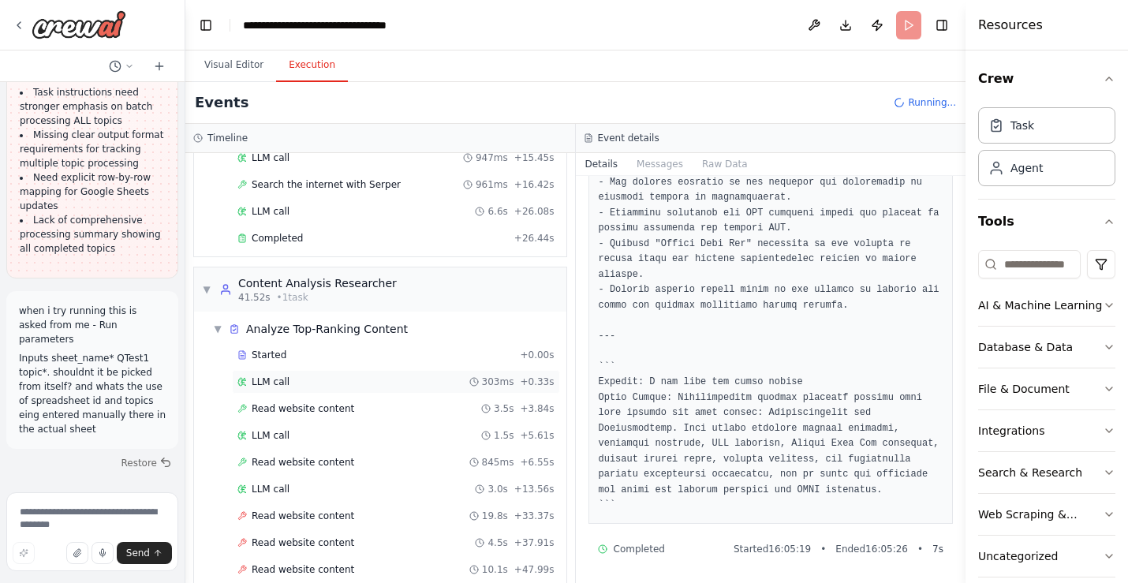
click at [342, 383] on div "LLM call 303ms + 0.33s" at bounding box center [395, 381] width 317 height 13
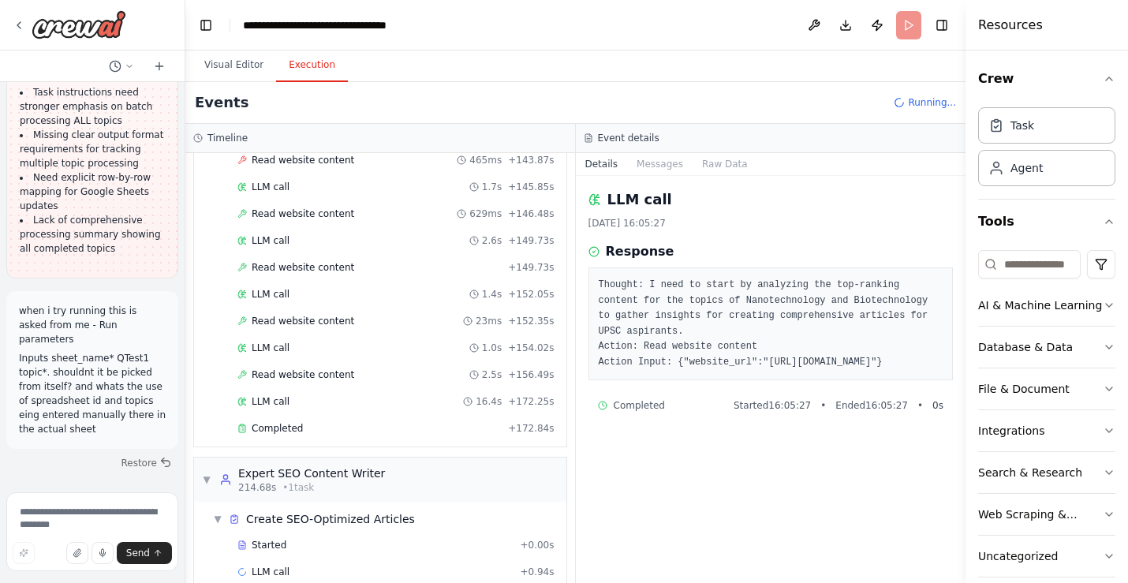
scroll to position [1153, 0]
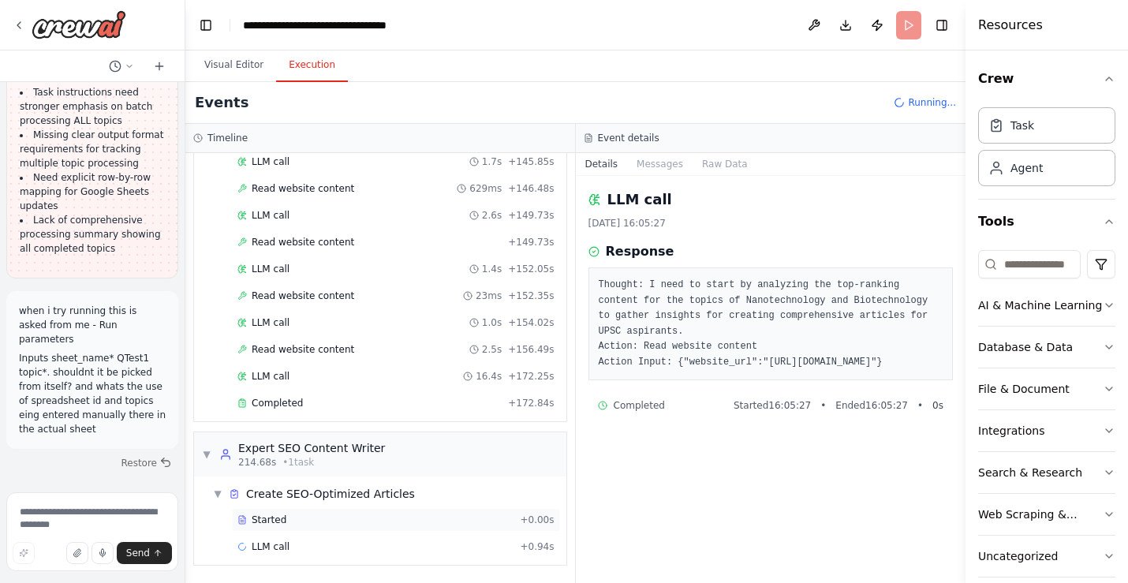
click at [387, 514] on div "Started" at bounding box center [375, 520] width 276 height 13
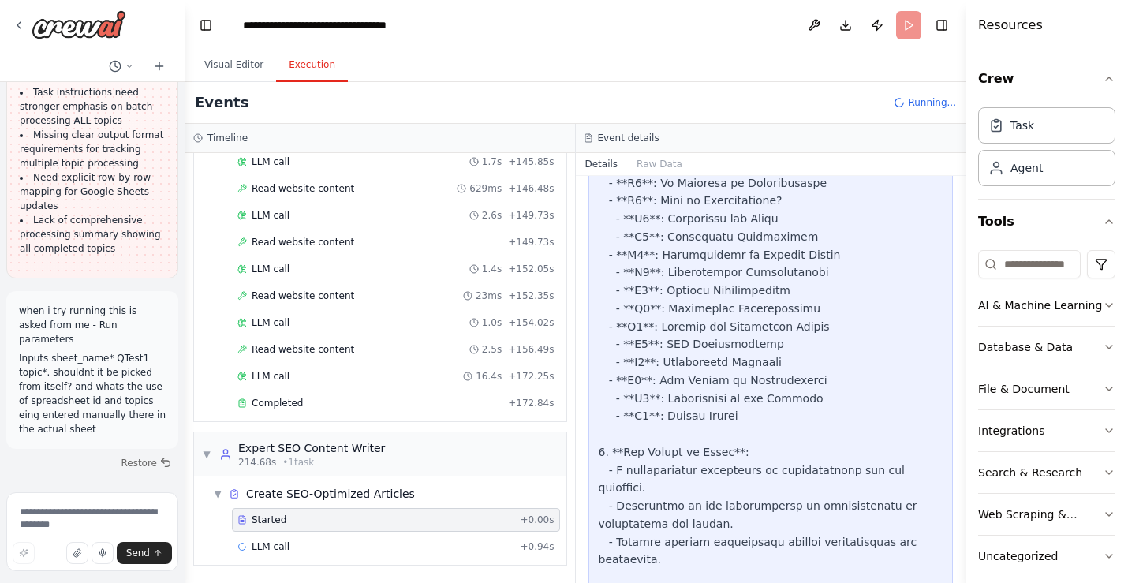
scroll to position [3151, 0]
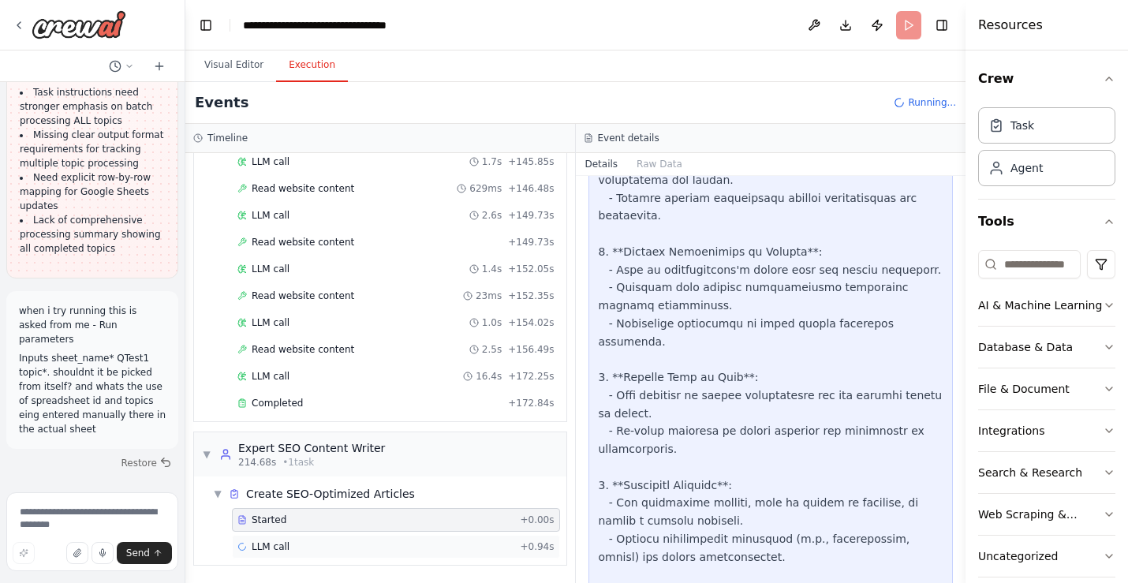
click at [289, 545] on div "LLM call + 0.94s" at bounding box center [395, 546] width 317 height 13
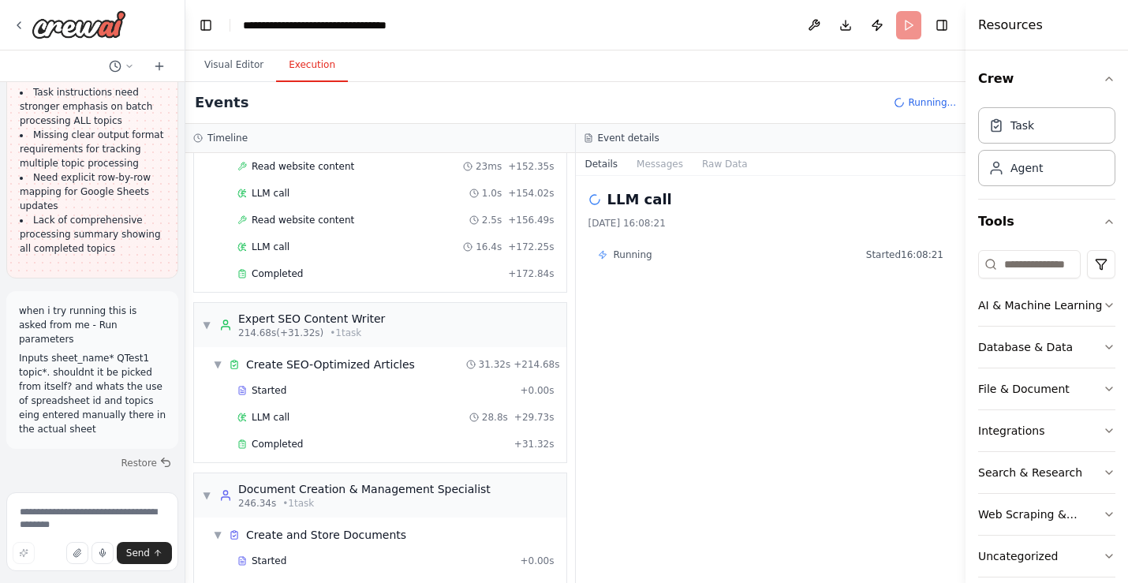
scroll to position [1281, 0]
click at [409, 418] on div "LLM call 28.8s + 29.73s" at bounding box center [395, 418] width 317 height 13
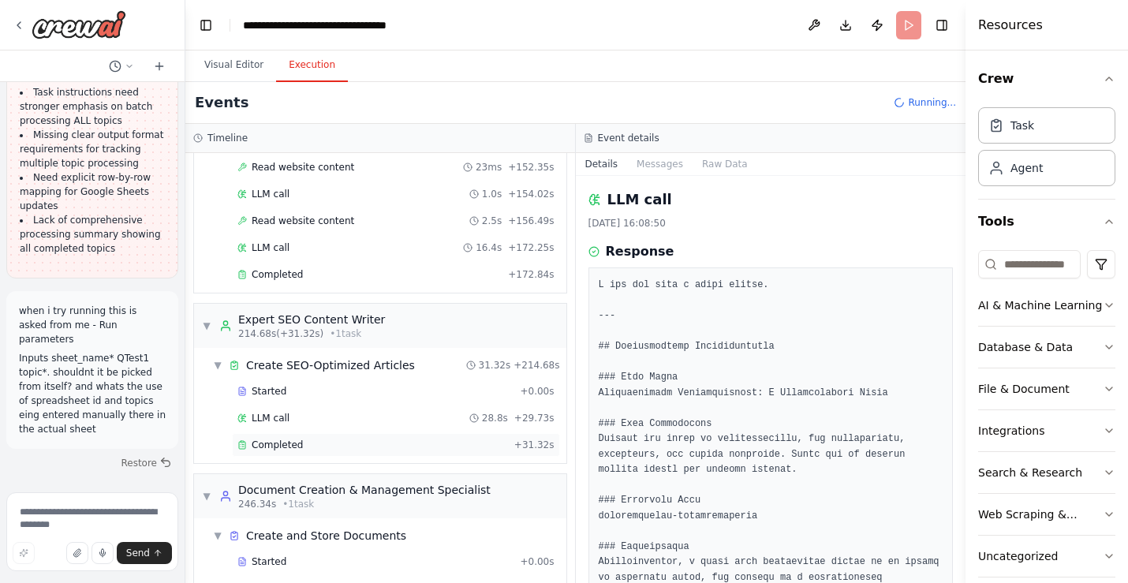
click at [408, 441] on div "Completed" at bounding box center [372, 445] width 271 height 13
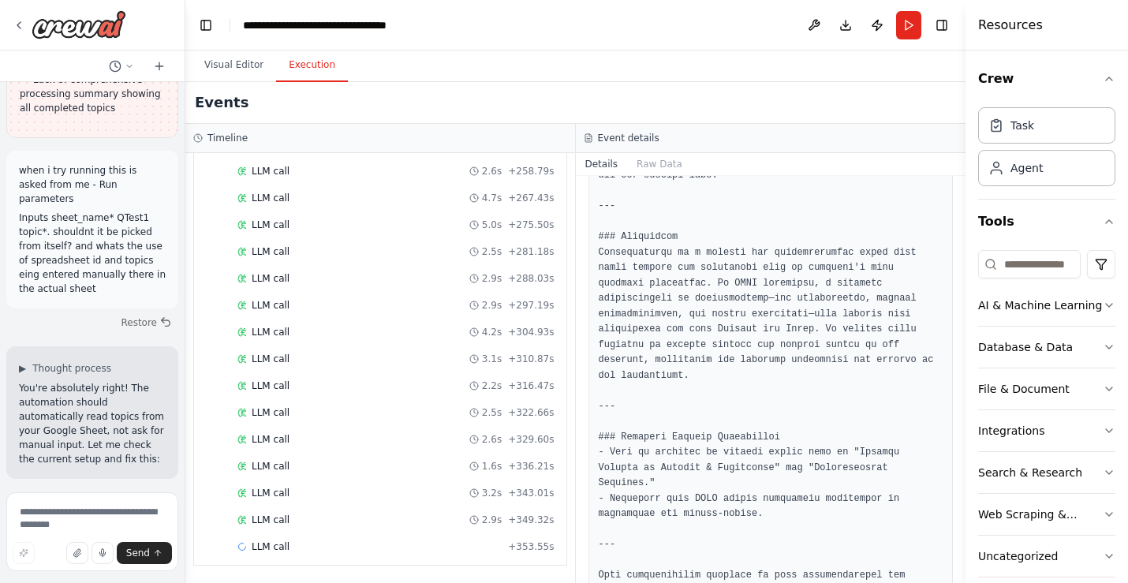
scroll to position [4646, 0]
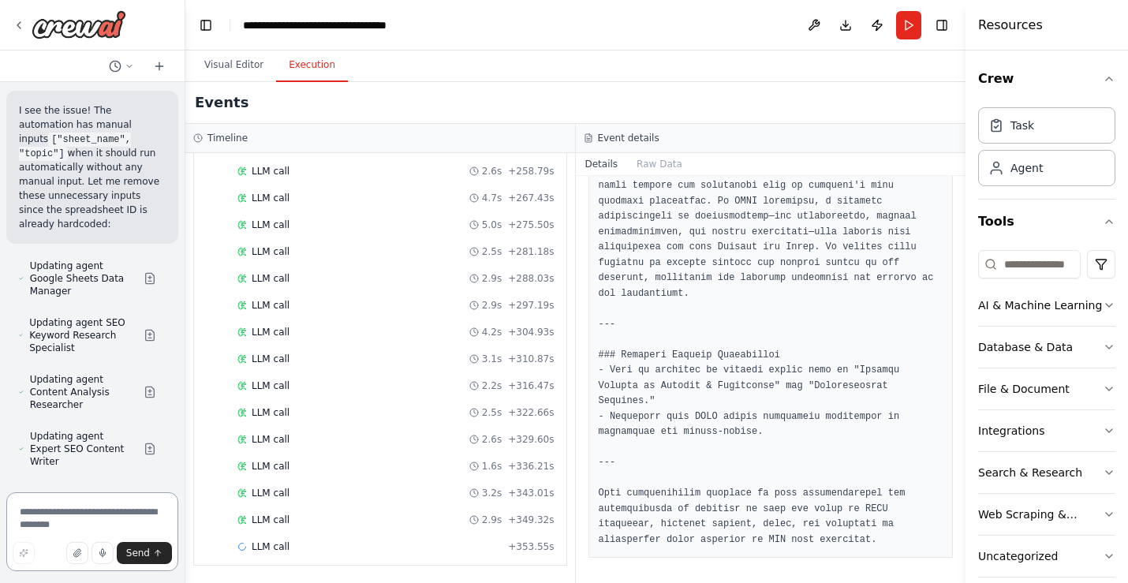
scroll to position [19586, 0]
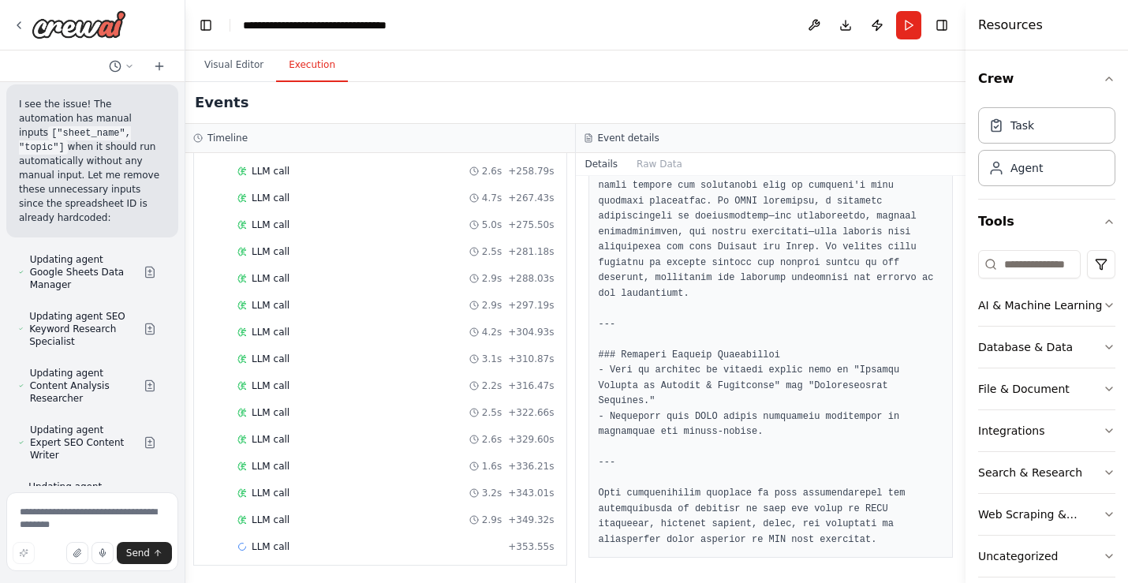
drag, startPoint x: 121, startPoint y: 275, endPoint x: 14, endPoint y: 275, distance: 106.5
copy strong "content quality/depth"
click at [82, 515] on textarea at bounding box center [92, 531] width 172 height 79
paste textarea "**********"
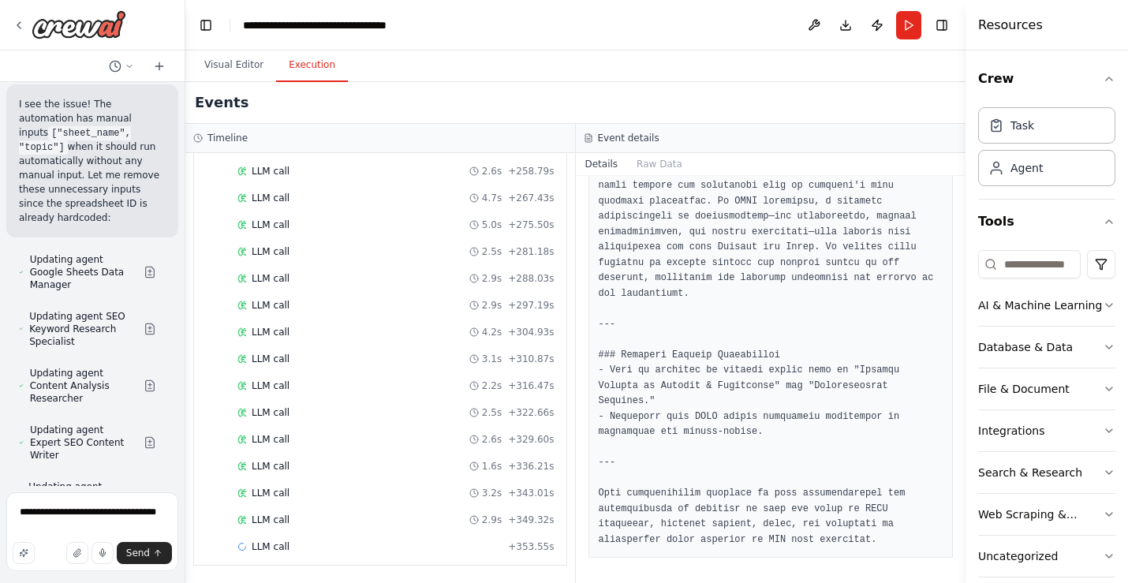
drag, startPoint x: 102, startPoint y: 421, endPoint x: 65, endPoint y: 350, distance: 79.7
copy ul "Streamline the research process for faster execution Option C : Split into sepa…"
click at [164, 513] on textarea "**********" at bounding box center [92, 531] width 172 height 79
paste textarea "**********"
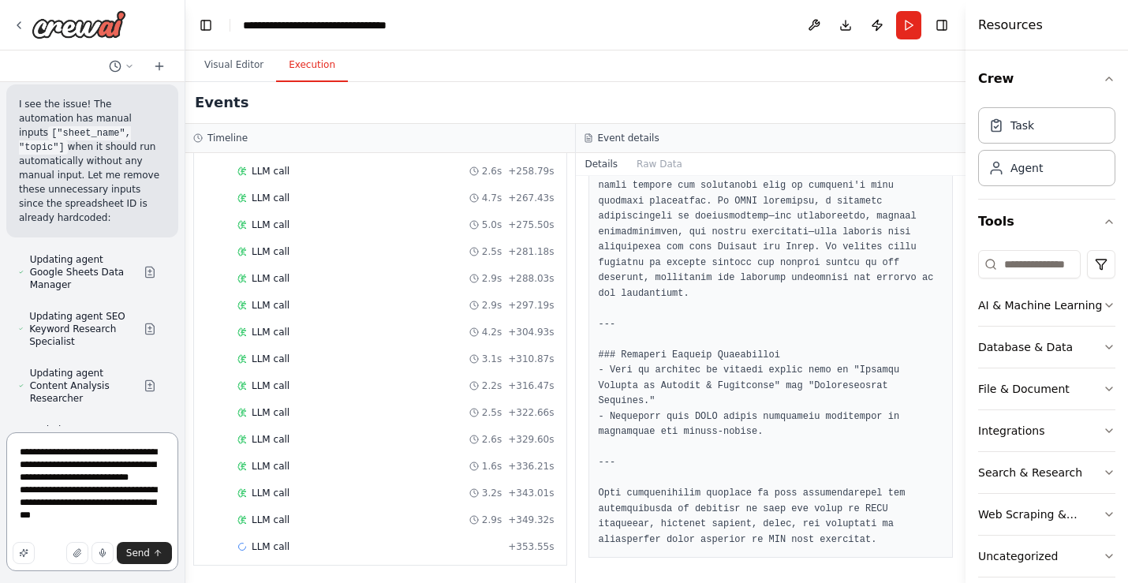
click at [65, 495] on textarea "**********" at bounding box center [92, 501] width 172 height 139
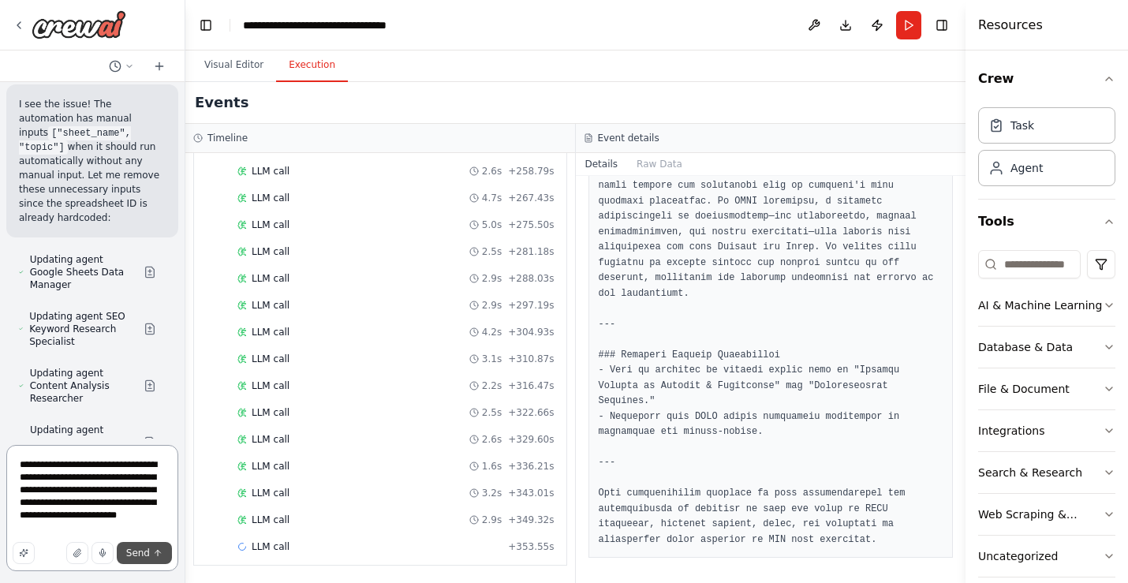
type textarea "**********"
click at [145, 551] on span "Send" at bounding box center [138, 553] width 24 height 13
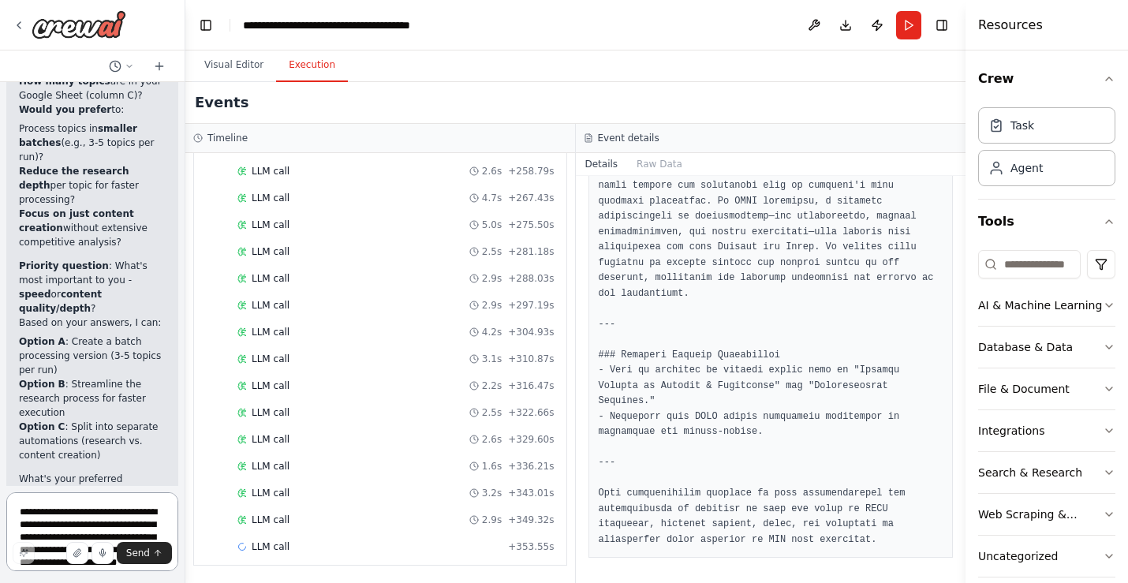
scroll to position [21039, 0]
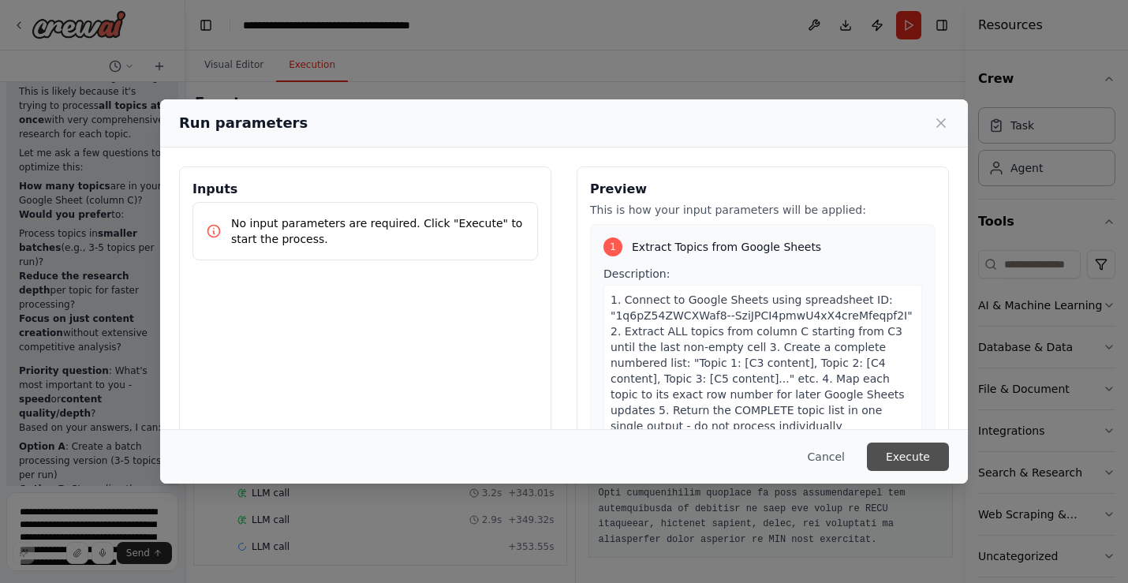
click at [919, 458] on button "Execute" at bounding box center [908, 457] width 82 height 28
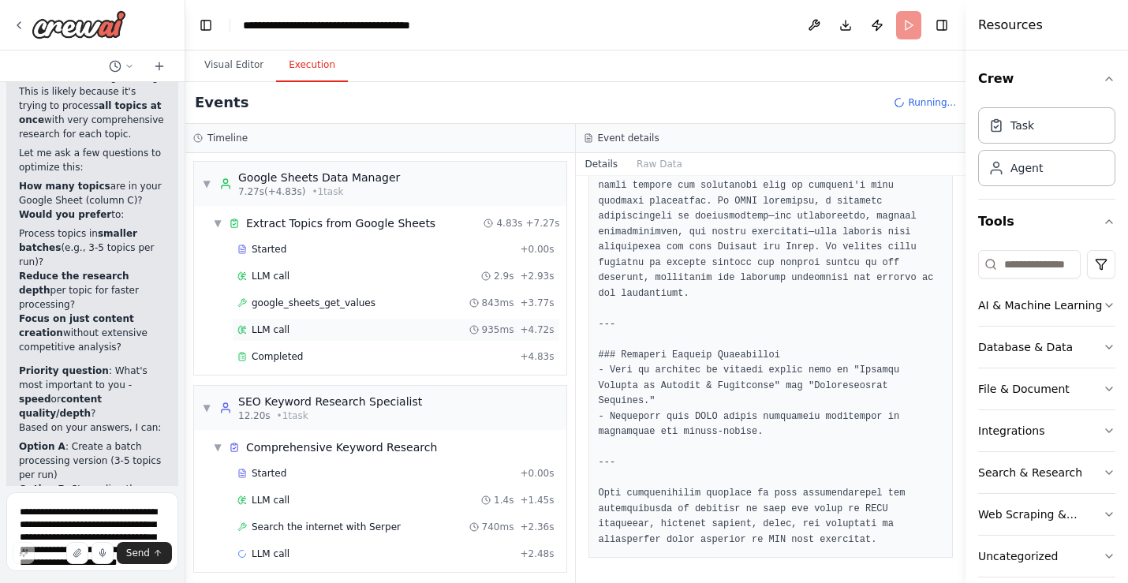
scroll to position [7, 0]
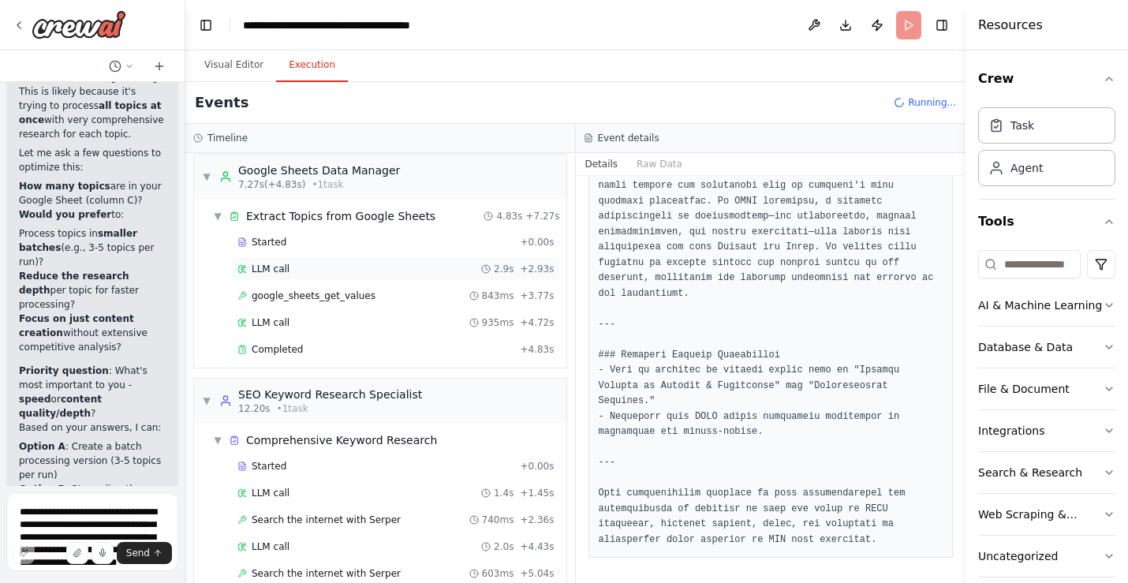
click at [373, 263] on div "LLM call 2.9s + 2.93s" at bounding box center [395, 269] width 317 height 13
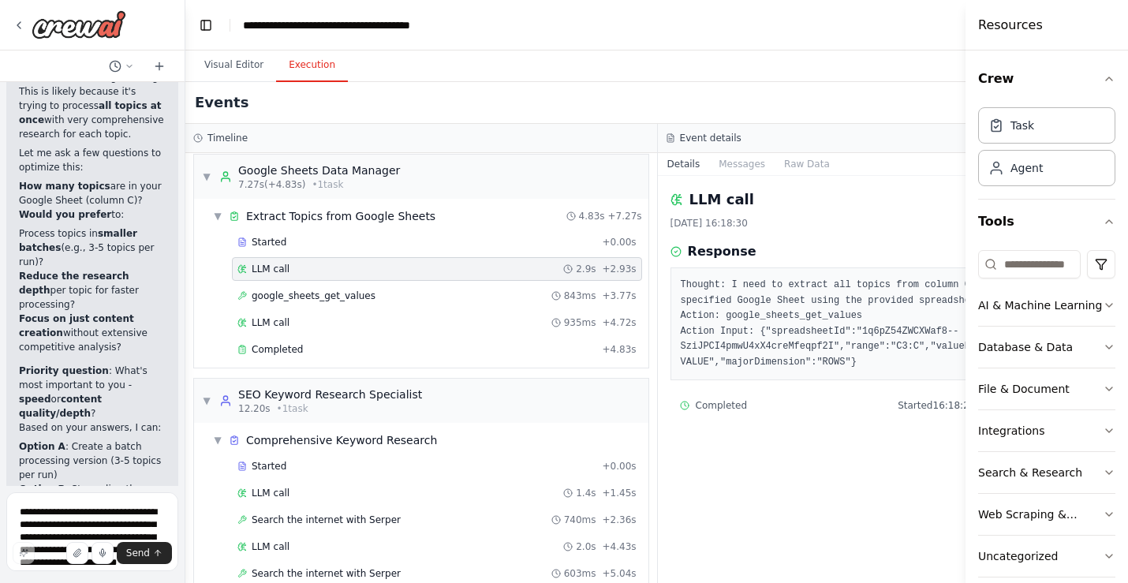
click at [375, 280] on div "LLM call 2.9s + 2.93s" at bounding box center [437, 269] width 410 height 24
click at [375, 303] on div "google_sheets_get_values 843ms + 3.77s" at bounding box center [437, 296] width 410 height 24
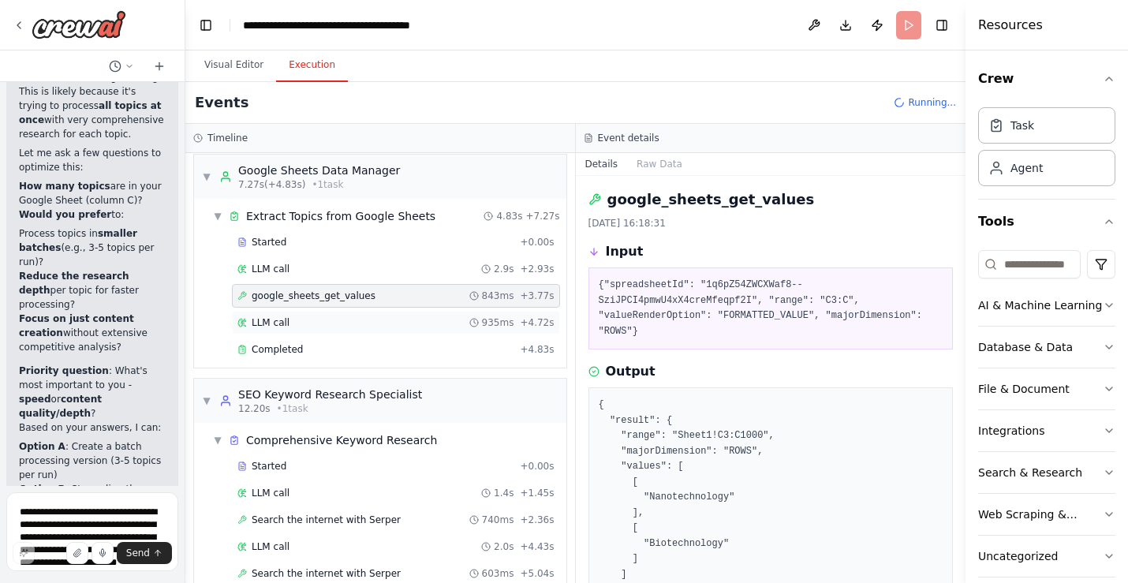
click at [375, 317] on div "LLM call 935ms + 4.72s" at bounding box center [395, 322] width 317 height 13
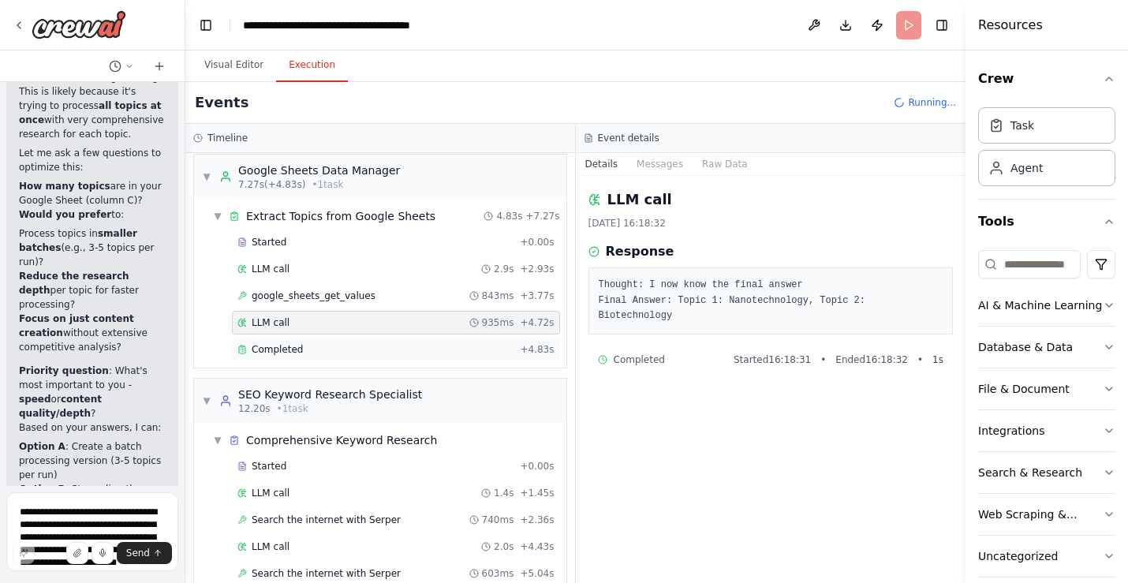
scroll to position [61, 0]
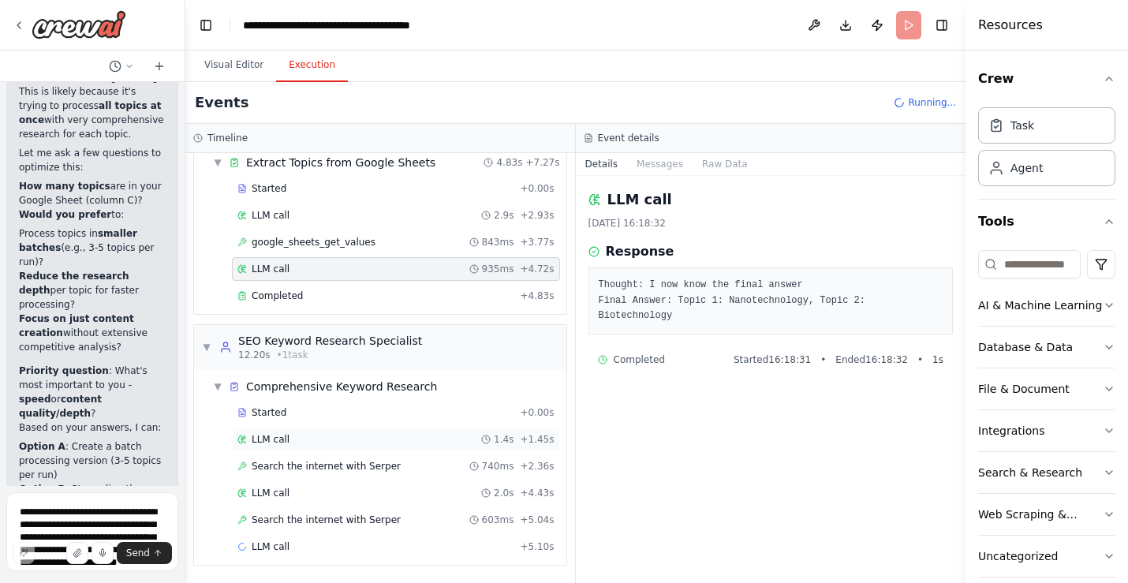
click at [371, 439] on div "LLM call 1.4s + 1.45s" at bounding box center [395, 439] width 317 height 13
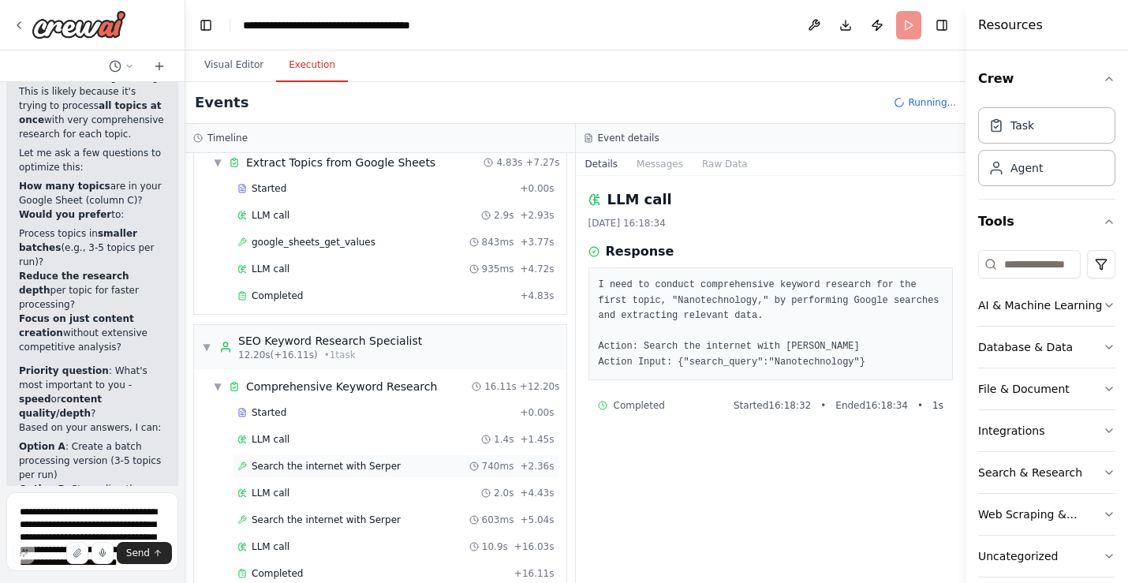
click at [372, 463] on span "Search the internet with Serper" at bounding box center [326, 466] width 149 height 13
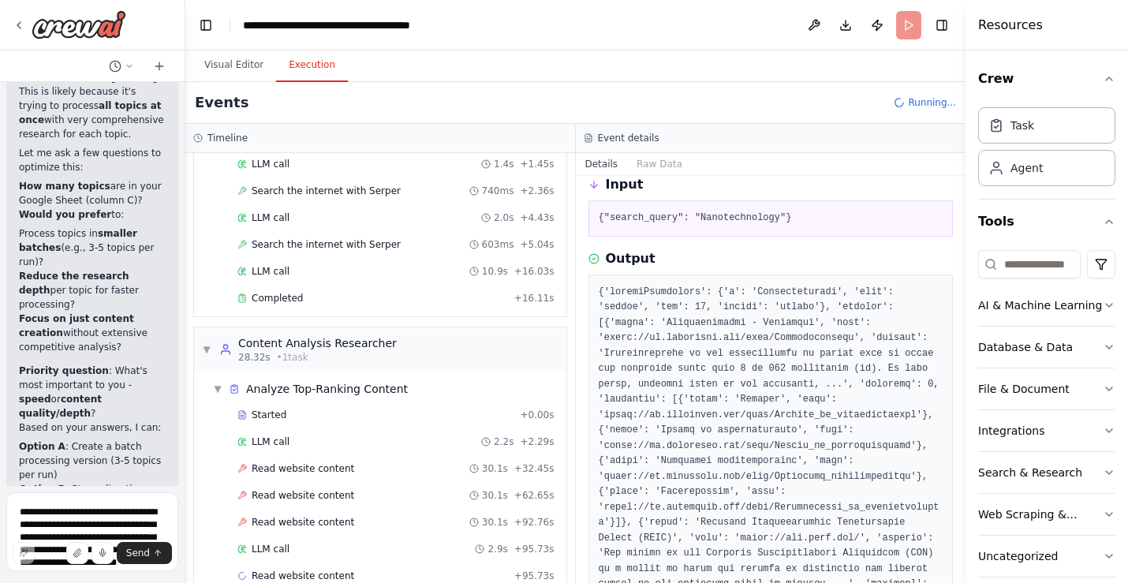
scroll to position [365, 0]
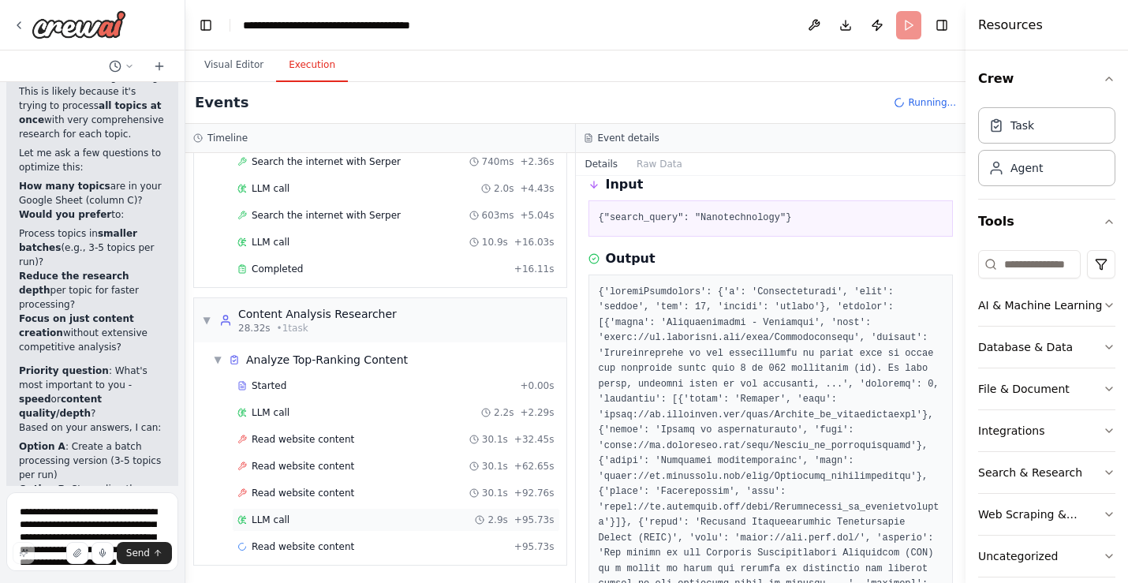
click at [377, 522] on div "LLM call 2.9s + 95.73s" at bounding box center [395, 520] width 317 height 13
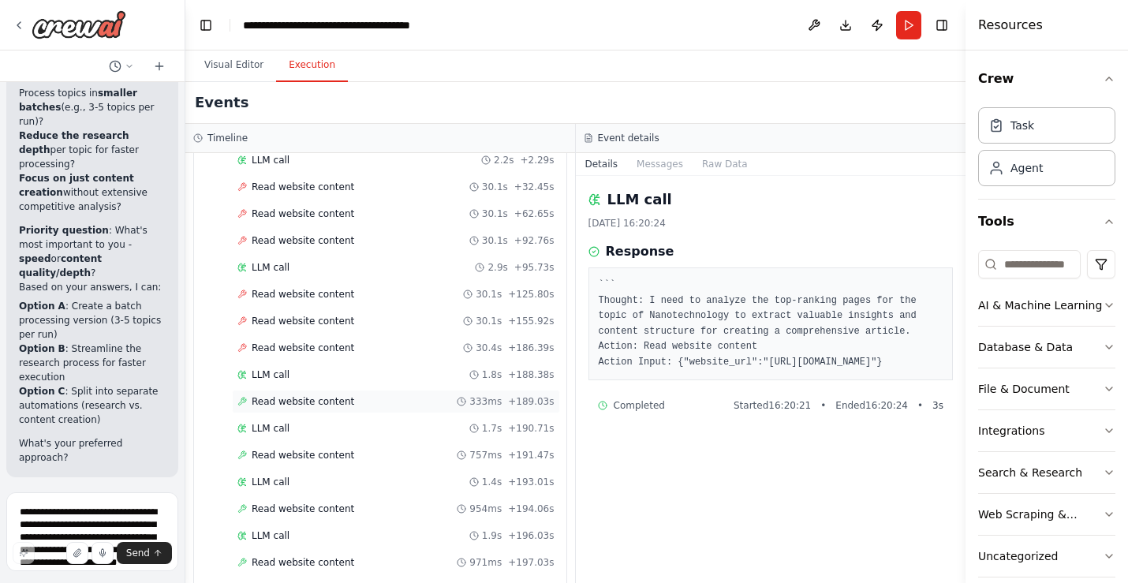
scroll to position [1011, 0]
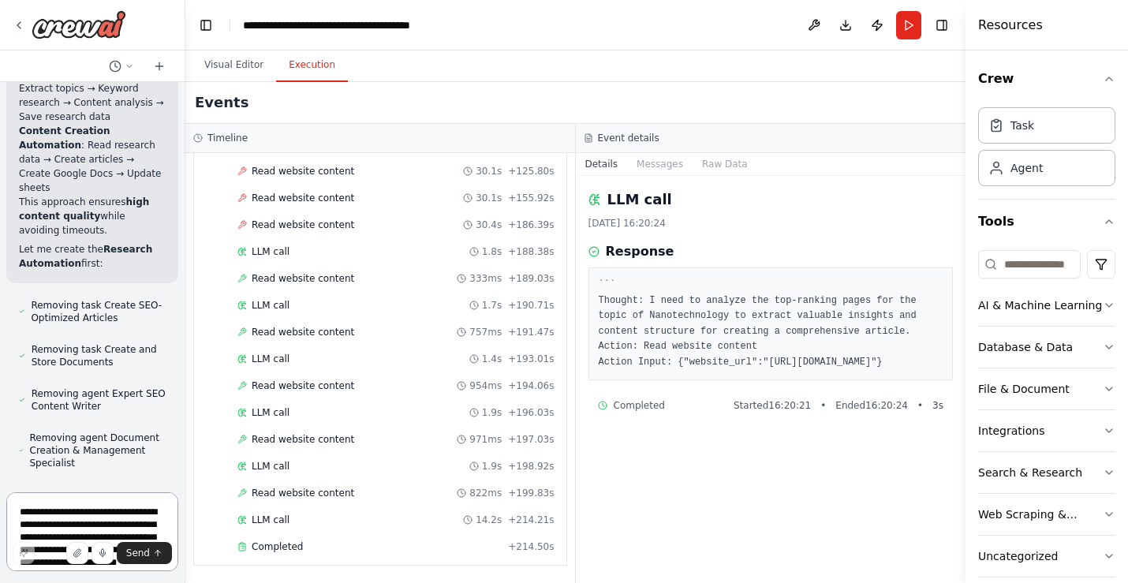
scroll to position [21722, 0]
drag, startPoint x: 144, startPoint y: 450, endPoint x: 27, endPoint y: 189, distance: 286.0
copy ul "Inconsistent research depth between topics (Nanotechnology got comprehensive re…"
click at [70, 521] on textarea "**********" at bounding box center [92, 531] width 172 height 79
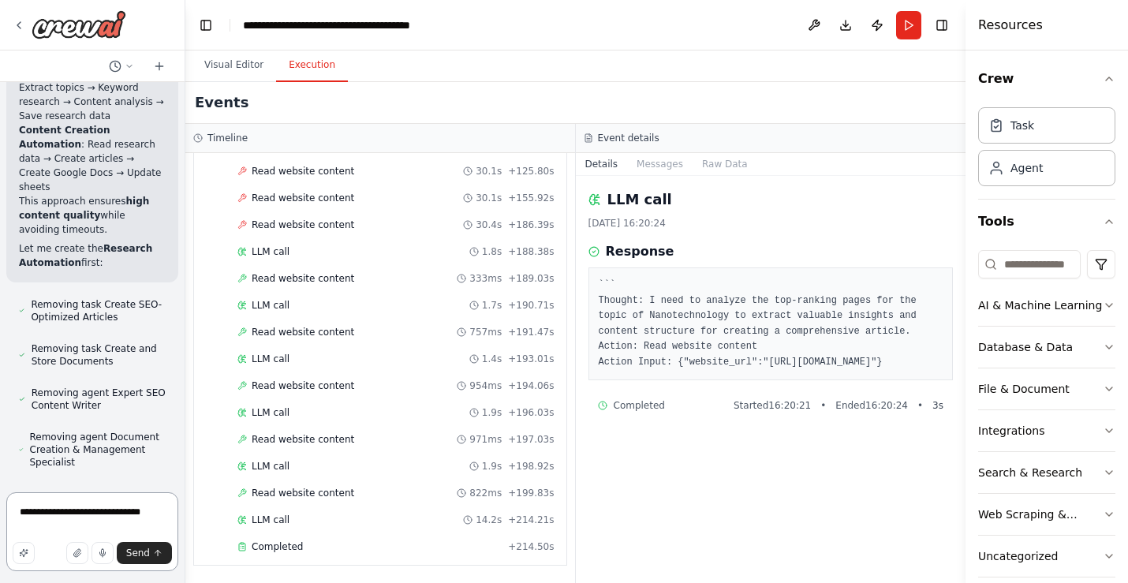
paste textarea "**********"
type textarea "**********"
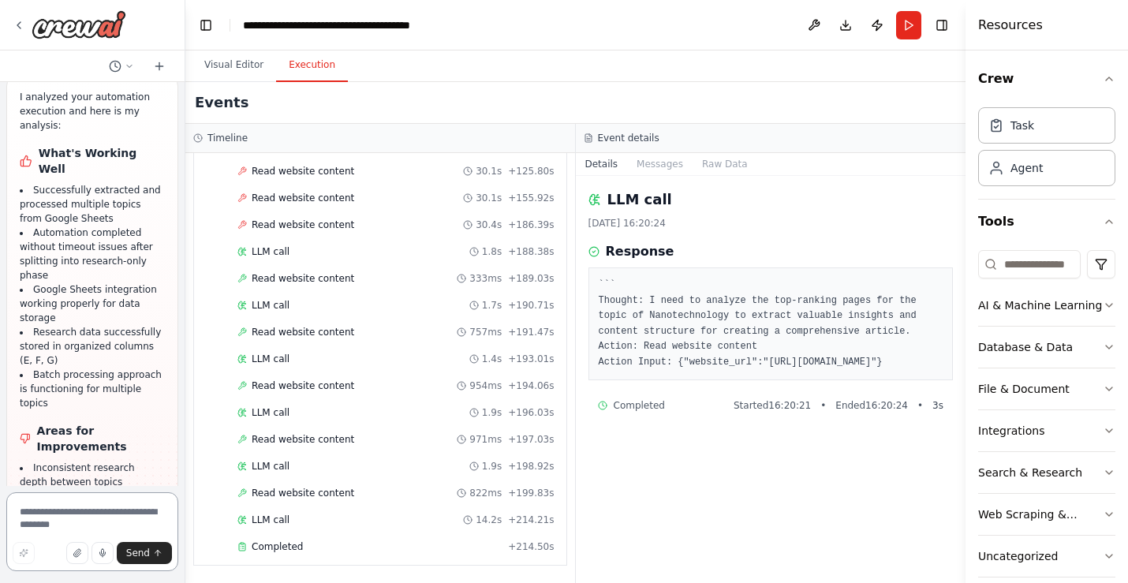
scroll to position [23008, 0]
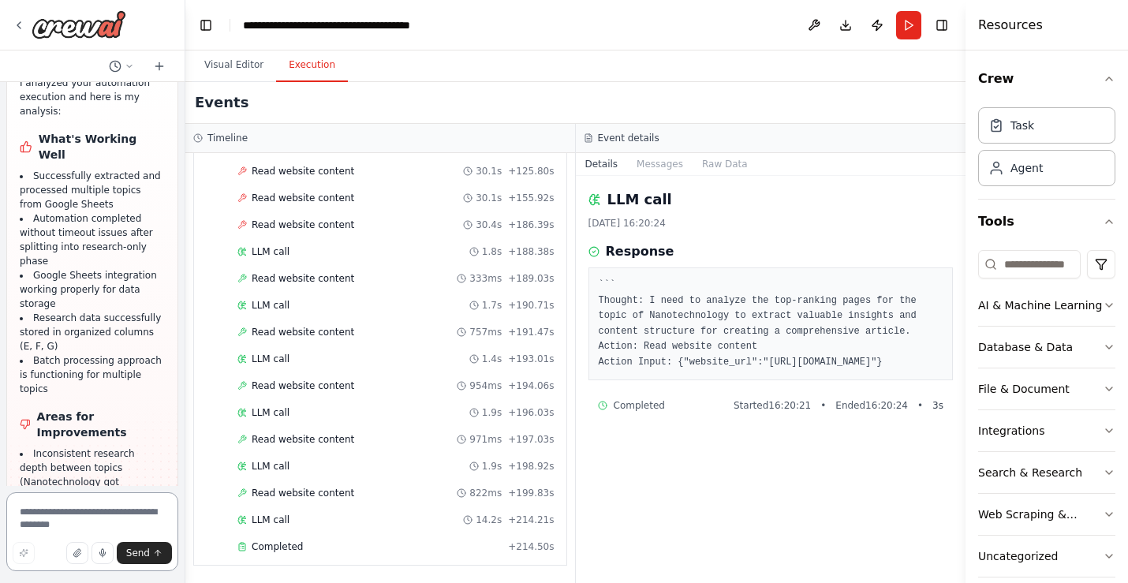
click at [106, 517] on textarea at bounding box center [92, 531] width 172 height 79
type textarea "*"
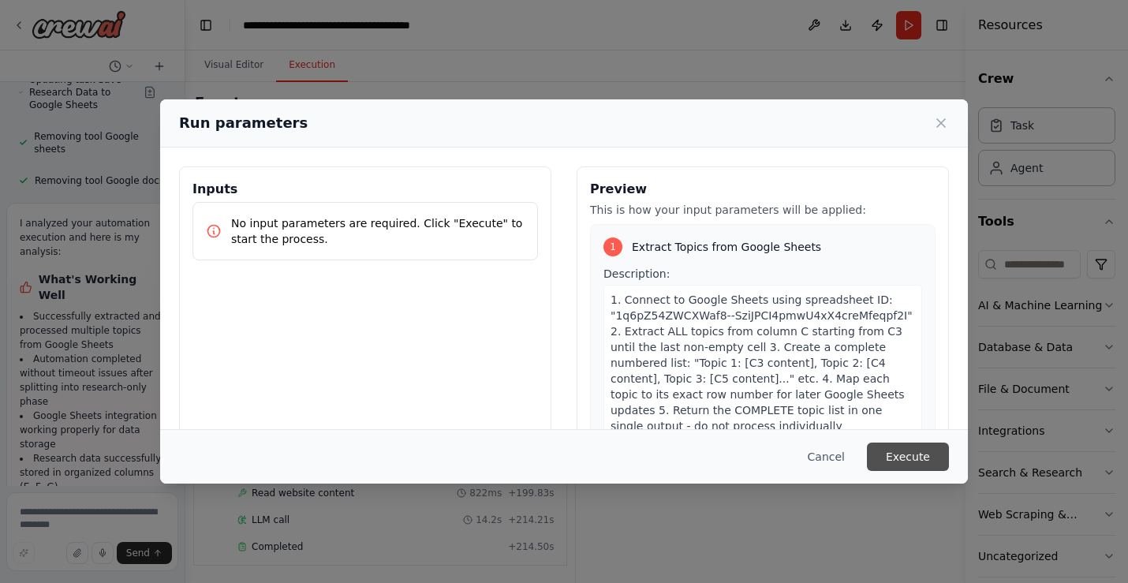
click at [920, 457] on button "Execute" at bounding box center [908, 457] width 82 height 28
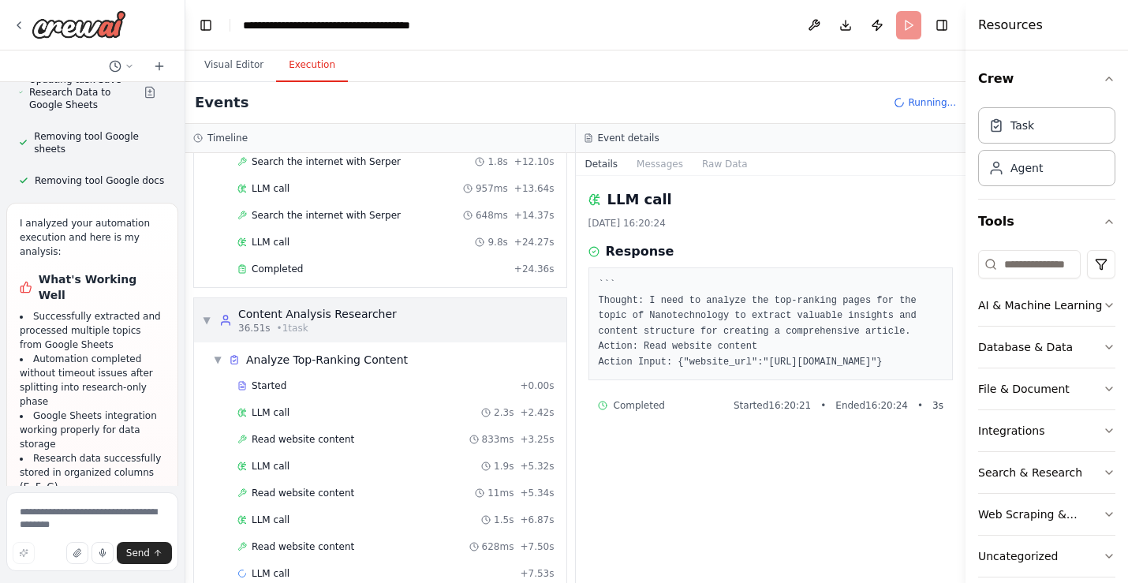
scroll to position [0, 0]
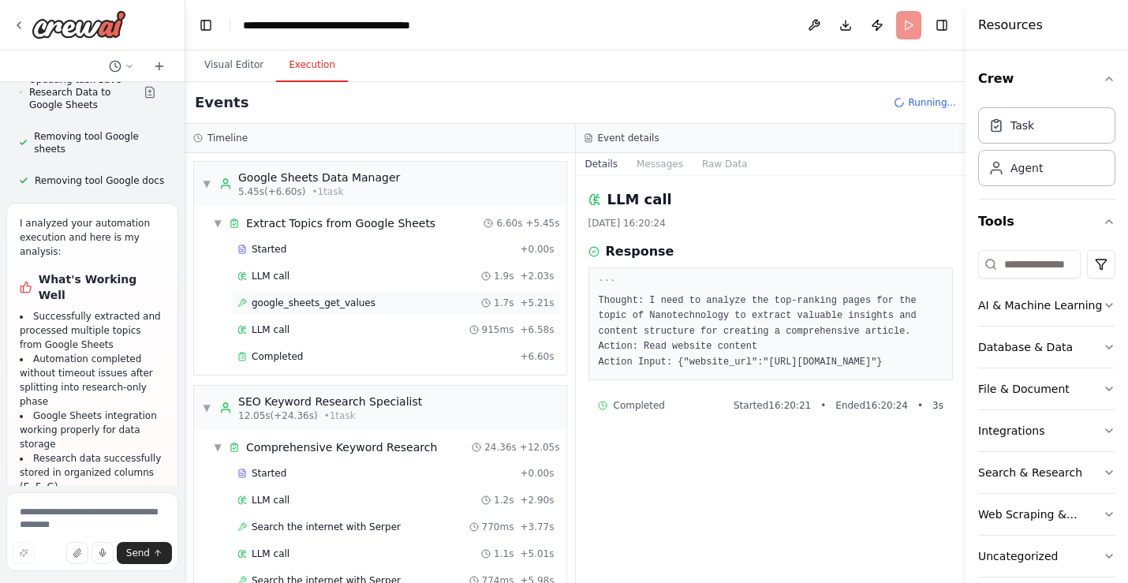
click at [314, 308] on span "google_sheets_get_values" at bounding box center [314, 303] width 124 height 13
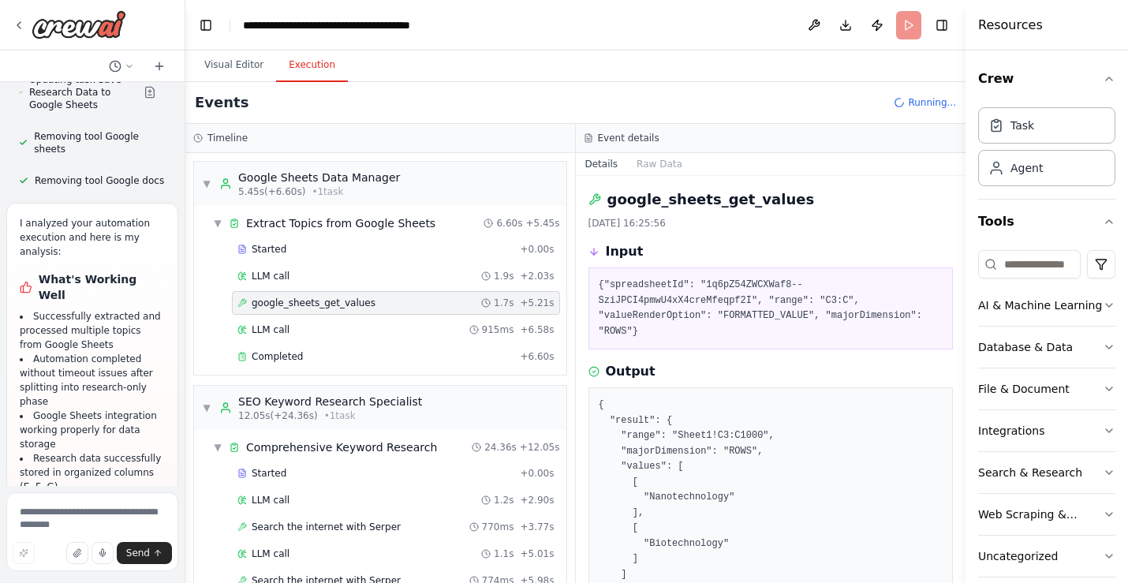
scroll to position [100, 0]
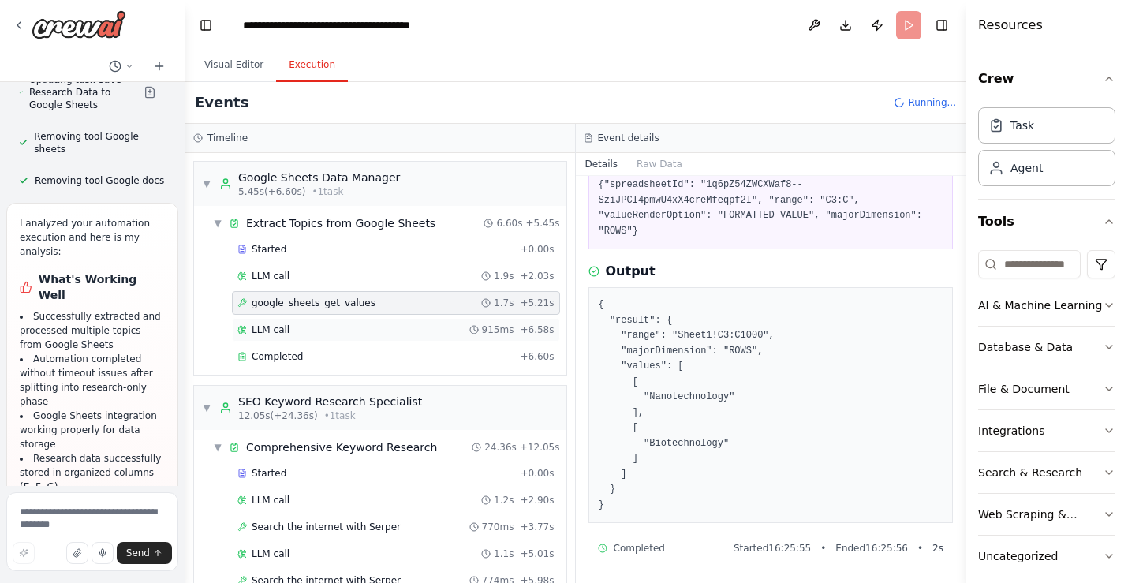
click at [270, 326] on span "LLM call" at bounding box center [271, 329] width 38 height 13
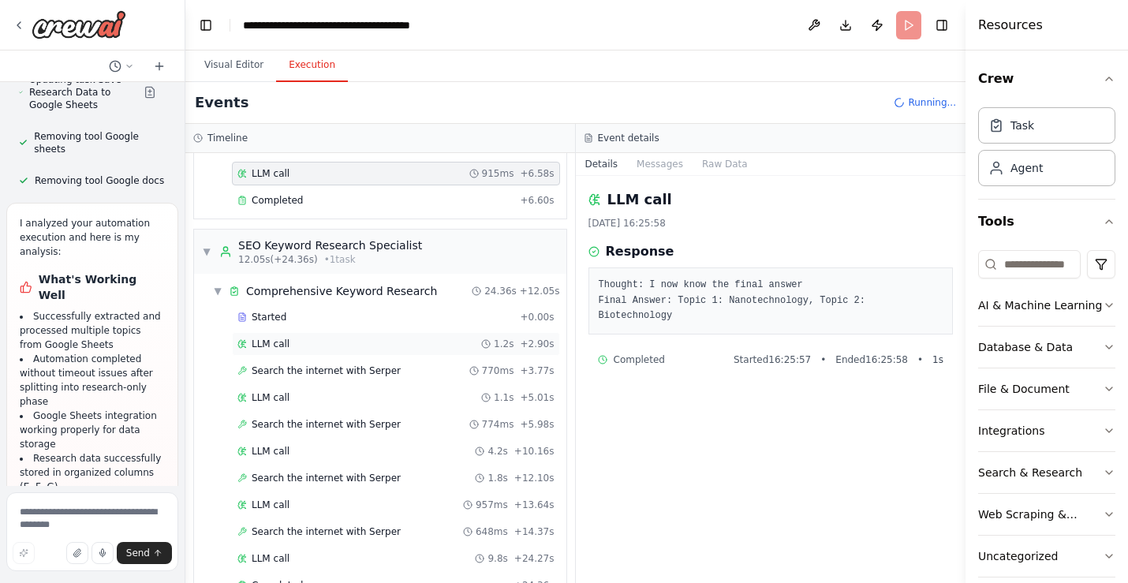
scroll to position [157, 0]
click at [350, 395] on div "LLM call 1.1s + 5.01s" at bounding box center [395, 396] width 317 height 13
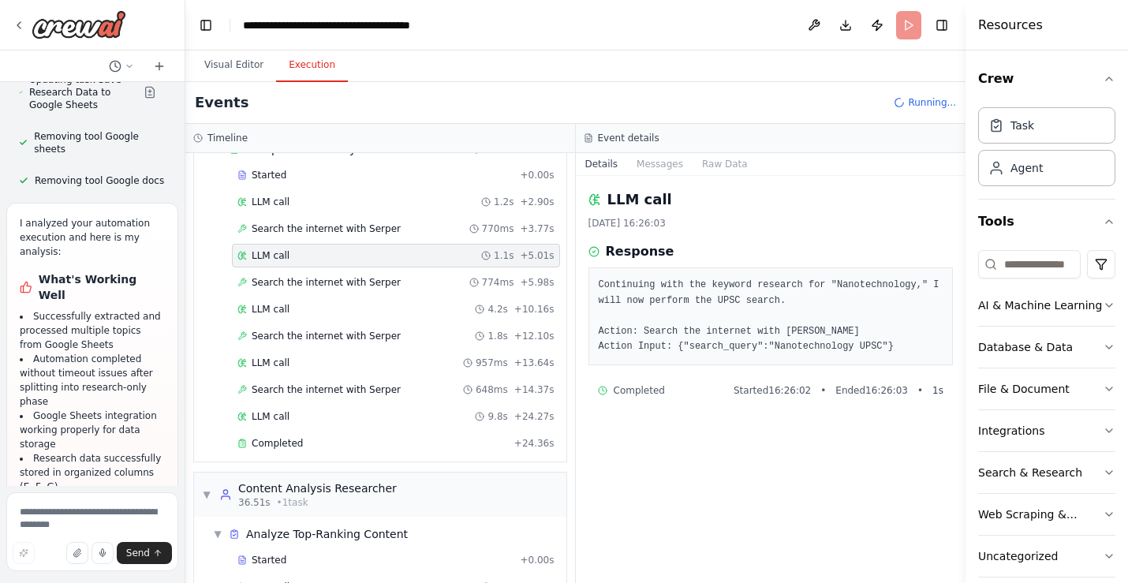
scroll to position [304, 0]
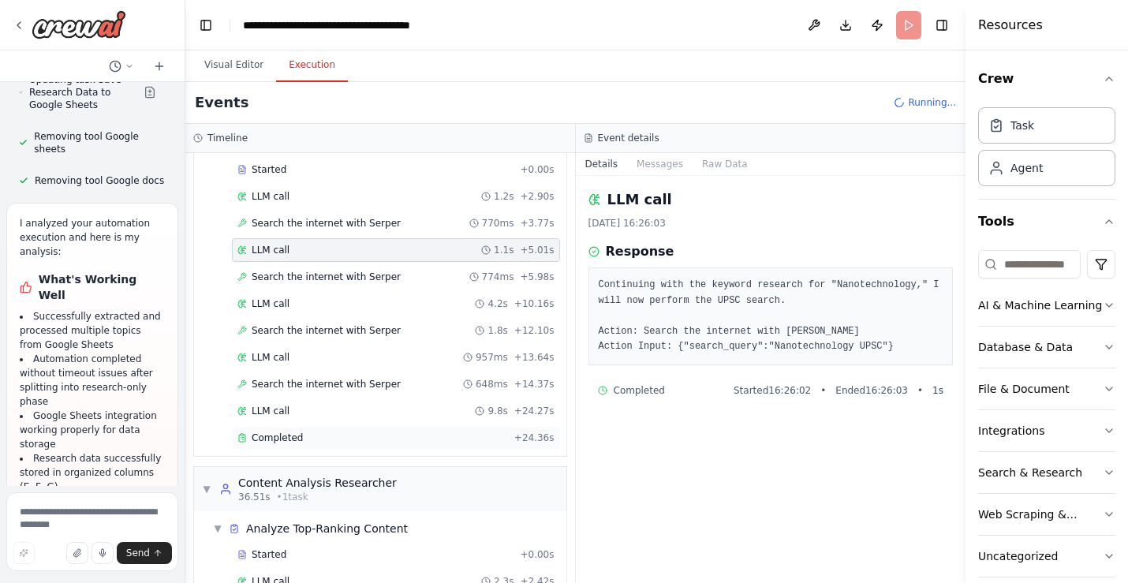
click at [290, 436] on span "Completed" at bounding box center [277, 437] width 51 height 13
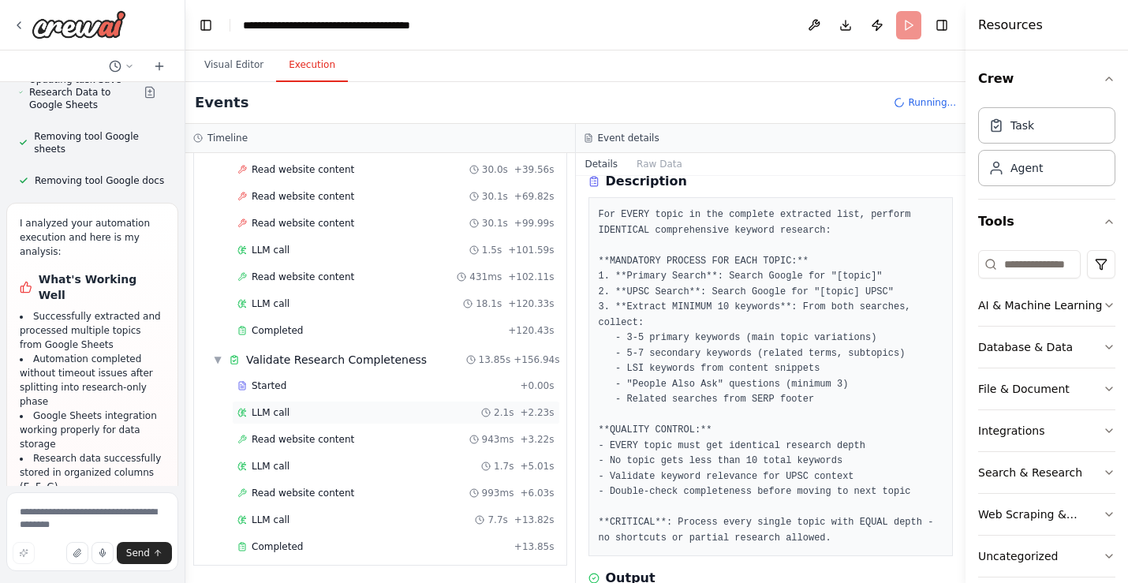
scroll to position [1253, 0]
click at [379, 538] on div "Completed + 13.85s" at bounding box center [396, 547] width 328 height 24
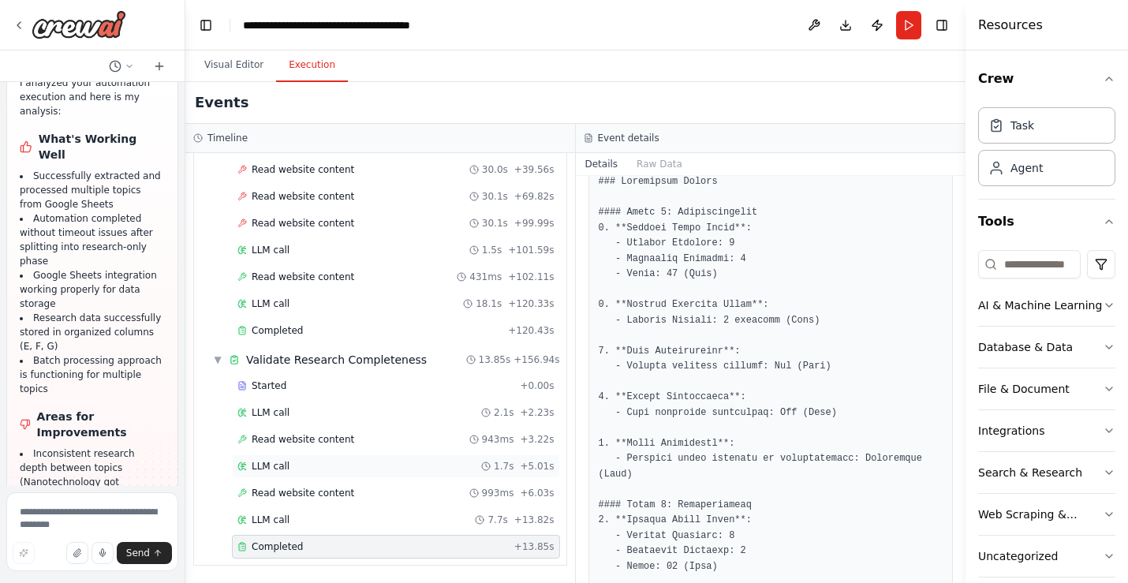
scroll to position [1203, 0]
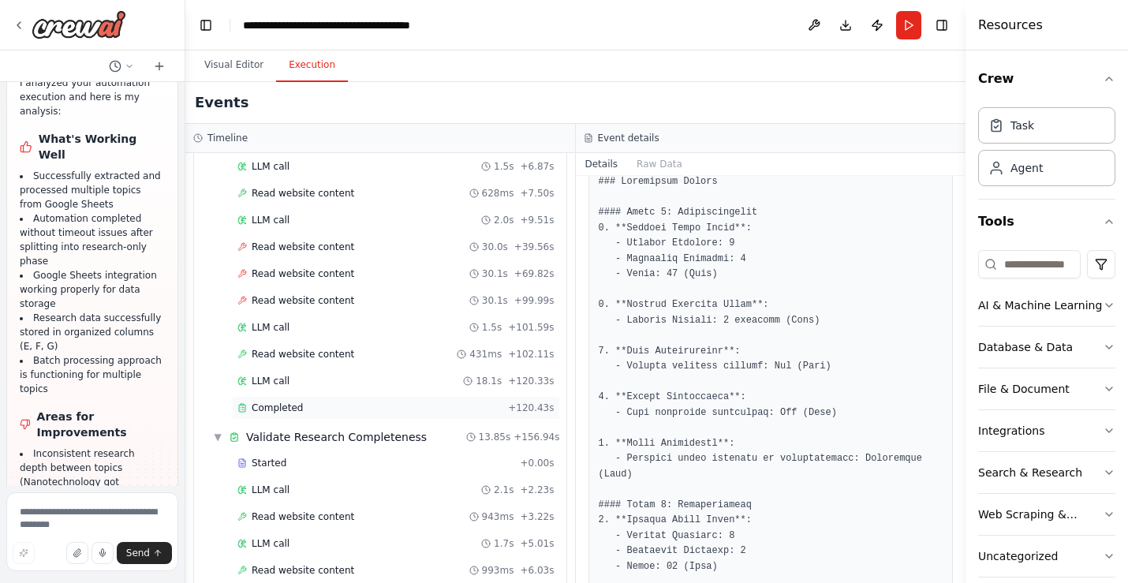
click at [387, 404] on div "Completed" at bounding box center [369, 408] width 264 height 13
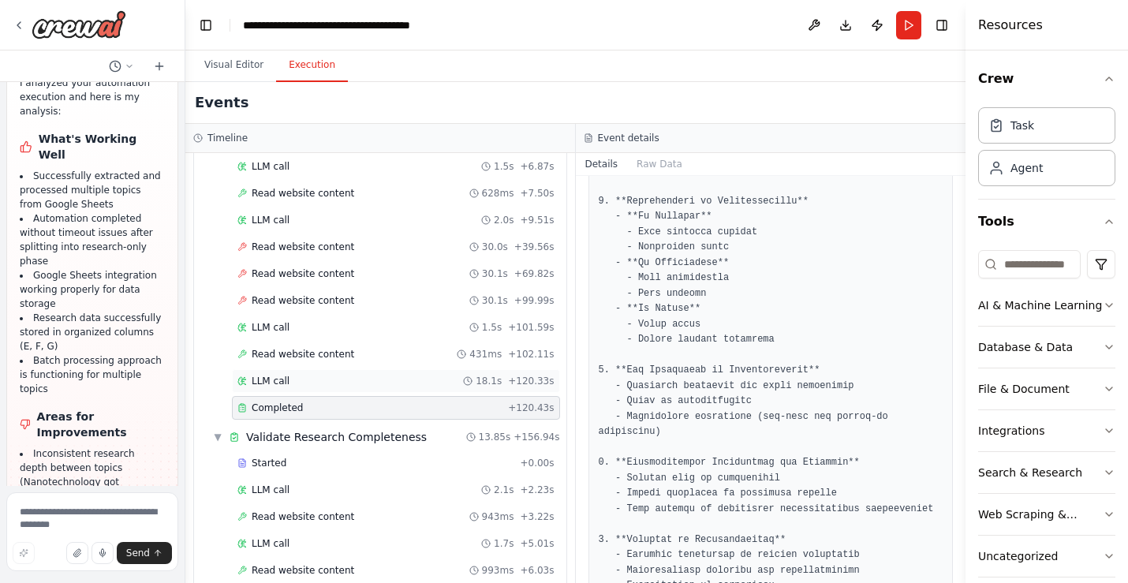
scroll to position [1280, 0]
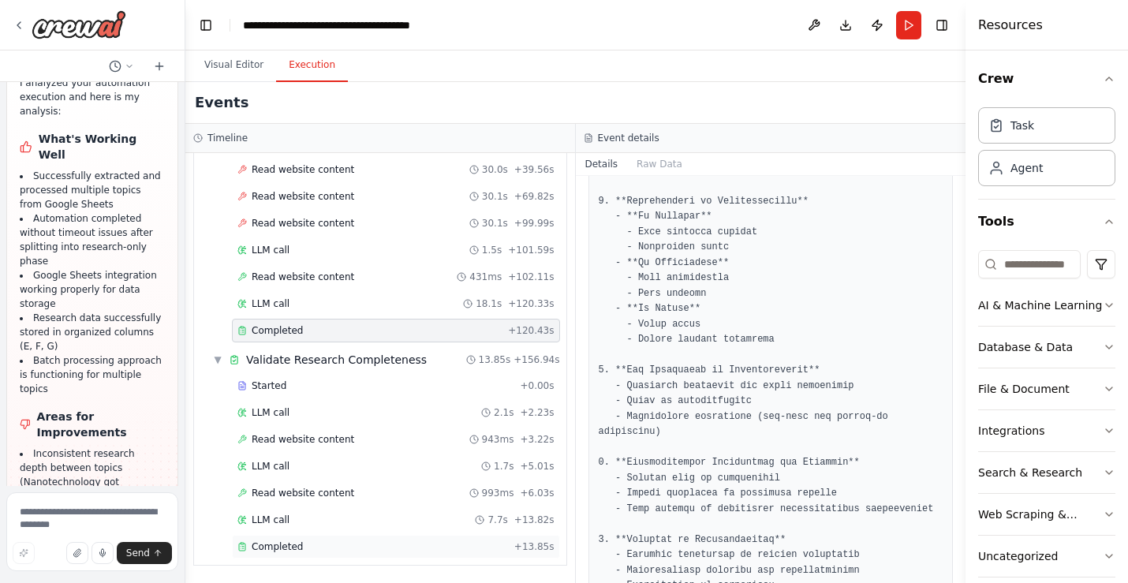
click at [387, 555] on div "Completed + 13.85s" at bounding box center [396, 547] width 328 height 24
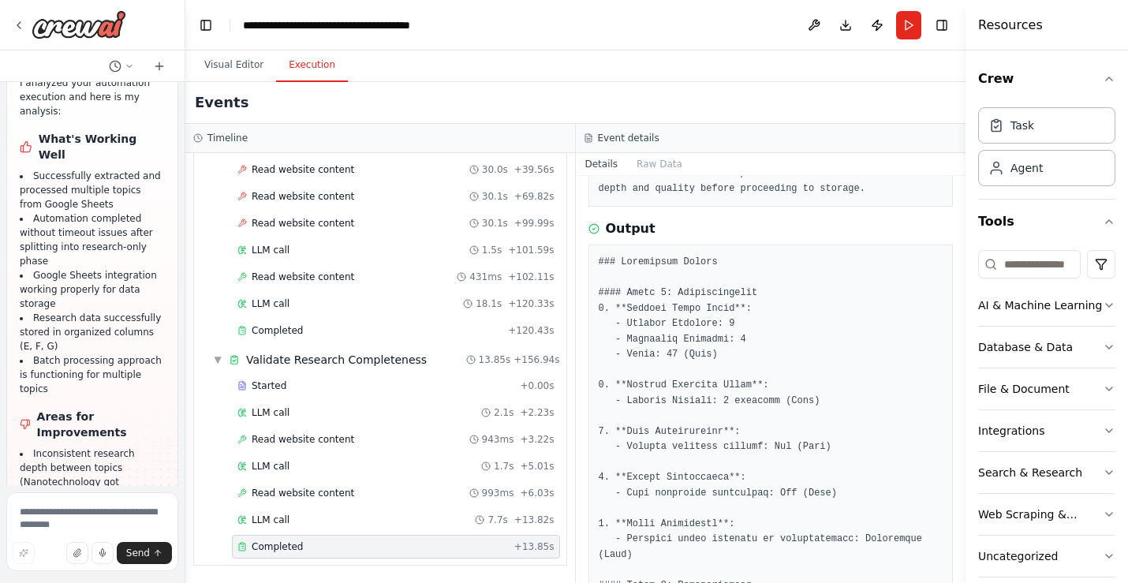
scroll to position [155, 0]
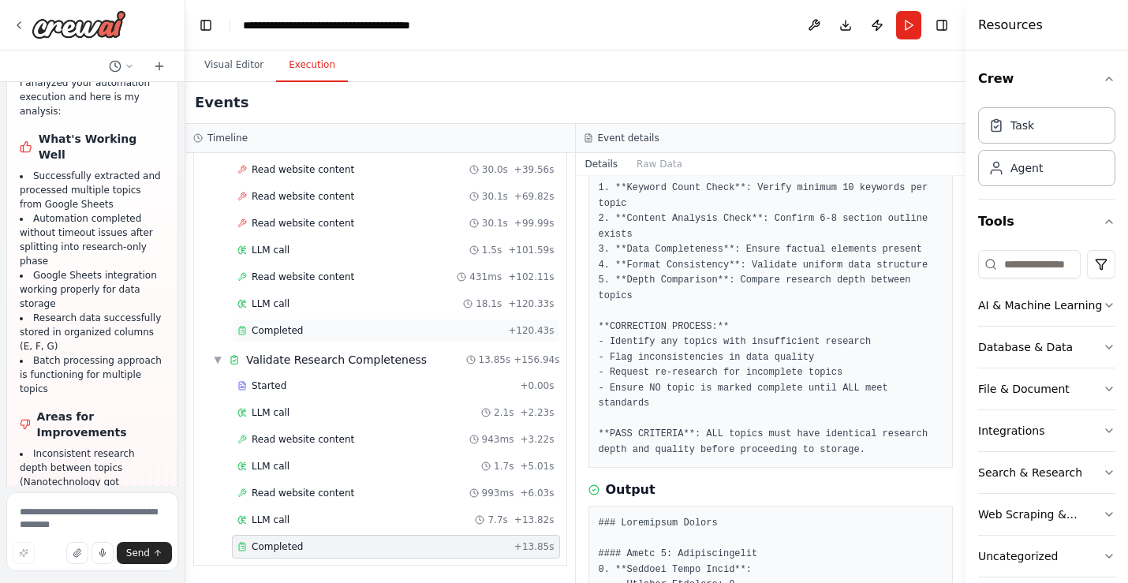
click at [378, 334] on div "Completed" at bounding box center [369, 330] width 264 height 13
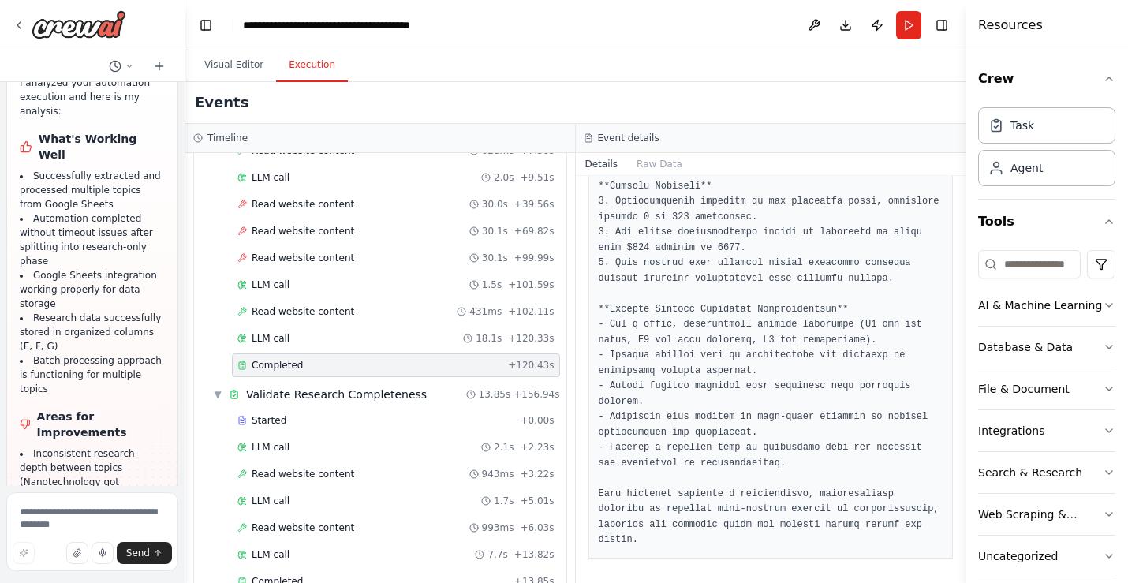
scroll to position [1280, 0]
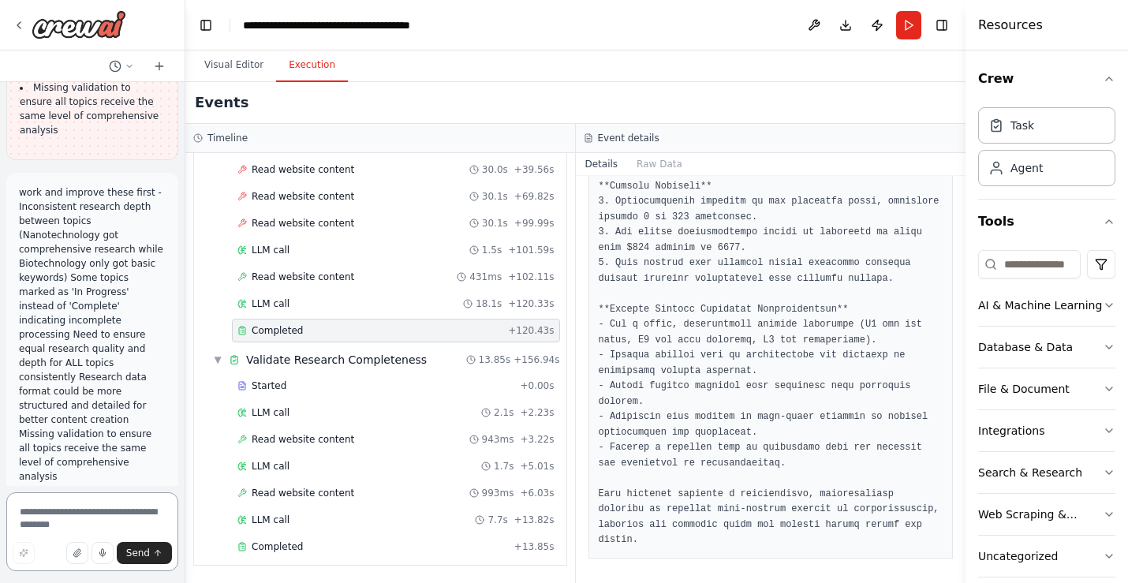
scroll to position [23613, 0]
drag, startPoint x: 150, startPoint y: 418, endPoint x: 9, endPoint y: 187, distance: 270.4
copy ul "Keyword data still lacks the required minimum counts (only 1-2 keywords per cat…"
click at [78, 517] on textarea at bounding box center [92, 531] width 172 height 79
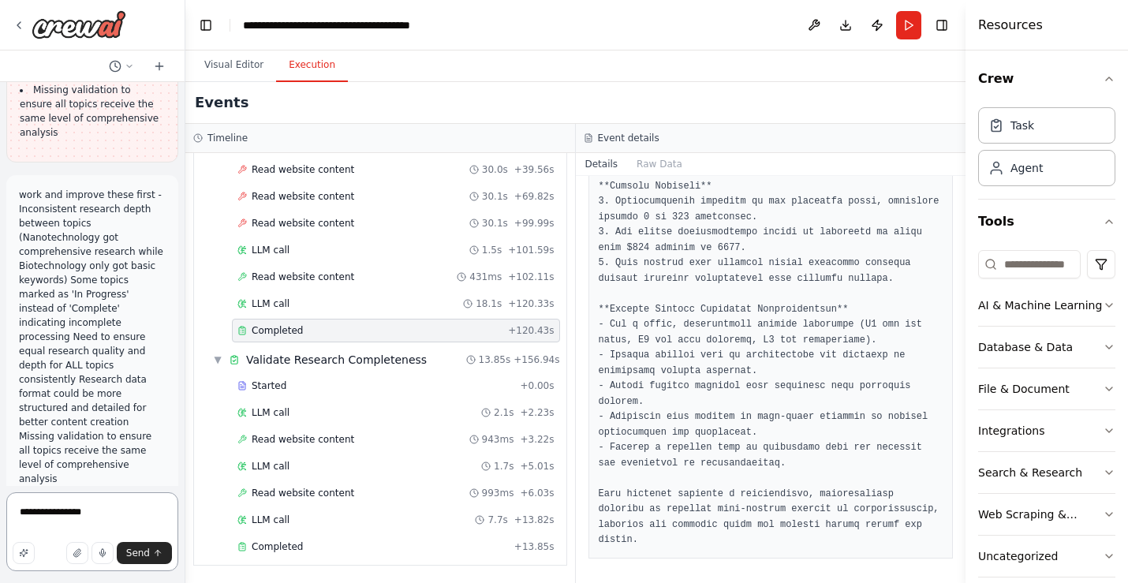
paste textarea "**********"
type textarea "**********"
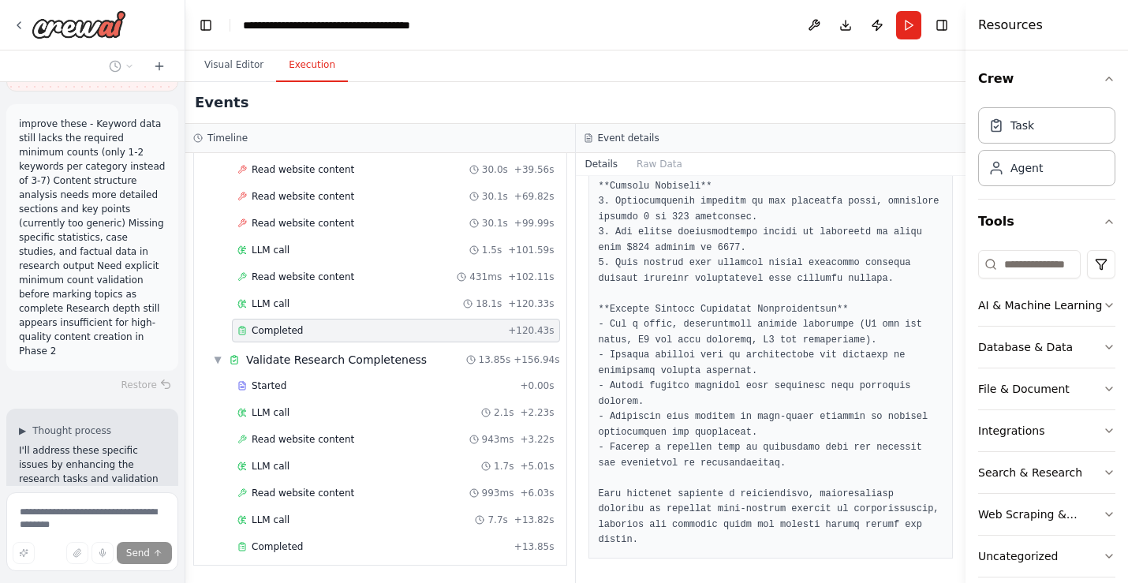
scroll to position [25785, 0]
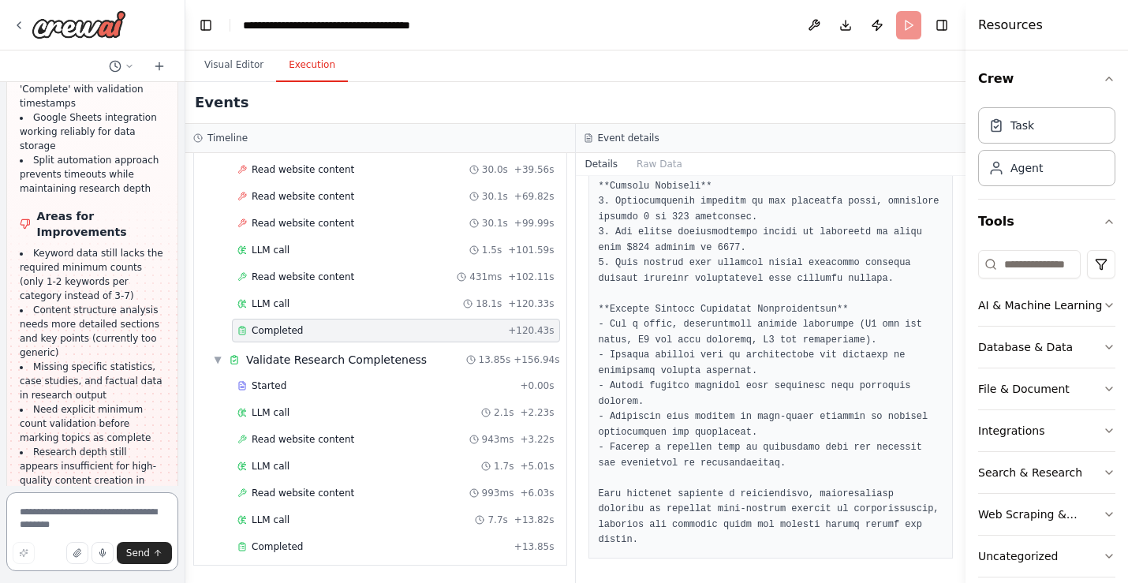
scroll to position [25226, 0]
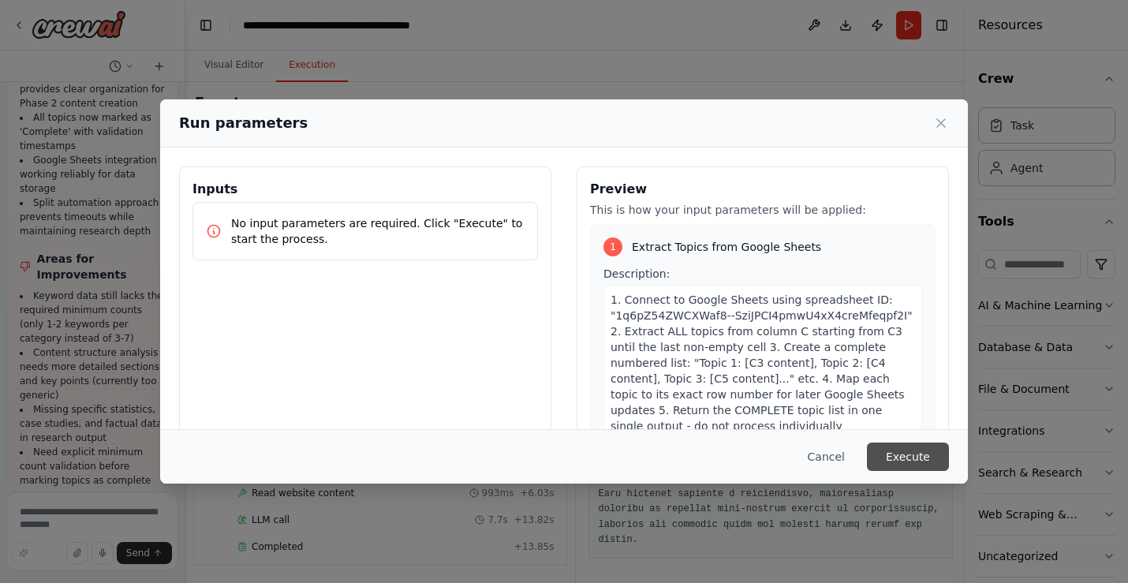
click at [920, 464] on button "Execute" at bounding box center [908, 457] width 82 height 28
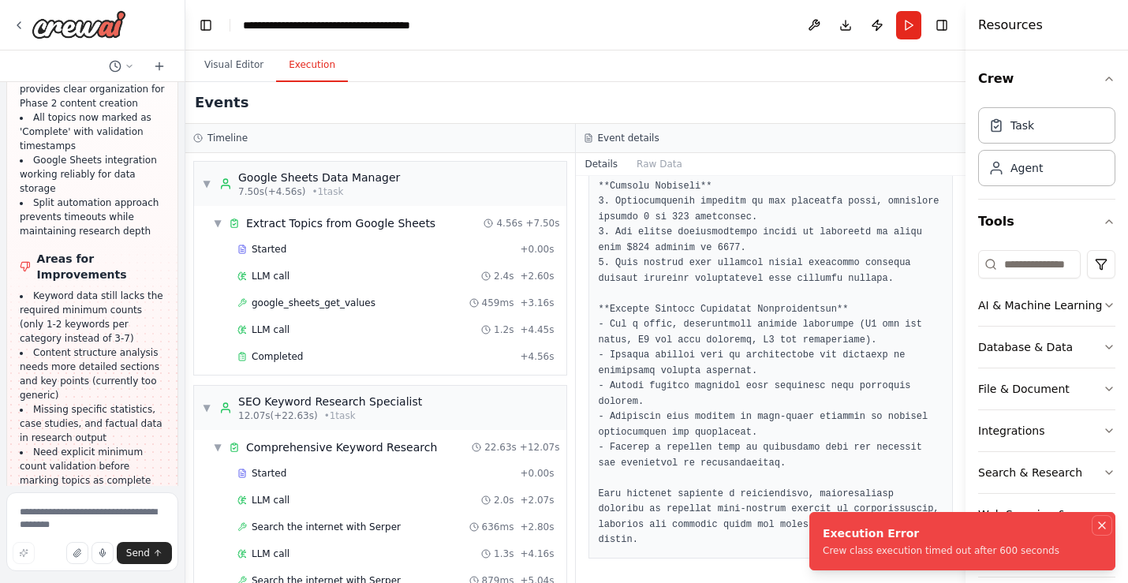
click at [1100, 525] on icon "Notifications (F8)" at bounding box center [1102, 525] width 13 height 13
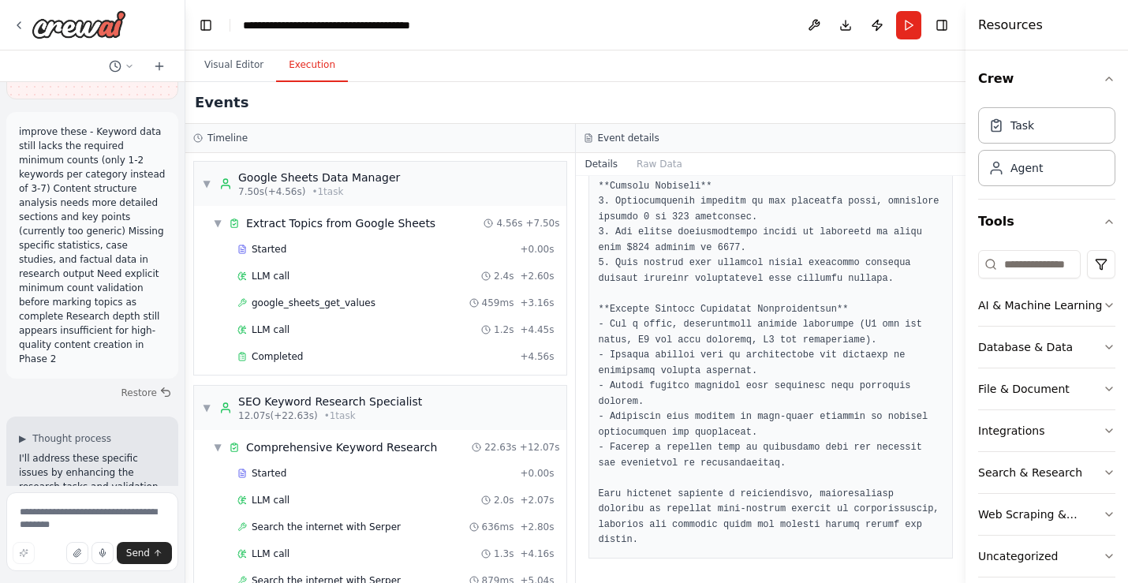
scroll to position [25723, 0]
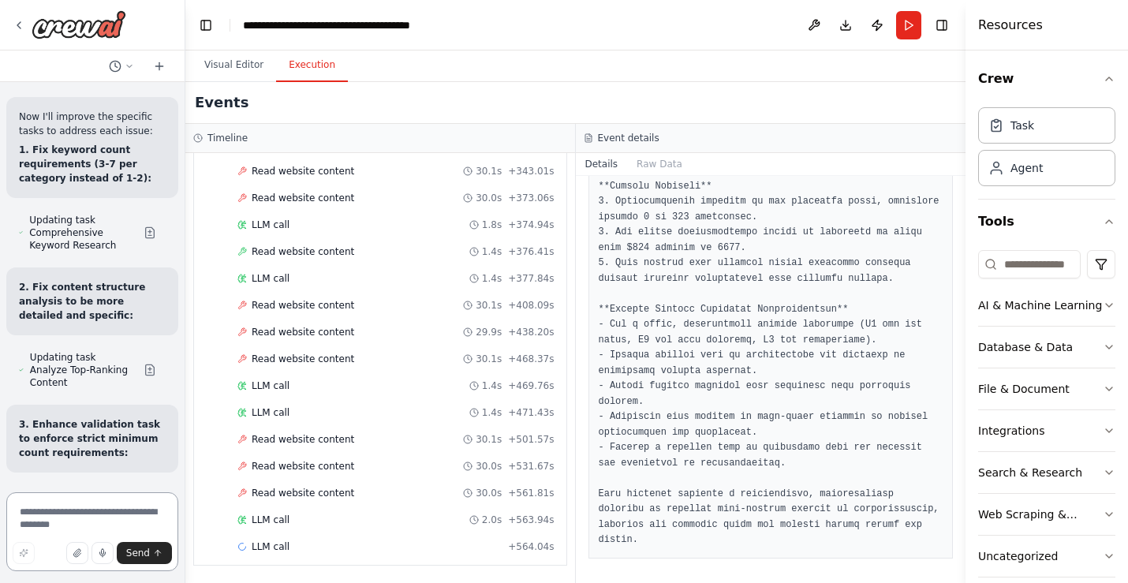
scroll to position [26215, 0]
drag, startPoint x: 61, startPoint y: 349, endPoint x: 13, endPoint y: 283, distance: 81.3
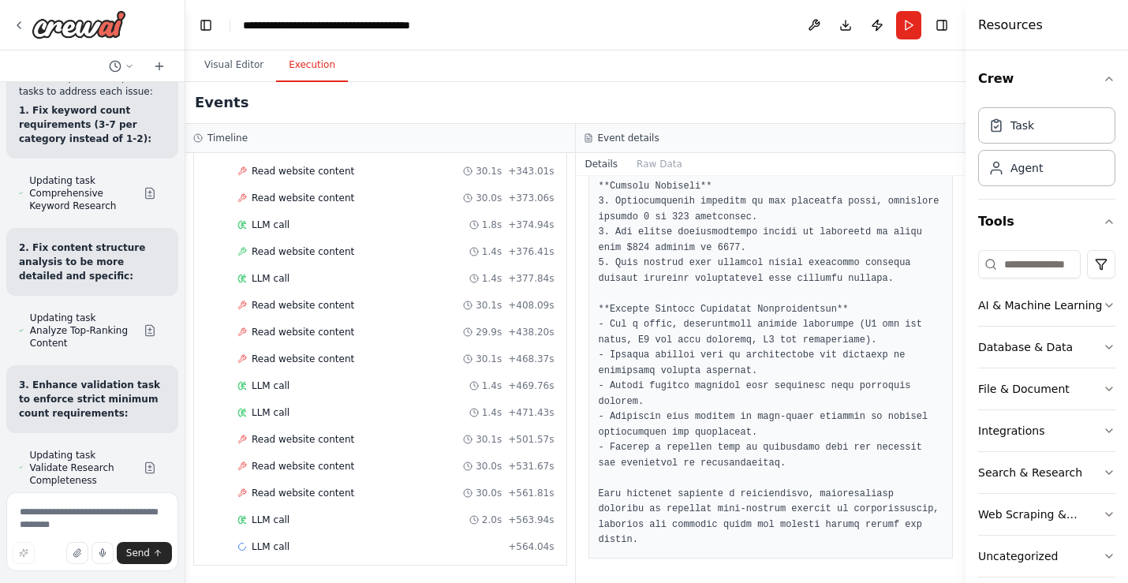
scroll to position [26260, 0]
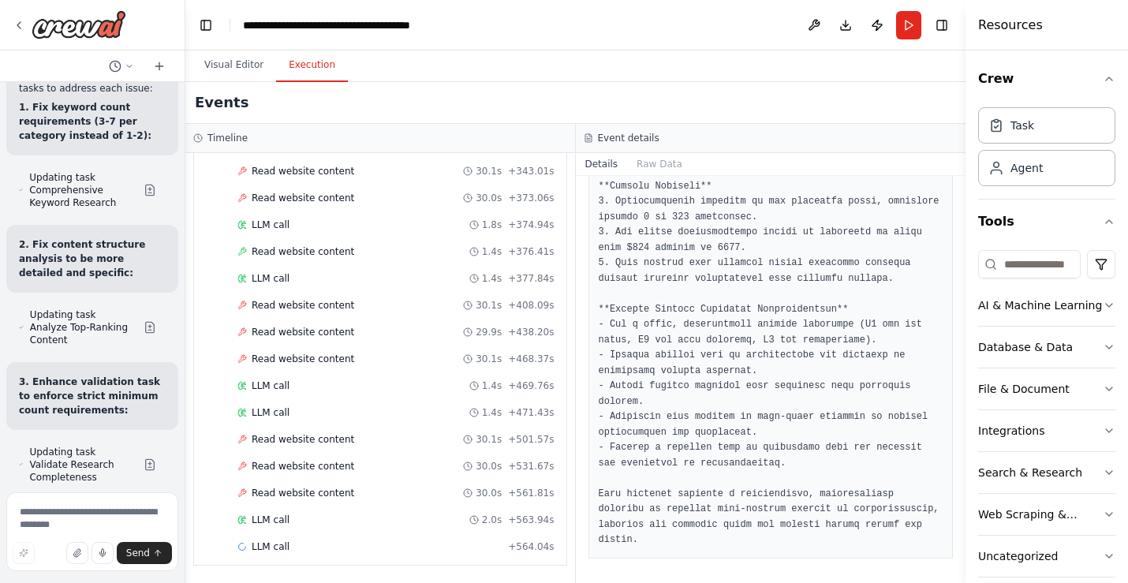
copy div "Option A: Batch Processing Modify to process first 5-10 topics only Run multipl…"
click at [84, 513] on textarea at bounding box center [92, 531] width 172 height 79
paste textarea "**********"
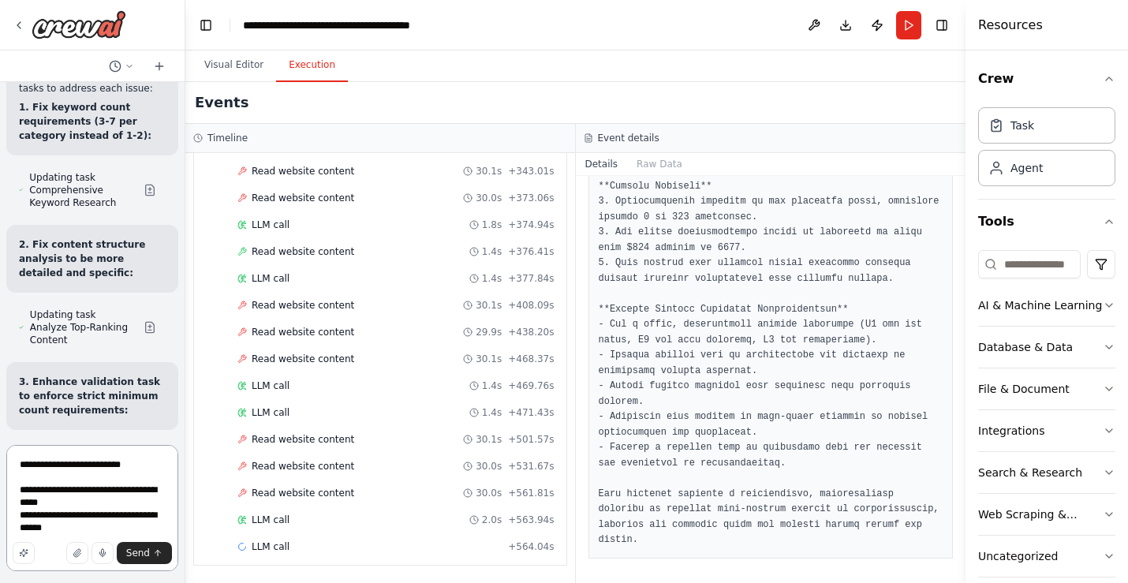
click at [141, 490] on textarea "**********" at bounding box center [92, 508] width 172 height 126
type textarea "**********"
click at [133, 554] on span "Send" at bounding box center [138, 553] width 24 height 13
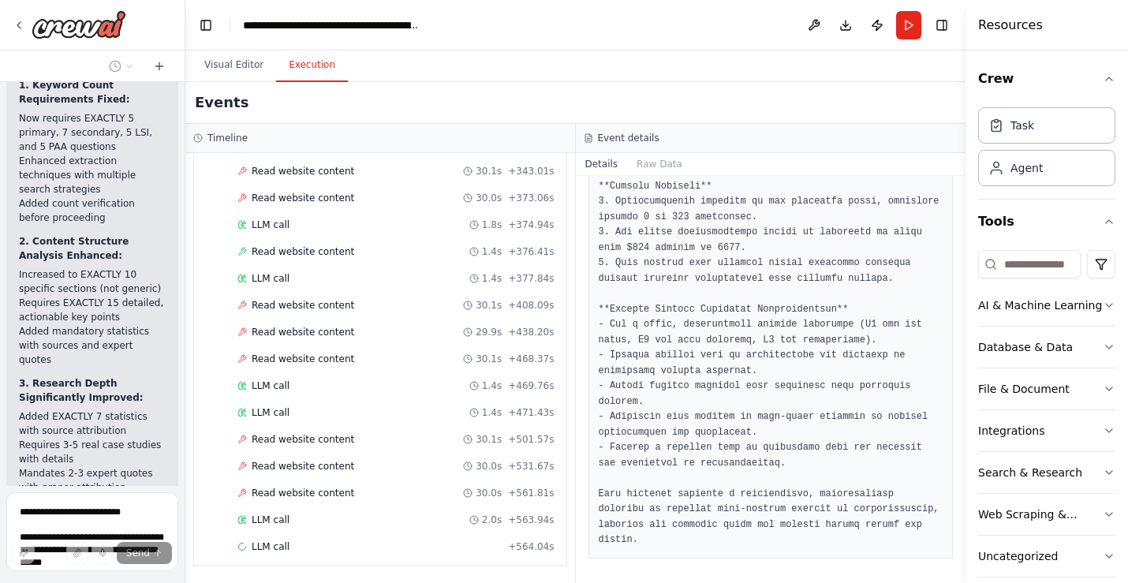
scroll to position [27046, 0]
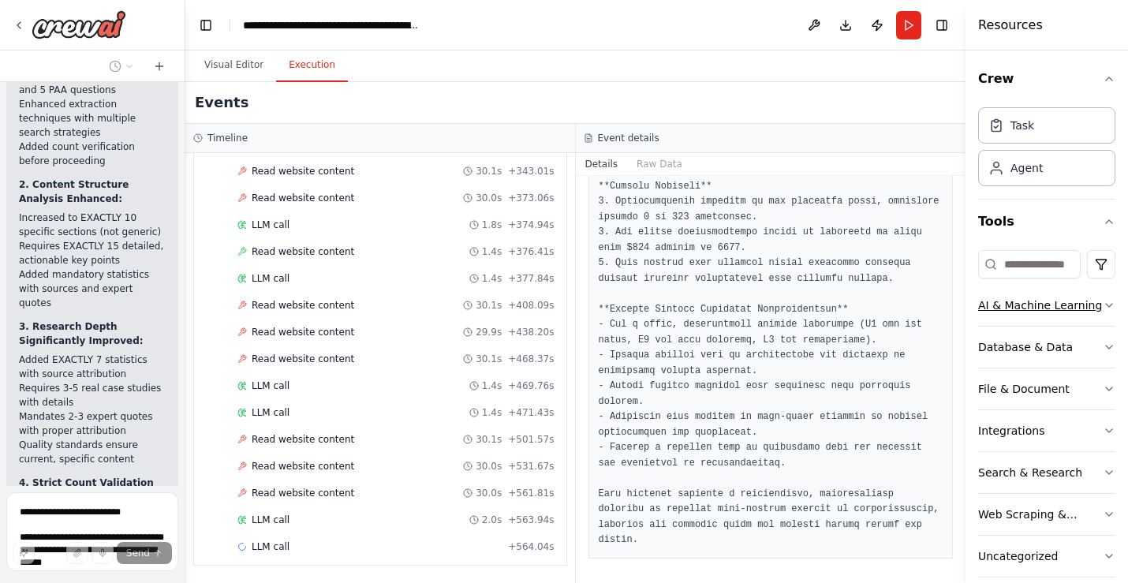
click at [1078, 310] on div "AI & Machine Learning" at bounding box center [1040, 305] width 124 height 16
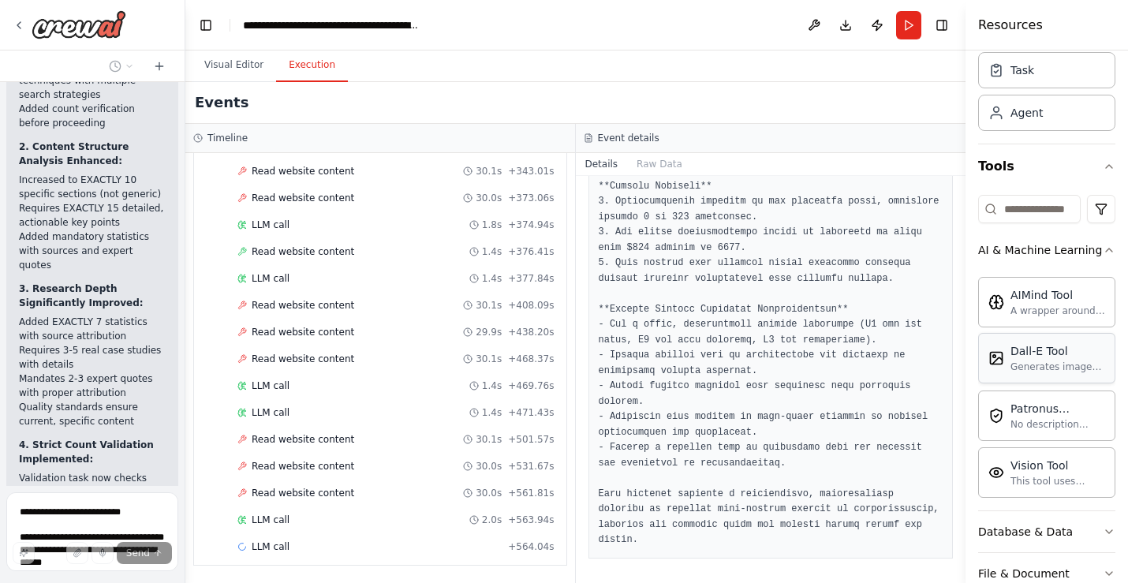
scroll to position [0, 0]
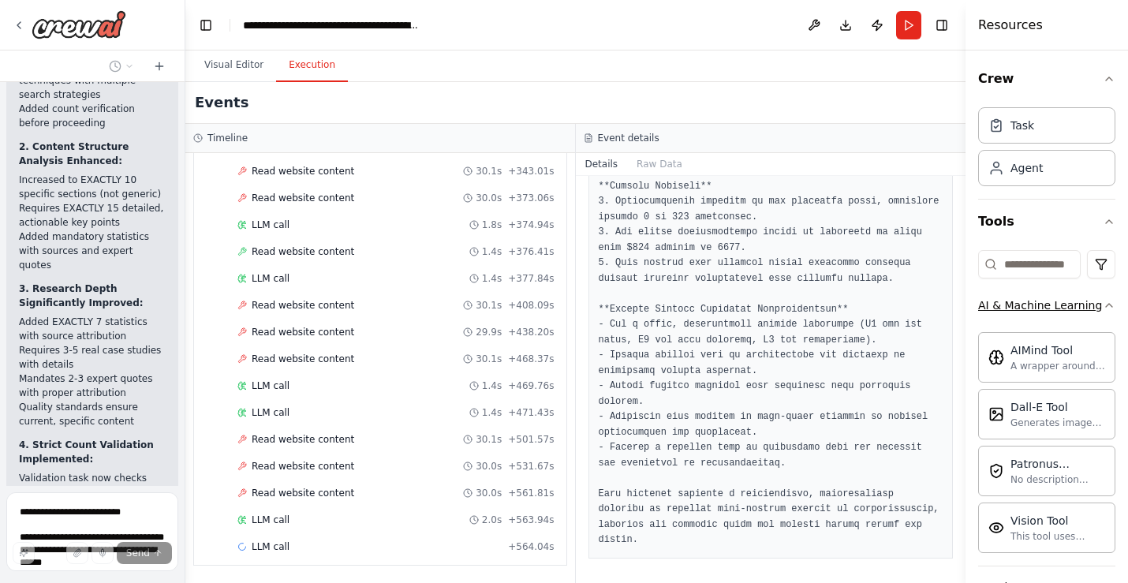
click at [1110, 304] on icon "button" at bounding box center [1109, 305] width 6 height 3
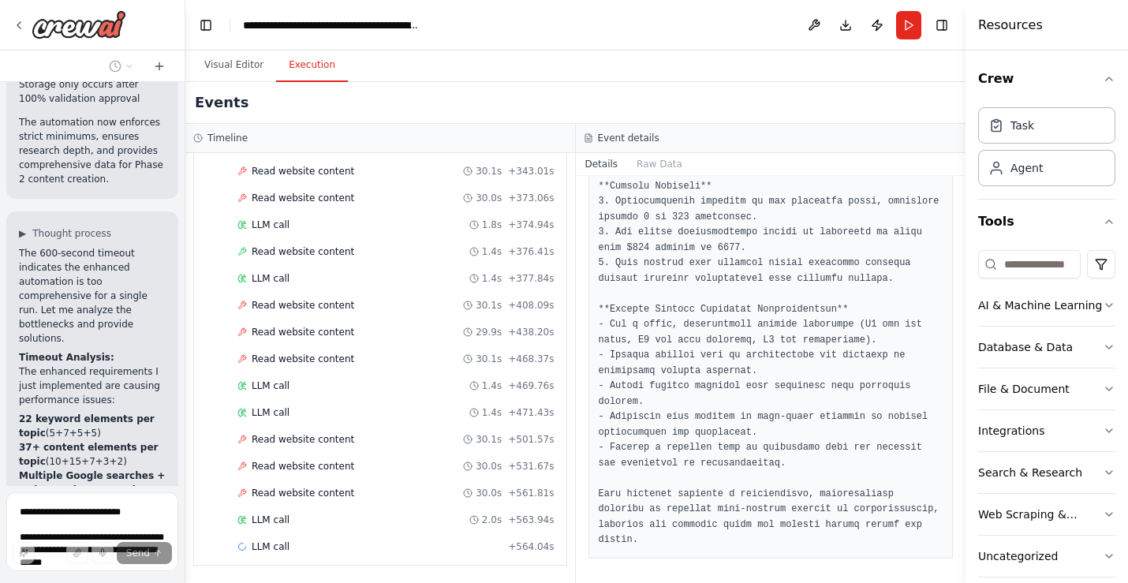
scroll to position [27740, 0]
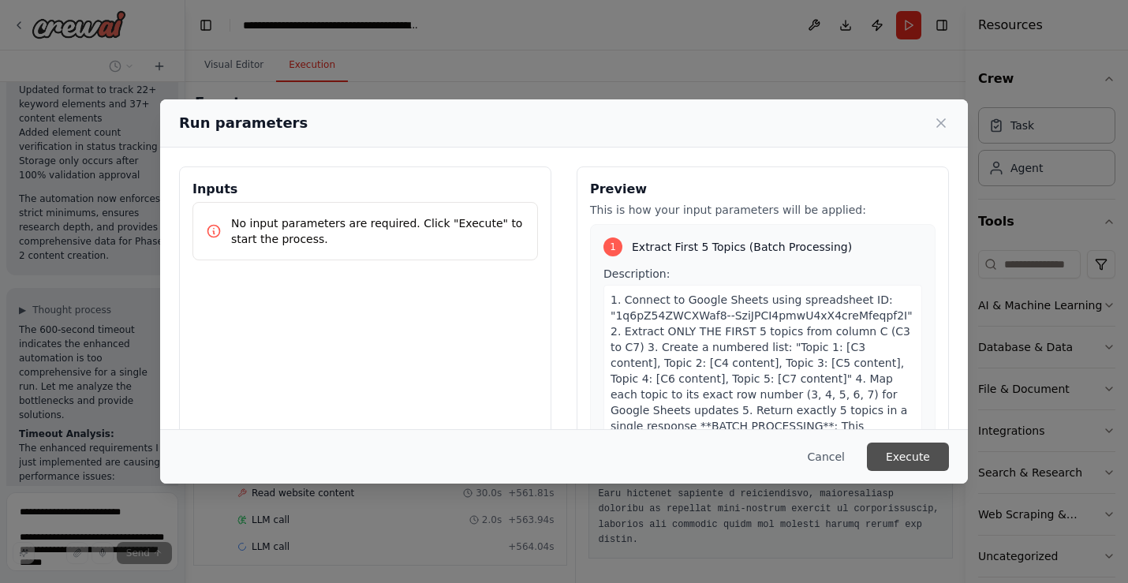
click at [923, 444] on button "Execute" at bounding box center [908, 457] width 82 height 28
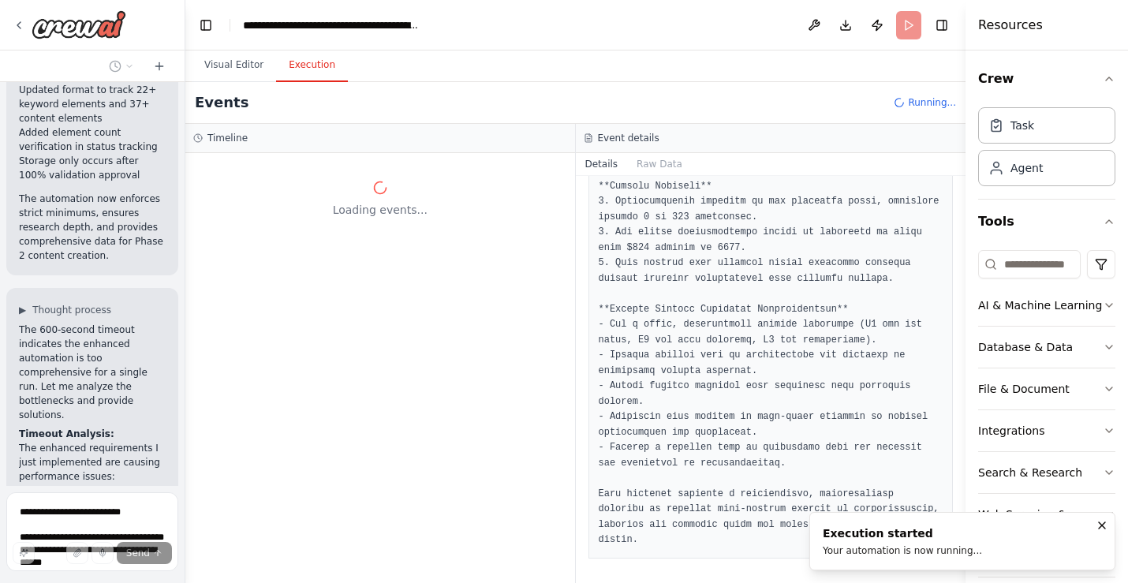
scroll to position [0, 0]
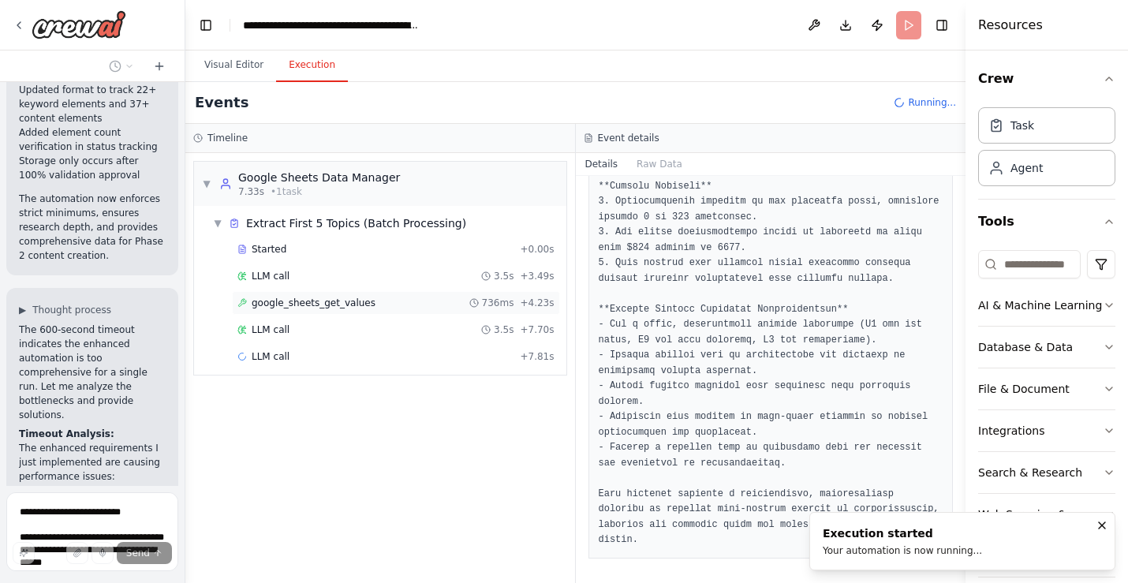
click at [308, 297] on span "google_sheets_get_values" at bounding box center [314, 303] width 124 height 13
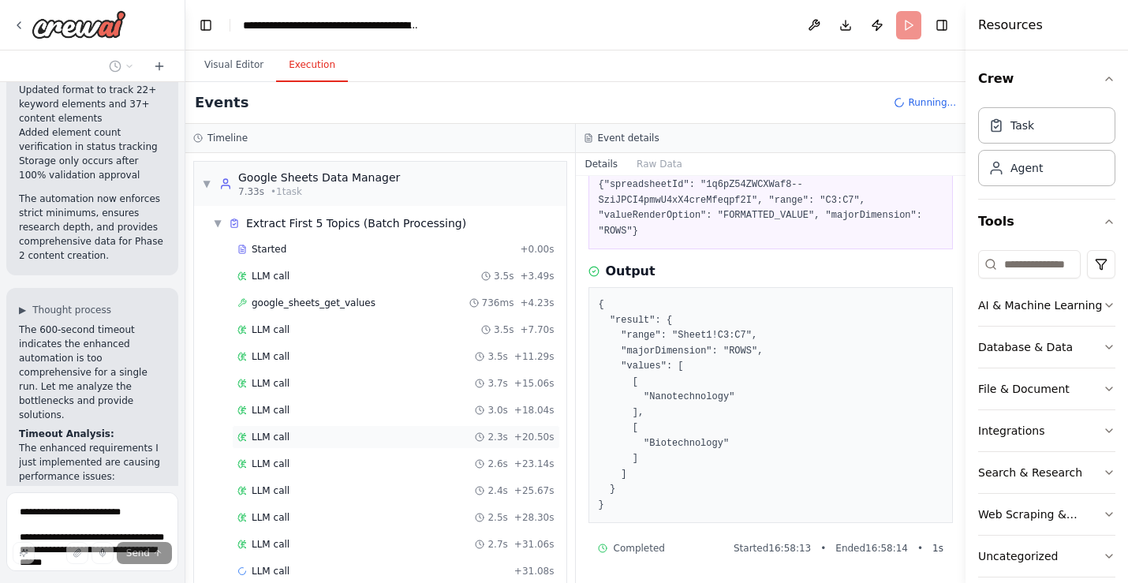
scroll to position [24, 0]
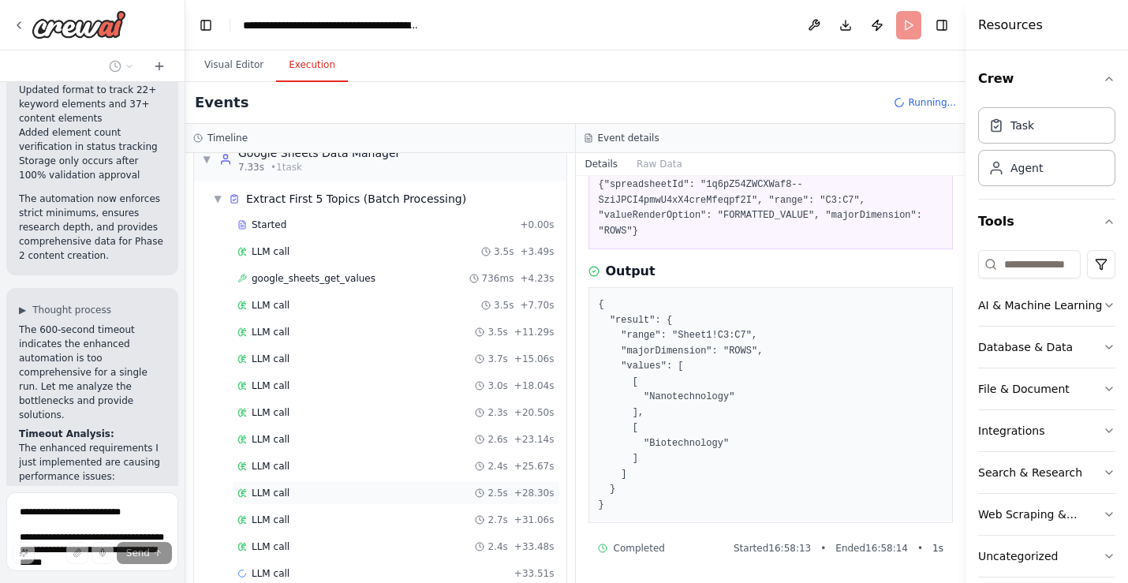
click at [334, 484] on div "LLM call 2.5s + 28.30s" at bounding box center [396, 493] width 328 height 24
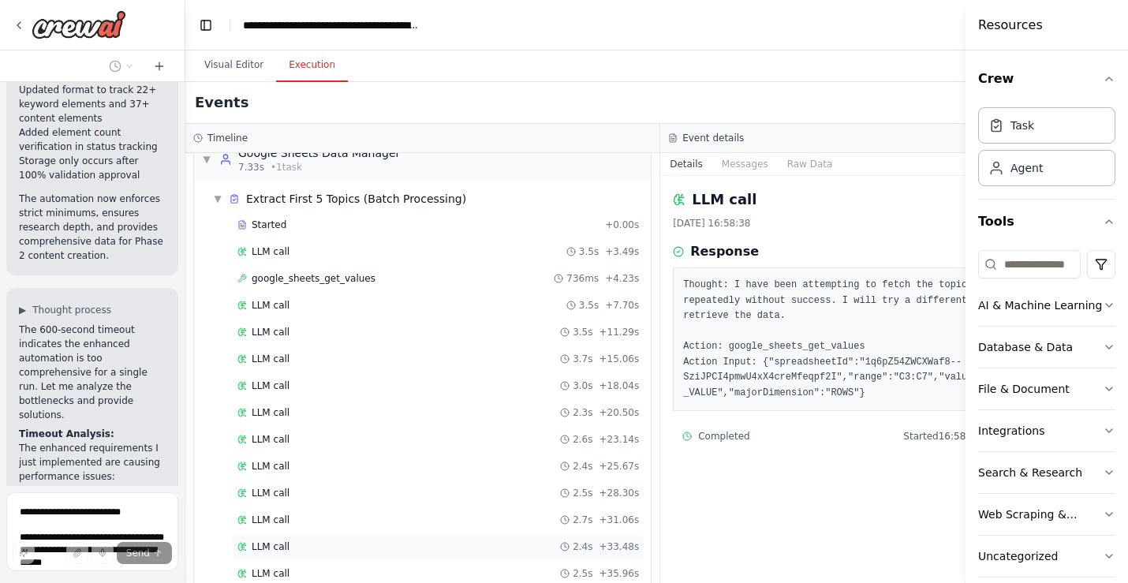
click at [361, 554] on div "LLM call 2.4s + 33.48s" at bounding box center [438, 547] width 413 height 24
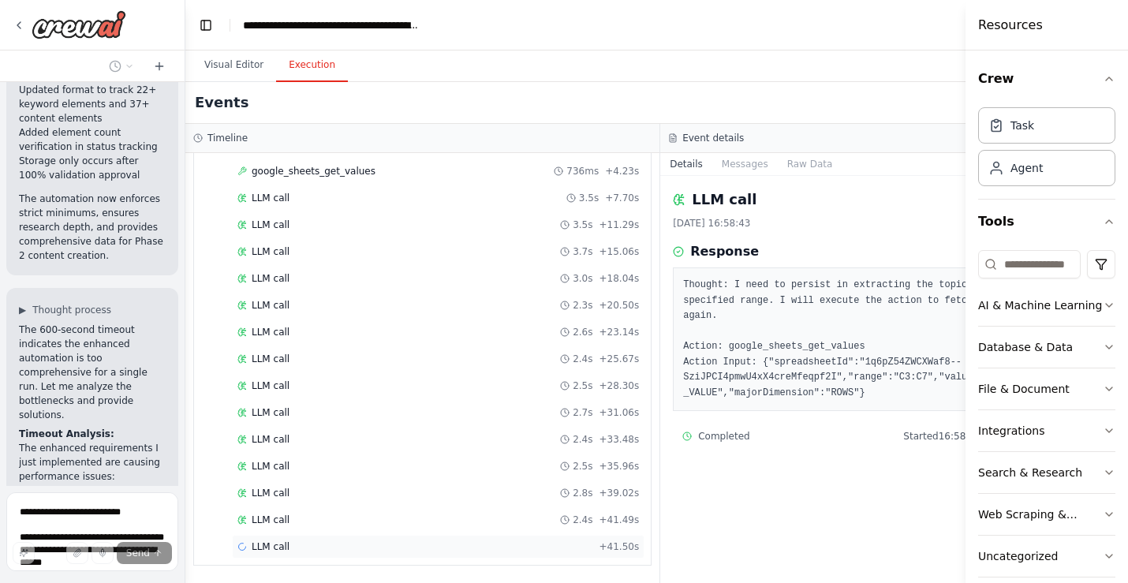
click at [419, 537] on div "LLM call + 41.50s" at bounding box center [438, 547] width 413 height 24
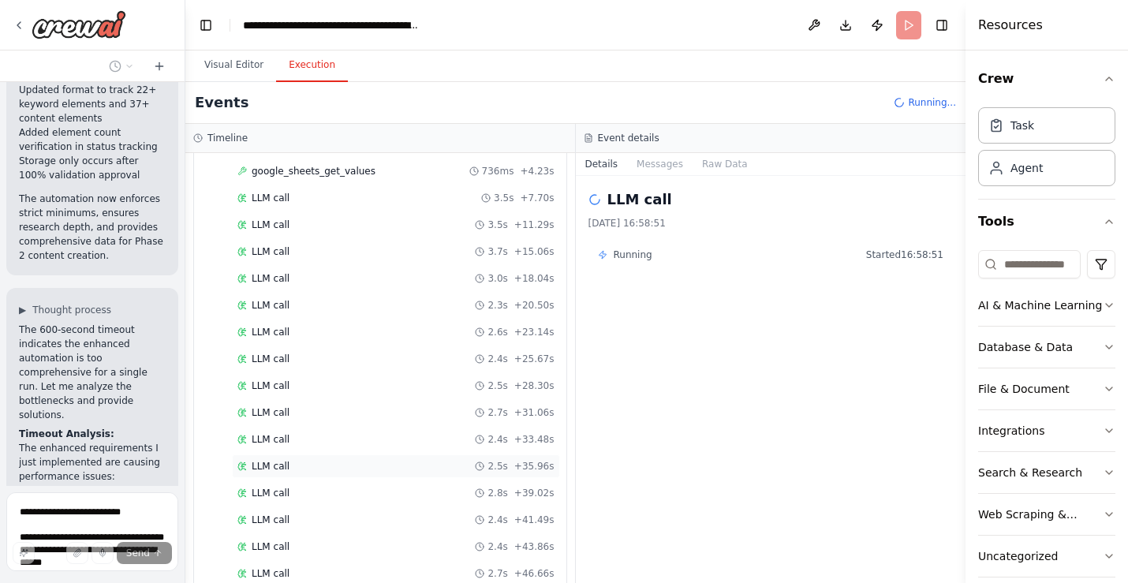
scroll to position [185, 0]
click at [470, 527] on div "LLM call 2.7s + 46.66s" at bounding box center [396, 520] width 328 height 24
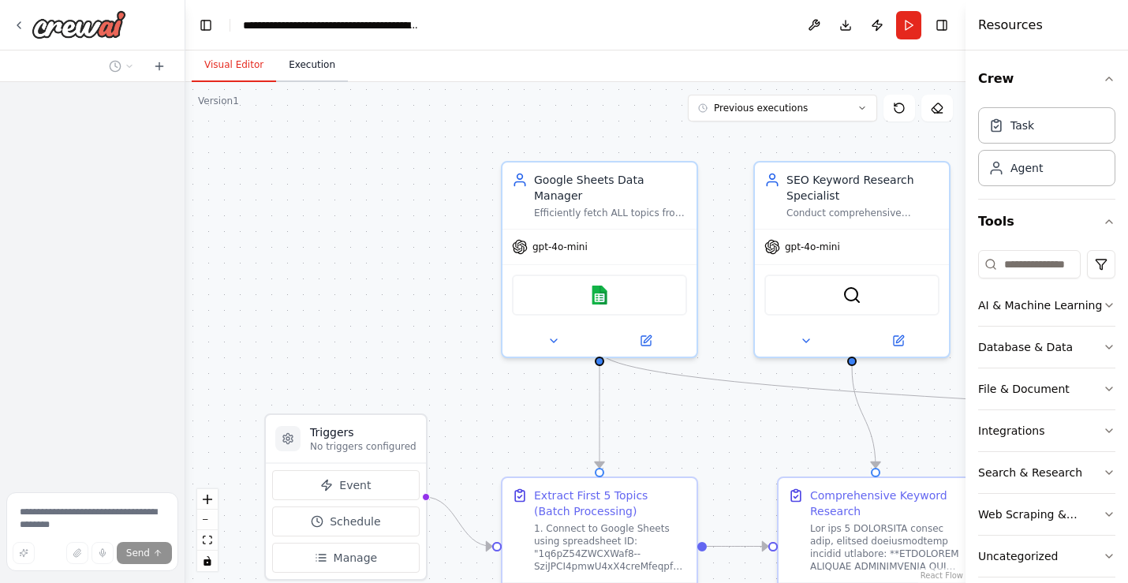
click at [312, 61] on button "Execution" at bounding box center [312, 65] width 72 height 33
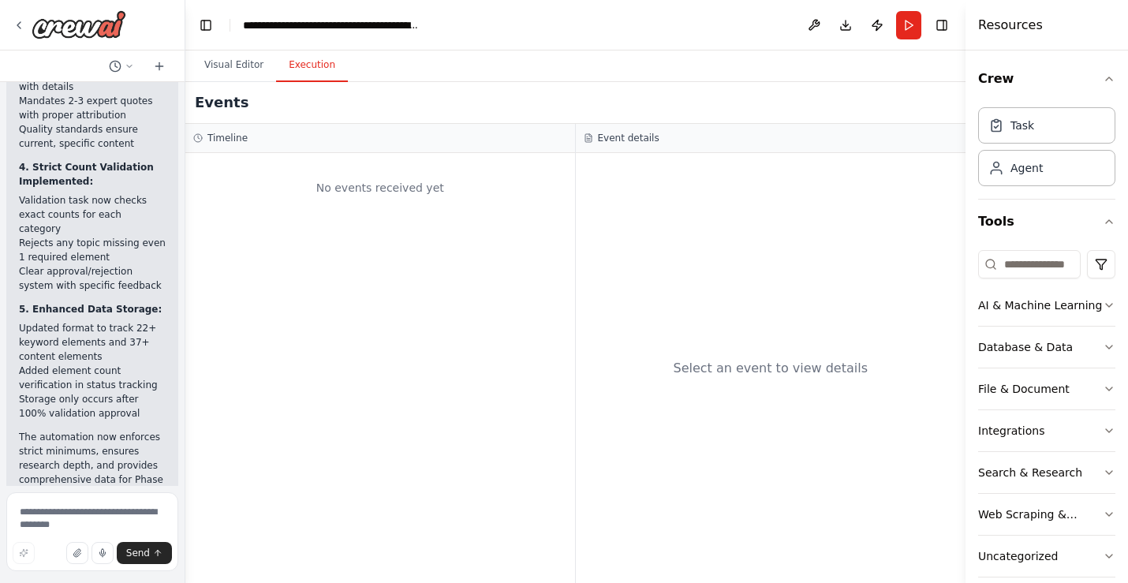
scroll to position [27538, 0]
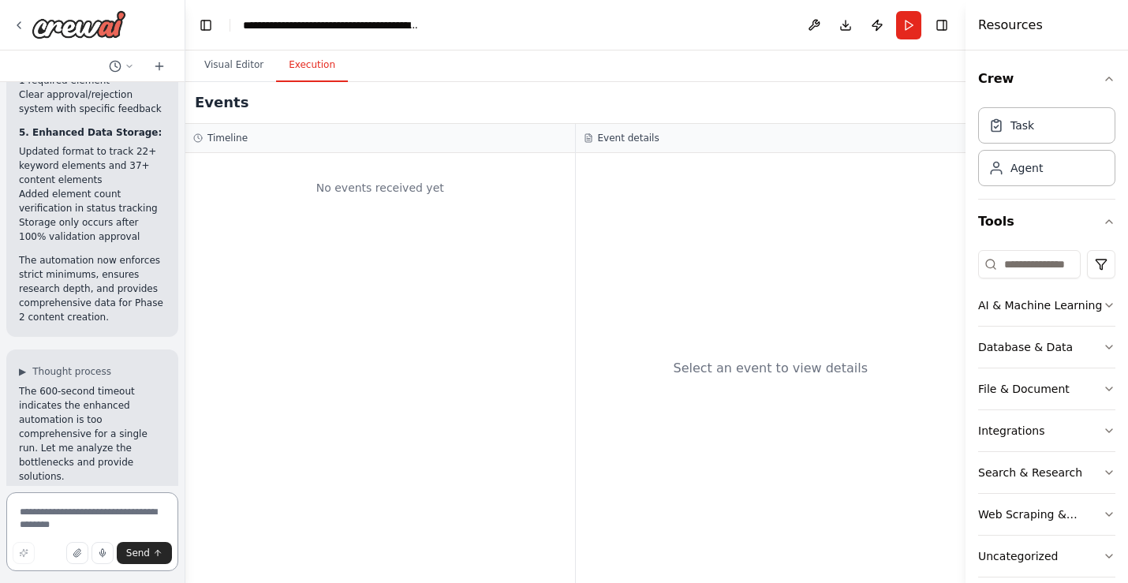
click at [72, 517] on textarea at bounding box center [92, 531] width 172 height 79
type textarea "*"
type textarea "**********"
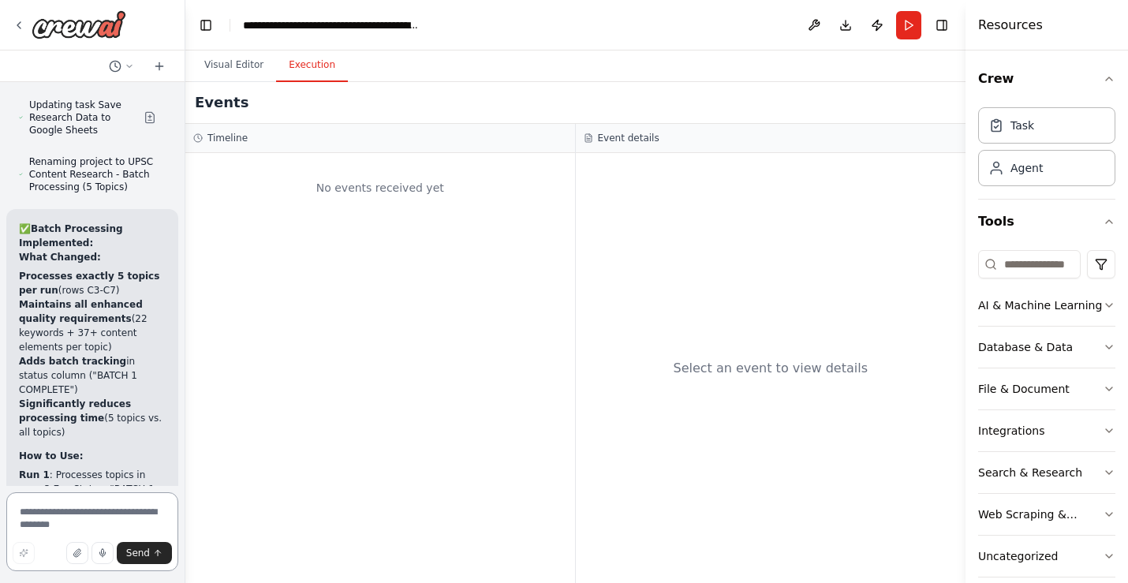
scroll to position [29193, 0]
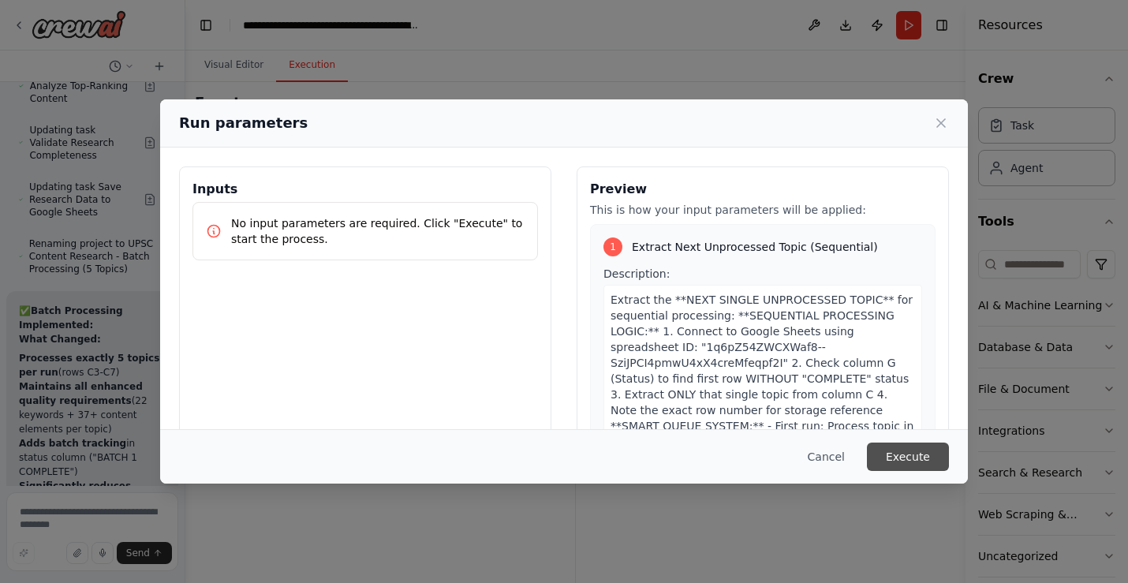
click at [894, 455] on button "Execute" at bounding box center [908, 457] width 82 height 28
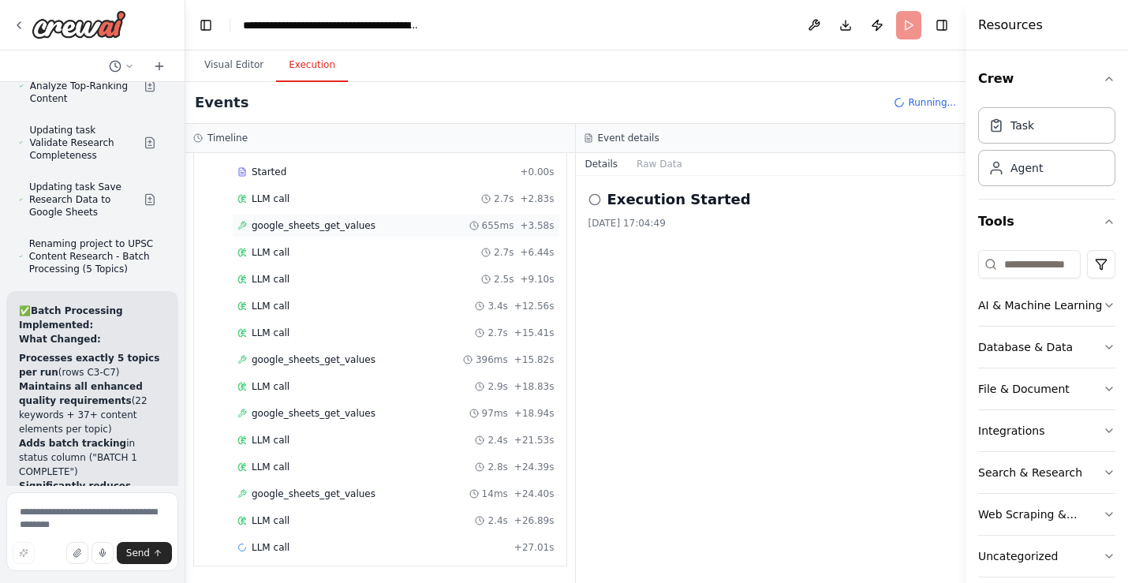
scroll to position [78, 0]
click at [331, 487] on span "google_sheets_get_values" at bounding box center [314, 493] width 124 height 13
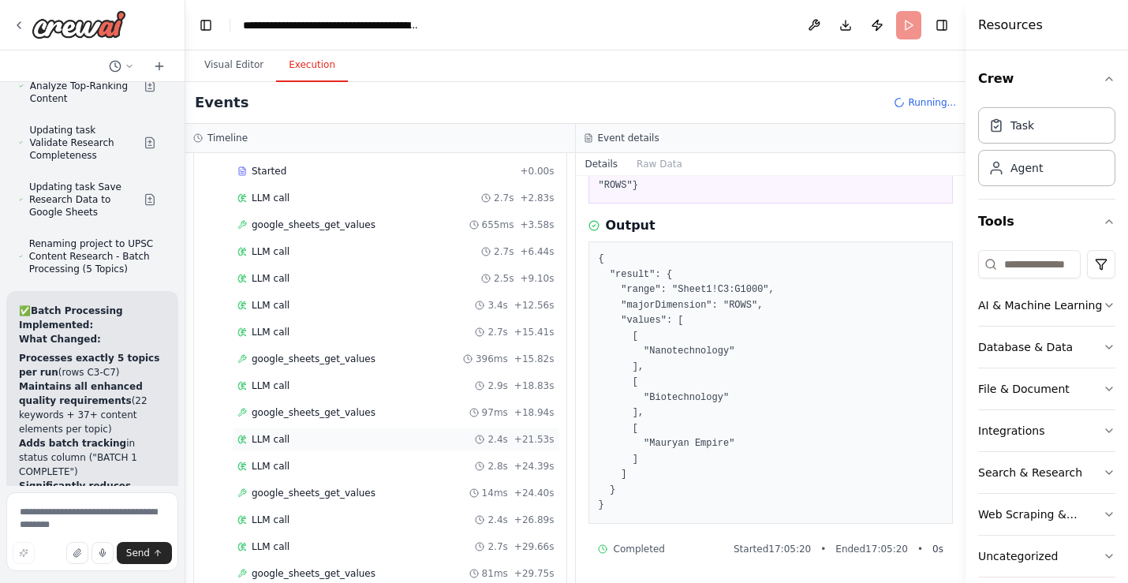
scroll to position [159, 0]
click at [383, 495] on div "google_sheets_get_values 81ms + 29.75s" at bounding box center [395, 493] width 317 height 13
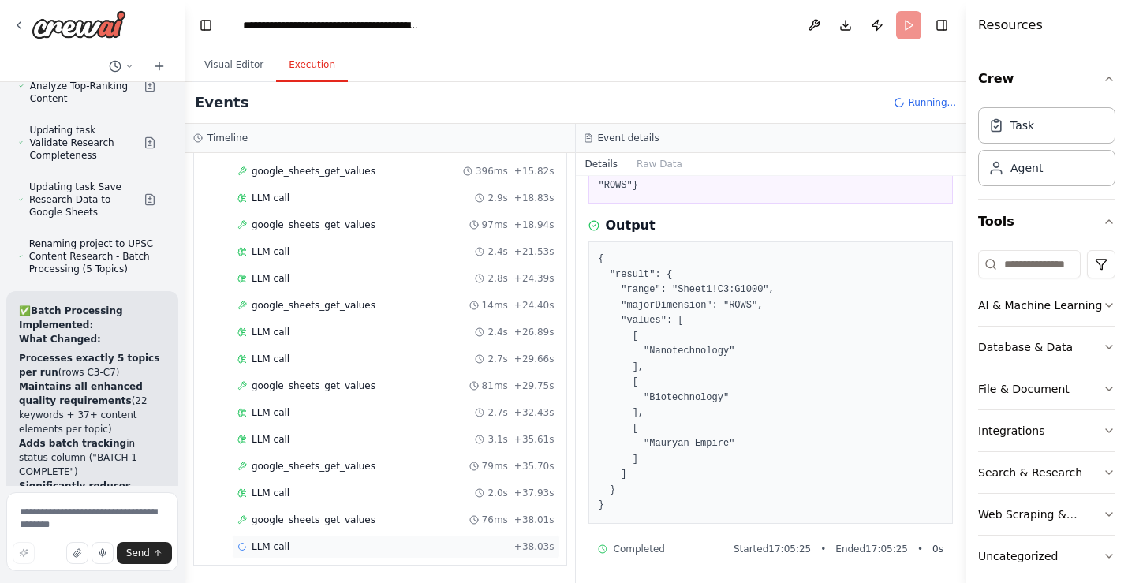
click at [308, 550] on div "LLM call + 38.03s" at bounding box center [395, 546] width 317 height 13
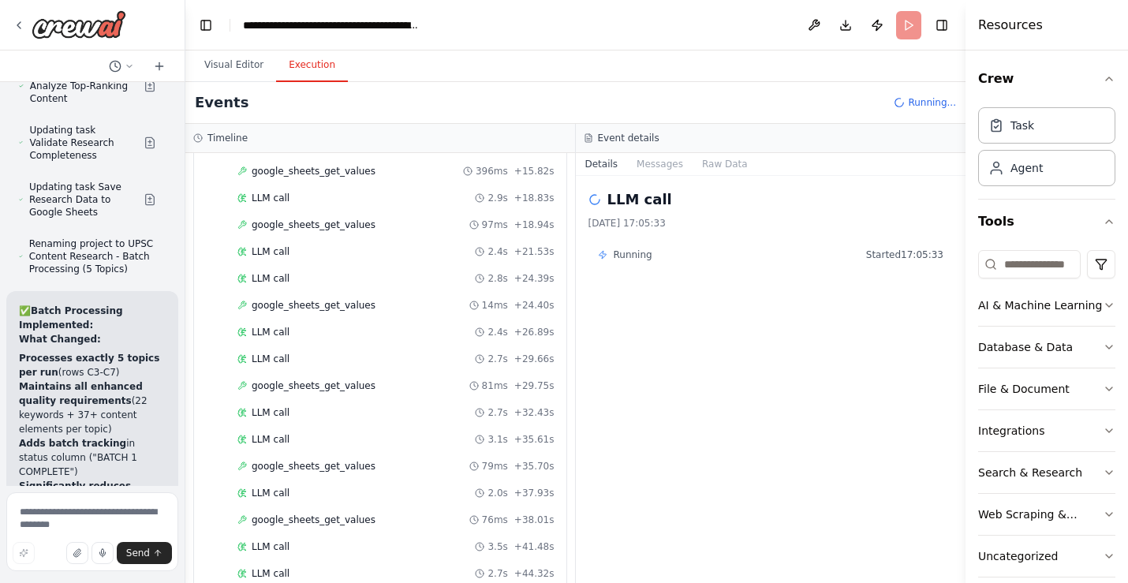
scroll to position [722, 0]
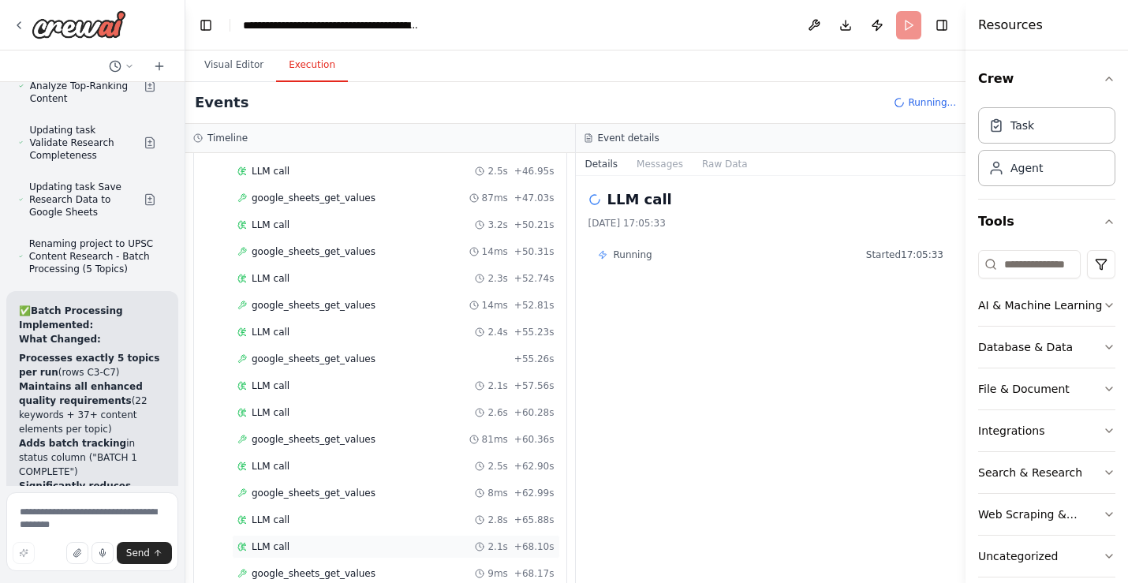
click at [382, 546] on div "LLM call 2.1s + 68.10s" at bounding box center [395, 546] width 317 height 13
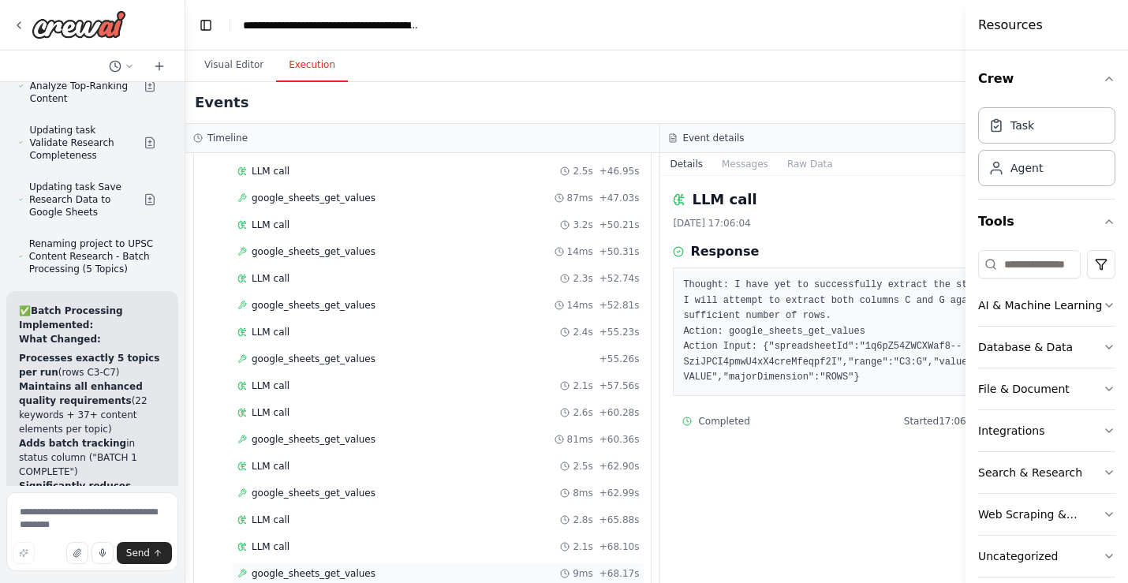
click at [435, 567] on div "google_sheets_get_values 9ms + 68.17s" at bounding box center [438, 573] width 402 height 13
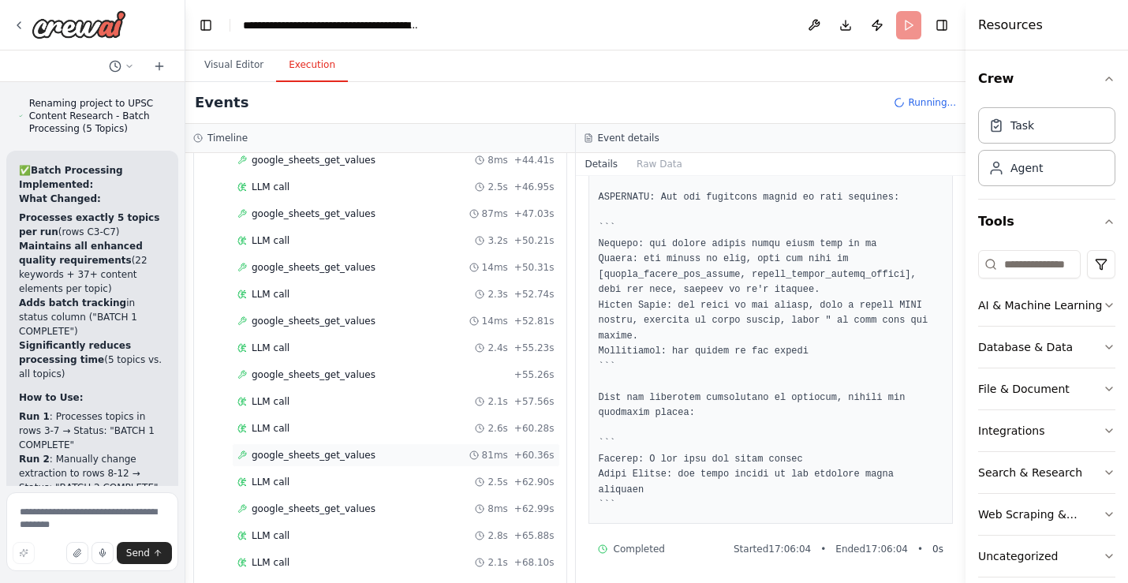
scroll to position [1572, 0]
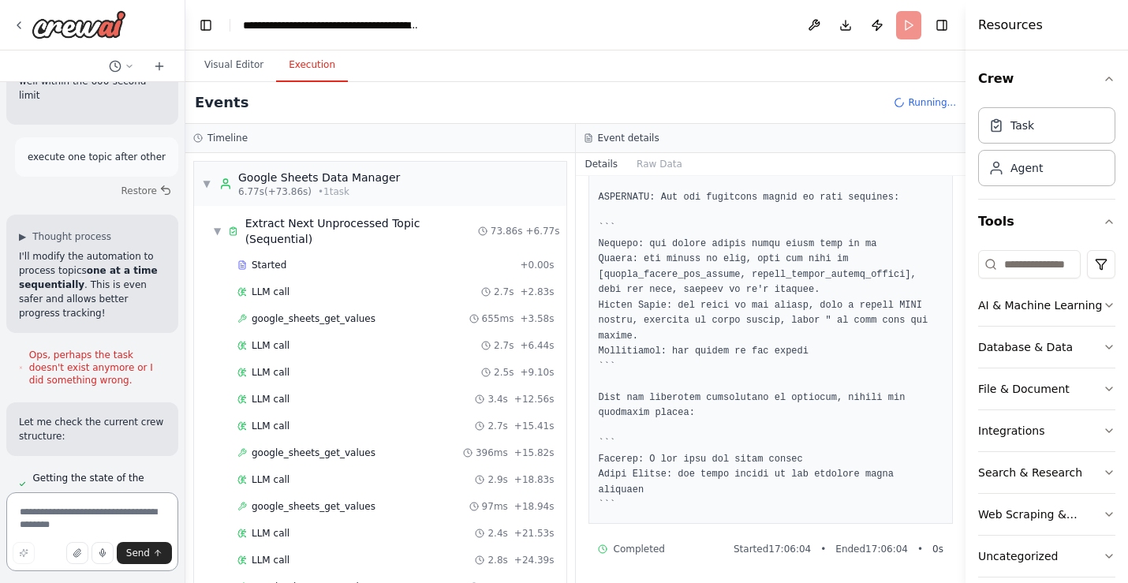
scroll to position [29803, 0]
drag, startPoint x: 158, startPoint y: 340, endPoint x: 14, endPoint y: 262, distance: 163.4
copy div "Option 2: Split Into Micro-Tasks Run 1 : Keywords only for 1 topic Run 2 : Cont…"
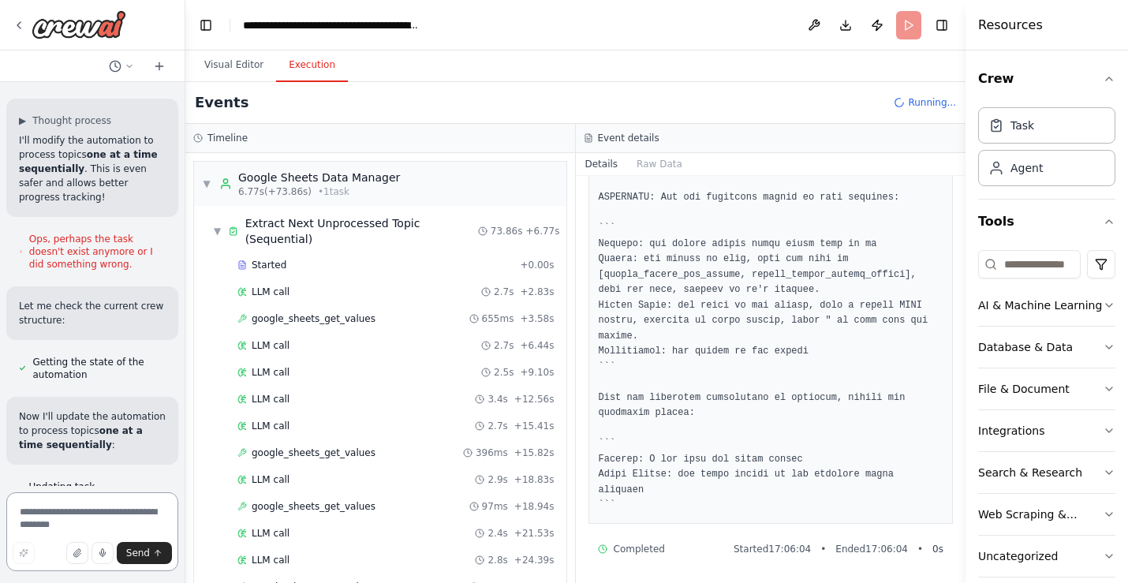
click at [85, 510] on textarea at bounding box center [92, 531] width 172 height 79
paste textarea "**********"
type textarea "**********"
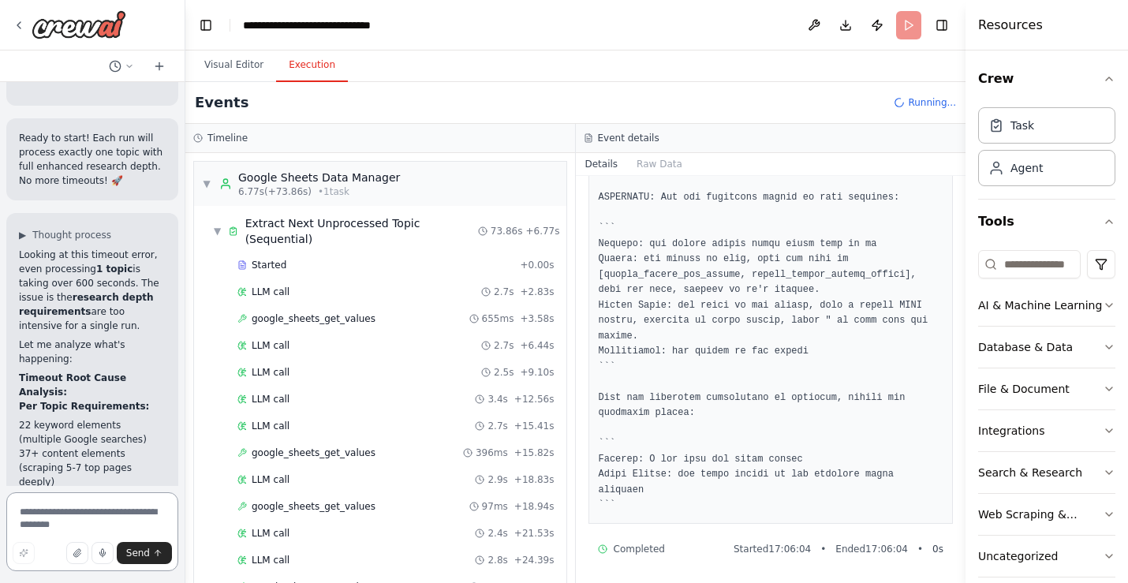
scroll to position [31308, 0]
drag, startPoint x: 125, startPoint y: 311, endPoint x: 29, endPoint y: 289, distance: 98.7
copy ul "❌ No web scraping ❌ No content analysis"
click at [71, 517] on textarea at bounding box center [92, 531] width 172 height 79
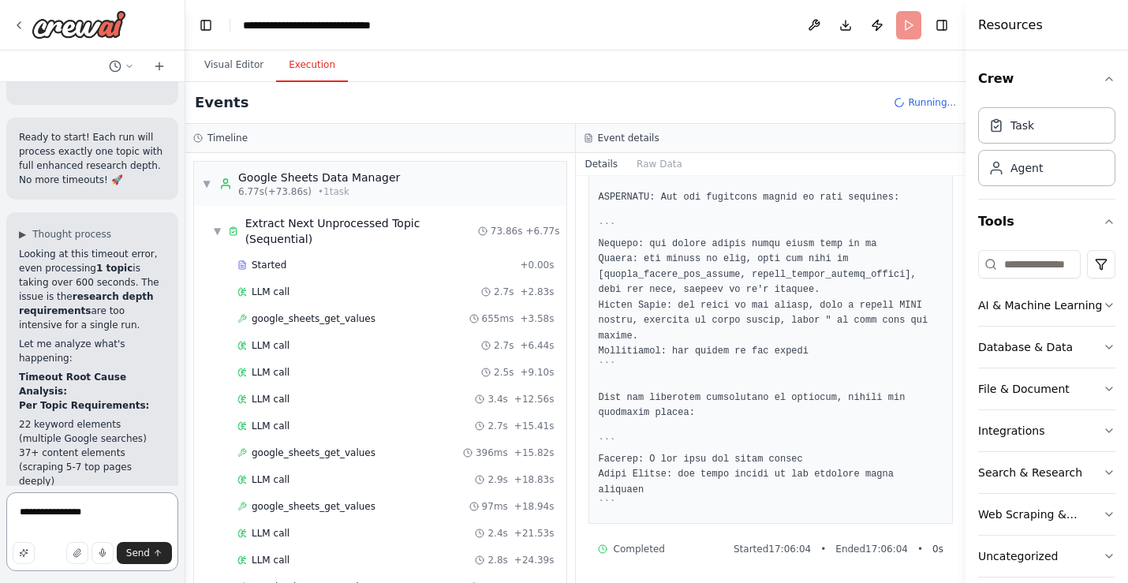
paste textarea "**********"
drag, startPoint x: 120, startPoint y: 502, endPoint x: 97, endPoint y: 502, distance: 22.9
click at [96, 502] on textarea "**********" at bounding box center [92, 527] width 172 height 88
drag, startPoint x: 47, startPoint y: 525, endPoint x: 18, endPoint y: 529, distance: 29.5
click at [18, 529] on textarea "**********" at bounding box center [92, 531] width 172 height 79
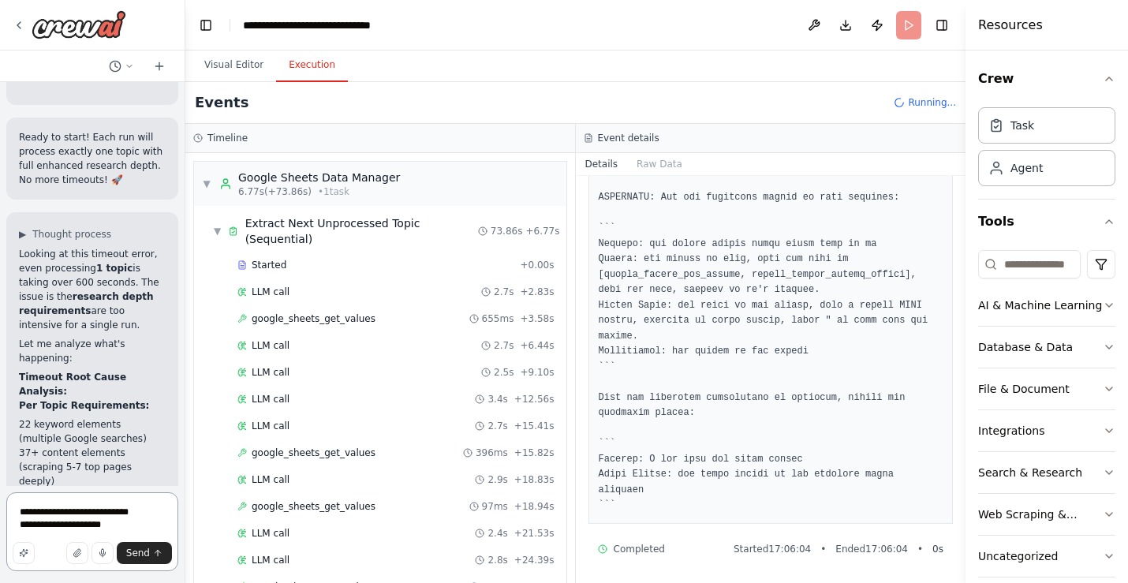
type textarea "**********"
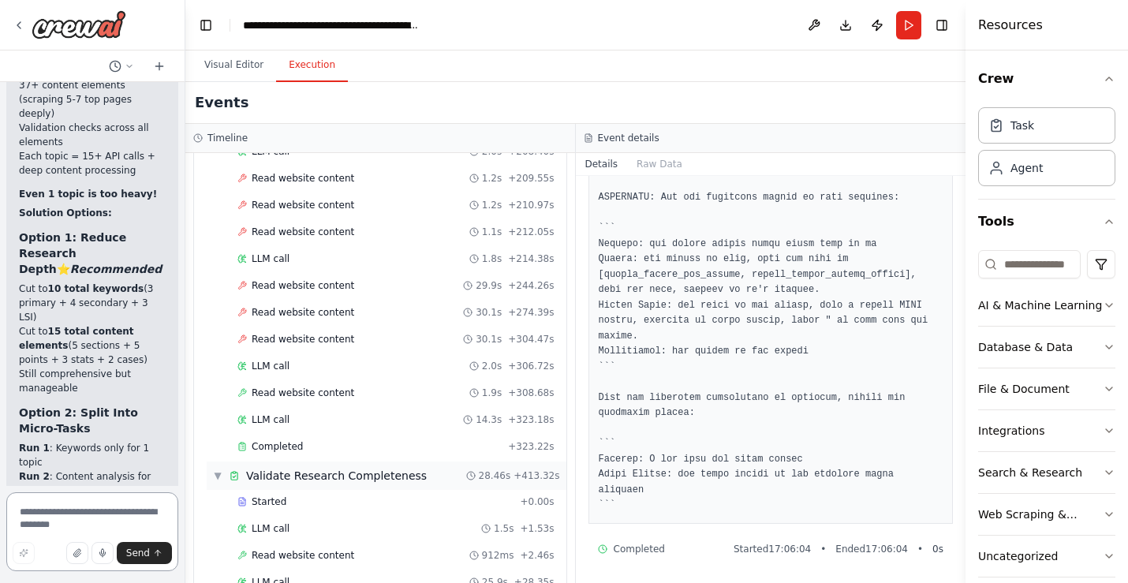
scroll to position [3317, 0]
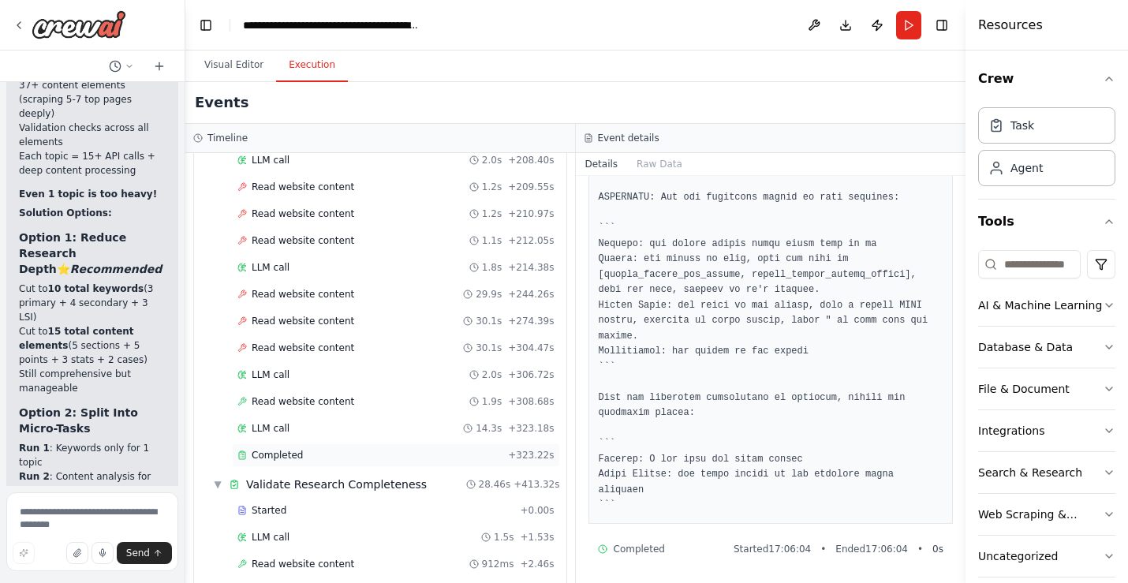
click at [334, 449] on div "Completed" at bounding box center [369, 455] width 264 height 13
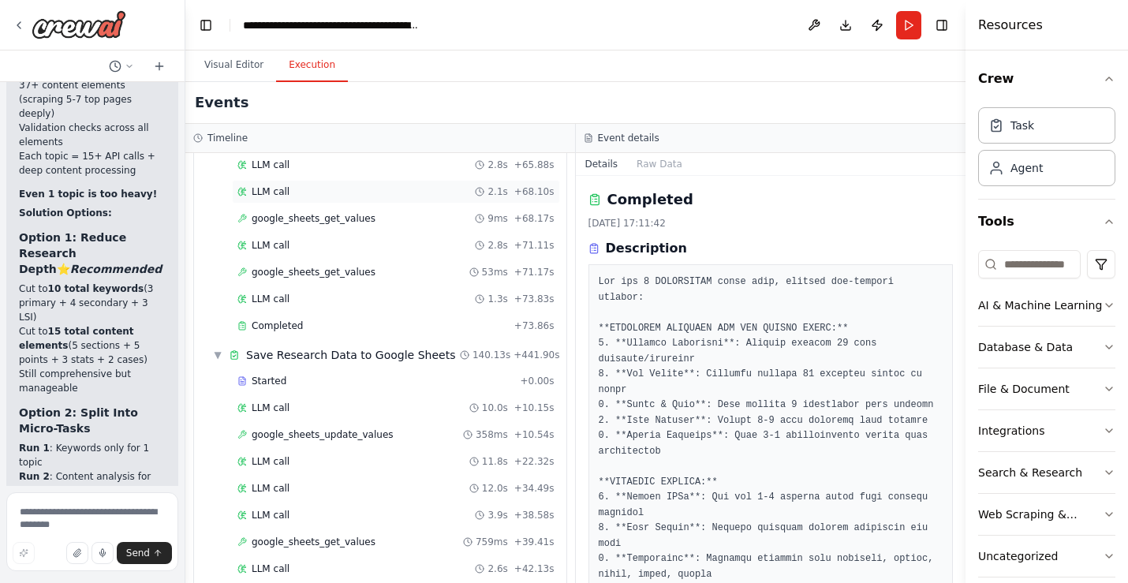
scroll to position [0, 0]
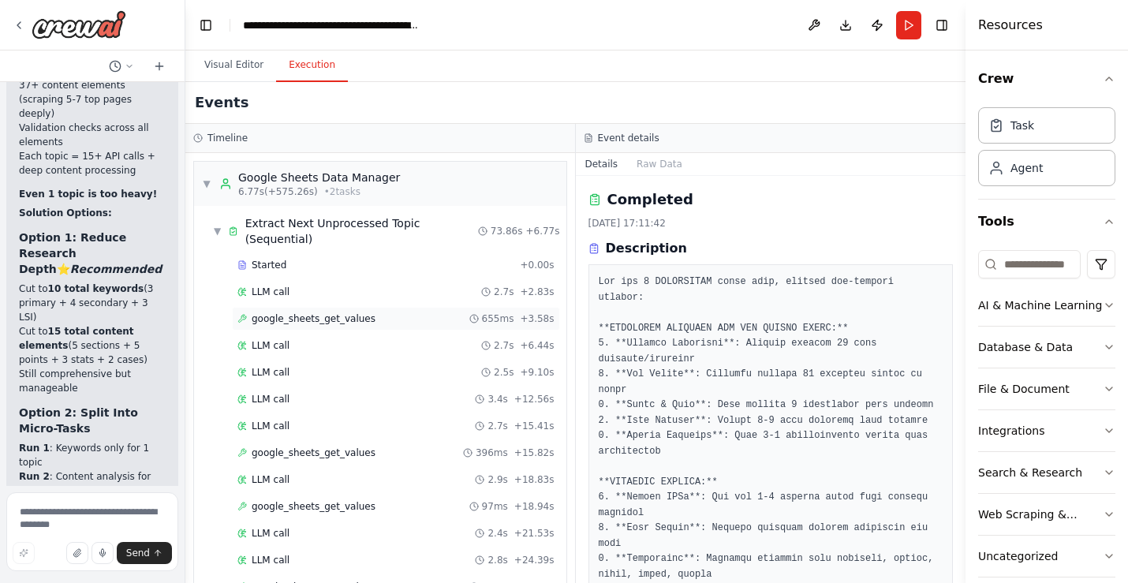
click at [304, 312] on span "google_sheets_get_values" at bounding box center [314, 318] width 124 height 13
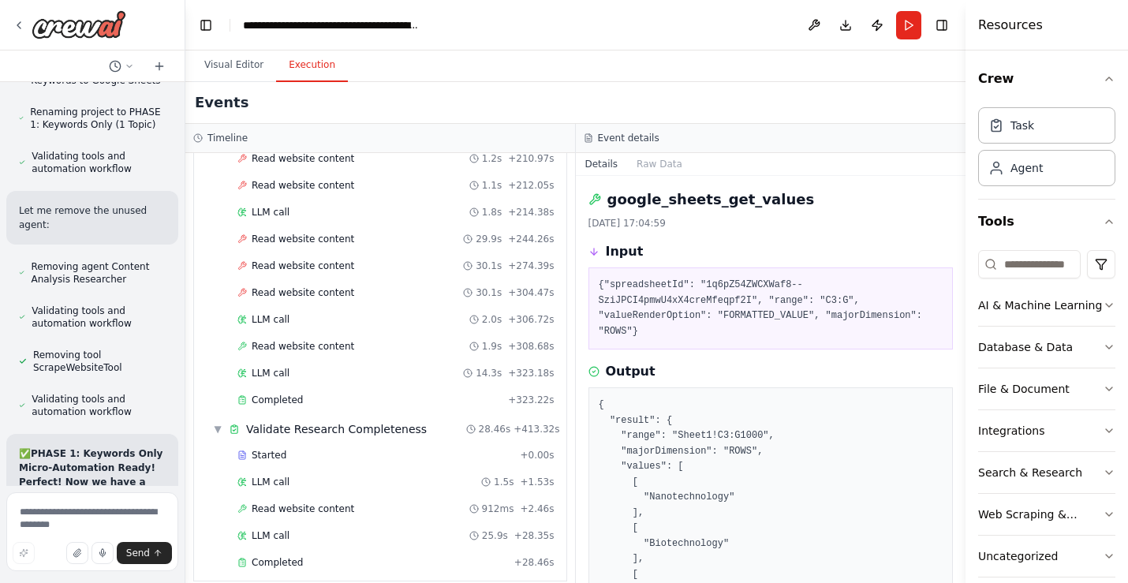
scroll to position [33049, 0]
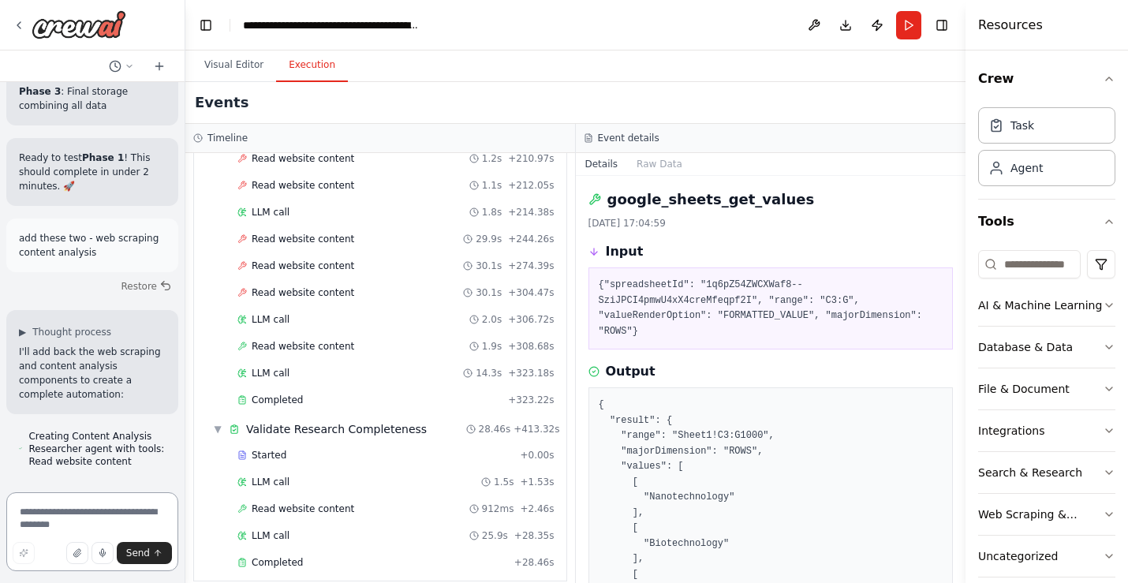
scroll to position [33793, 0]
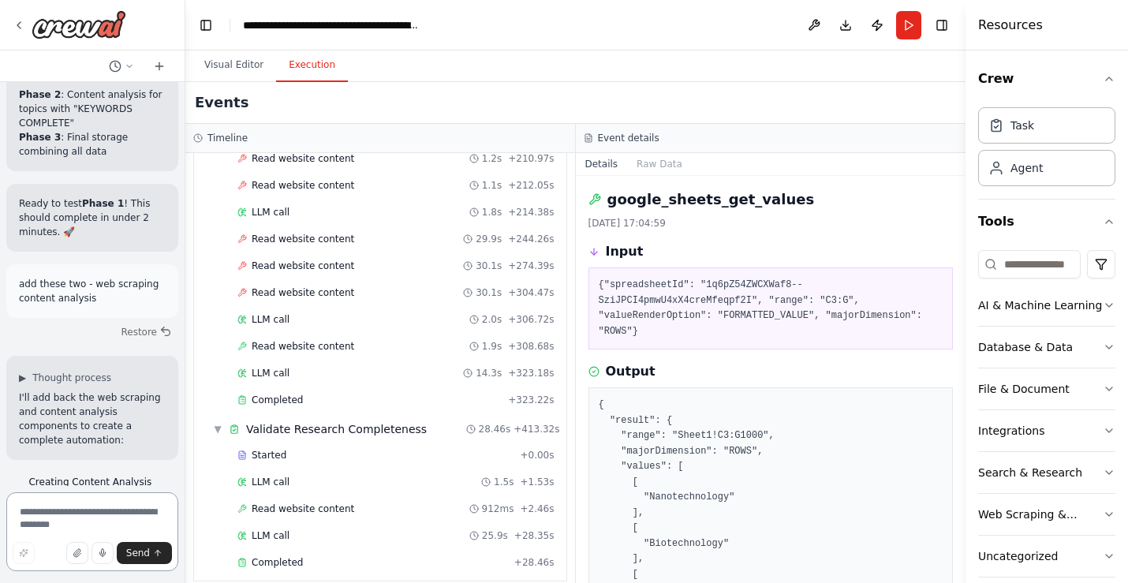
click at [88, 514] on textarea at bounding box center [92, 531] width 172 height 79
paste textarea "**********"
type textarea "**********"
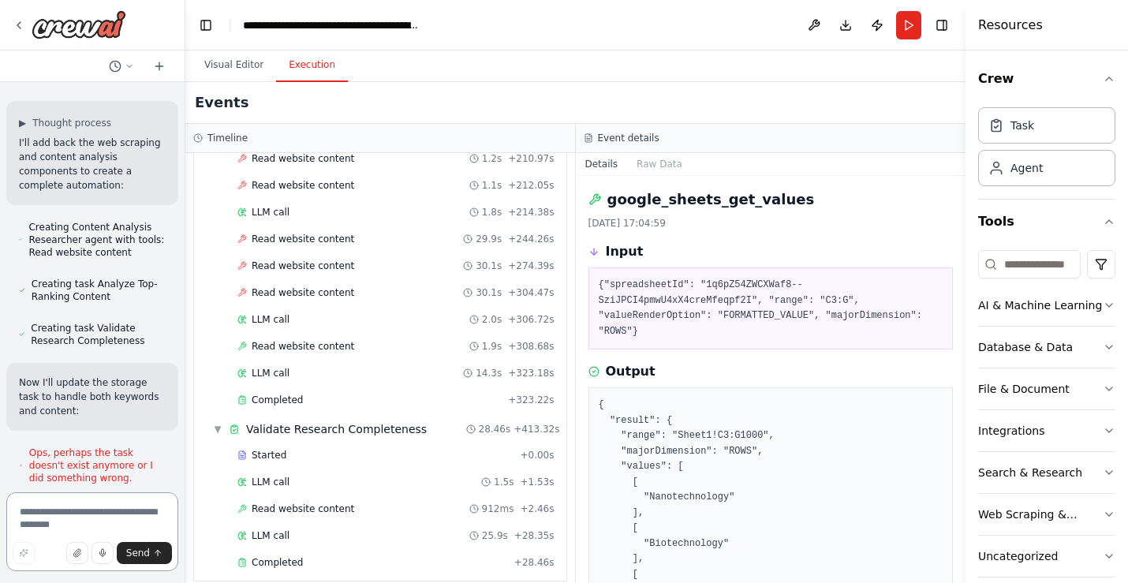
scroll to position [34129, 0]
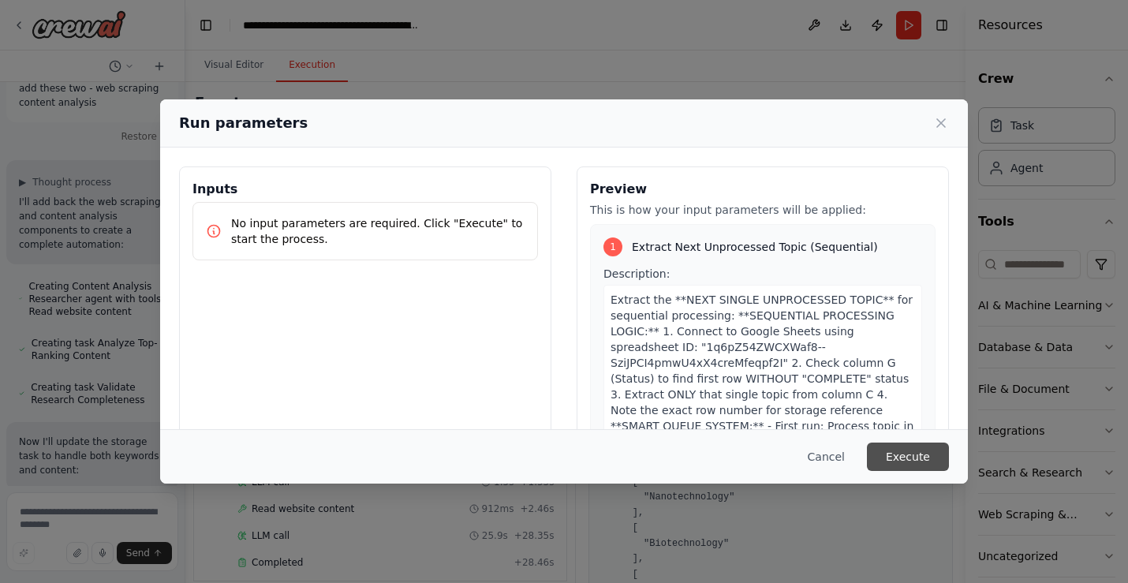
click at [902, 450] on button "Execute" at bounding box center [908, 457] width 82 height 28
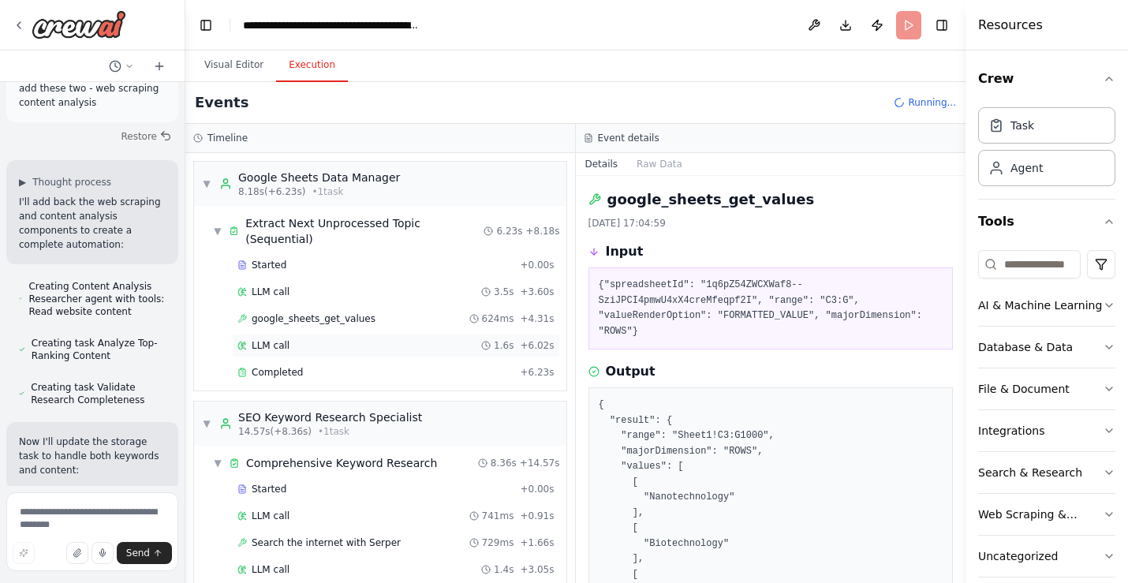
scroll to position [312, 0]
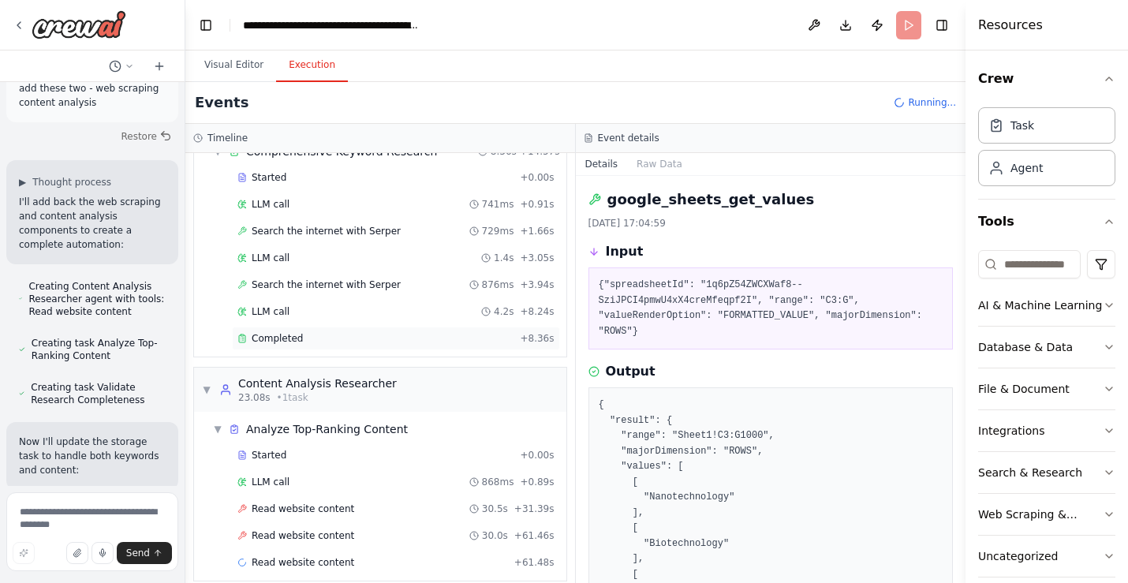
click at [361, 332] on div "Completed" at bounding box center [375, 338] width 276 height 13
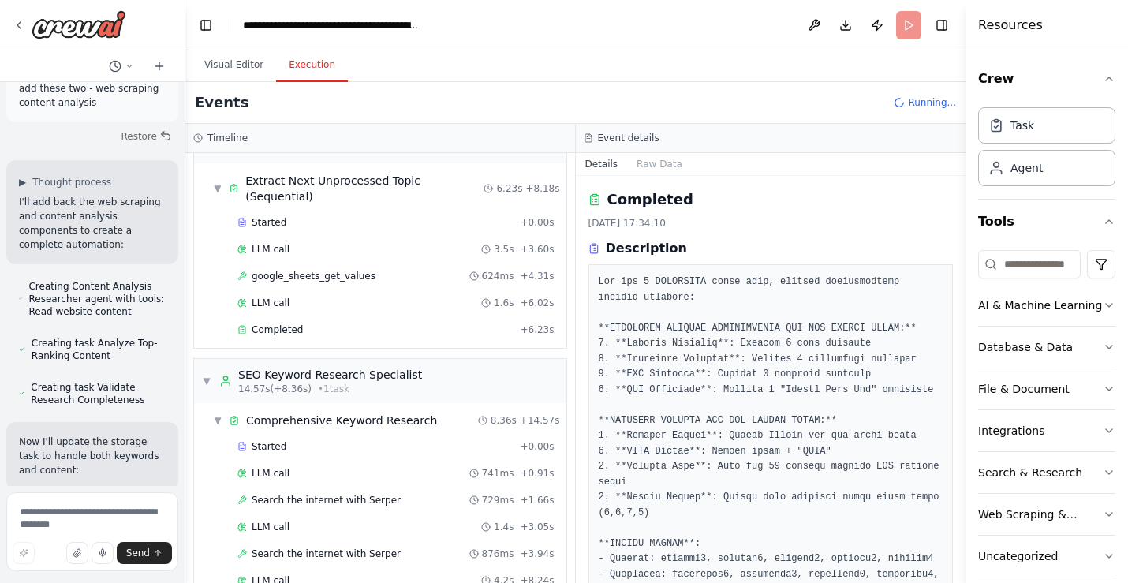
scroll to position [0, 0]
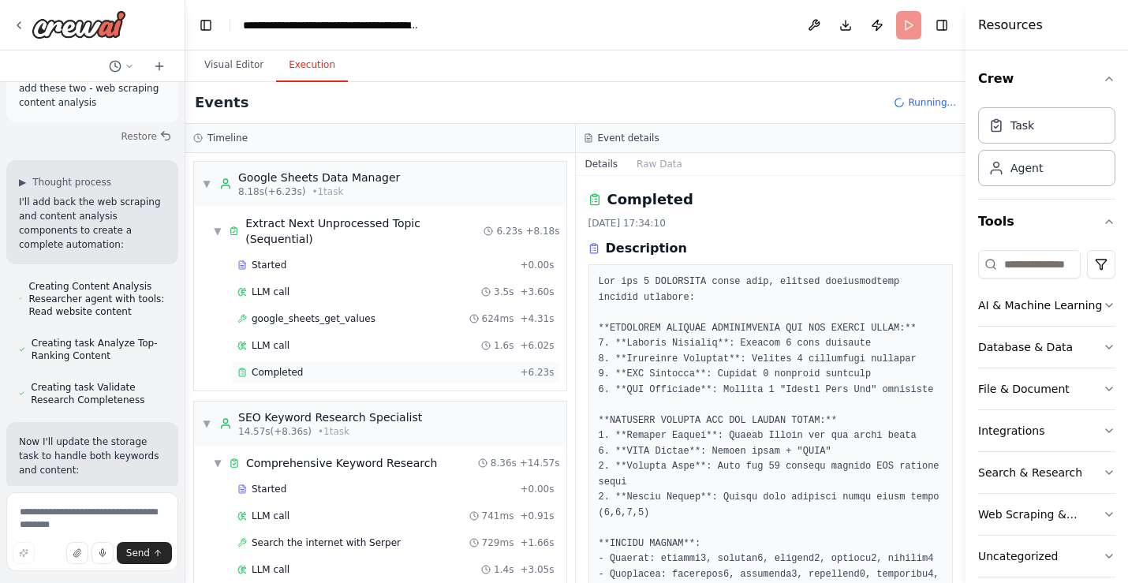
click at [309, 366] on div "Completed" at bounding box center [375, 372] width 276 height 13
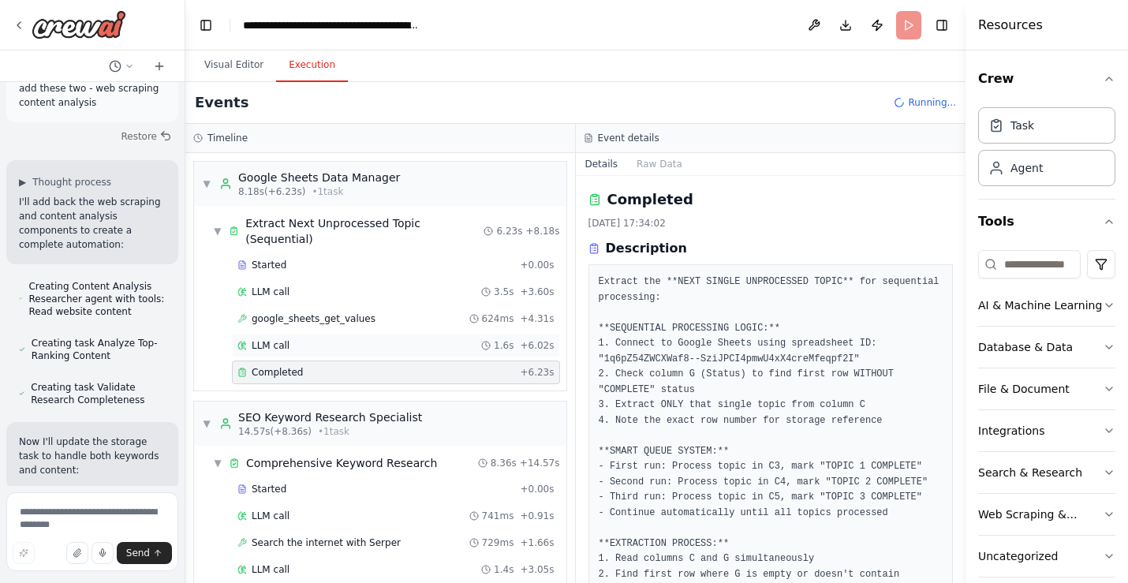
click at [320, 339] on div "LLM call 1.6s + 6.02s" at bounding box center [395, 345] width 317 height 13
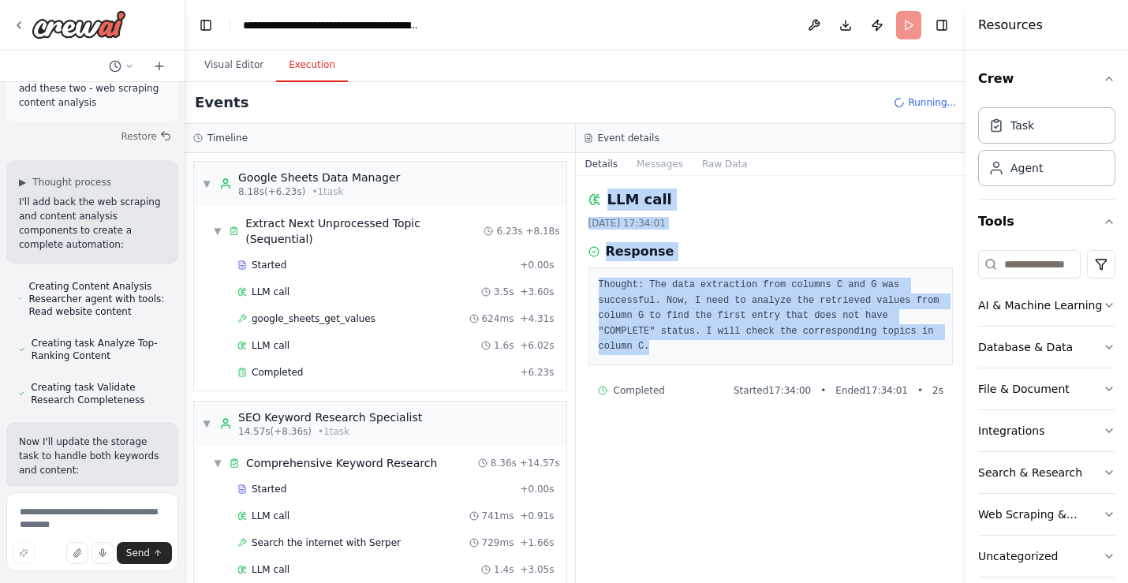
drag, startPoint x: 661, startPoint y: 349, endPoint x: 592, endPoint y: 189, distance: 174.5
click at [592, 189] on div "LLM call [DATE] 17:34:01 Response Thought: The data extraction from columns C a…" at bounding box center [771, 379] width 390 height 407
copy div "LLM call [DATE] 17:34:01 Response Thought: The data extraction from columns C a…"
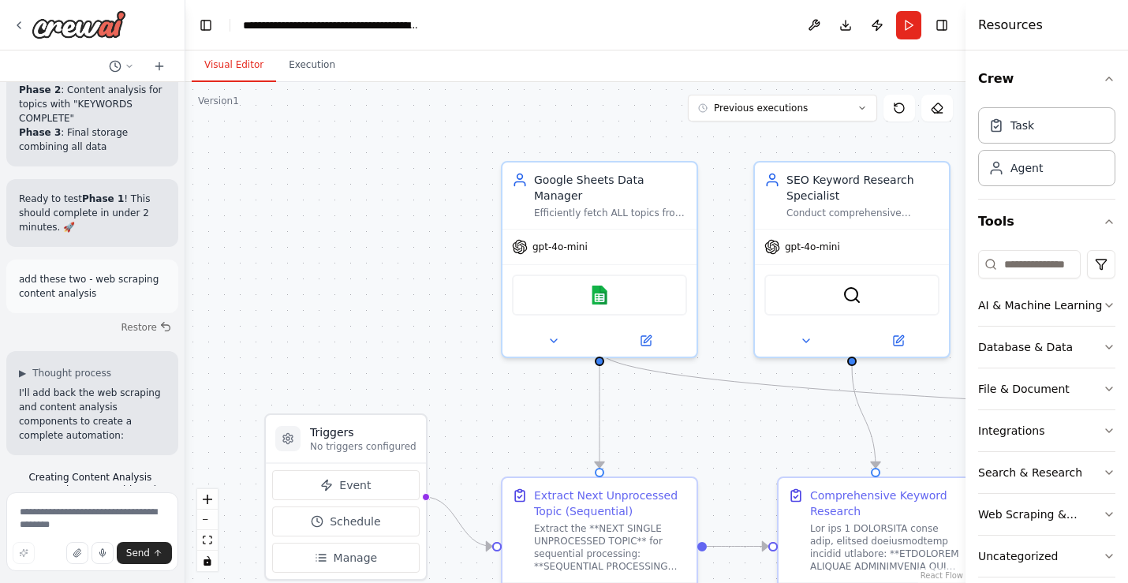
scroll to position [33800, 0]
click at [103, 508] on textarea at bounding box center [92, 531] width 172 height 79
paste textarea "**********"
type textarea "**********"
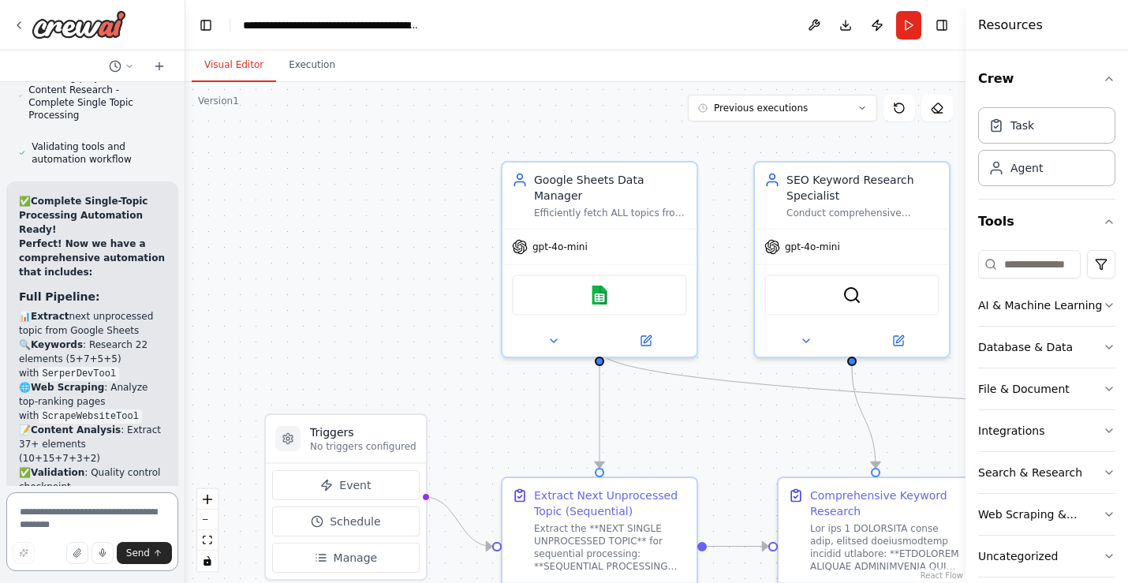
scroll to position [34680, 0]
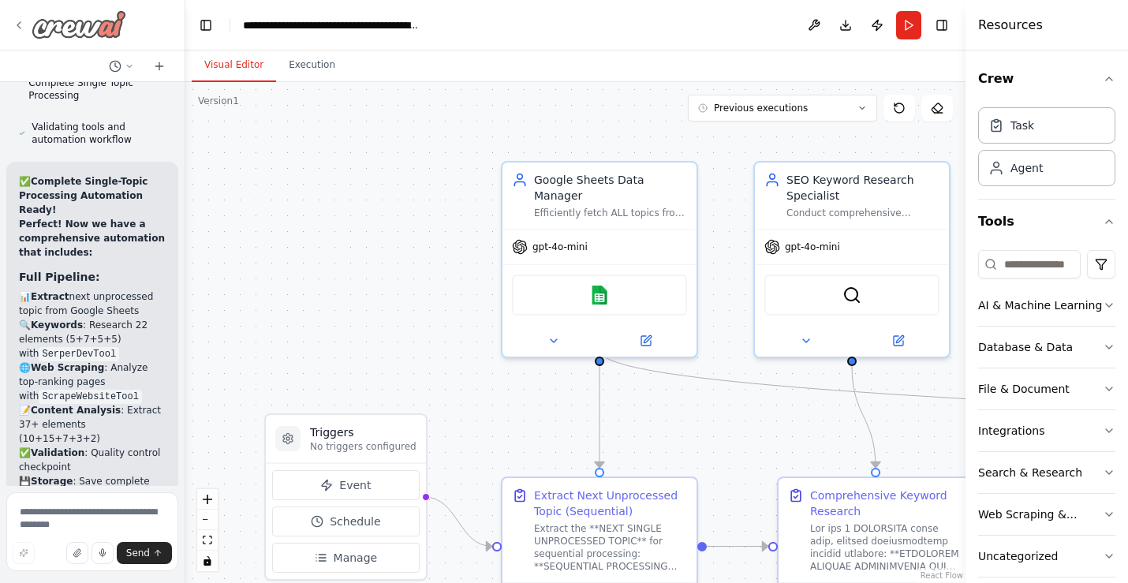
click at [19, 25] on icon at bounding box center [19, 25] width 13 height 13
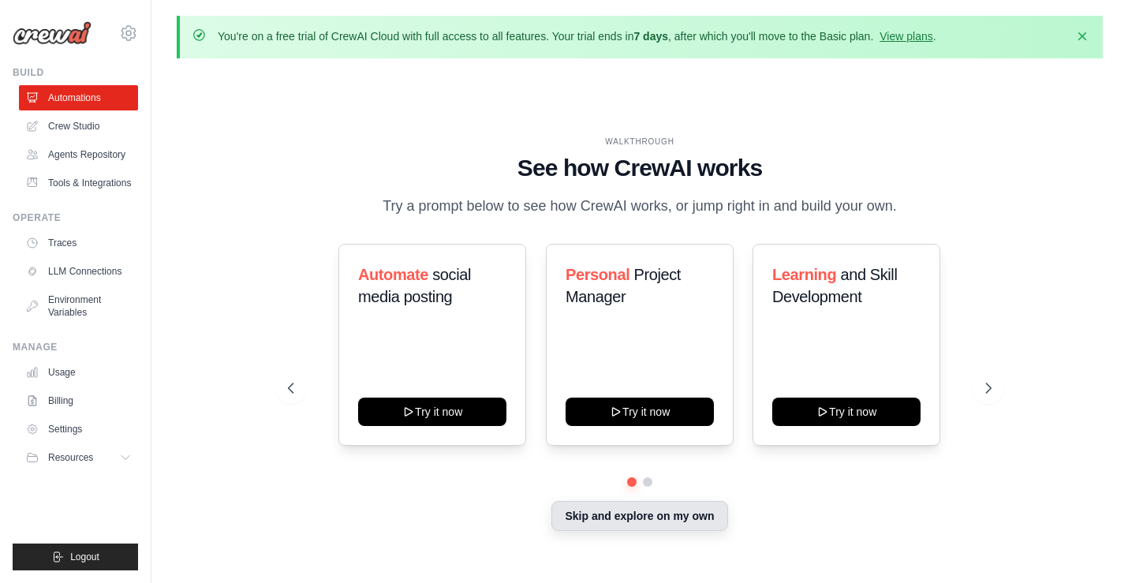
click at [686, 521] on button "Skip and explore on my own" at bounding box center [639, 516] width 176 height 30
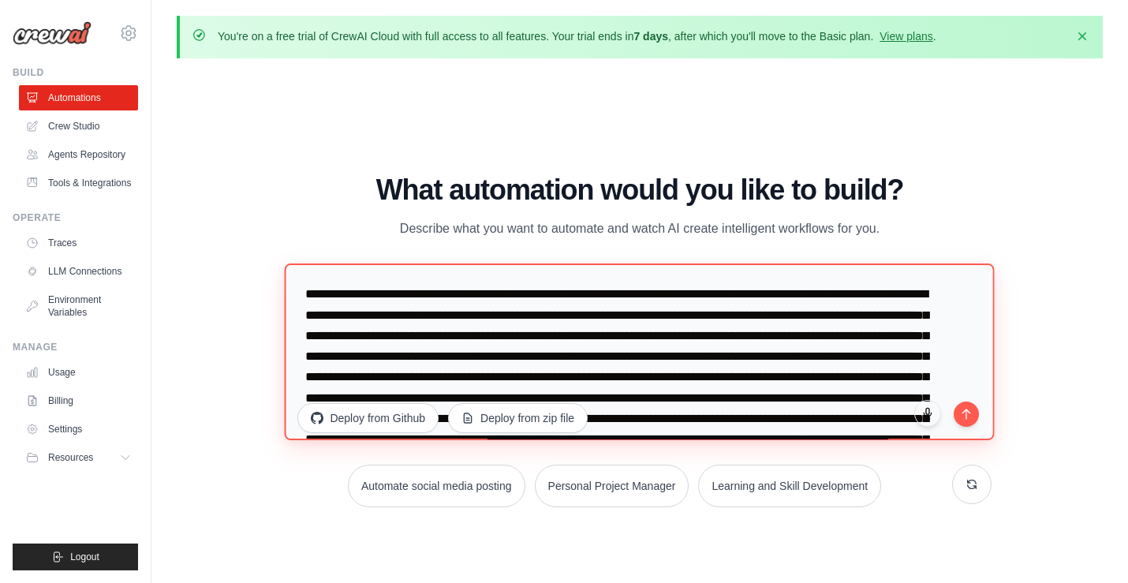
click at [759, 364] on textarea at bounding box center [640, 351] width 710 height 177
click at [693, 363] on textarea at bounding box center [640, 351] width 710 height 177
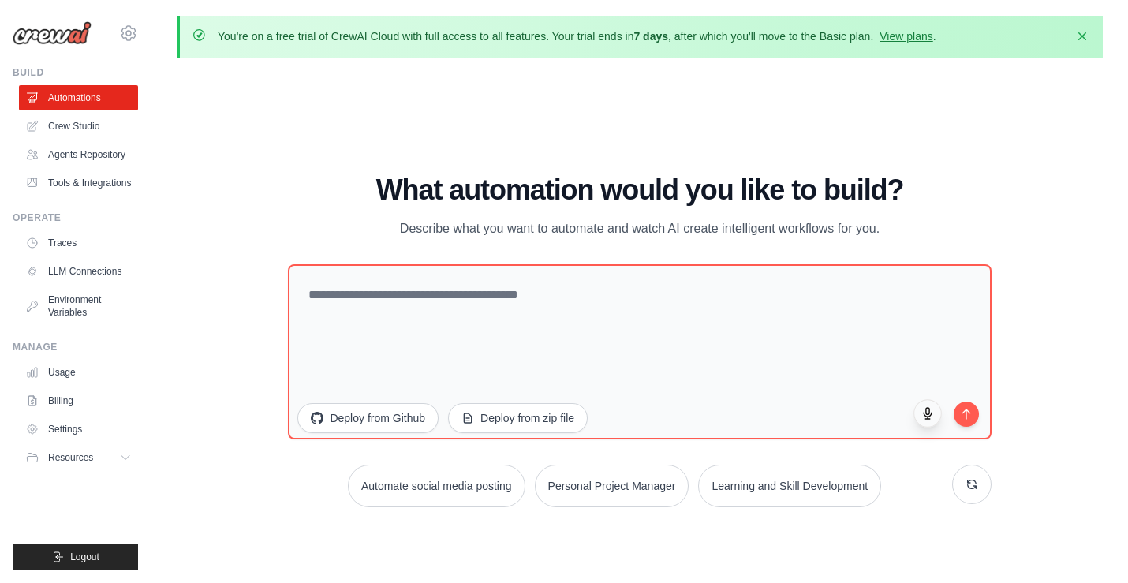
click at [932, 410] on icon "button" at bounding box center [927, 412] width 13 height 13
click at [924, 420] on button "button" at bounding box center [927, 413] width 28 height 28
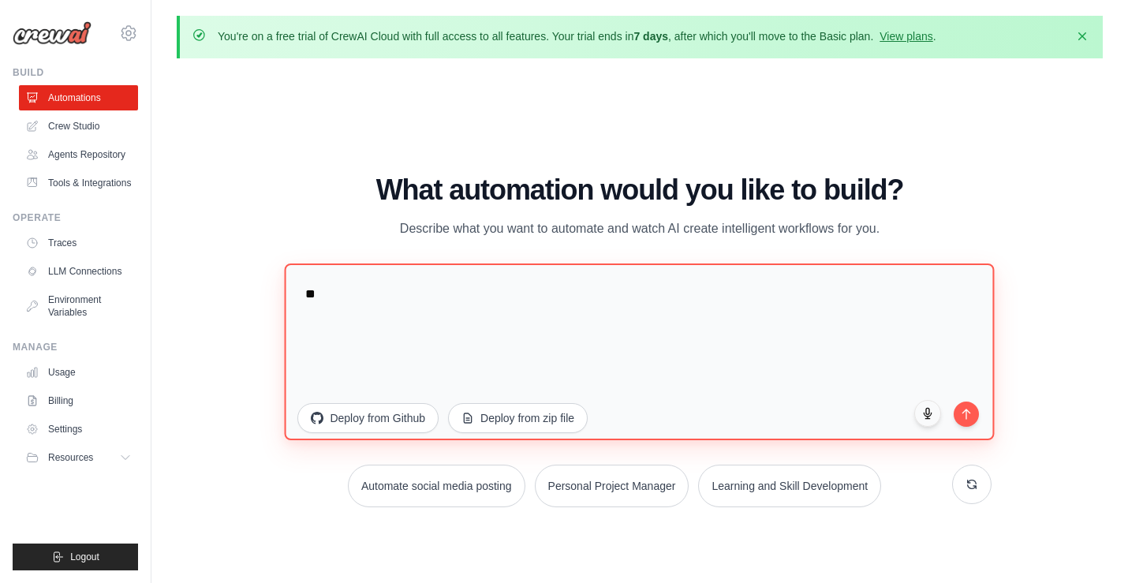
type textarea "*"
